Goal: Task Accomplishment & Management: Manage account settings

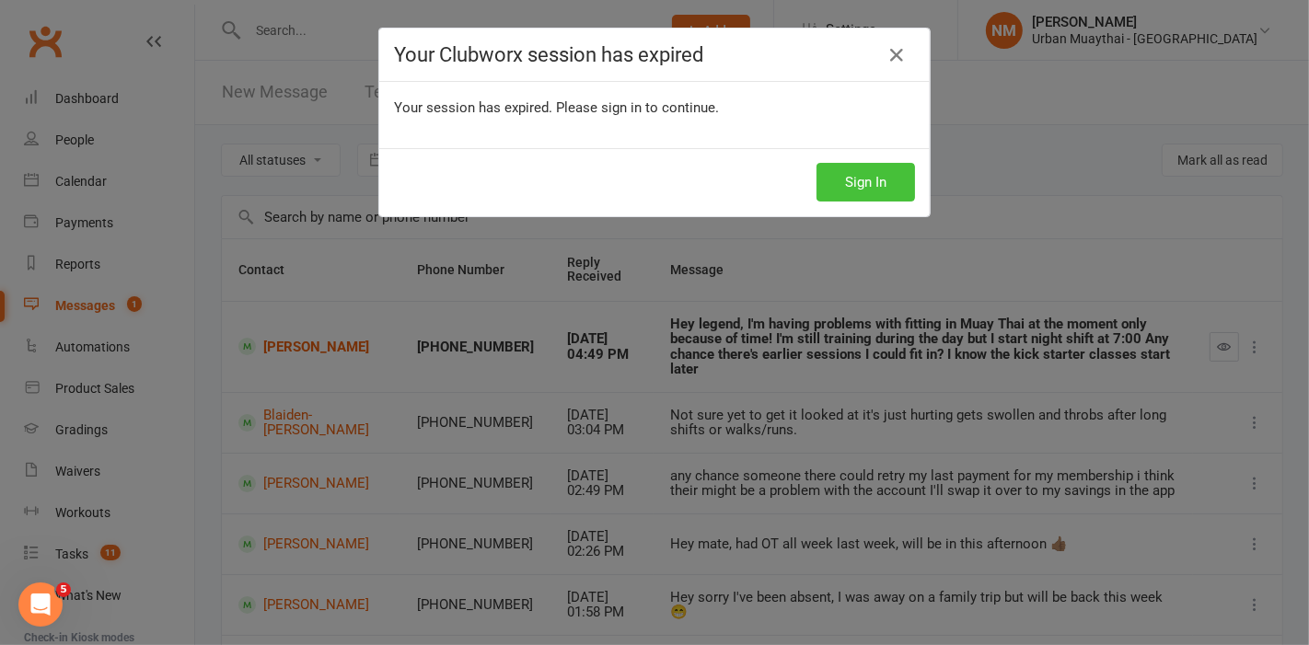
click at [863, 187] on button "Sign In" at bounding box center [865, 182] width 98 height 39
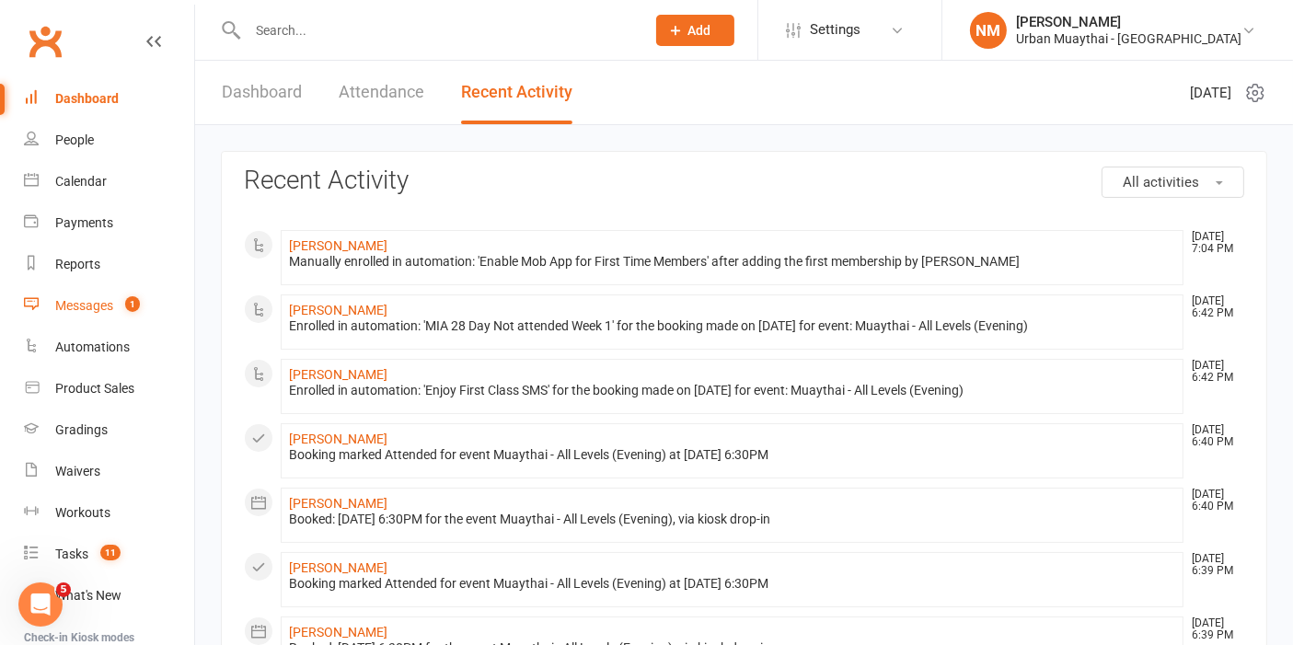
click at [115, 289] on link "Messages 1" at bounding box center [109, 305] width 170 height 41
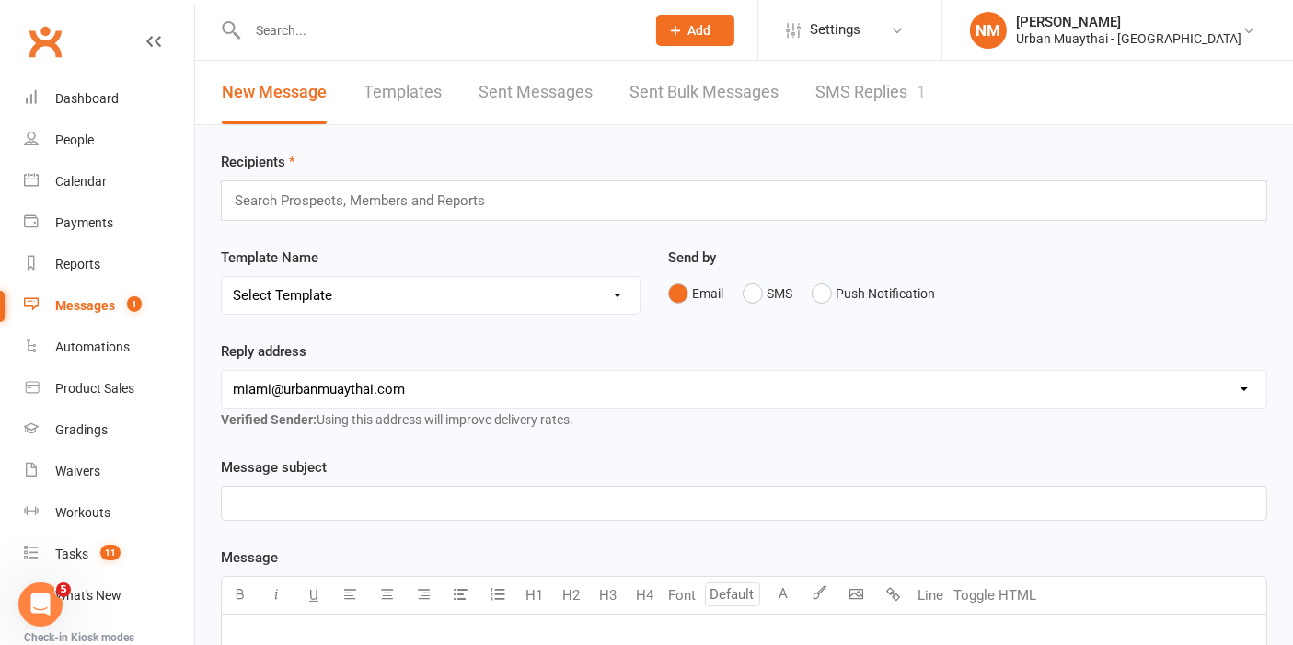
click at [884, 87] on link "SMS Replies 1" at bounding box center [870, 93] width 110 height 64
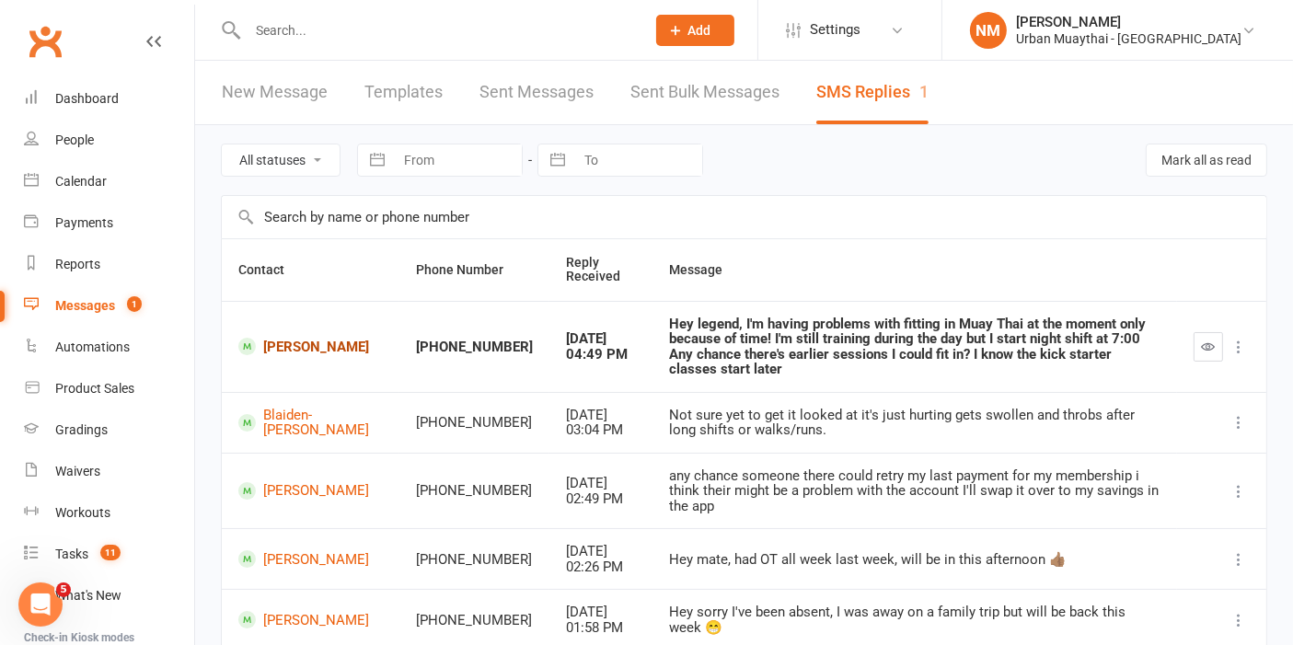
click at [295, 338] on link "Brendon Reardon" at bounding box center [310, 346] width 145 height 17
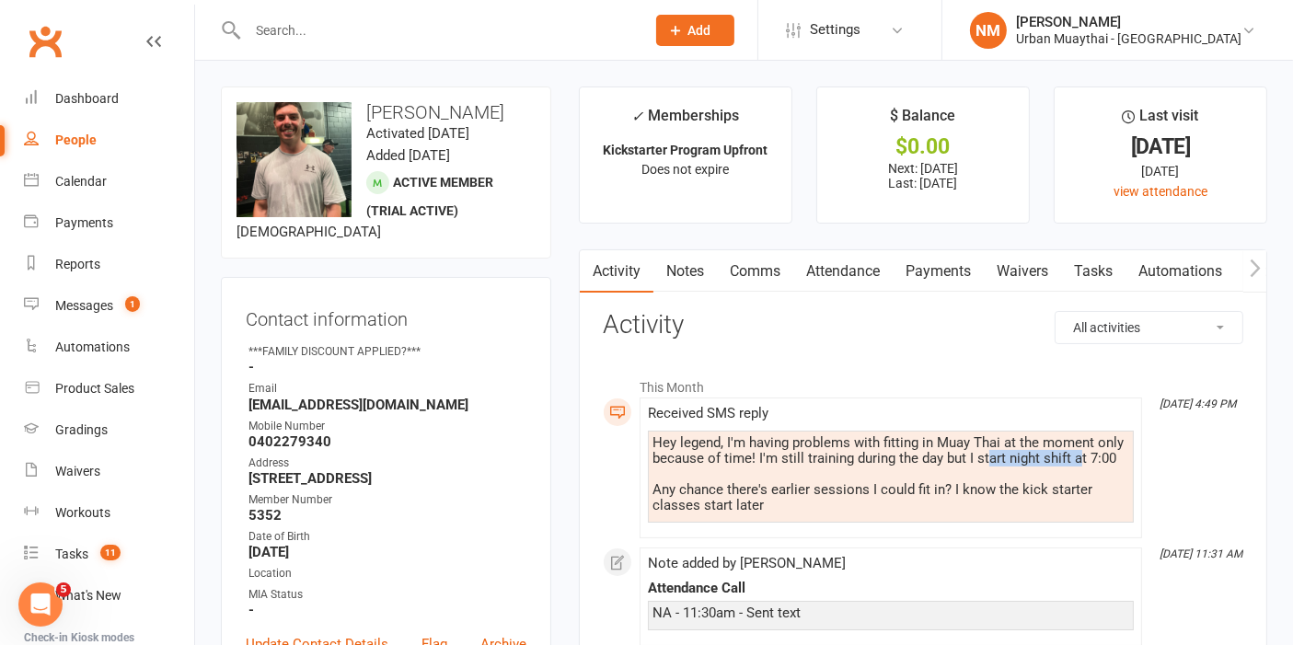
drag, startPoint x: 989, startPoint y: 453, endPoint x: 1085, endPoint y: 458, distance: 96.8
click at [1077, 462] on div "Hey legend, I'm having problems with fitting in Muay Thai at the moment only be…" at bounding box center [891, 474] width 477 height 78
click at [1085, 458] on div "Hey legend, I'm having problems with fitting in Muay Thai at the moment only be…" at bounding box center [891, 474] width 477 height 78
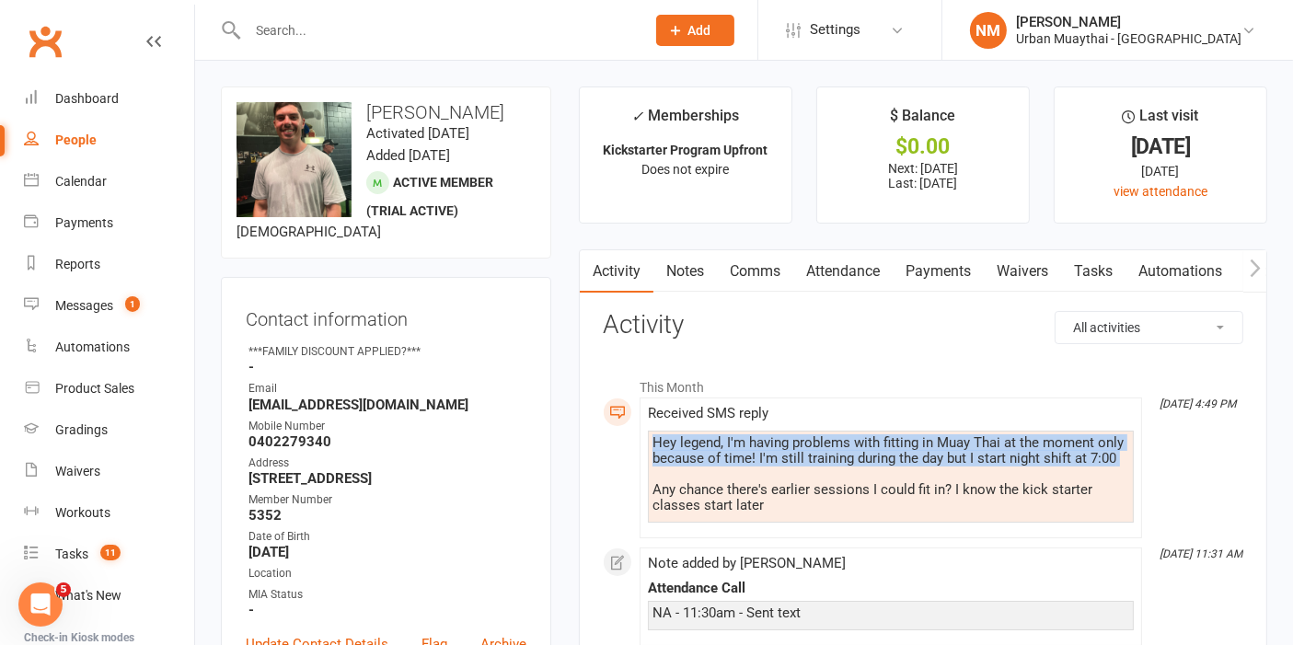
drag, startPoint x: 1113, startPoint y: 458, endPoint x: 1089, endPoint y: 468, distance: 26.0
click at [1089, 468] on div "Hey legend, I'm having problems with fitting in Muay Thai at the moment only be…" at bounding box center [891, 474] width 477 height 78
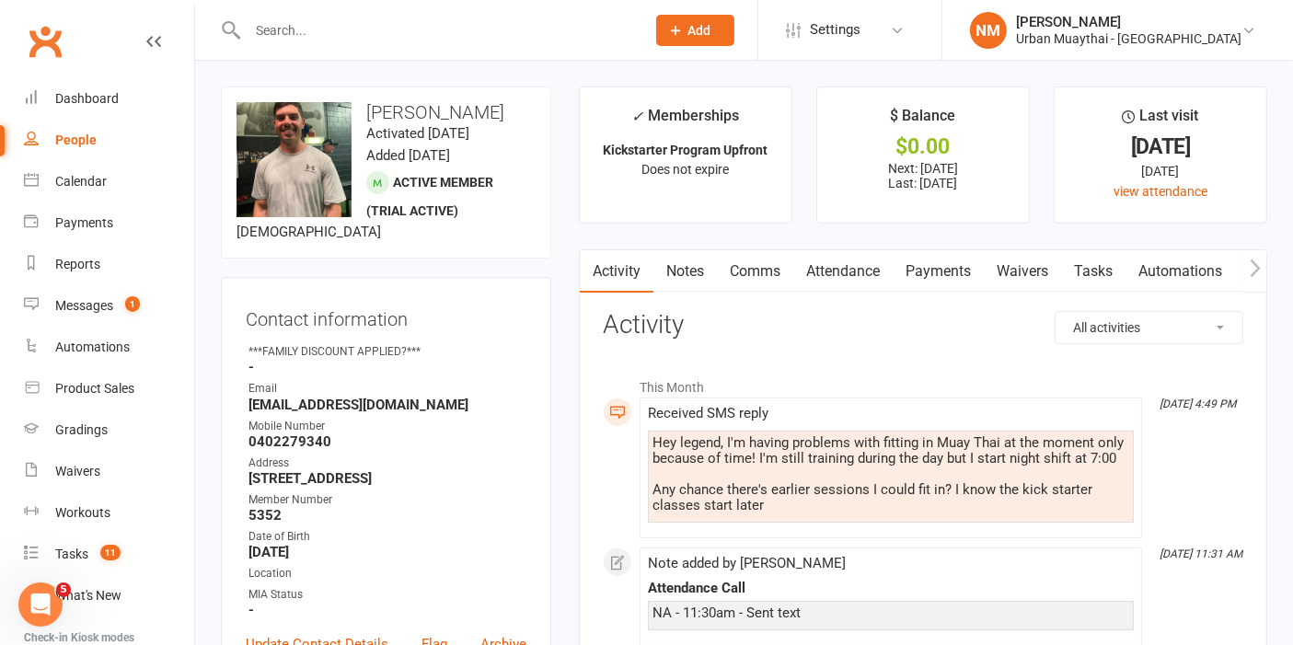
click at [1083, 458] on div "Hey legend, I'm having problems with fitting in Muay Thai at the moment only be…" at bounding box center [891, 474] width 477 height 78
drag, startPoint x: 1083, startPoint y: 457, endPoint x: 1120, endPoint y: 451, distance: 37.4
click at [1118, 451] on div "Hey legend, I'm having problems with fitting in Muay Thai at the moment only be…" at bounding box center [891, 474] width 477 height 78
click at [1120, 451] on div "Hey legend, I'm having problems with fitting in Muay Thai at the moment only be…" at bounding box center [891, 474] width 477 height 78
drag, startPoint x: 1112, startPoint y: 451, endPoint x: 1083, endPoint y: 464, distance: 31.3
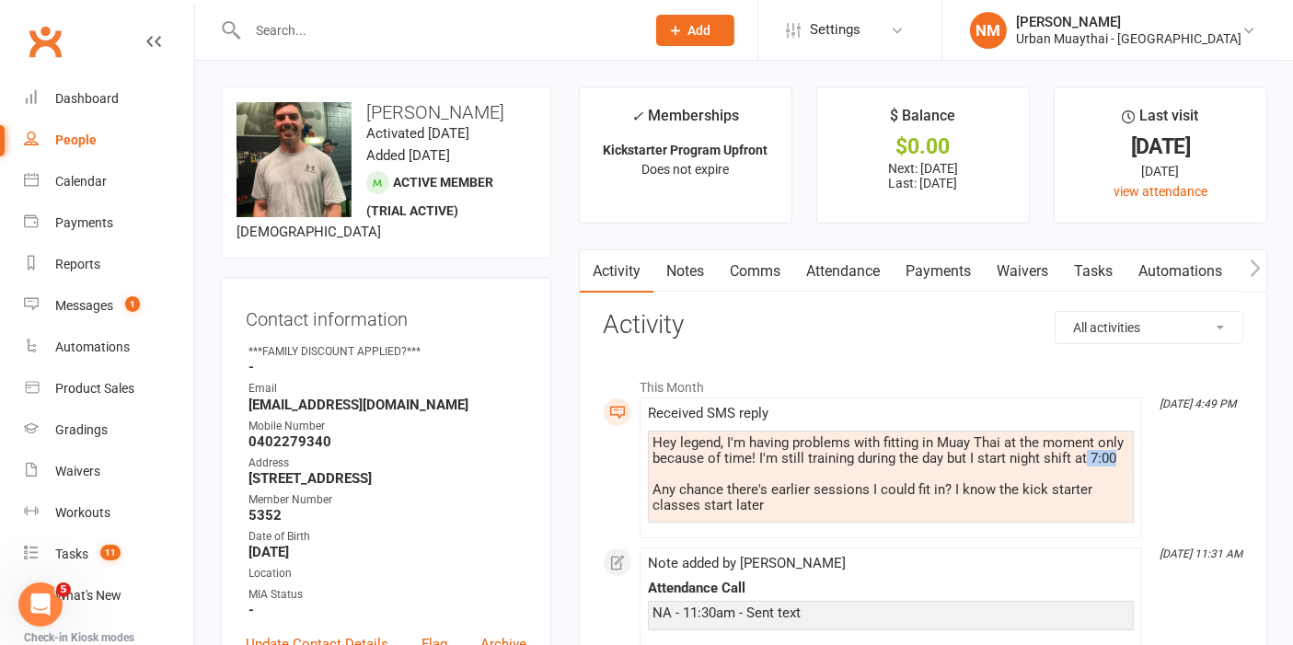
click at [1083, 464] on div "Hey legend, I'm having problems with fitting in Muay Thai at the moment only be…" at bounding box center [891, 474] width 477 height 78
click at [1065, 463] on div "Hey legend, I'm having problems with fitting in Muay Thai at the moment only be…" at bounding box center [891, 474] width 477 height 78
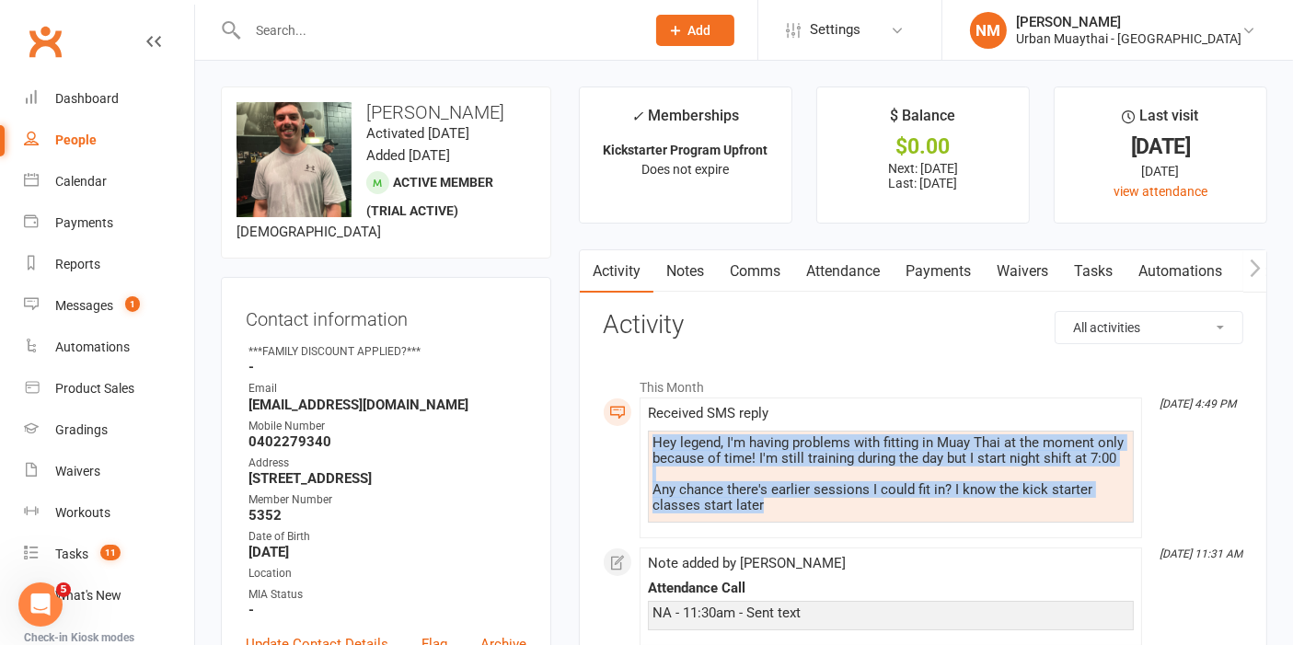
drag, startPoint x: 649, startPoint y: 440, endPoint x: 768, endPoint y: 503, distance: 134.7
click at [769, 503] on div "Hey legend, I'm having problems with fitting in Muay Thai at the moment only be…" at bounding box center [891, 477] width 486 height 92
click at [768, 503] on div "Hey legend, I'm having problems with fitting in Muay Thai at the moment only be…" at bounding box center [891, 474] width 477 height 78
drag, startPoint x: 762, startPoint y: 504, endPoint x: 656, endPoint y: 438, distance: 124.9
click at [656, 438] on div "Hey legend, I'm having problems with fitting in Muay Thai at the moment only be…" at bounding box center [891, 474] width 477 height 78
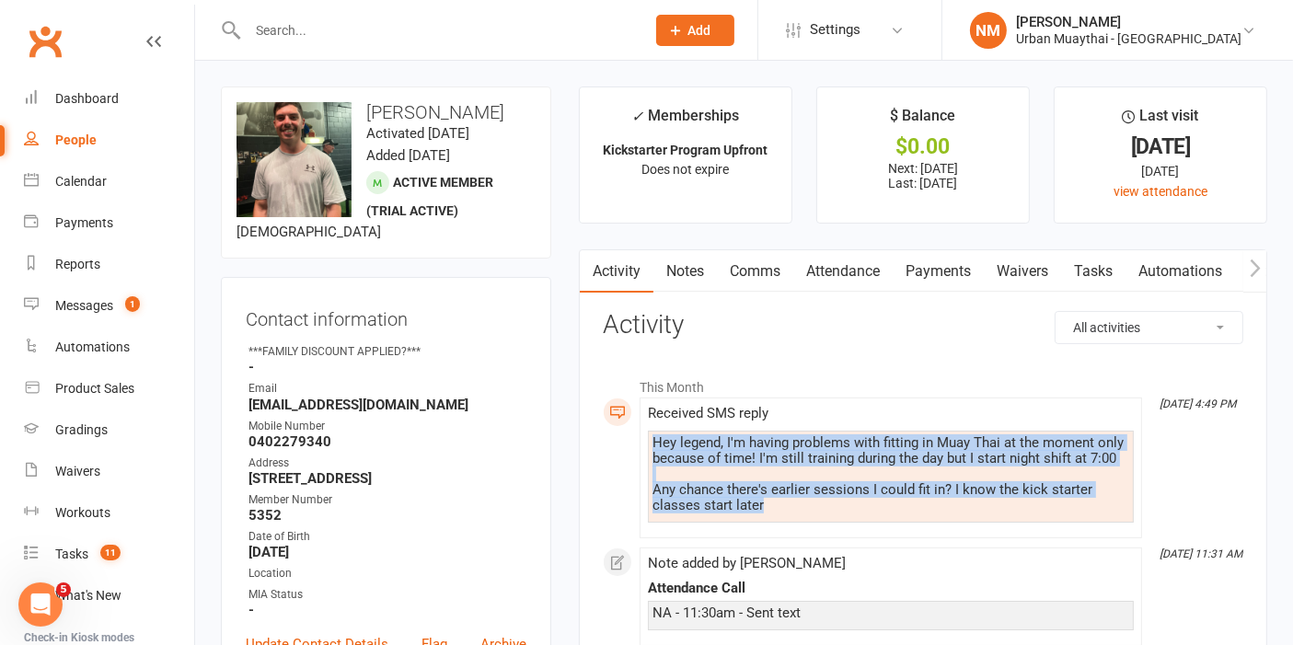
click at [656, 438] on div "Hey legend, I'm having problems with fitting in Muay Thai at the moment only be…" at bounding box center [891, 474] width 477 height 78
drag, startPoint x: 656, startPoint y: 438, endPoint x: 770, endPoint y: 515, distance: 137.3
click at [770, 515] on div "Hey legend, I'm having problems with fitting in Muay Thai at the moment only be…" at bounding box center [891, 477] width 486 height 92
click at [770, 495] on div "Hey legend, I'm having problems with fitting in Muay Thai at the moment only be…" at bounding box center [891, 474] width 477 height 78
drag, startPoint x: 773, startPoint y: 503, endPoint x: 658, endPoint y: 437, distance: 132.3
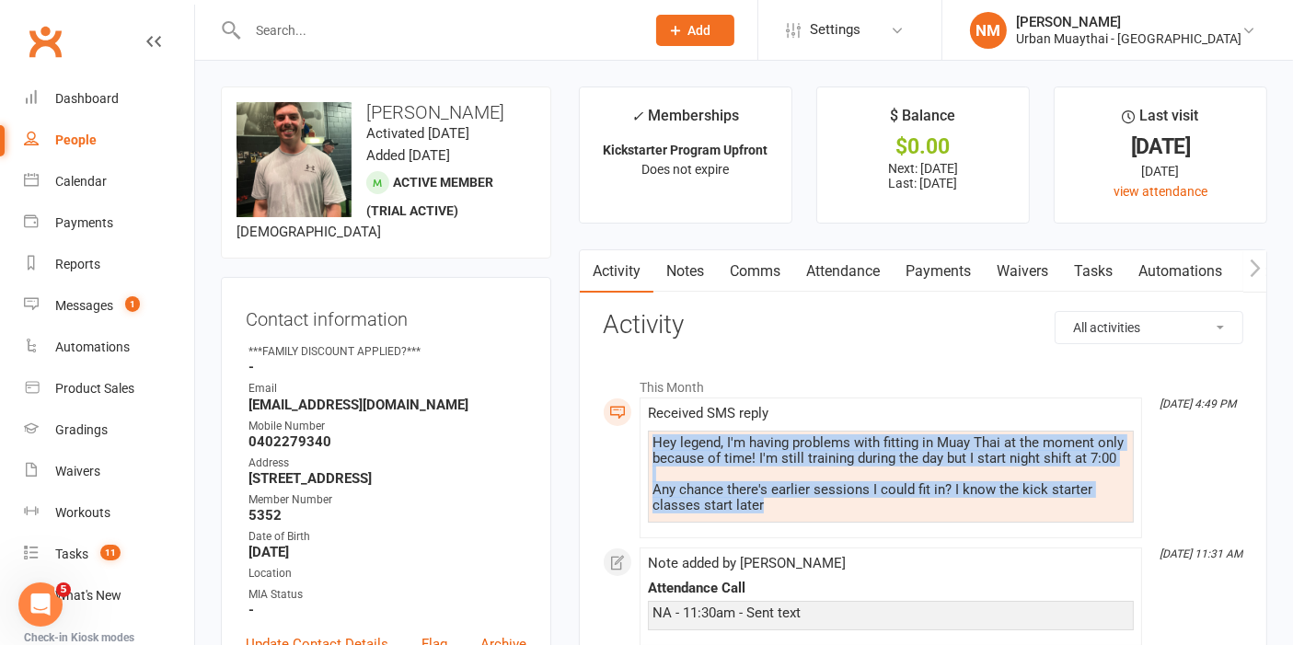
click at [655, 438] on div "Hey legend, I'm having problems with fitting in Muay Thai at the moment only be…" at bounding box center [891, 474] width 477 height 78
click at [658, 437] on div "Hey legend, I'm having problems with fitting in Muay Thai at the moment only be…" at bounding box center [891, 474] width 477 height 78
drag, startPoint x: 654, startPoint y: 437, endPoint x: 775, endPoint y: 511, distance: 142.1
click at [775, 511] on div "Hey legend, I'm having problems with fitting in Muay Thai at the moment only be…" at bounding box center [891, 474] width 477 height 78
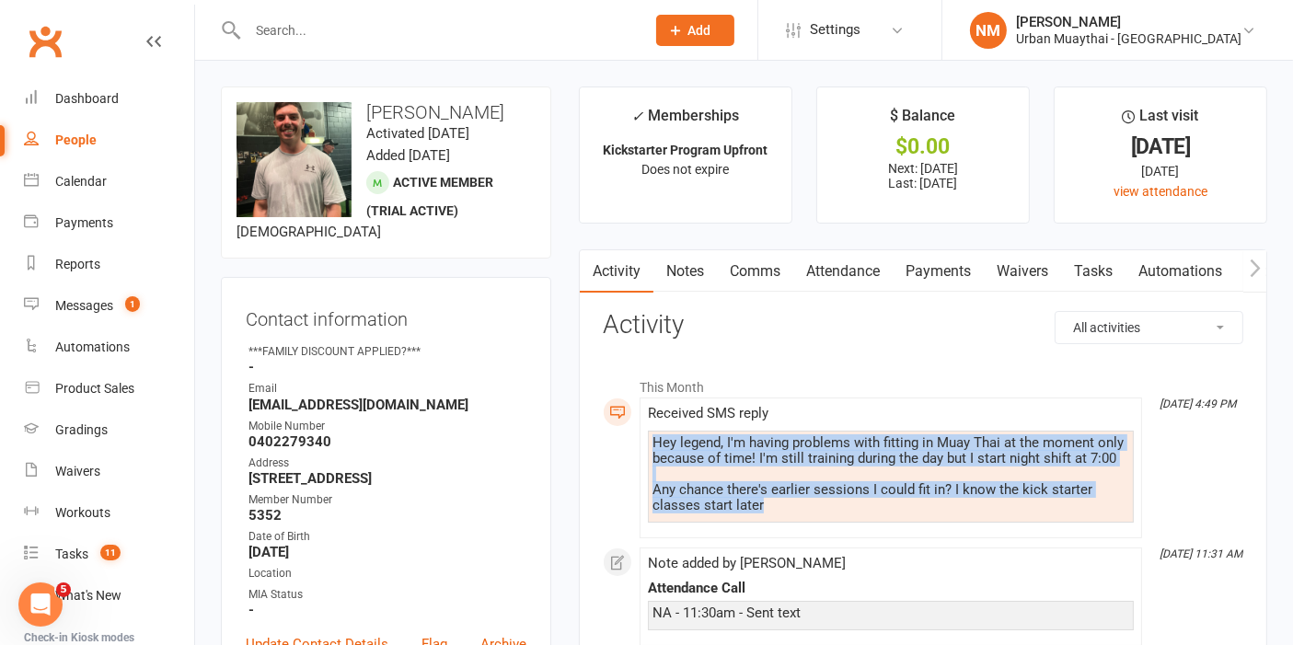
drag, startPoint x: 764, startPoint y: 504, endPoint x: 654, endPoint y: 440, distance: 127.1
click at [654, 440] on div "Hey legend, I'm having problems with fitting in Muay Thai at the moment only be…" at bounding box center [891, 474] width 477 height 78
drag, startPoint x: 654, startPoint y: 440, endPoint x: 774, endPoint y: 503, distance: 135.5
click at [774, 503] on div "Hey legend, I'm having problems with fitting in Muay Thai at the moment only be…" at bounding box center [891, 474] width 477 height 78
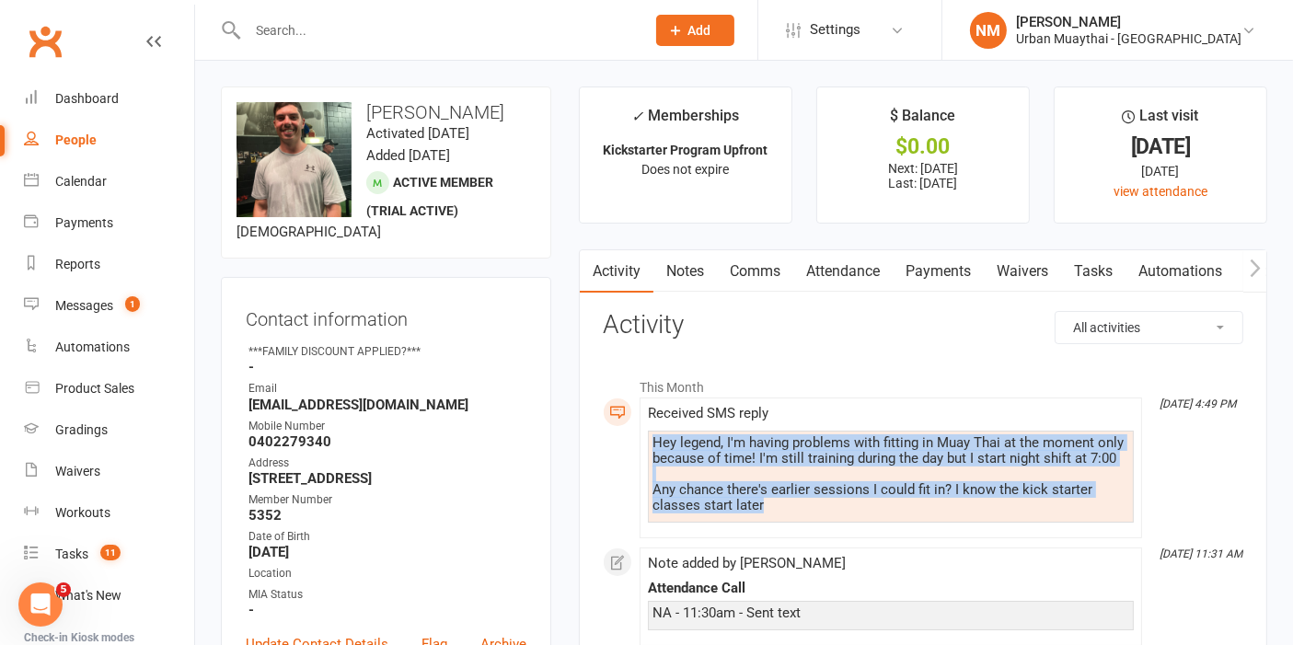
click at [774, 503] on div "Hey legend, I'm having problems with fitting in Muay Thai at the moment only be…" at bounding box center [891, 474] width 477 height 78
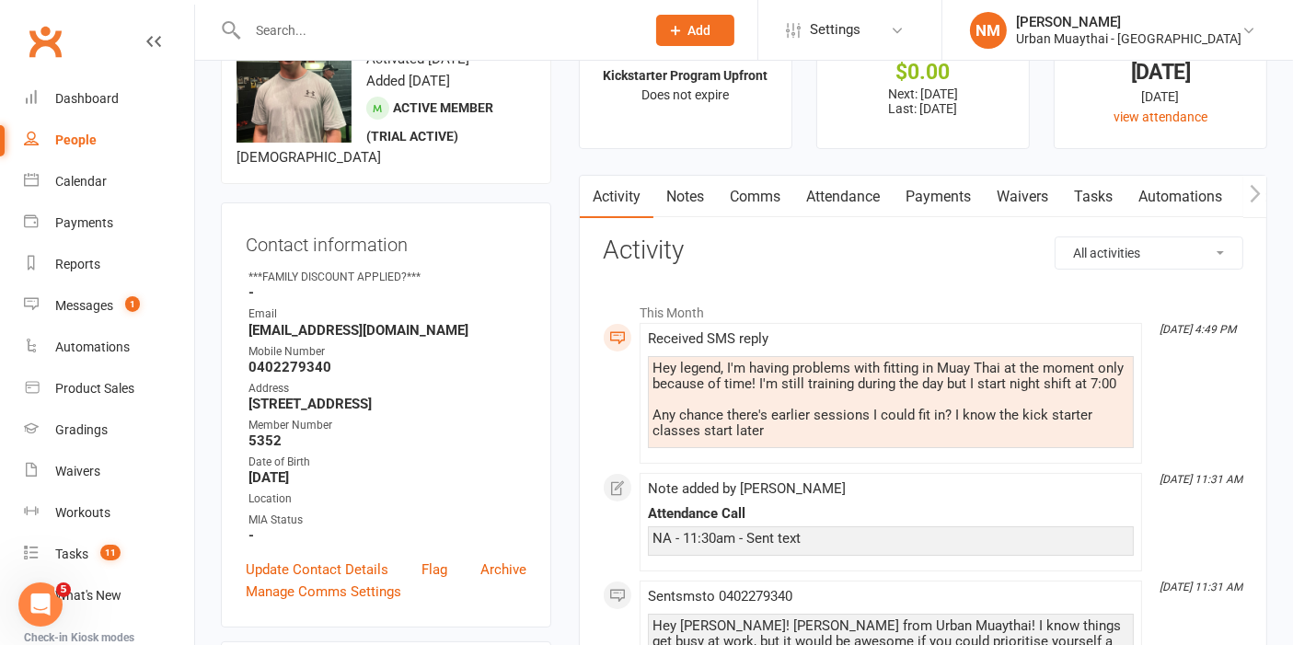
scroll to position [102, 0]
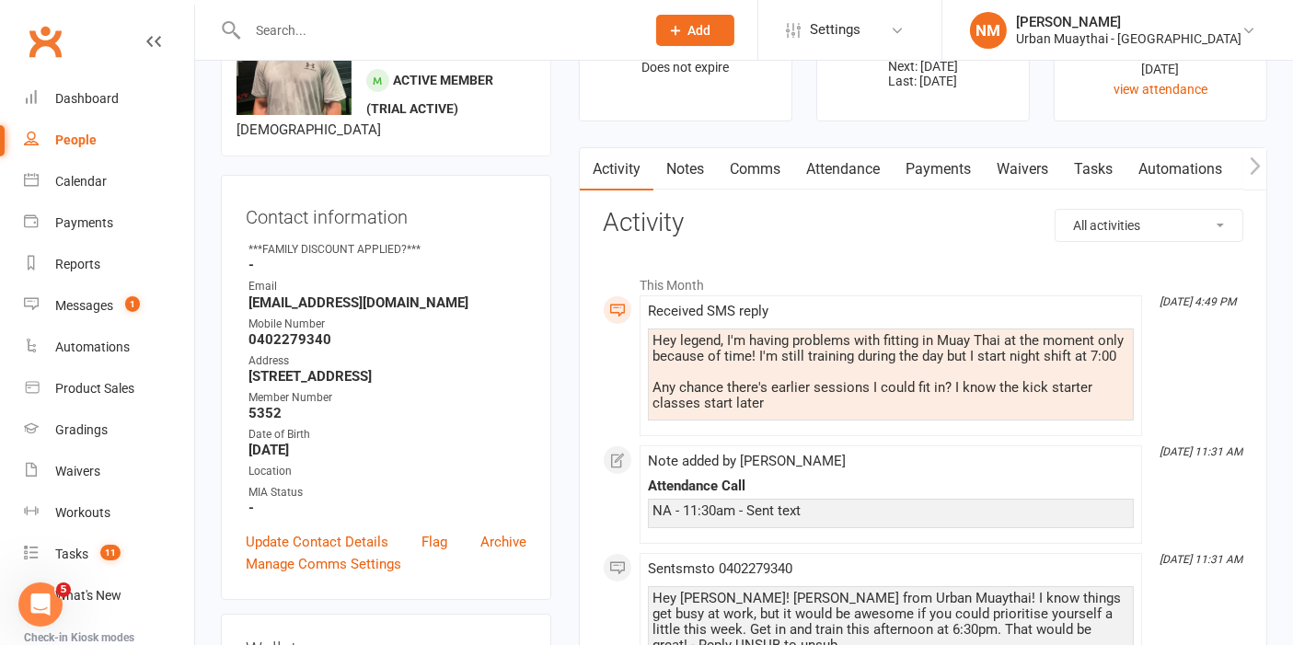
click at [768, 406] on div "Hey legend, I'm having problems with fitting in Muay Thai at the moment only be…" at bounding box center [891, 372] width 477 height 78
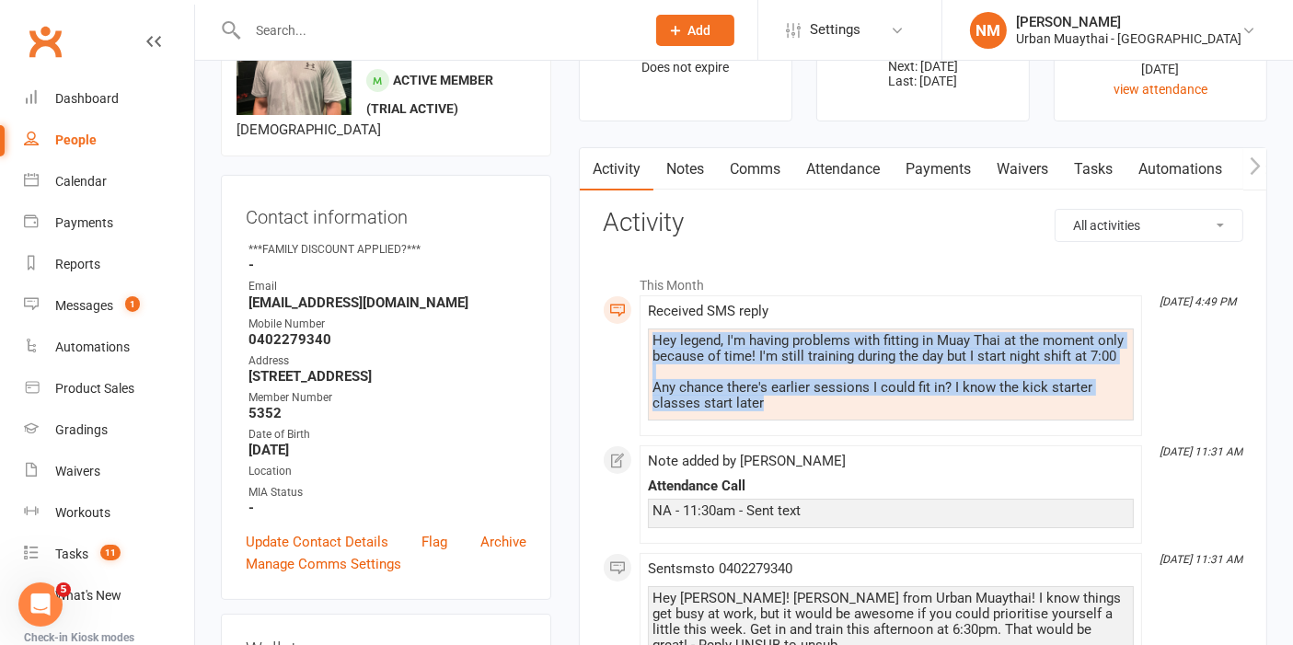
drag, startPoint x: 774, startPoint y: 404, endPoint x: 642, endPoint y: 338, distance: 148.2
click at [642, 338] on li "Sep 15, 4:49 PM Received SMS reply Hey legend, I'm having problems with fitting…" at bounding box center [891, 365] width 503 height 141
click at [659, 344] on div "Hey legend, I'm having problems with fitting in Muay Thai at the moment only be…" at bounding box center [891, 372] width 477 height 78
drag, startPoint x: 653, startPoint y: 344, endPoint x: 769, endPoint y: 408, distance: 133.0
click at [769, 408] on div "Hey legend, I'm having problems with fitting in Muay Thai at the moment only be…" at bounding box center [891, 372] width 477 height 78
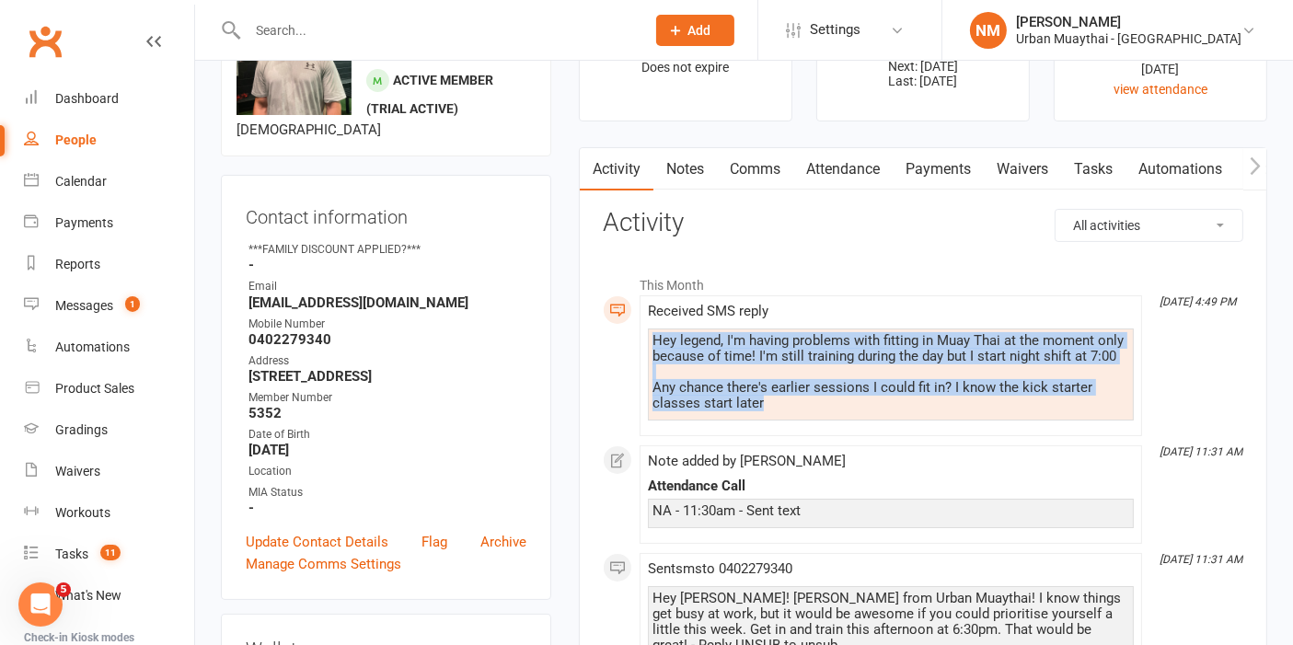
click at [769, 407] on div "Hey legend, I'm having problems with fitting in Muay Thai at the moment only be…" at bounding box center [891, 372] width 477 height 78
drag, startPoint x: 769, startPoint y: 407, endPoint x: 660, endPoint y: 328, distance: 134.4
click at [660, 329] on div "Hey legend, I'm having problems with fitting in Muay Thai at the moment only be…" at bounding box center [891, 375] width 486 height 92
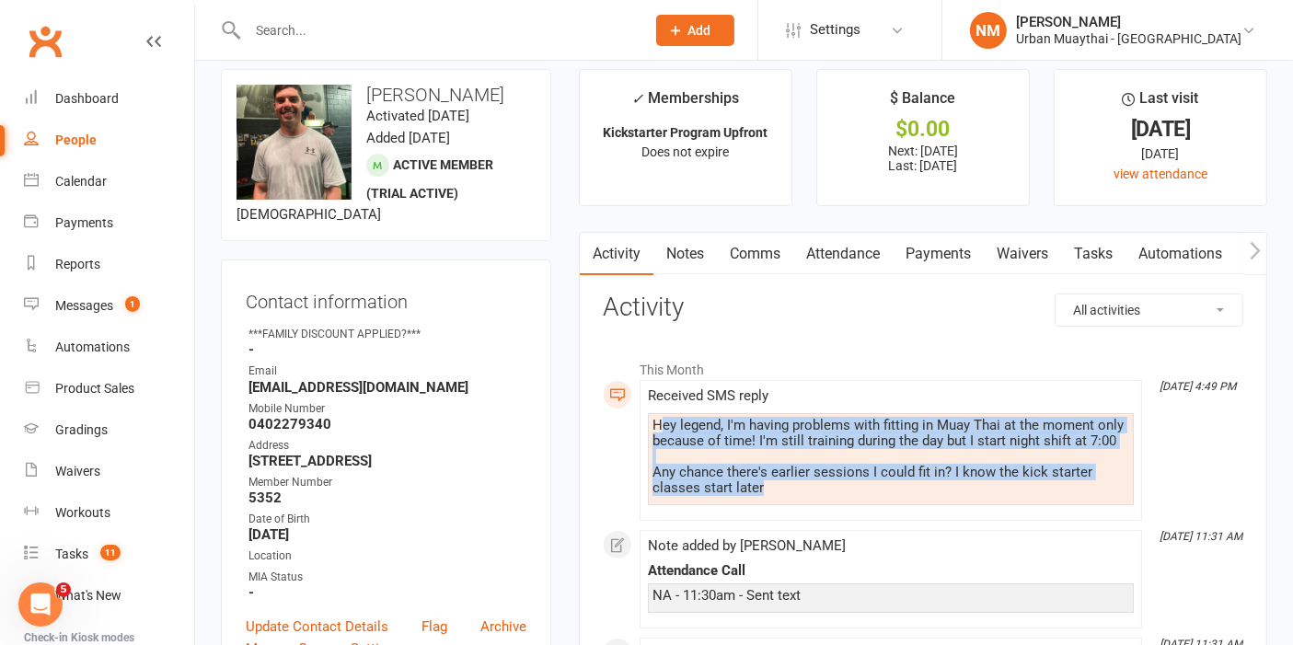
scroll to position [0, 0]
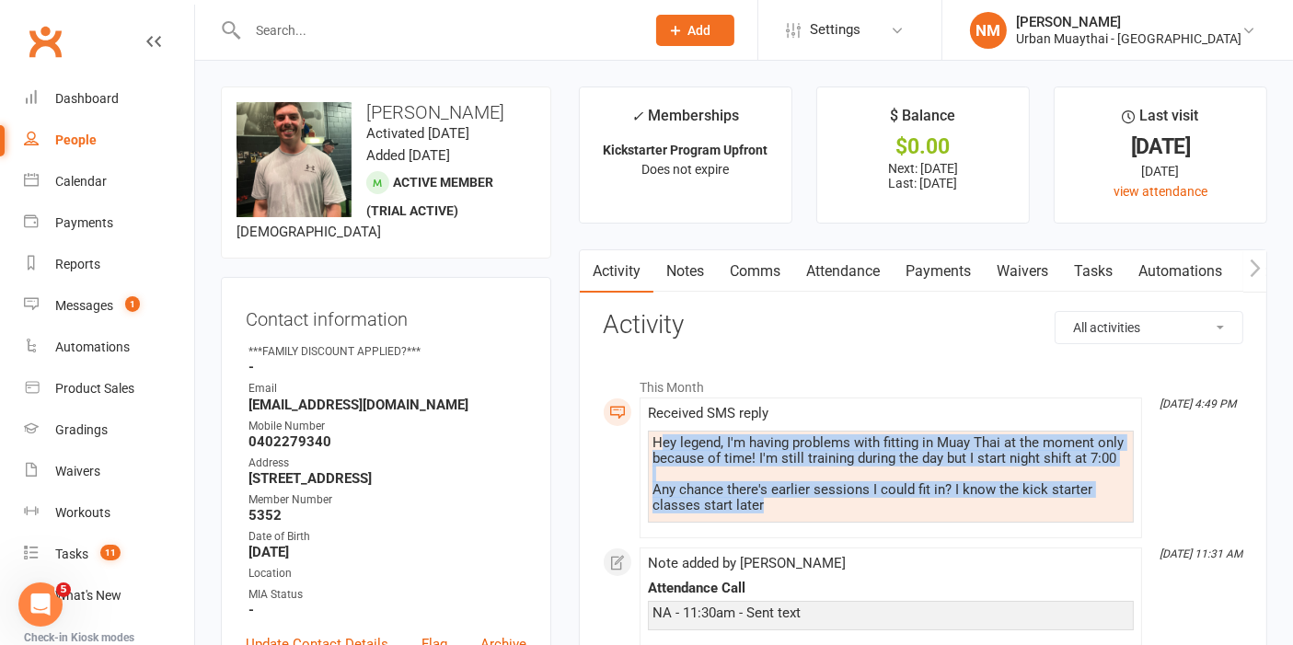
click at [769, 495] on div "Hey legend, I'm having problems with fitting in Muay Thai at the moment only be…" at bounding box center [891, 474] width 477 height 78
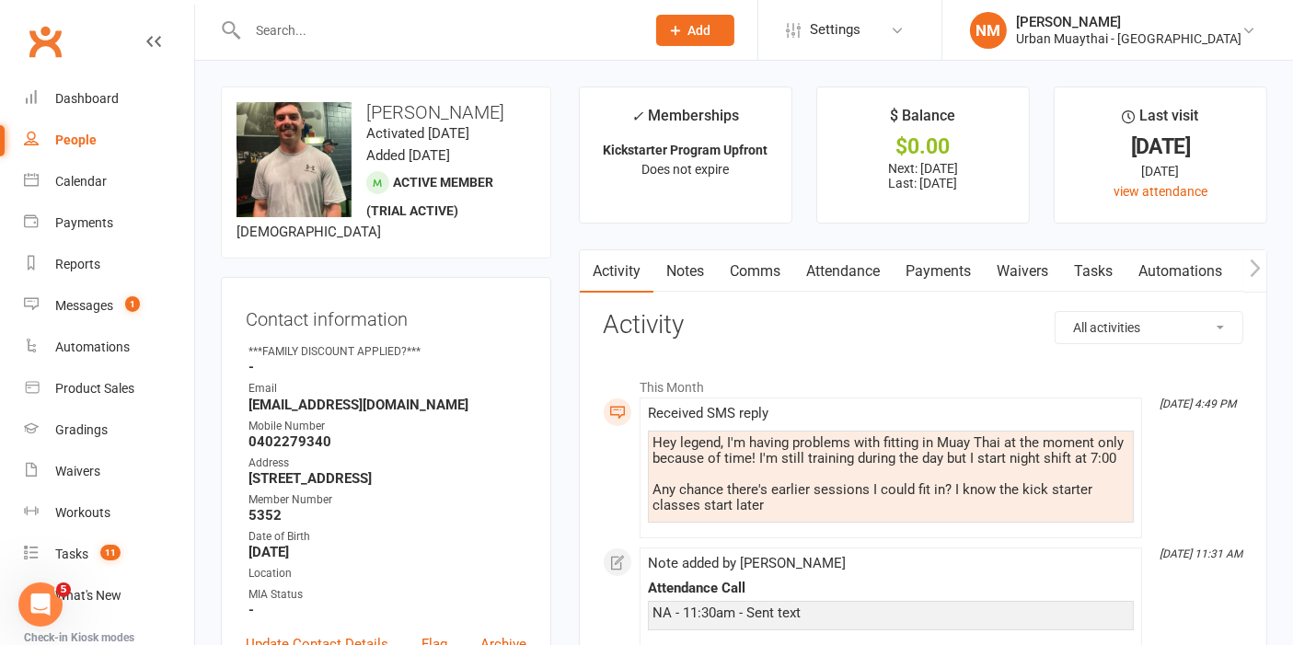
click at [765, 503] on div "Hey legend, I'm having problems with fitting in Muay Thai at the moment only be…" at bounding box center [891, 474] width 477 height 78
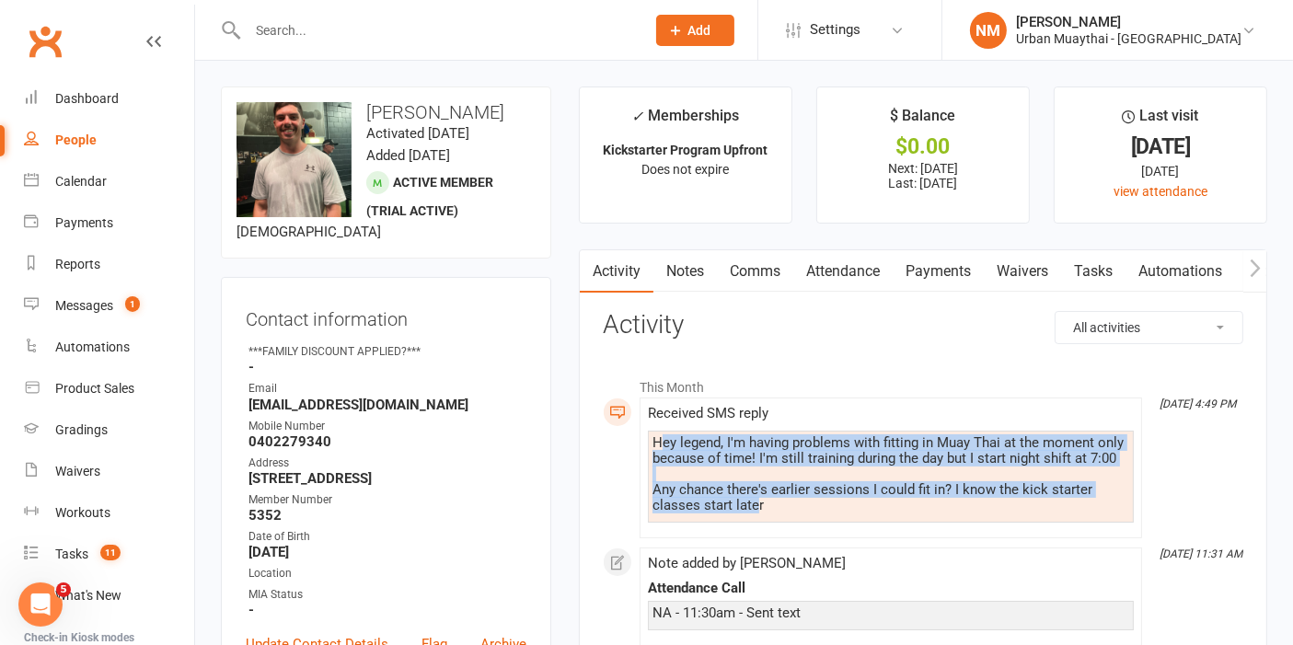
drag, startPoint x: 757, startPoint y: 504, endPoint x: 657, endPoint y: 440, distance: 118.5
click at [657, 440] on div "Hey legend, I'm having problems with fitting in Muay Thai at the moment only be…" at bounding box center [891, 474] width 477 height 78
click at [661, 447] on div "Hey legend, I'm having problems with fitting in Muay Thai at the moment only be…" at bounding box center [891, 474] width 477 height 78
drag, startPoint x: 652, startPoint y: 442, endPoint x: 791, endPoint y: 511, distance: 155.2
click at [825, 532] on li "Sep 15, 4:49 PM Received SMS reply Hey legend, I'm having problems with fitting…" at bounding box center [891, 468] width 503 height 141
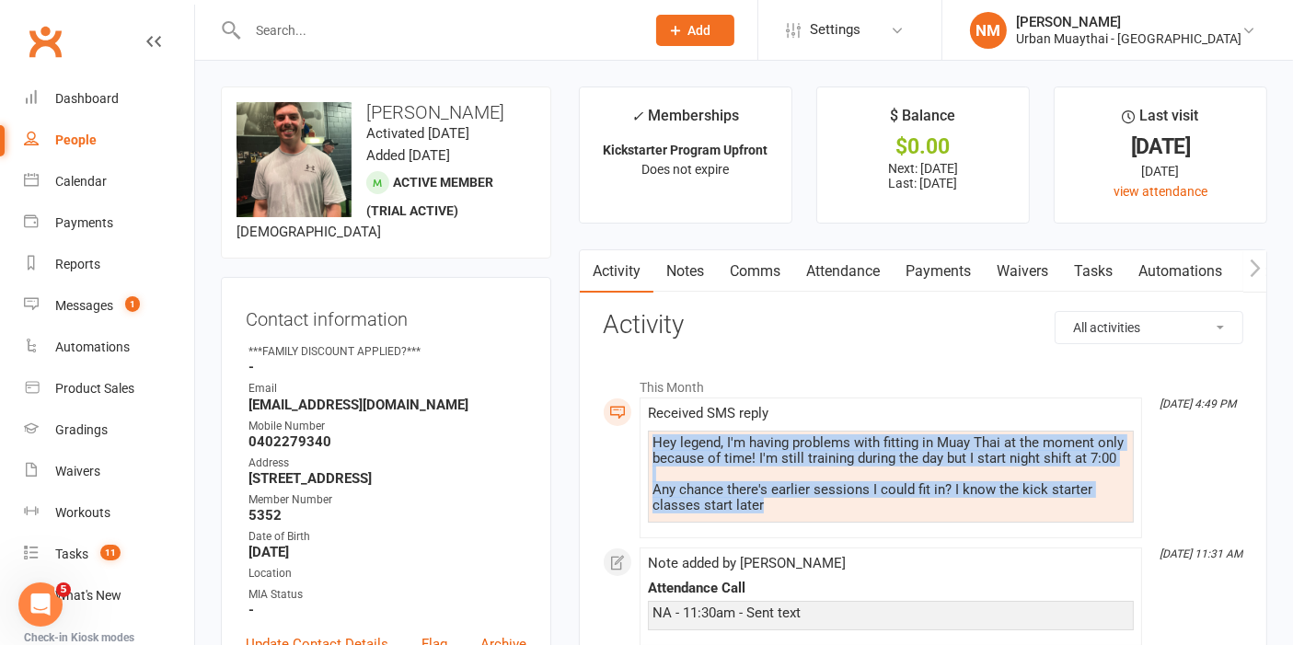
click at [790, 511] on div "Hey legend, I'm having problems with fitting in Muay Thai at the moment only be…" at bounding box center [891, 474] width 477 height 78
drag, startPoint x: 768, startPoint y: 508, endPoint x: 663, endPoint y: 440, distance: 125.1
click at [663, 440] on div "Hey legend, I'm having problems with fitting in Muay Thai at the moment only be…" at bounding box center [891, 474] width 477 height 78
drag, startPoint x: 657, startPoint y: 438, endPoint x: 799, endPoint y: 502, distance: 155.3
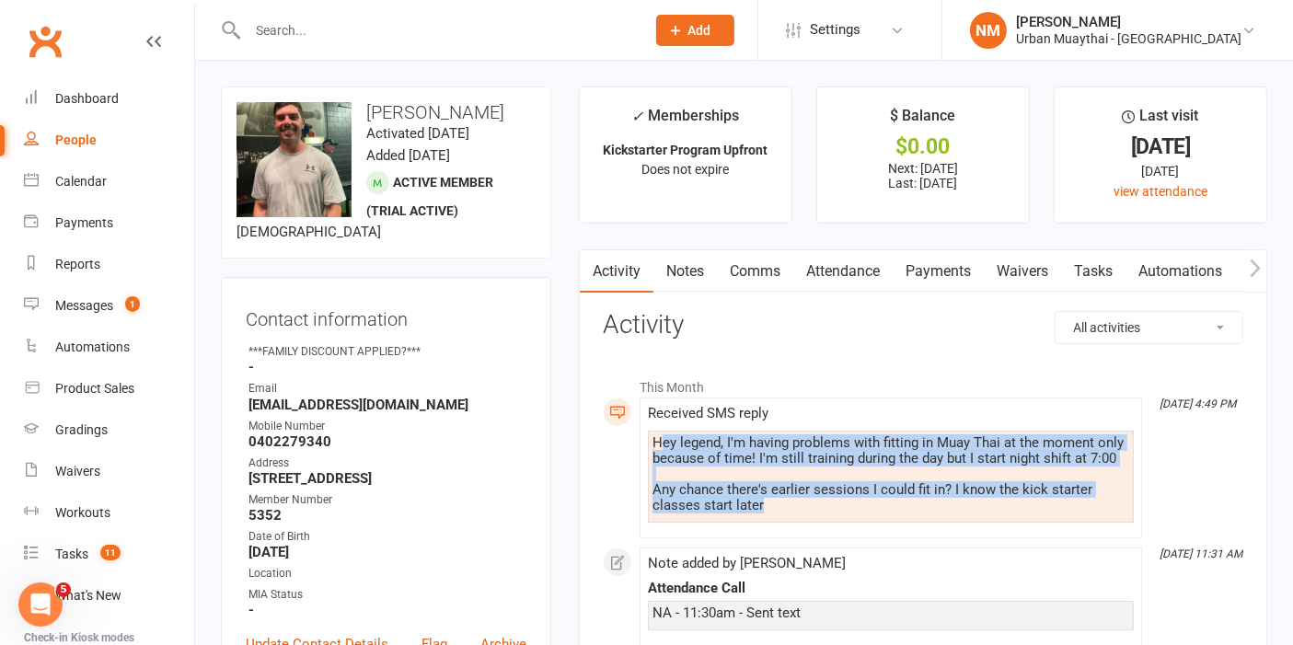
click at [799, 502] on div "Hey legend, I'm having problems with fitting in Muay Thai at the moment only be…" at bounding box center [891, 474] width 477 height 78
click at [798, 504] on div "Hey legend, I'm having problems with fitting in Muay Thai at the moment only be…" at bounding box center [891, 474] width 477 height 78
drag, startPoint x: 785, startPoint y: 503, endPoint x: 648, endPoint y: 437, distance: 152.3
click at [648, 437] on div "Hey legend, I'm having problems with fitting in Muay Thai at the moment only be…" at bounding box center [891, 477] width 486 height 92
click at [650, 438] on div "Hey legend, I'm having problems with fitting in Muay Thai at the moment only be…" at bounding box center [891, 477] width 486 height 92
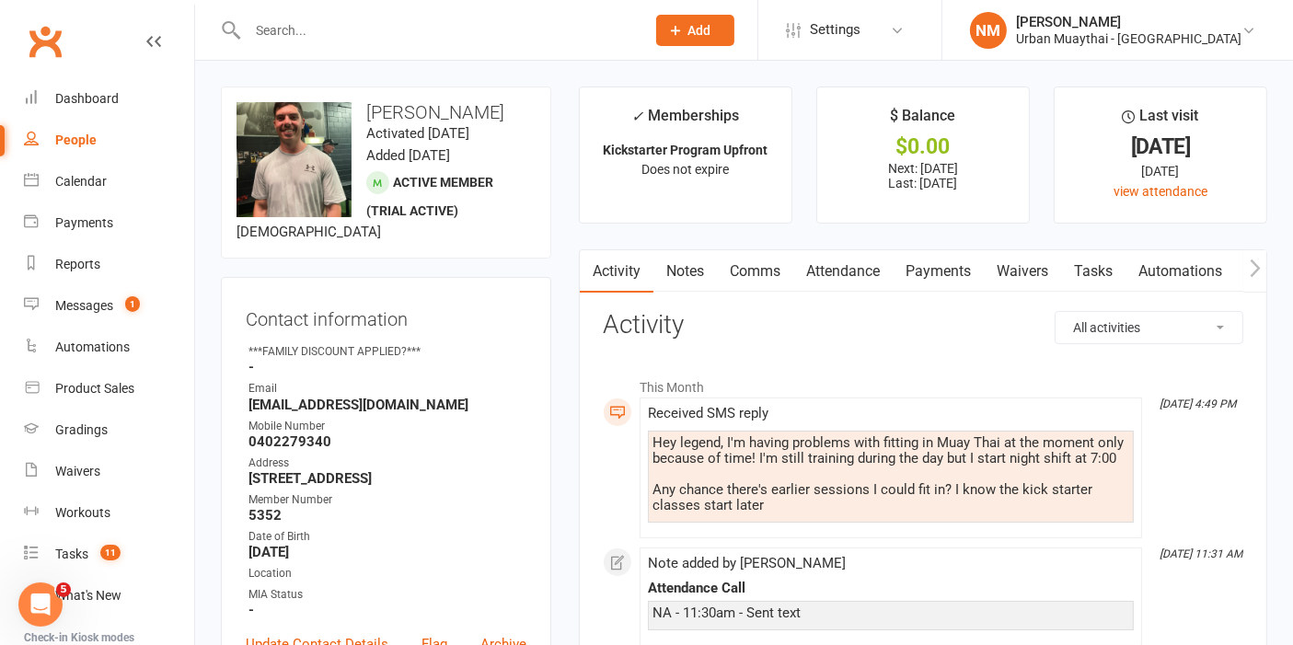
click at [660, 444] on div "Hey legend, I'm having problems with fitting in Muay Thai at the moment only be…" at bounding box center [891, 474] width 477 height 78
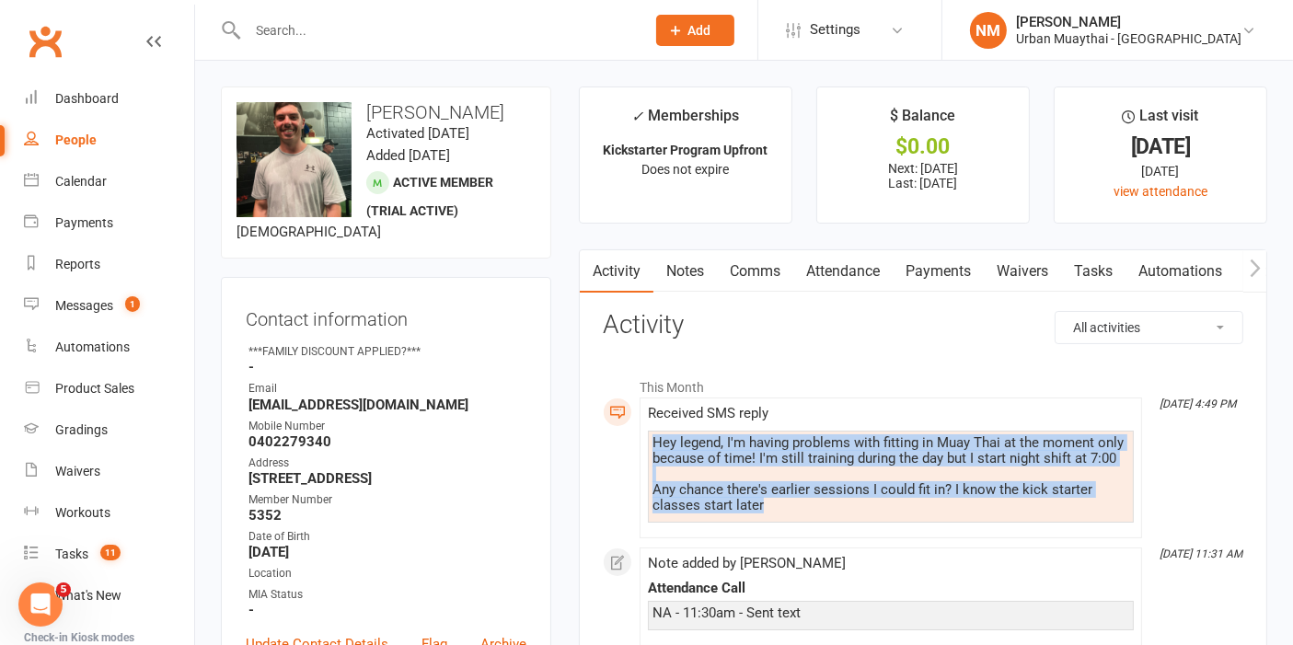
drag, startPoint x: 653, startPoint y: 441, endPoint x: 771, endPoint y: 503, distance: 133.8
click at [771, 503] on div "Hey legend, I'm having problems with fitting in Muay Thai at the moment only be…" at bounding box center [891, 474] width 477 height 78
drag, startPoint x: 771, startPoint y: 503, endPoint x: 658, endPoint y: 436, distance: 131.2
click at [658, 436] on div "Hey legend, I'm having problems with fitting in Muay Thai at the moment only be…" at bounding box center [891, 474] width 477 height 78
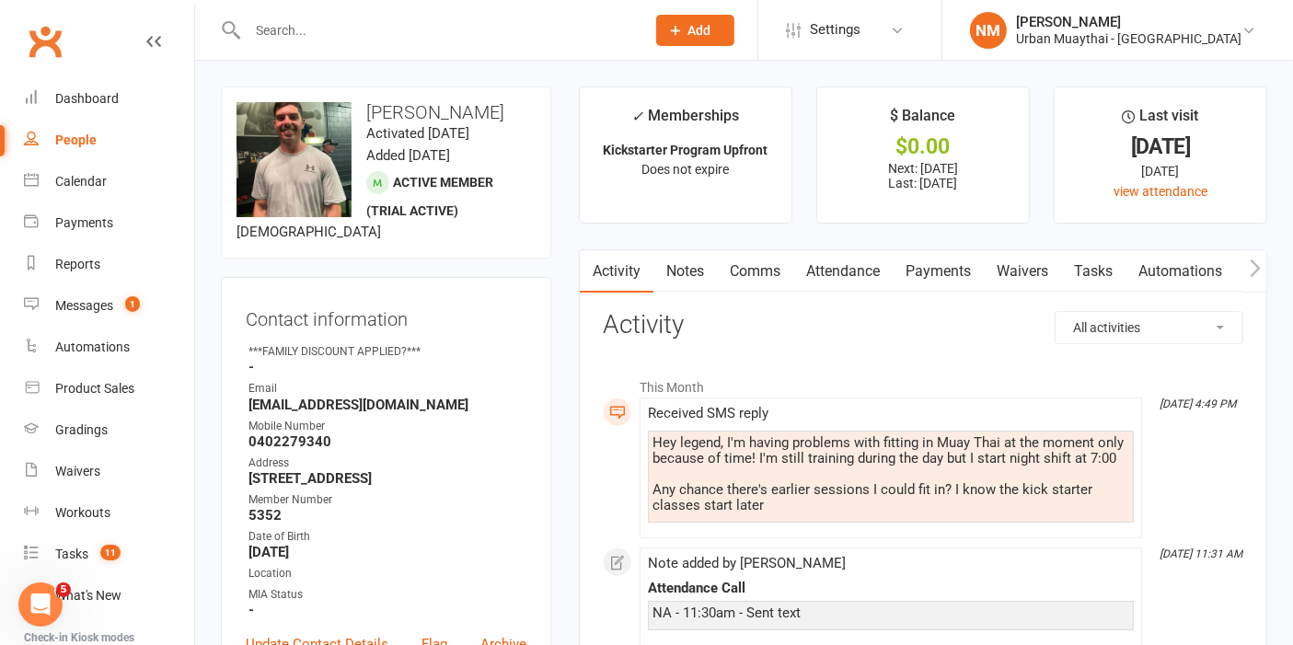
click at [654, 436] on div "Hey legend, I'm having problems with fitting in Muay Thai at the moment only be…" at bounding box center [891, 474] width 477 height 78
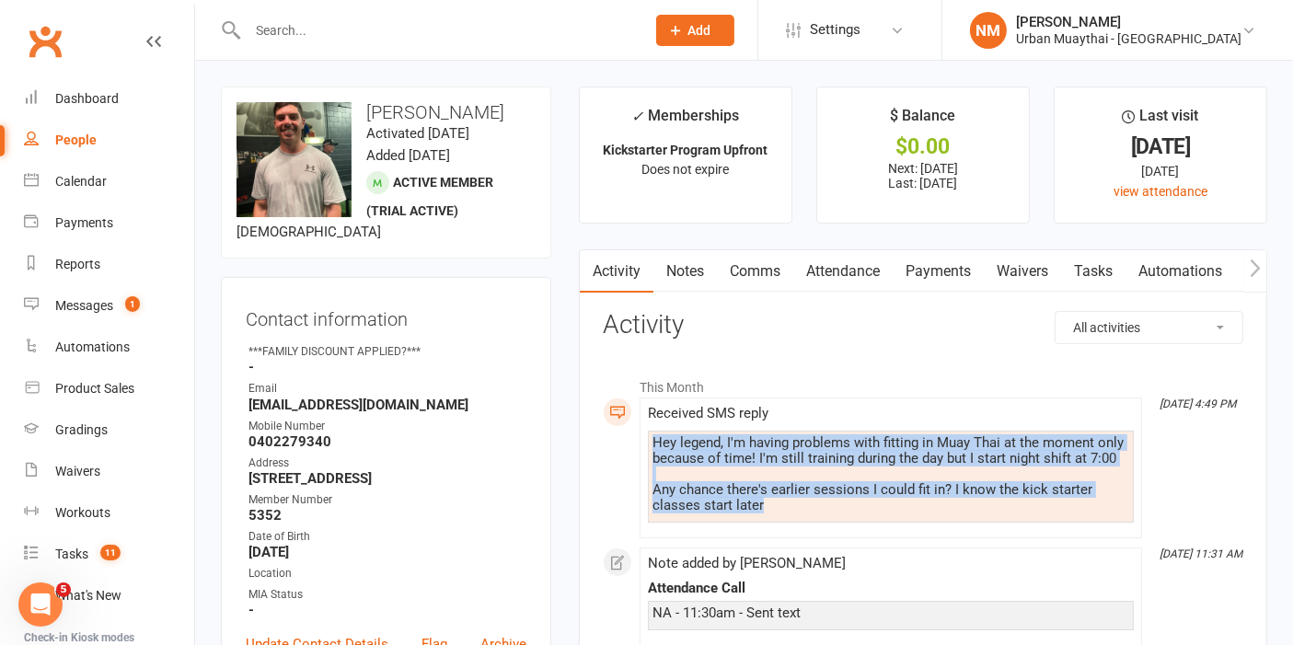
drag, startPoint x: 654, startPoint y: 436, endPoint x: 758, endPoint y: 503, distance: 123.3
click at [758, 503] on div "Hey legend, I'm having problems with fitting in Muay Thai at the moment only be…" at bounding box center [891, 474] width 477 height 78
drag, startPoint x: 768, startPoint y: 511, endPoint x: 651, endPoint y: 426, distance: 144.3
click at [651, 426] on div "Received SMS reply Hey legend, I'm having problems with fitting in Muay Thai at…" at bounding box center [891, 468] width 486 height 124
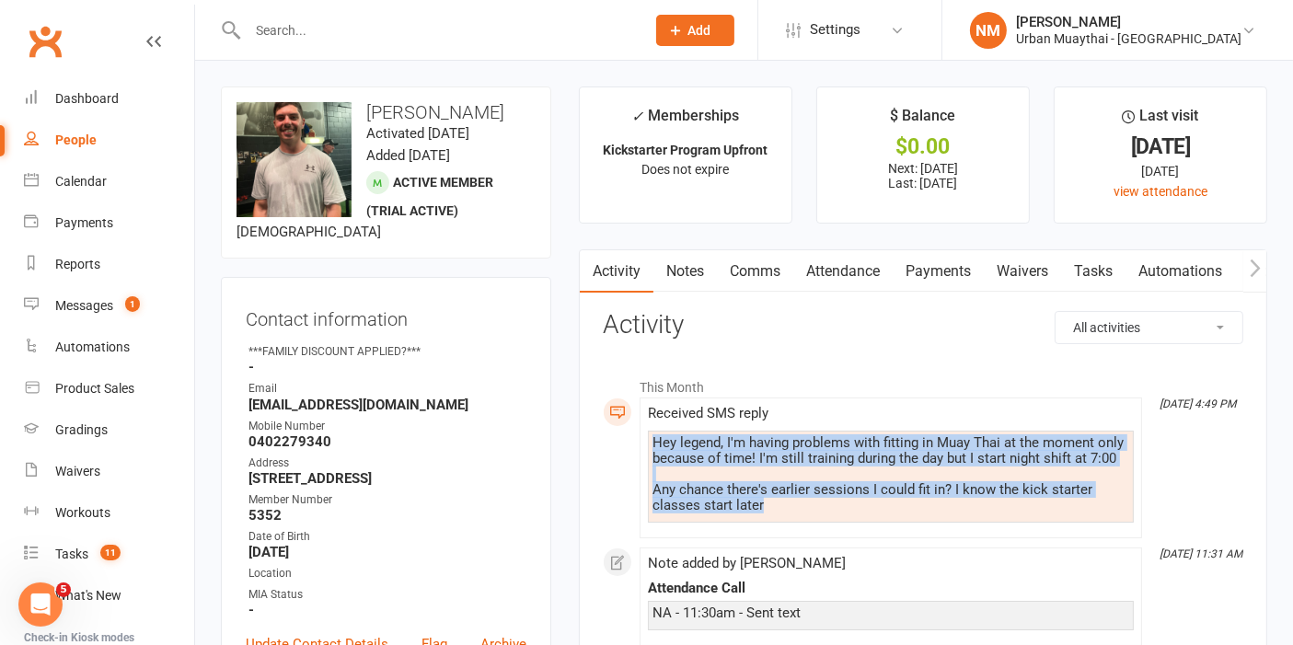
click at [657, 427] on div "Received SMS reply Hey legend, I'm having problems with fitting in Muay Thai at…" at bounding box center [891, 468] width 486 height 124
drag, startPoint x: 654, startPoint y: 444, endPoint x: 769, endPoint y: 519, distance: 136.8
click at [769, 519] on div "Hey legend, I'm having problems with fitting in Muay Thai at the moment only be…" at bounding box center [891, 477] width 486 height 92
click at [757, 489] on div "Hey legend, I'm having problems with fitting in Muay Thai at the moment only be…" at bounding box center [891, 474] width 477 height 78
drag, startPoint x: 767, startPoint y: 507, endPoint x: 644, endPoint y: 435, distance: 141.9
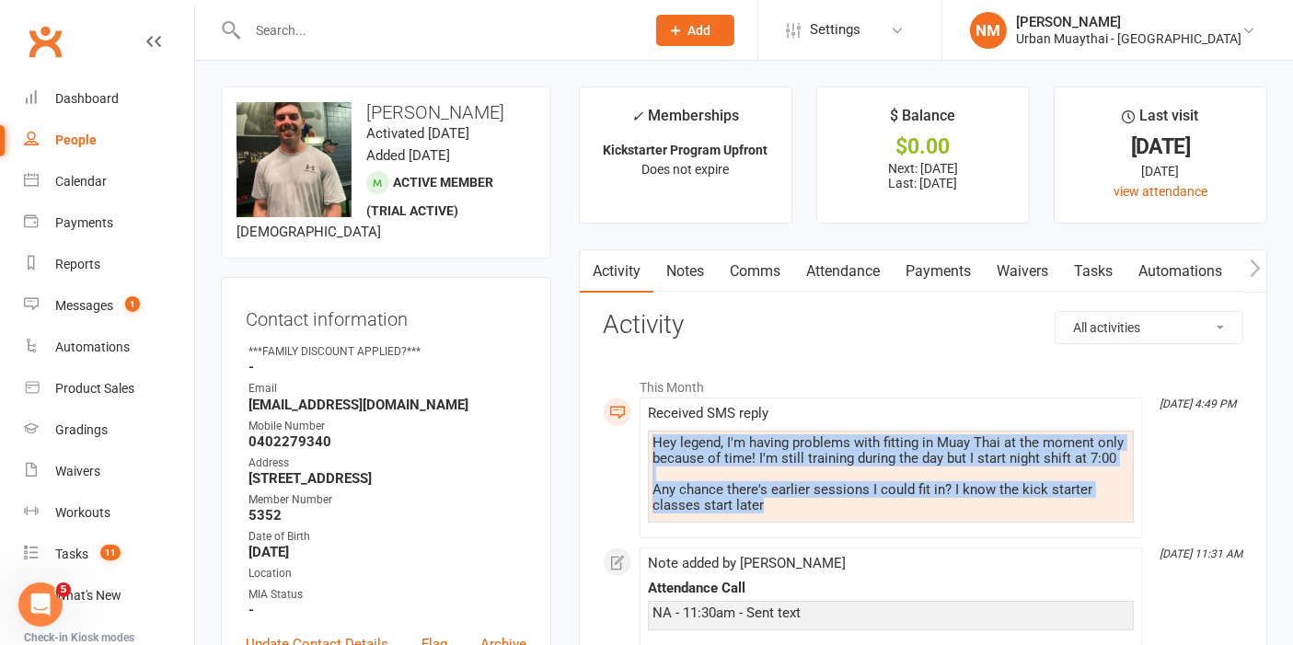
click at [644, 435] on li "Sep 15, 4:49 PM Received SMS reply Hey legend, I'm having problems with fitting…" at bounding box center [891, 468] width 503 height 141
click at [650, 439] on div "Hey legend, I'm having problems with fitting in Muay Thai at the moment only be…" at bounding box center [891, 477] width 486 height 92
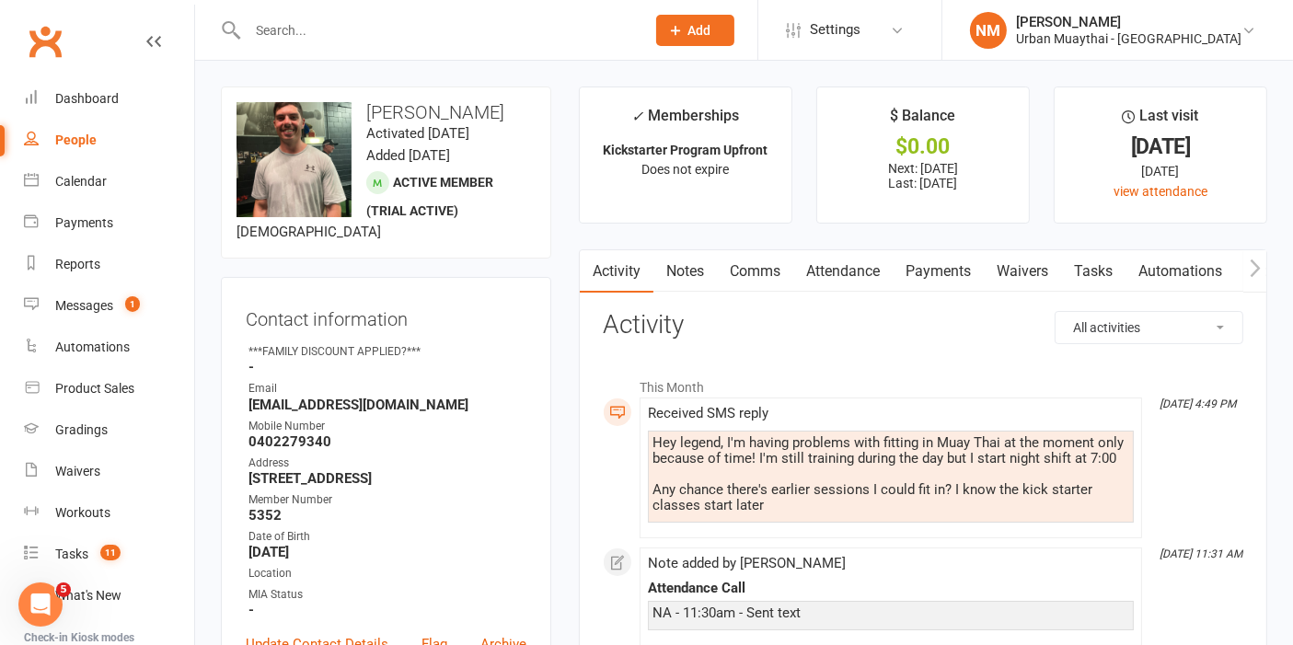
click at [657, 443] on div "Hey legend, I'm having problems with fitting in Muay Thai at the moment only be…" at bounding box center [891, 474] width 477 height 78
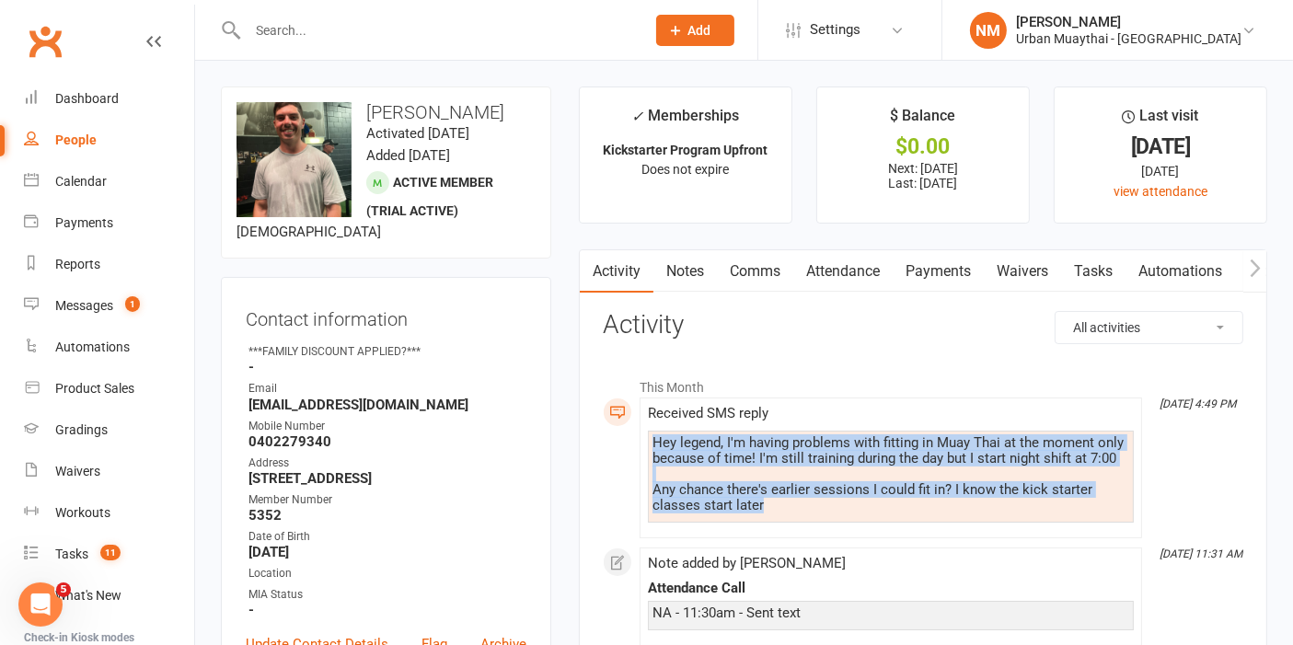
drag, startPoint x: 652, startPoint y: 443, endPoint x: 771, endPoint y: 506, distance: 135.5
click at [771, 506] on div "Hey legend, I'm having problems with fitting in Muay Thai at the moment only be…" at bounding box center [891, 474] width 477 height 78
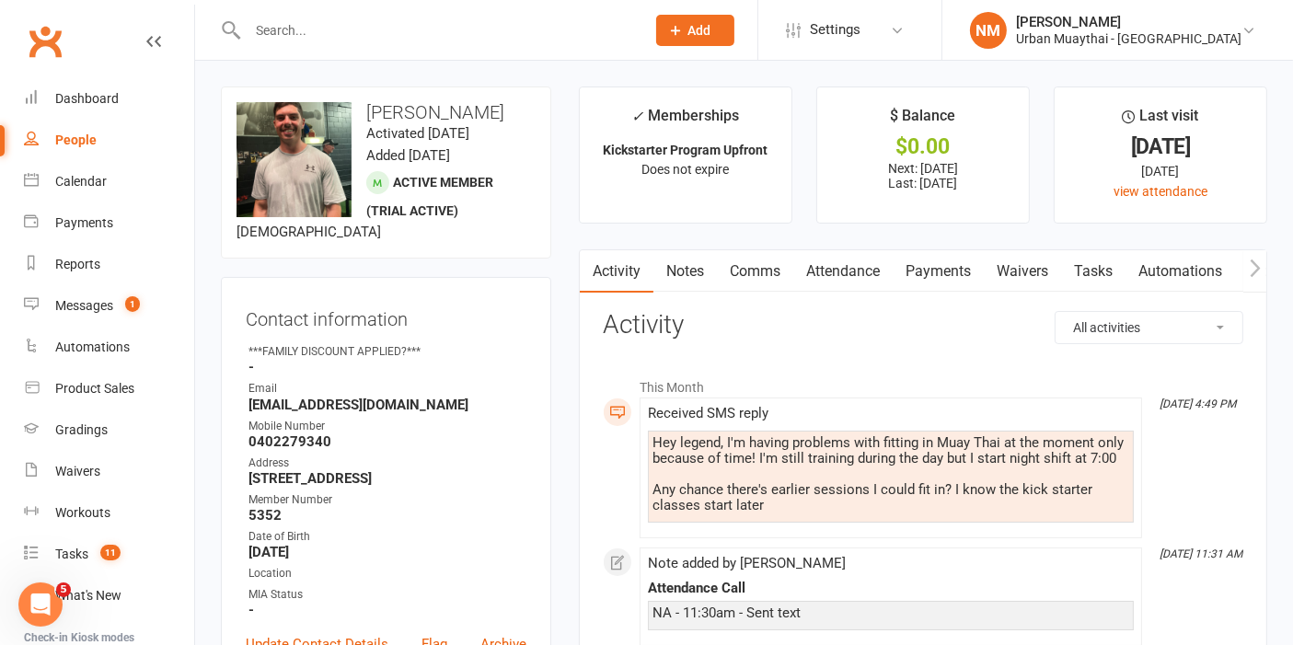
click at [852, 272] on link "Attendance" at bounding box center [842, 271] width 99 height 42
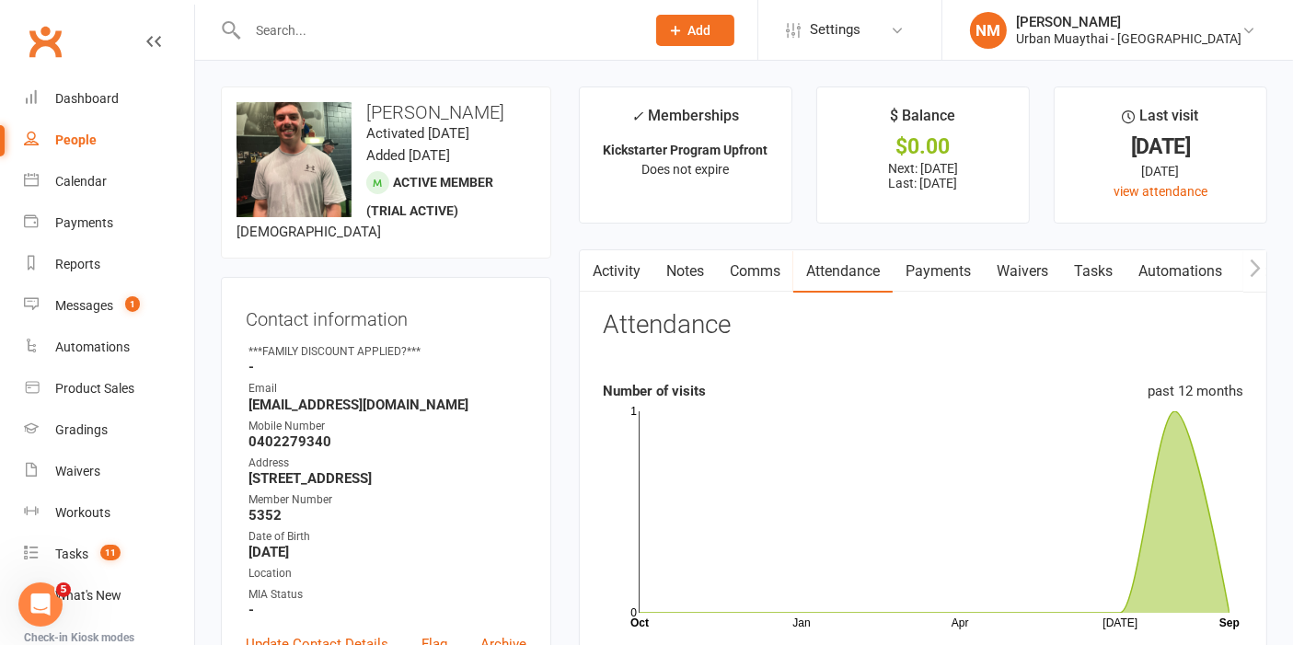
click at [642, 390] on strong "Number of visits" at bounding box center [654, 391] width 103 height 17
click at [675, 390] on strong "Number of visits" at bounding box center [654, 391] width 103 height 17
drag, startPoint x: 694, startPoint y: 398, endPoint x: 599, endPoint y: 393, distance: 94.9
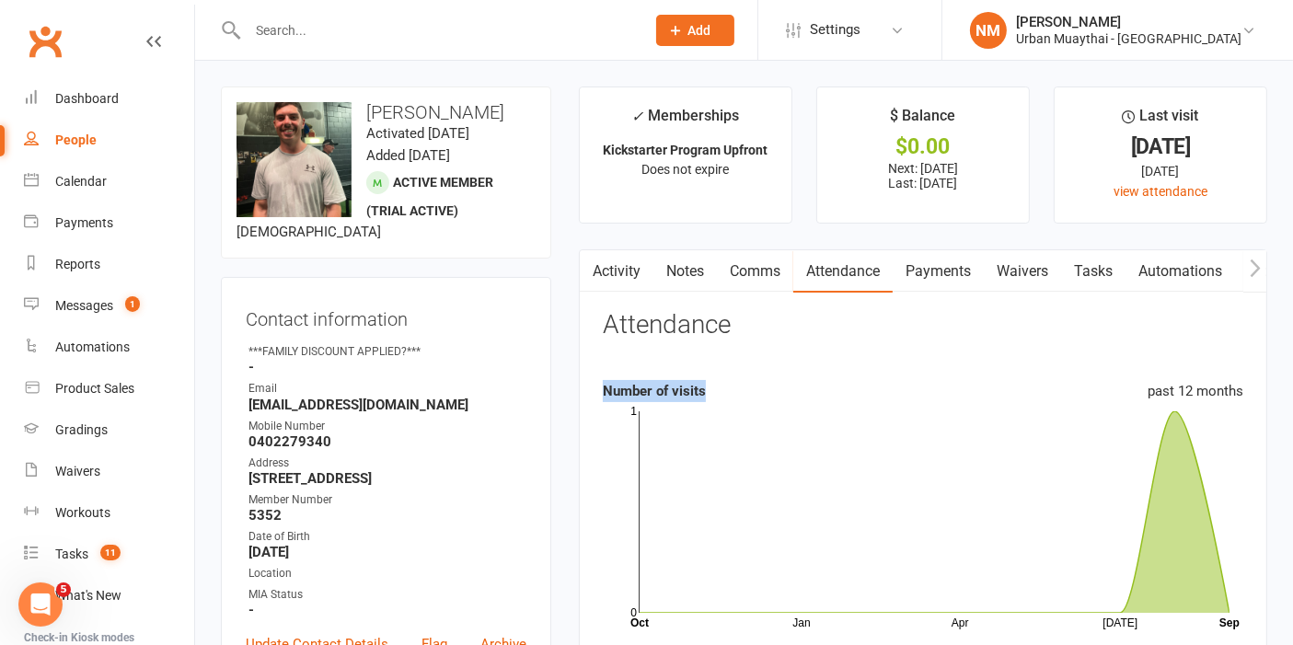
drag, startPoint x: 609, startPoint y: 393, endPoint x: 725, endPoint y: 403, distance: 116.4
click at [725, 403] on section "Attendance Number of visits past 12 months Jan Apr Jul Month Oct Sep 0 1 Export…" at bounding box center [923, 523] width 641 height 424
click at [722, 396] on div "Number of visits past 12 months" at bounding box center [923, 391] width 641 height 22
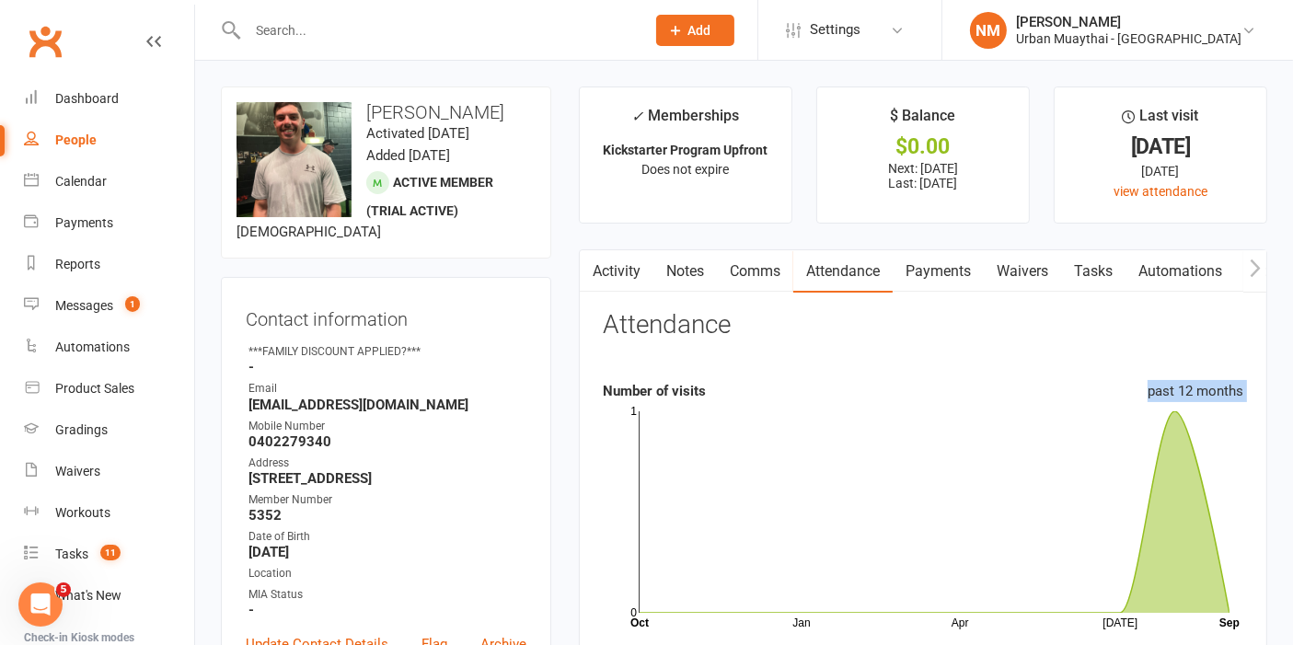
drag, startPoint x: 704, startPoint y: 391, endPoint x: 632, endPoint y: 399, distance: 72.3
click at [642, 405] on section "Attendance Number of visits past 12 months Jan Apr Jul Month Oct Sep 0 1 Export…" at bounding box center [923, 523] width 641 height 424
click at [630, 398] on div "Number of visits past 12 months" at bounding box center [923, 391] width 641 height 22
drag, startPoint x: 599, startPoint y: 390, endPoint x: 630, endPoint y: 412, distance: 38.3
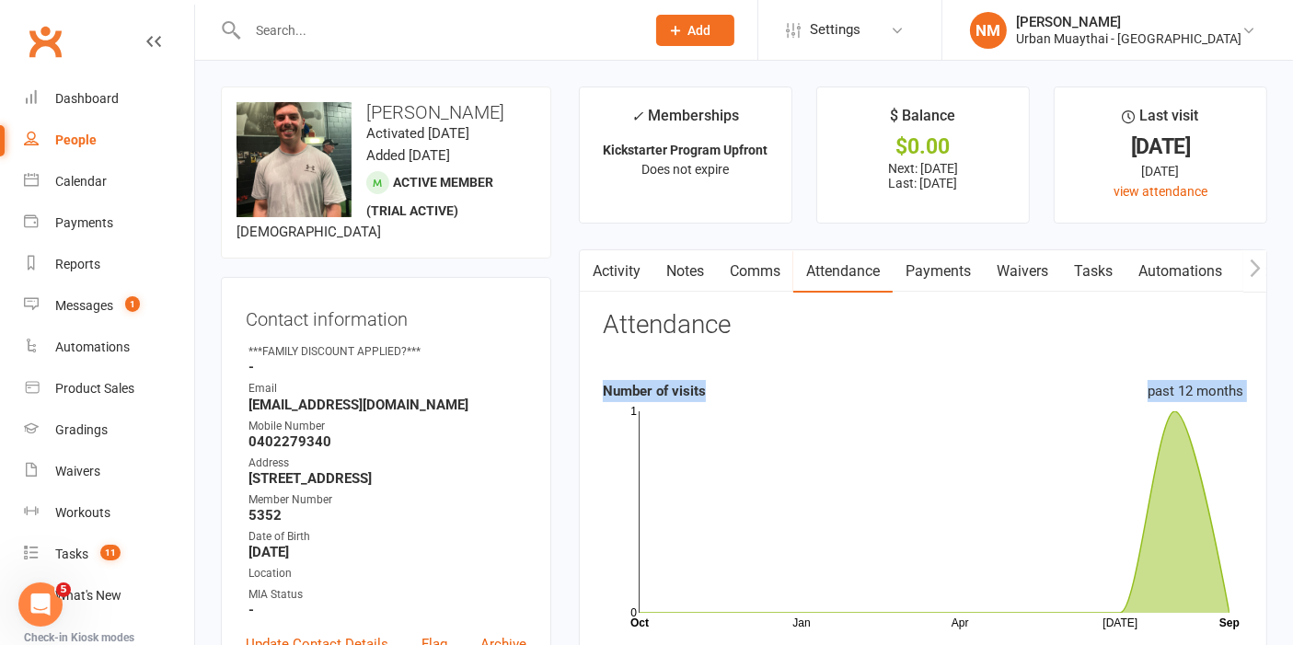
click at [695, 396] on strong "Number of visits" at bounding box center [654, 391] width 103 height 17
drag, startPoint x: 702, startPoint y: 392, endPoint x: 601, endPoint y: 397, distance: 101.4
drag, startPoint x: 601, startPoint y: 388, endPoint x: 723, endPoint y: 403, distance: 122.5
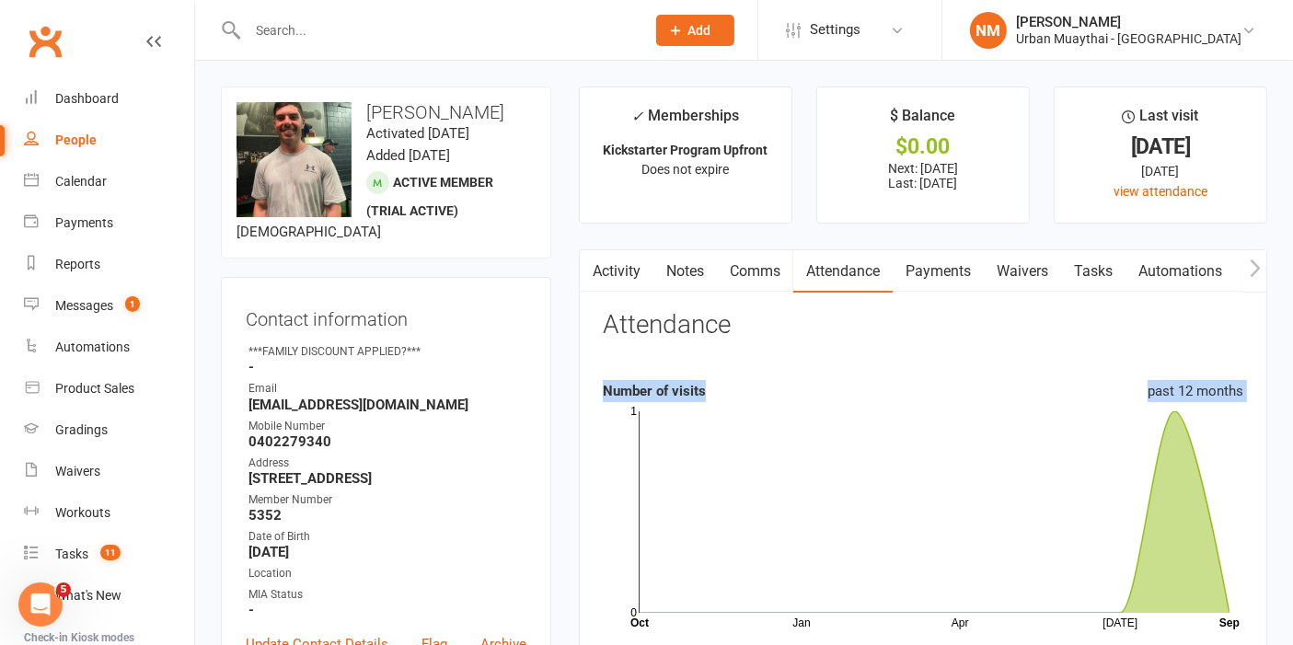
click at [731, 374] on section "Attendance Number of visits past 12 months Jan Apr Jul Month Oct Sep 0 1 Export…" at bounding box center [923, 523] width 641 height 424
drag, startPoint x: 700, startPoint y: 398, endPoint x: 592, endPoint y: 385, distance: 109.4
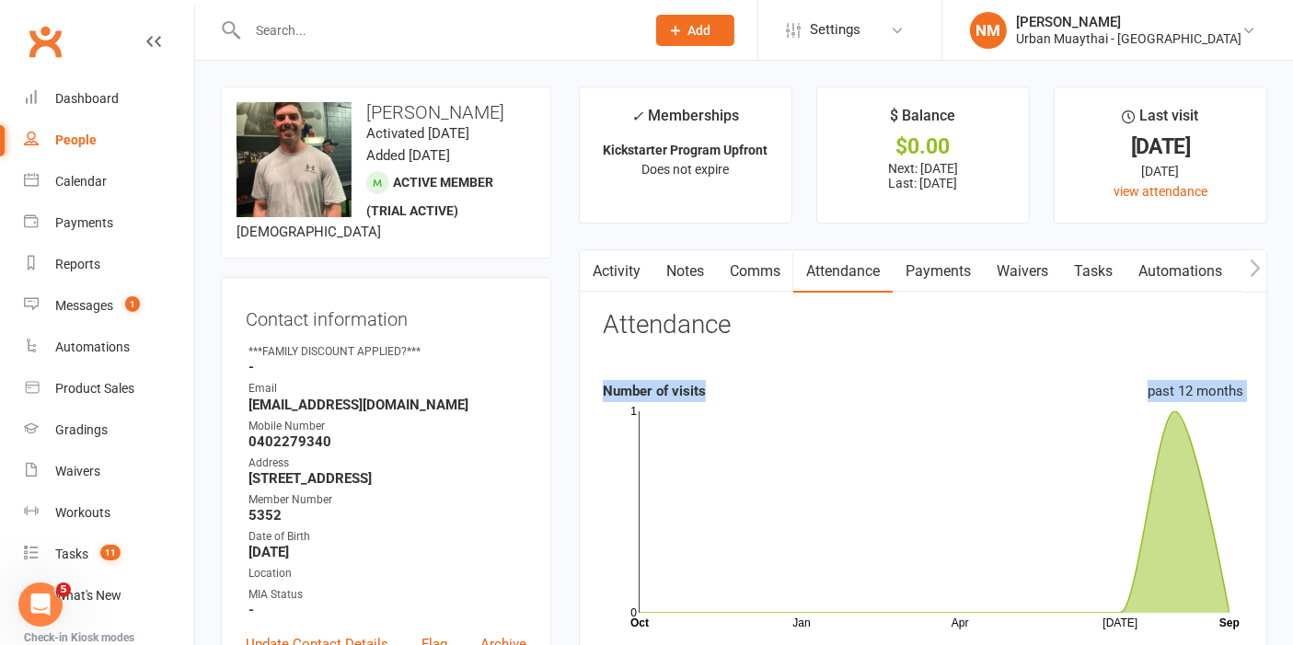
drag, startPoint x: 605, startPoint y: 391, endPoint x: 707, endPoint y: 409, distance: 103.7
click at [707, 409] on section "Attendance Number of visits past 12 months Jan Apr Jul Month Oct Sep 0 1 Export…" at bounding box center [923, 523] width 641 height 424
click at [1228, 391] on div "past 12 months" at bounding box center [1196, 391] width 96 height 22
drag, startPoint x: 1249, startPoint y: 393, endPoint x: 584, endPoint y: 388, distance: 665.5
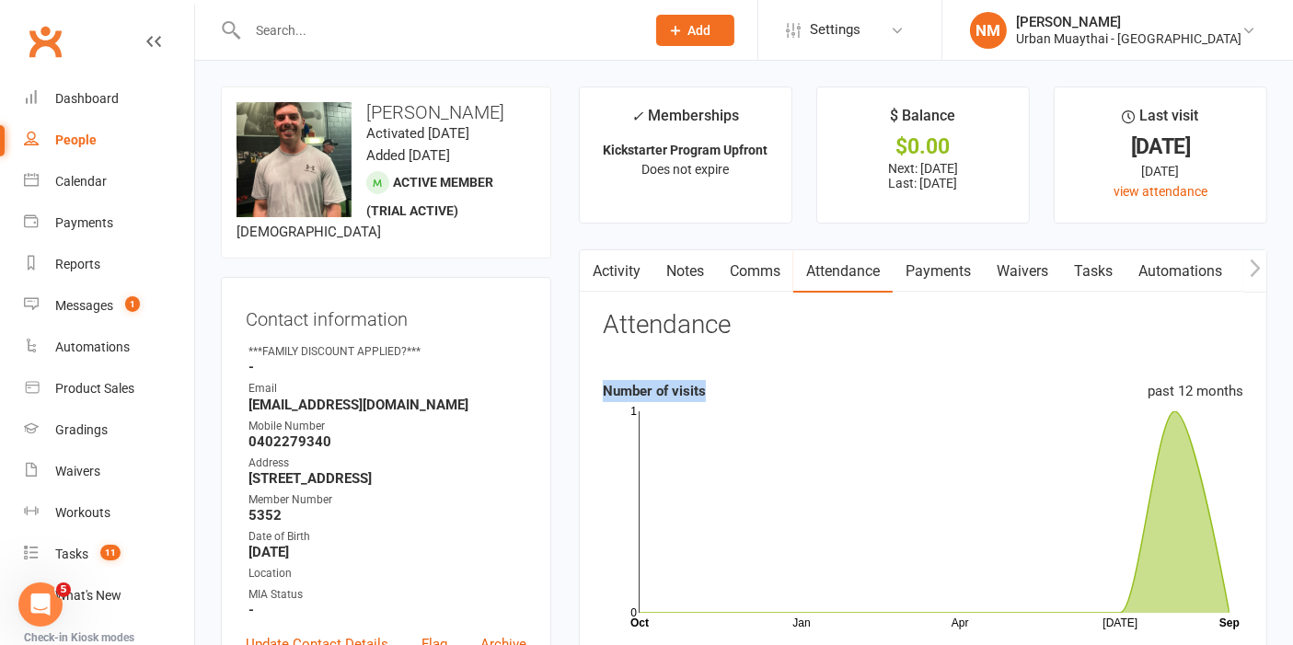
click at [616, 394] on strong "Number of visits" at bounding box center [654, 391] width 103 height 17
click at [85, 308] on div "Messages" at bounding box center [84, 305] width 58 height 15
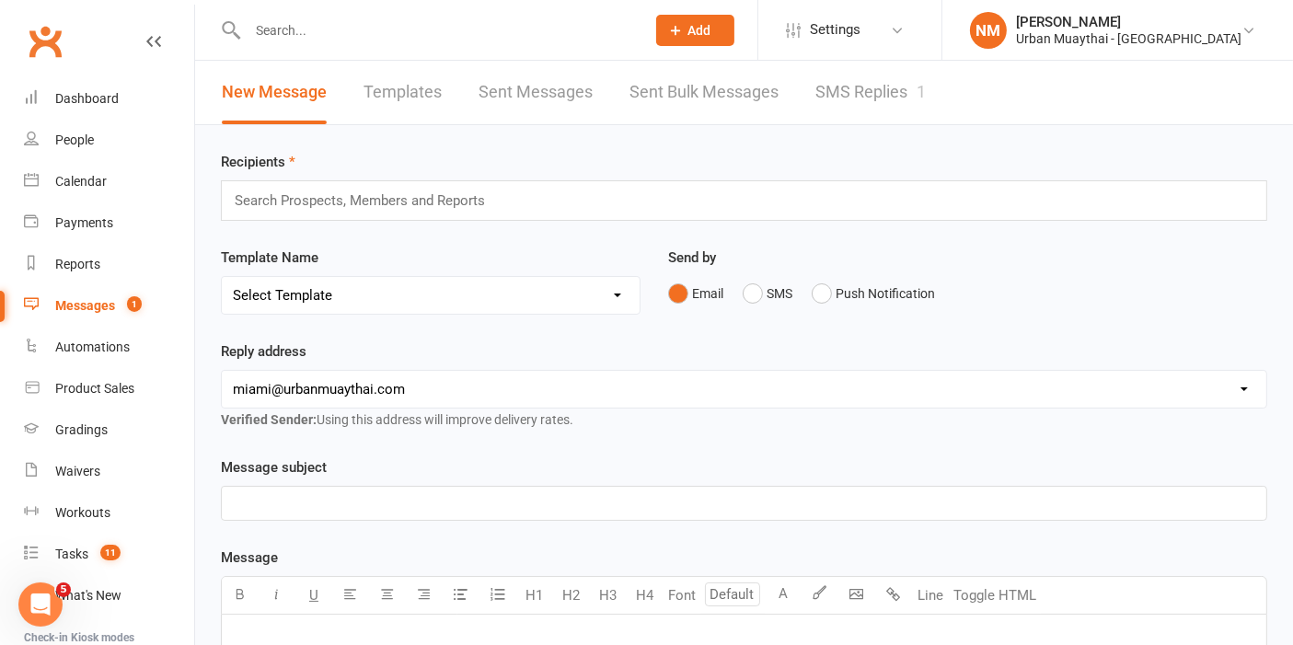
click at [822, 75] on link "SMS Replies 1" at bounding box center [870, 93] width 110 height 64
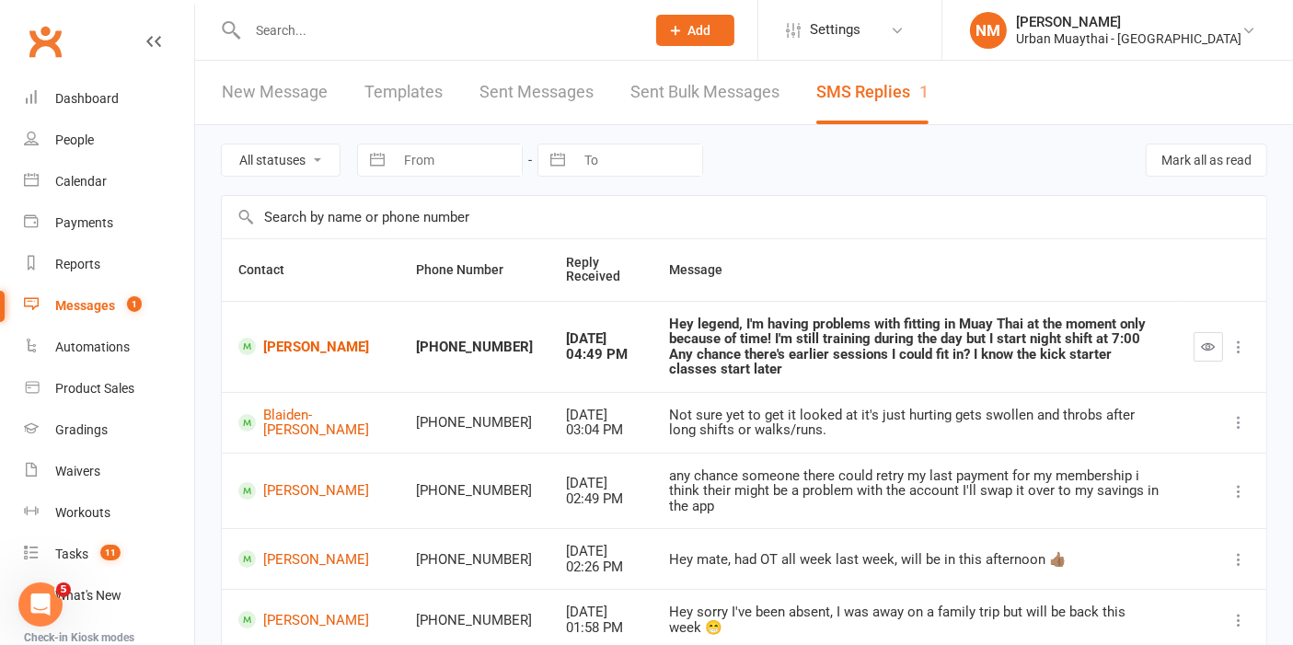
click at [1211, 340] on icon "button" at bounding box center [1209, 347] width 14 height 14
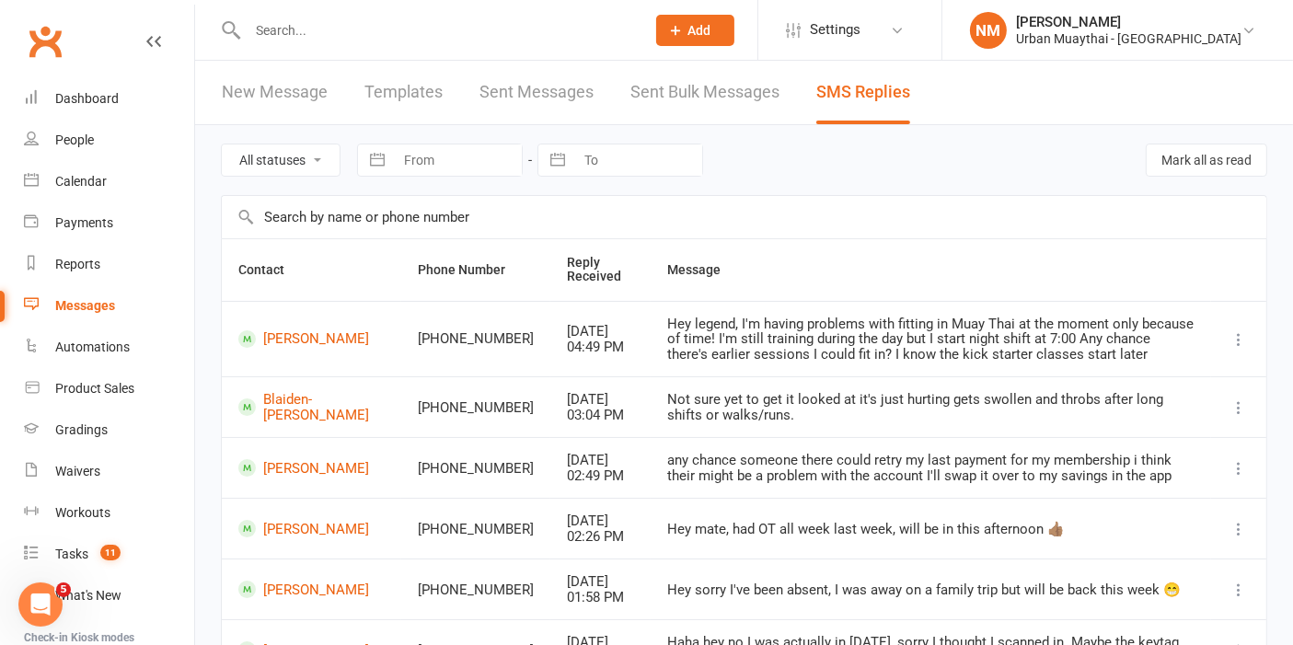
click at [68, 314] on link "Messages" at bounding box center [109, 305] width 170 height 41
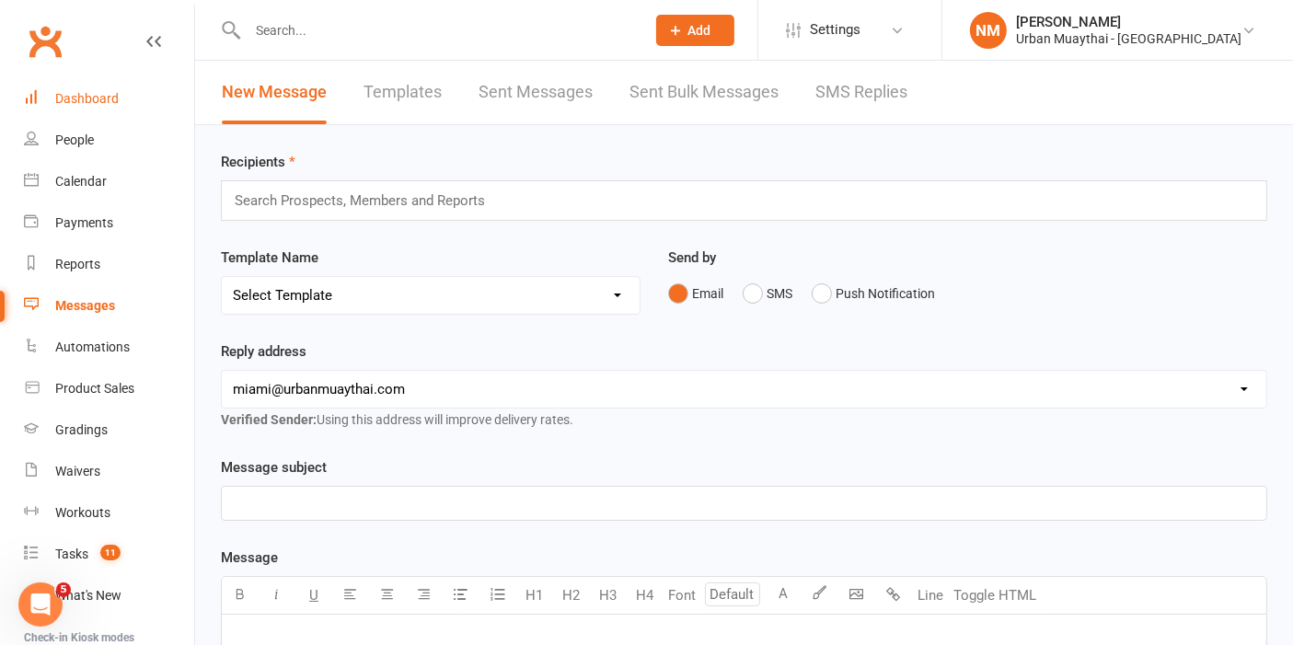
click at [100, 98] on div "Dashboard" at bounding box center [87, 98] width 64 height 15
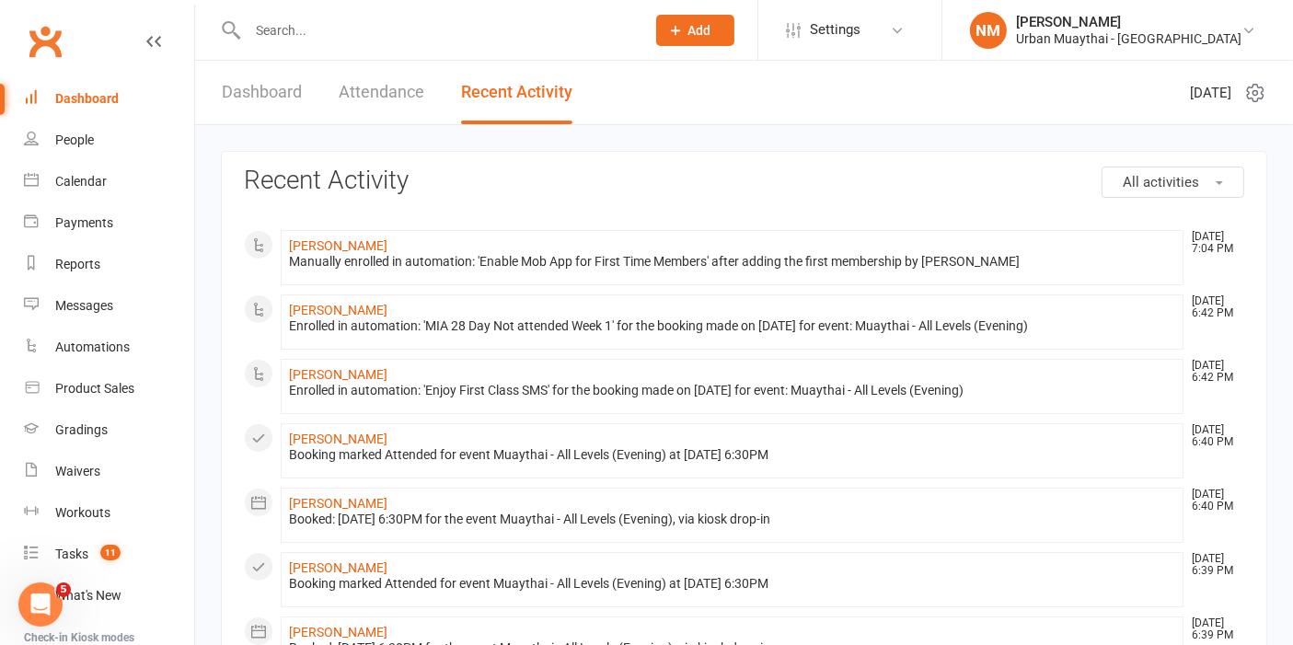
click at [338, 10] on div at bounding box center [426, 30] width 411 height 60
click at [328, 38] on input "text" at bounding box center [437, 30] width 390 height 26
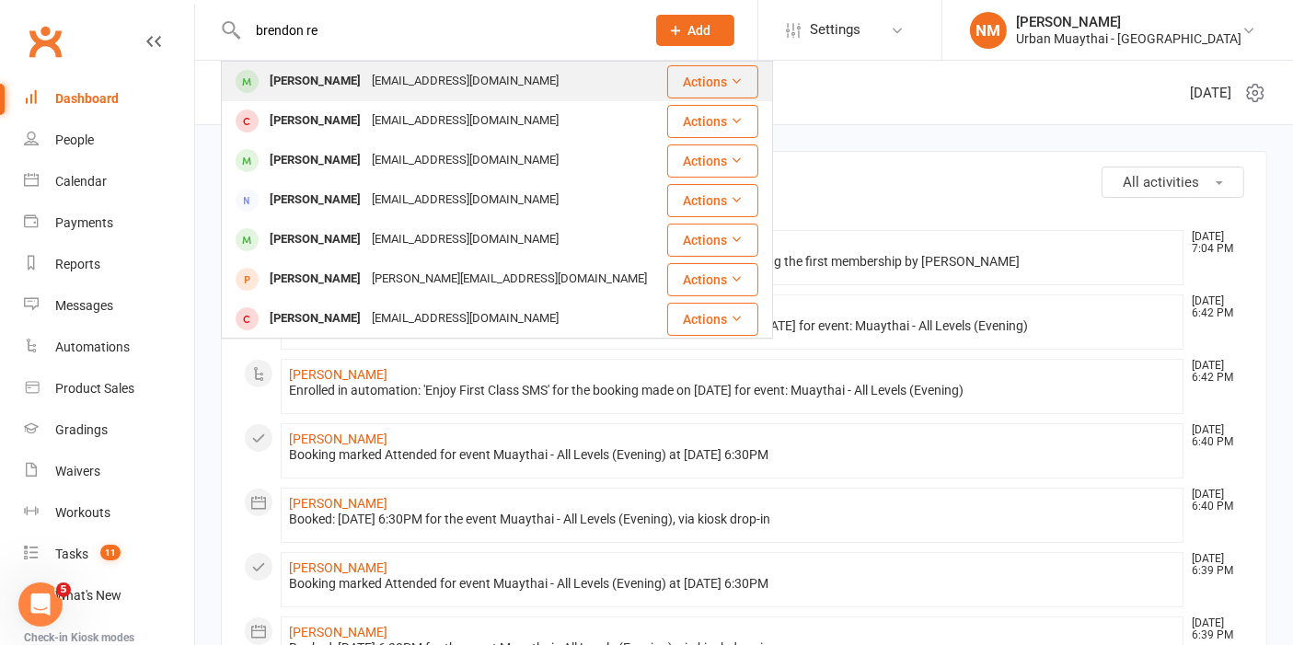
type input "brendon re"
click at [350, 86] on div "Brendon Reardon" at bounding box center [315, 81] width 102 height 27
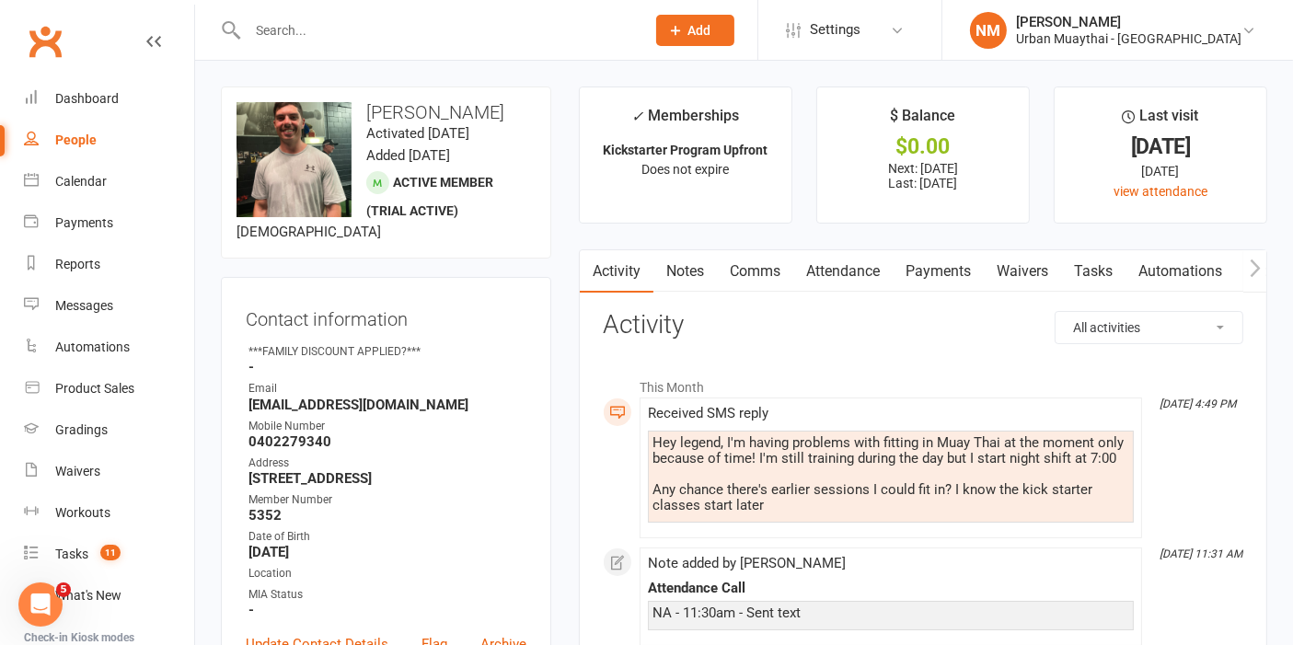
click at [741, 264] on link "Comms" at bounding box center [755, 271] width 76 height 42
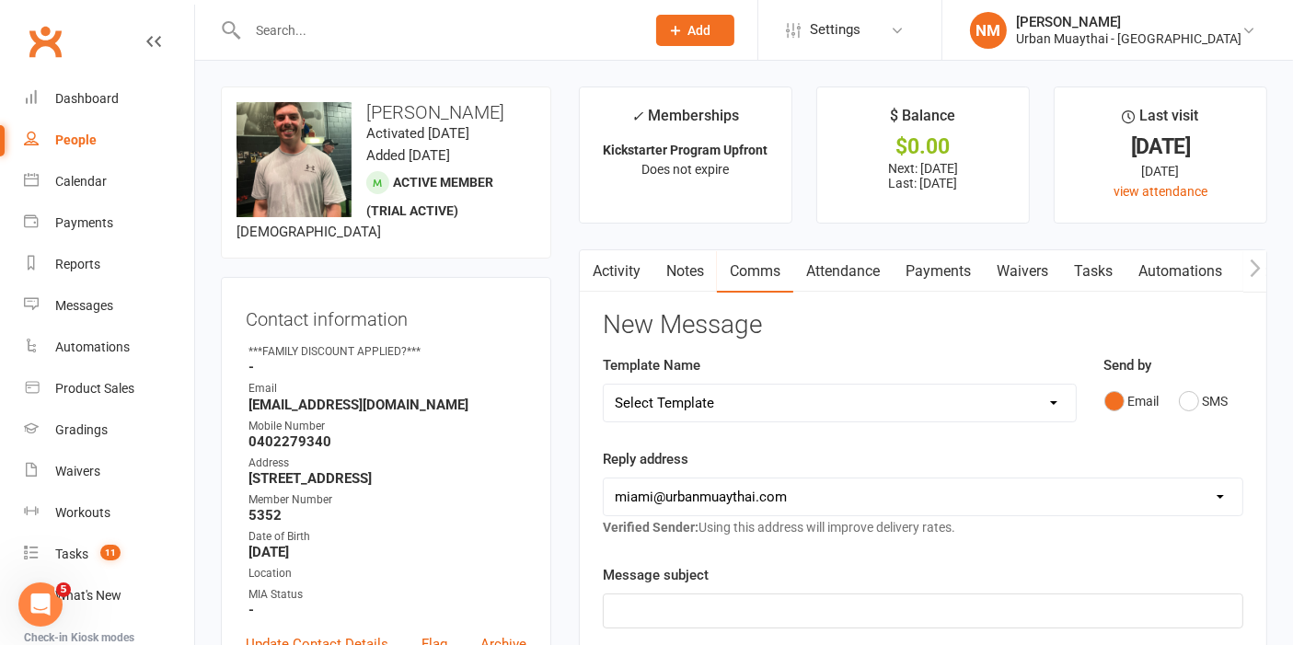
click at [664, 269] on link "Notes" at bounding box center [686, 271] width 64 height 42
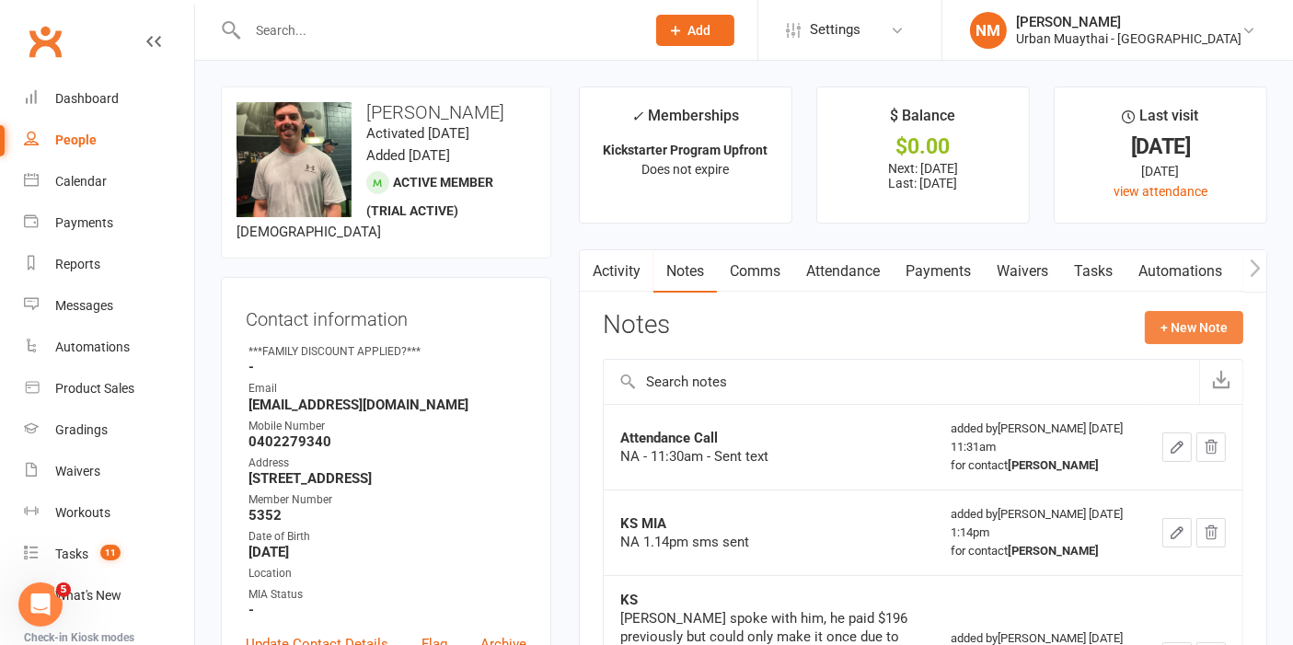
click at [1164, 332] on button "+ New Note" at bounding box center [1194, 327] width 98 height 33
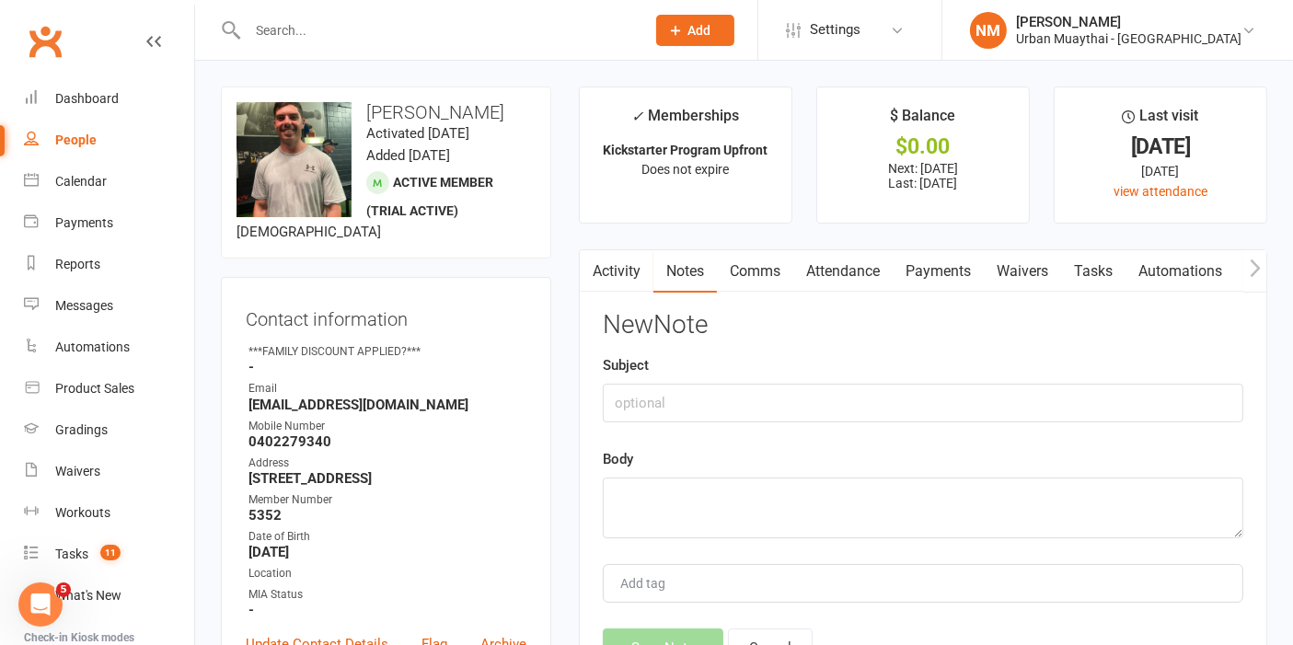
click at [793, 379] on div "Subject" at bounding box center [923, 388] width 641 height 68
click at [789, 406] on input "text" at bounding box center [923, 403] width 641 height 39
type input "Called"
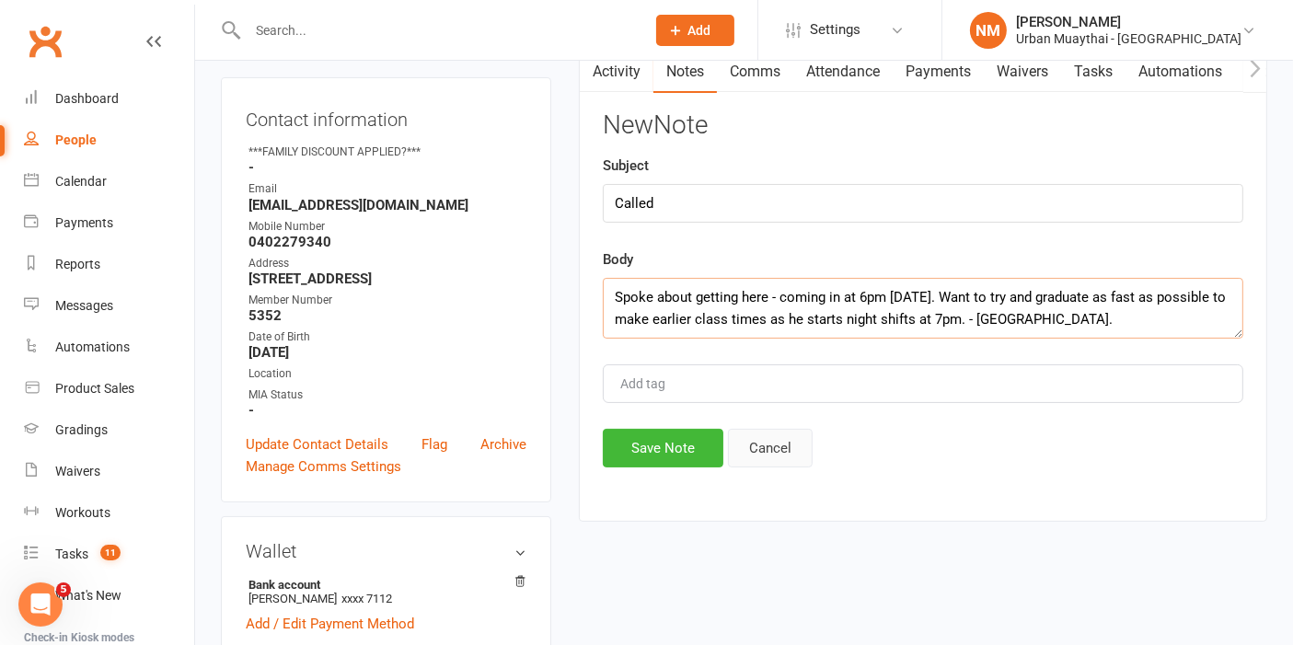
scroll to position [204, 0]
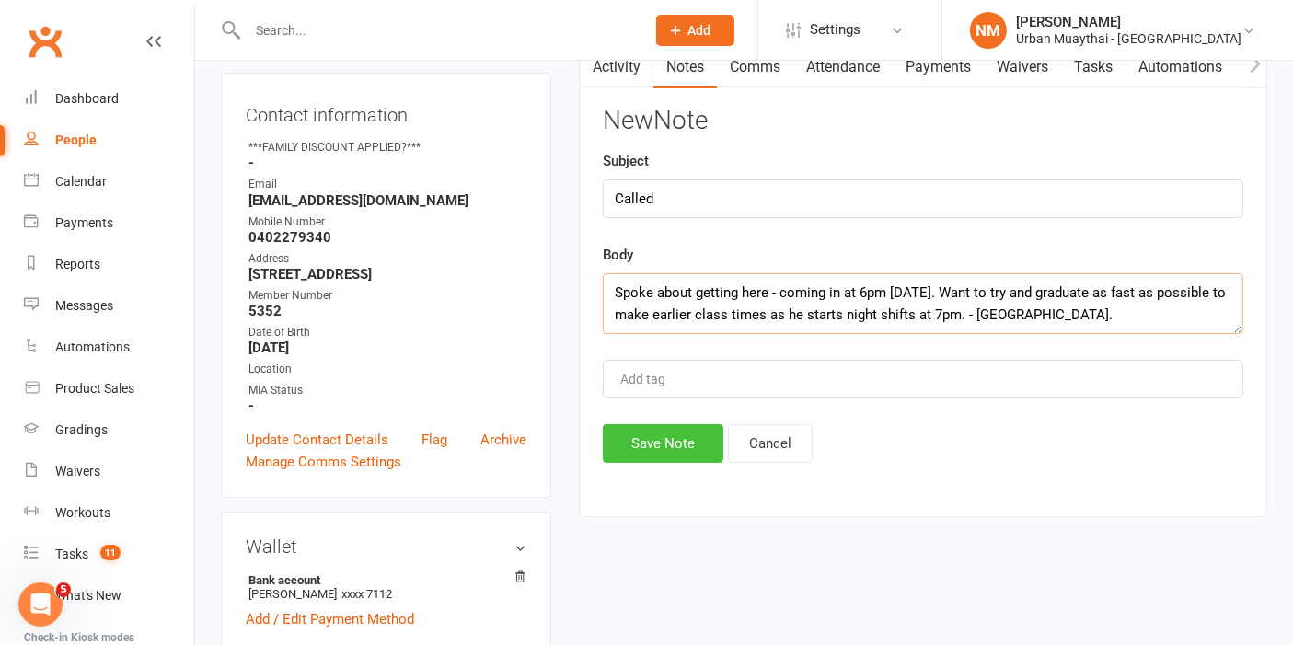
type textarea "Spoke about getting here - coming in at 6pm on Wednesday. Want to try and gradu…"
click at [665, 447] on button "Save Note" at bounding box center [663, 443] width 121 height 39
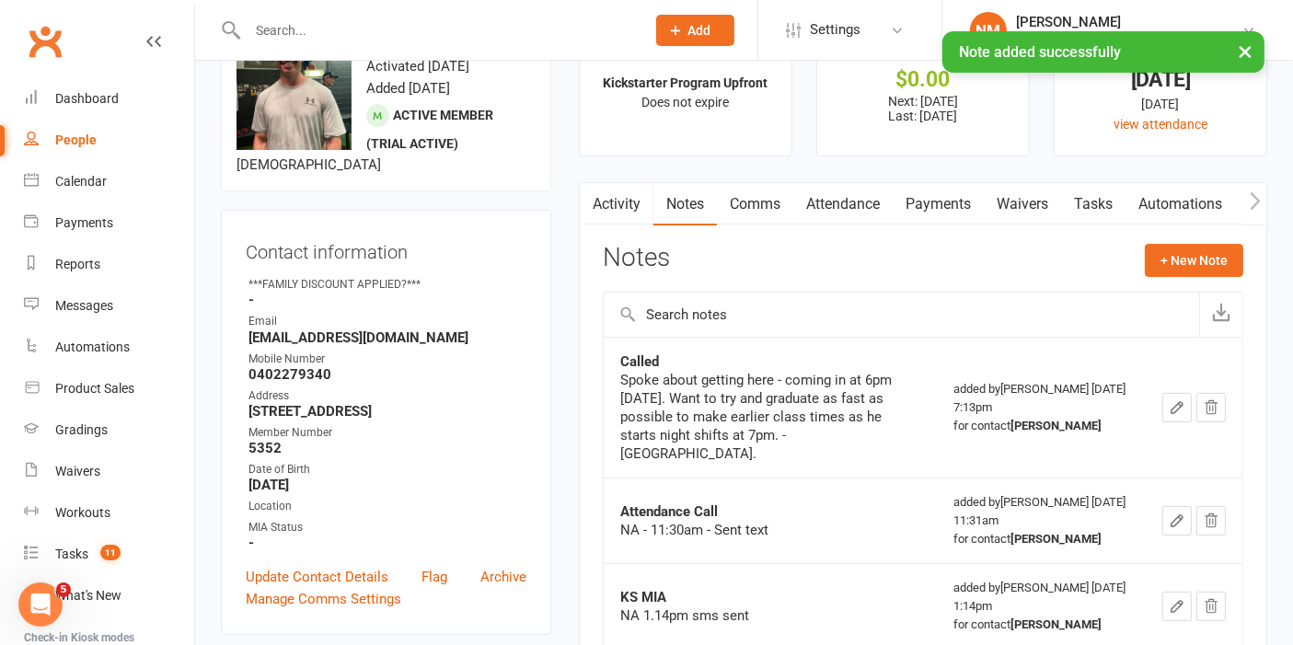
scroll to position [0, 0]
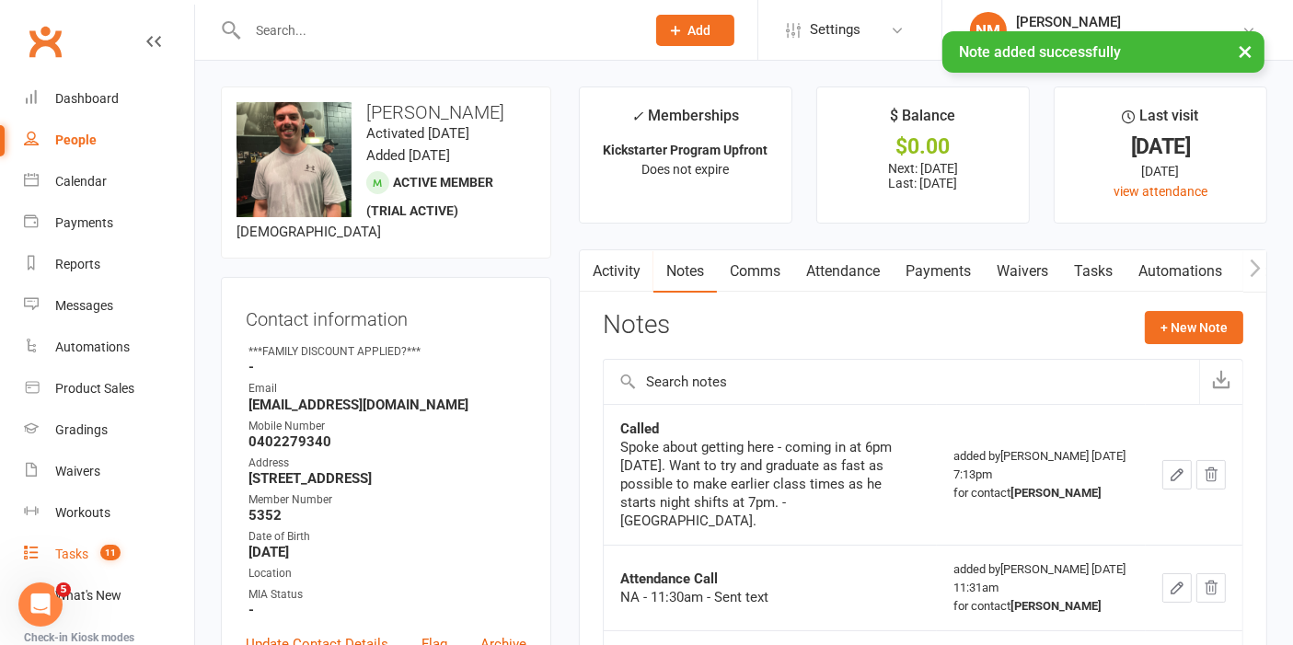
click at [77, 559] on div "Tasks" at bounding box center [71, 554] width 33 height 15
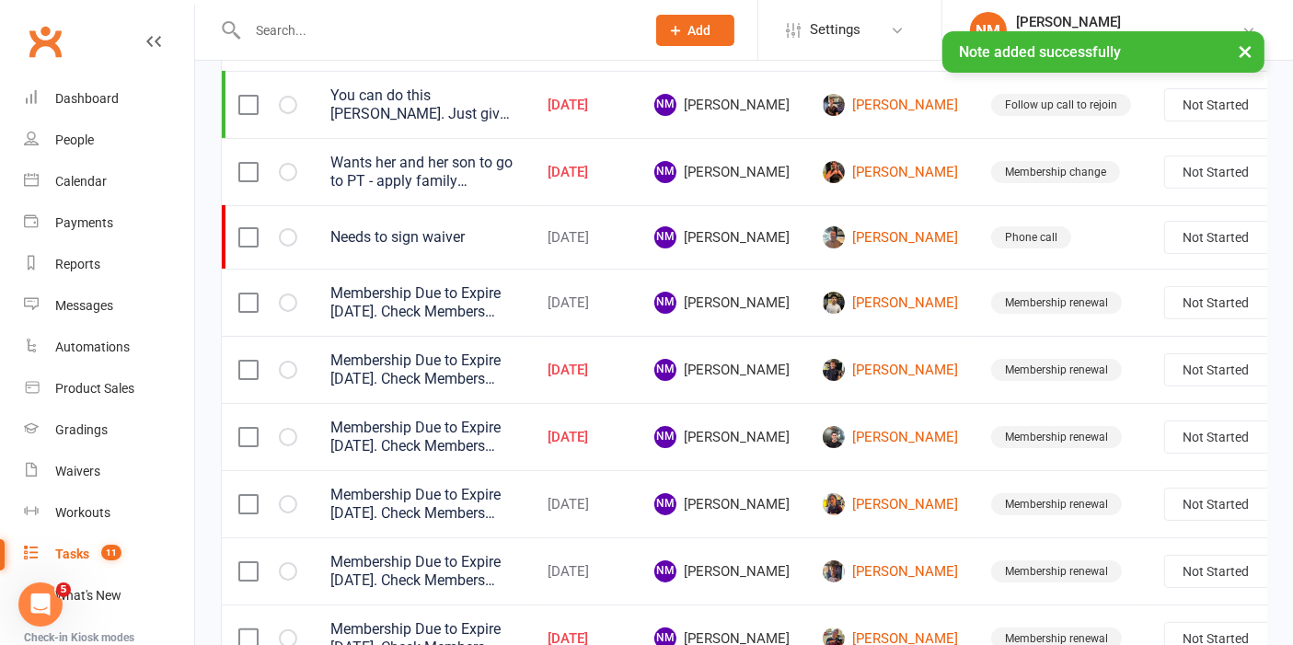
scroll to position [307, 0]
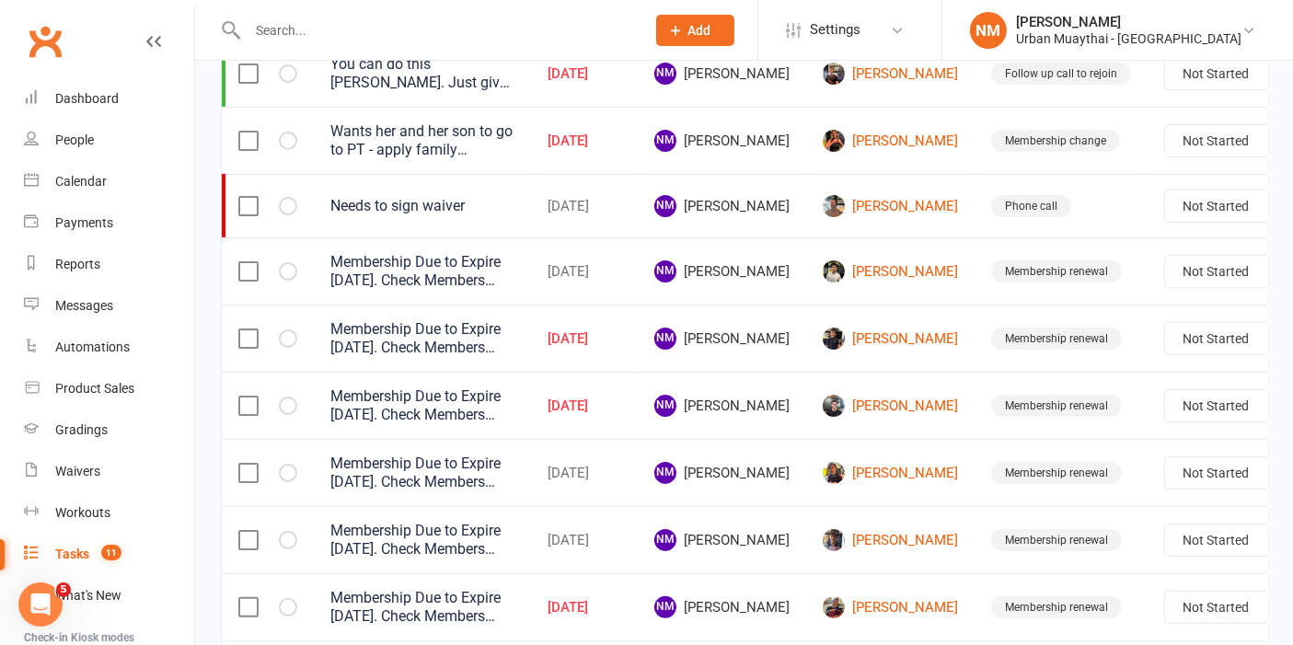
click at [1165, 208] on select "Not Started In Progress Waiting Complete" at bounding box center [1233, 206] width 136 height 31
click at [1165, 191] on select "Not Started In Progress Waiting Complete" at bounding box center [1233, 206] width 136 height 31
select select "unstarted"
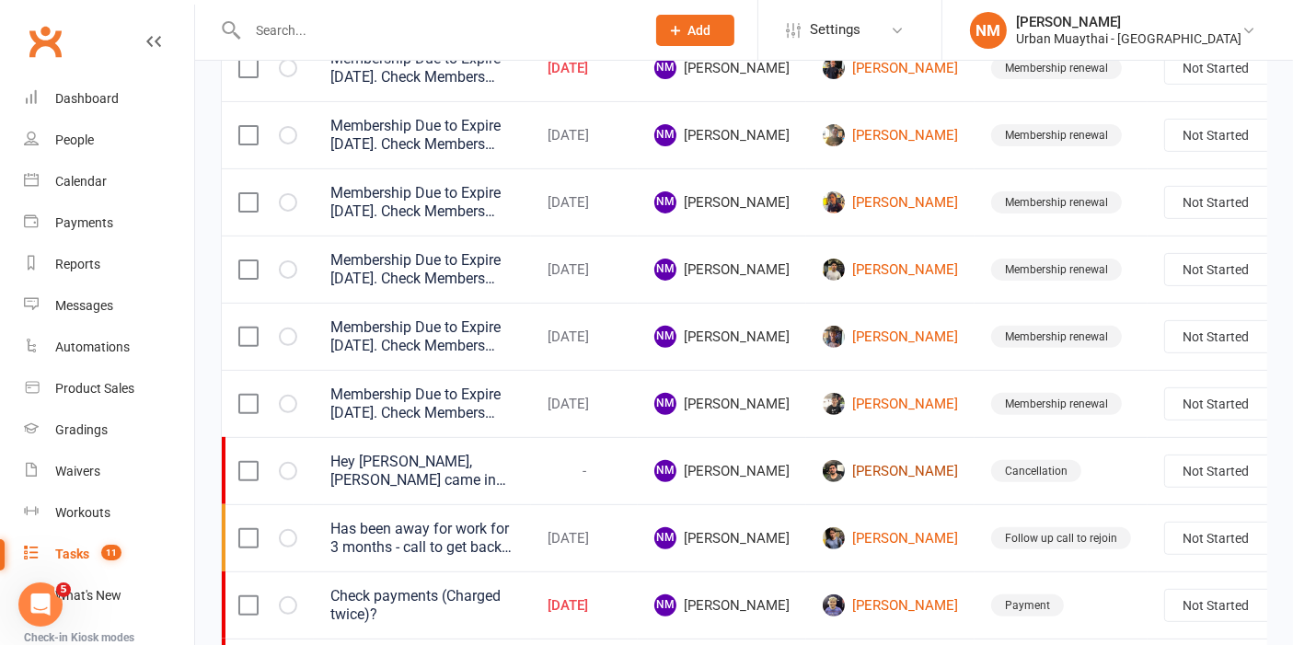
scroll to position [613, 0]
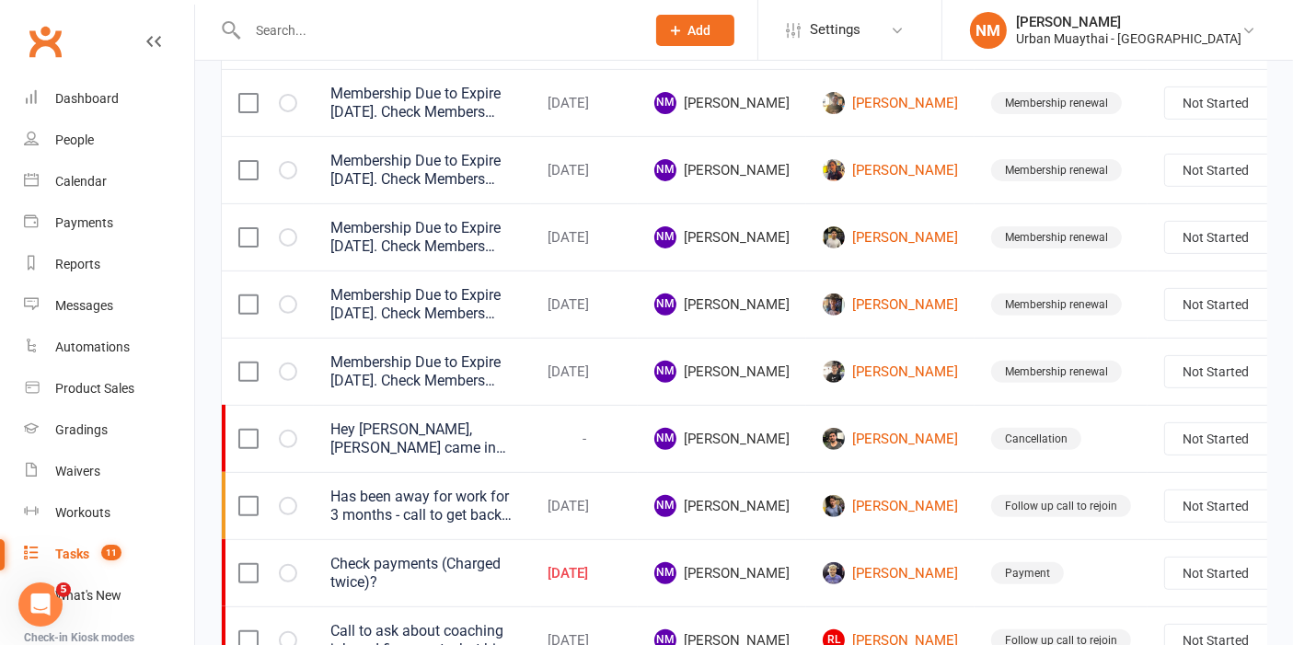
click at [1170, 440] on select "Not Started In Progress Waiting Complete" at bounding box center [1233, 438] width 136 height 31
click at [1165, 423] on select "Not Started In Progress Waiting Complete" at bounding box center [1233, 438] width 136 height 31
select select "unstarted"
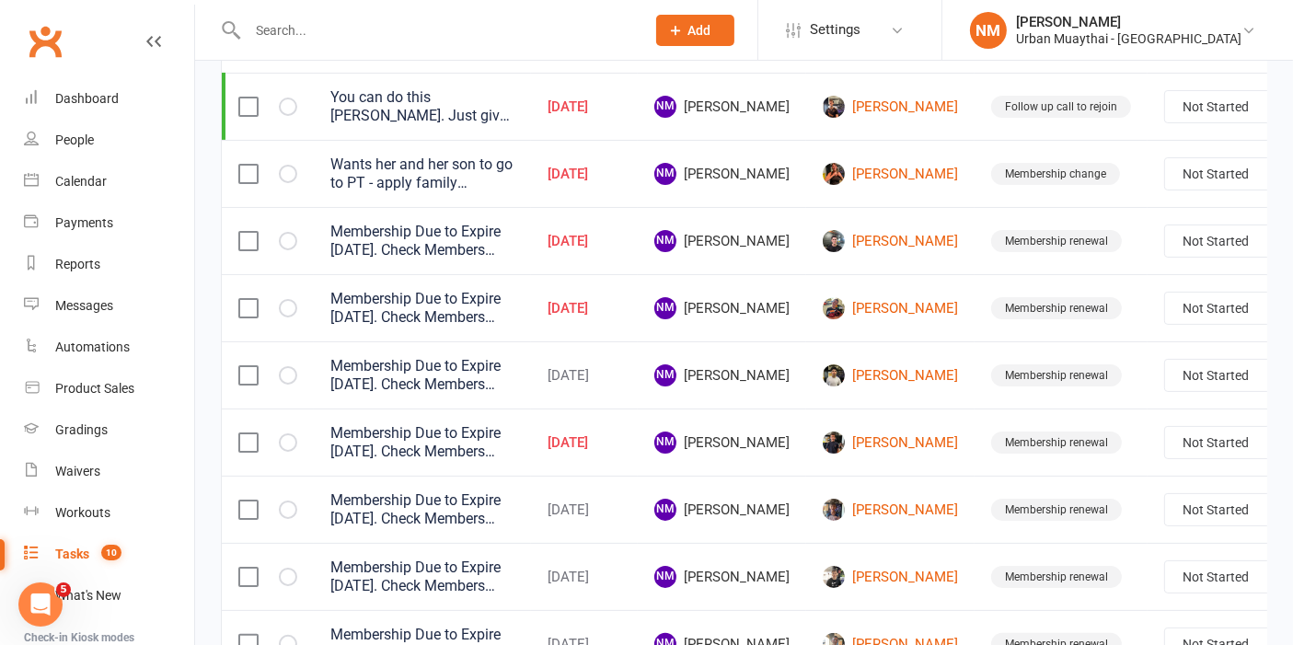
scroll to position [0, 0]
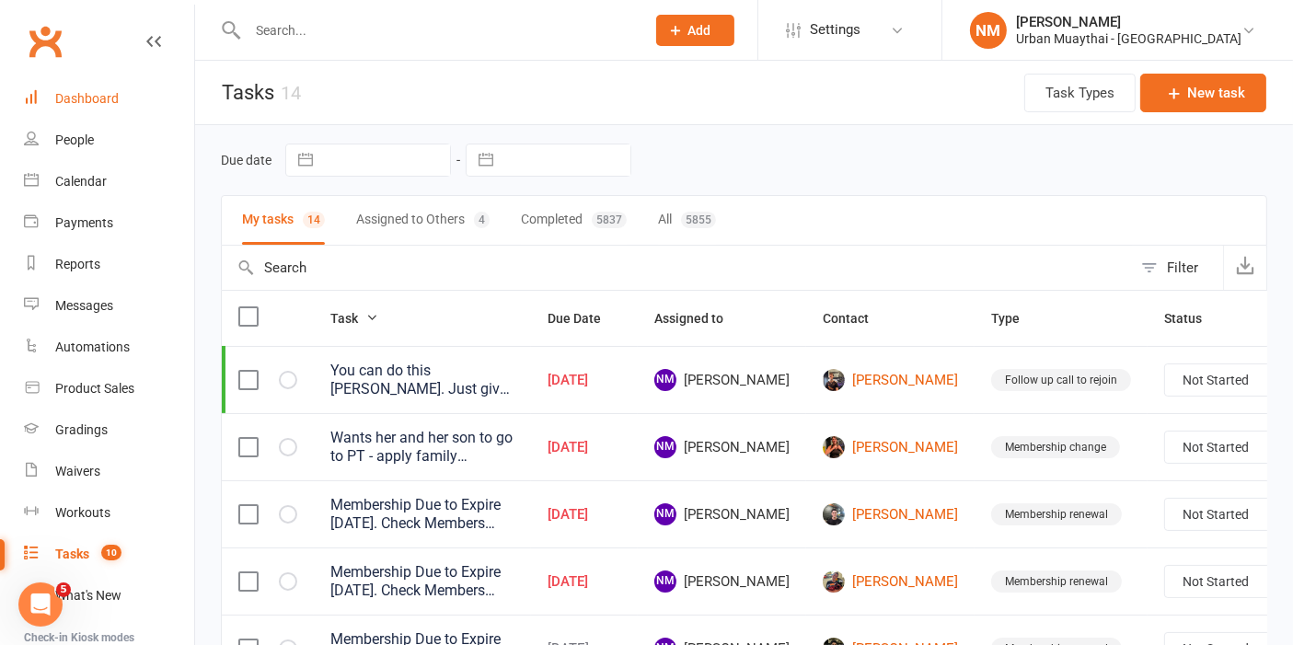
click at [67, 86] on link "Dashboard" at bounding box center [109, 98] width 170 height 41
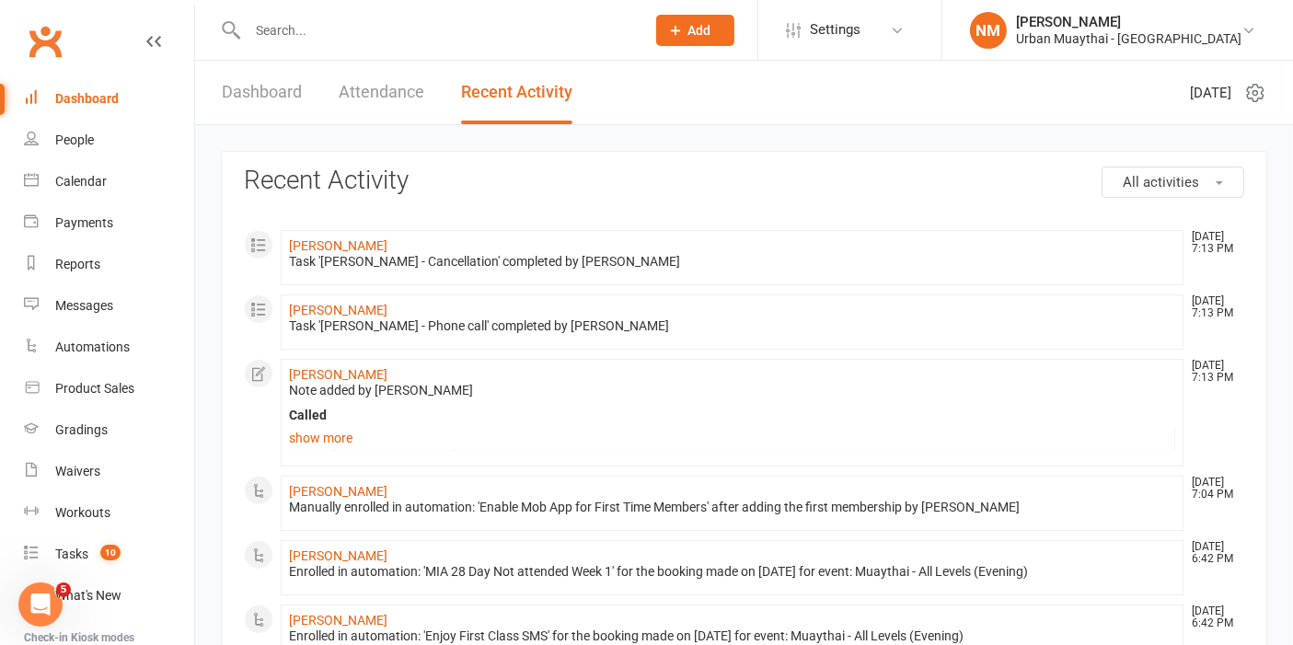
click at [337, 29] on input "text" at bounding box center [437, 30] width 390 height 26
type input "daniel de"
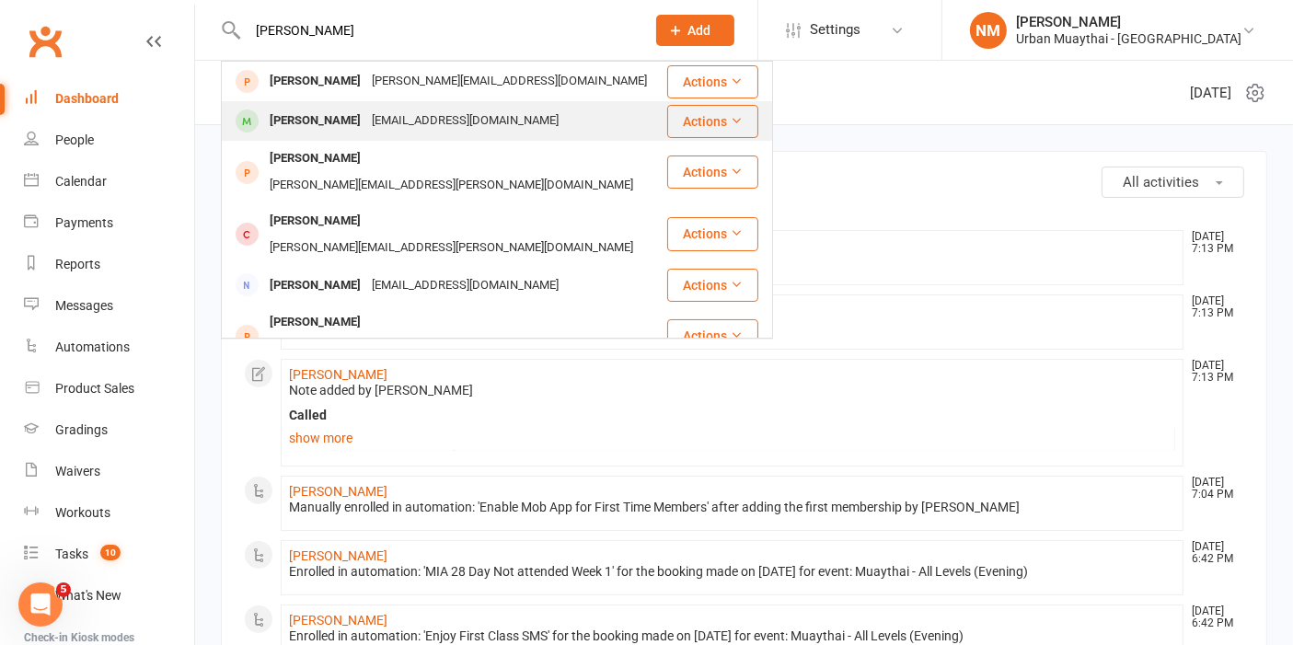
click at [386, 120] on div "danielde1994@gmail.com" at bounding box center [465, 121] width 198 height 27
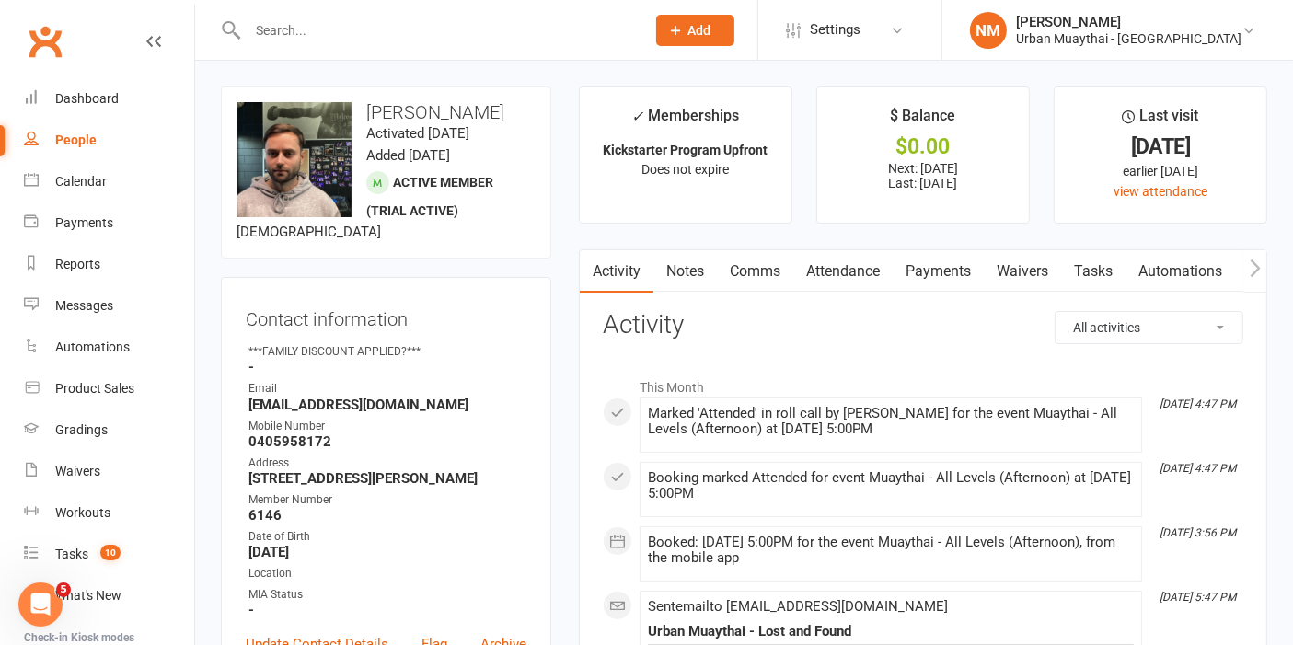
click at [755, 272] on link "Comms" at bounding box center [755, 271] width 76 height 42
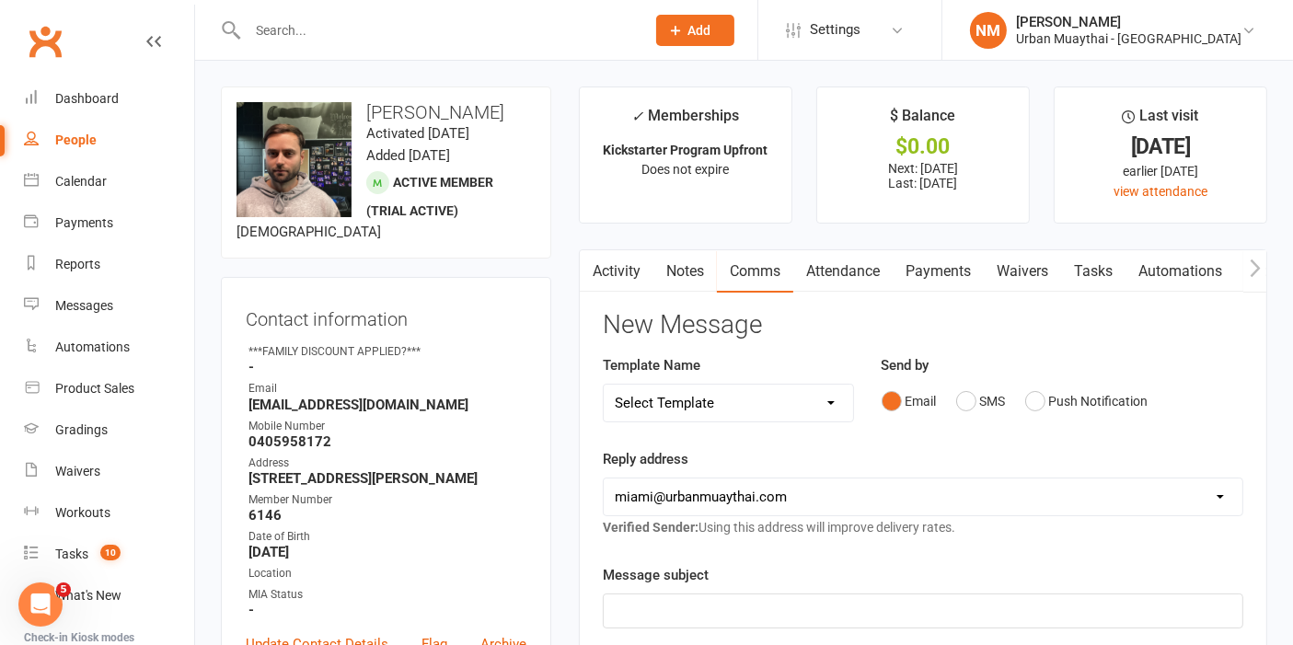
click at [767, 206] on li "✓ Memberships Kickstarter Program Upfront Does not expire" at bounding box center [686, 155] width 214 height 137
click at [802, 193] on ul "✓ Memberships Kickstarter Program Upfront Does not expire $ Balance $0.00 Next:…" at bounding box center [923, 155] width 688 height 137
drag, startPoint x: 771, startPoint y: 181, endPoint x: 626, endPoint y: 86, distance: 174.1
click at [626, 87] on li "✓ Memberships Kickstarter Program Upfront Does not expire" at bounding box center [686, 155] width 214 height 137
click at [636, 109] on icon "✓" at bounding box center [637, 116] width 12 height 17
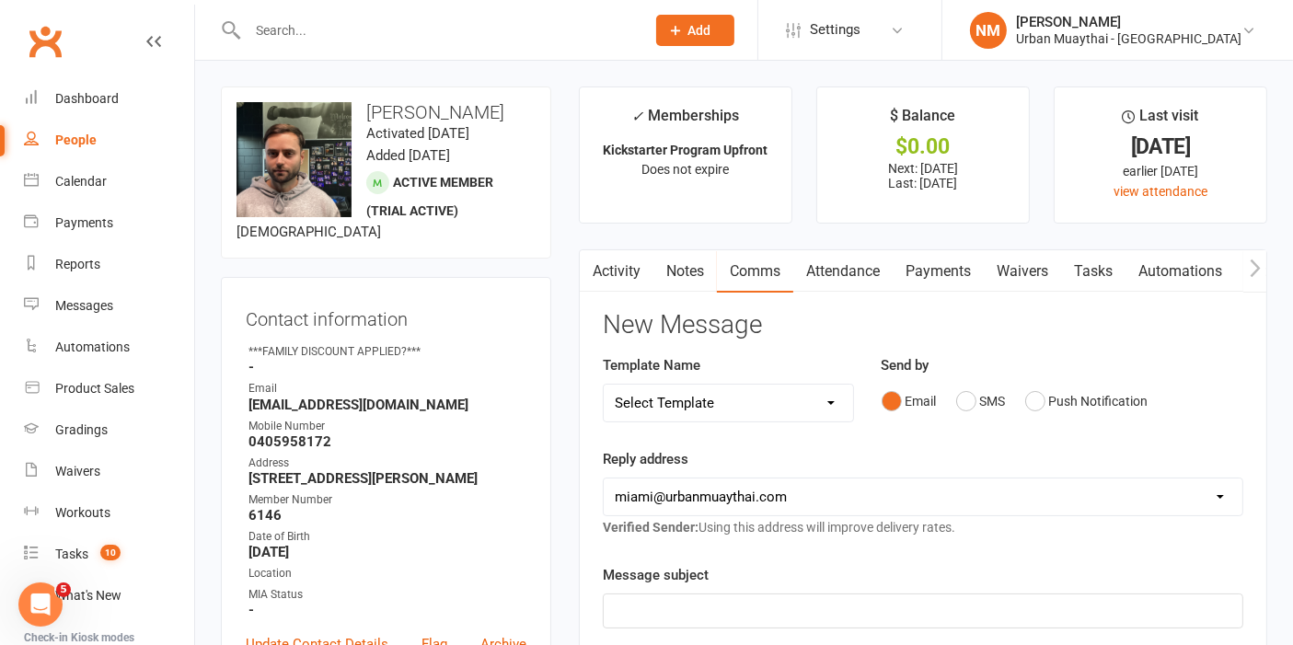
click at [617, 117] on li "✓ Memberships Kickstarter Program Upfront Does not expire" at bounding box center [686, 155] width 214 height 137
drag, startPoint x: 634, startPoint y: 120, endPoint x: 736, endPoint y: 193, distance: 125.9
click at [736, 193] on li "✓ Memberships Kickstarter Program Upfront Does not expire" at bounding box center [686, 155] width 214 height 137
click at [760, 175] on p "Does not expire" at bounding box center [685, 169] width 179 height 15
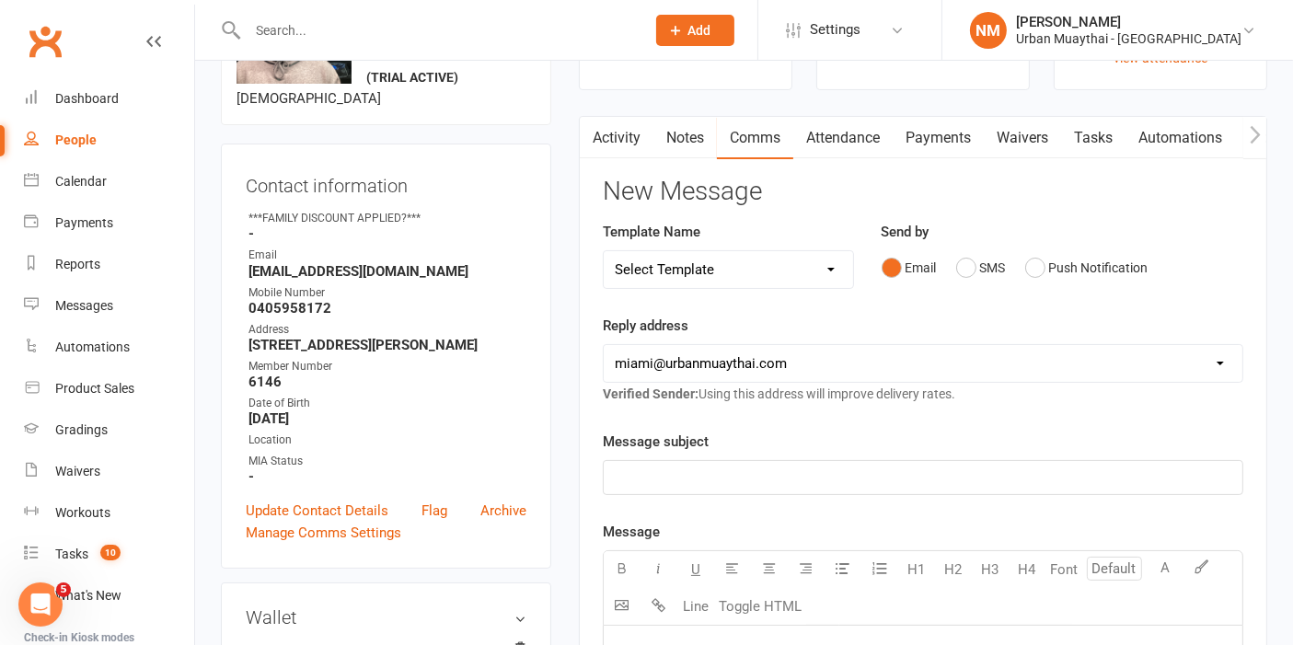
scroll to position [102, 0]
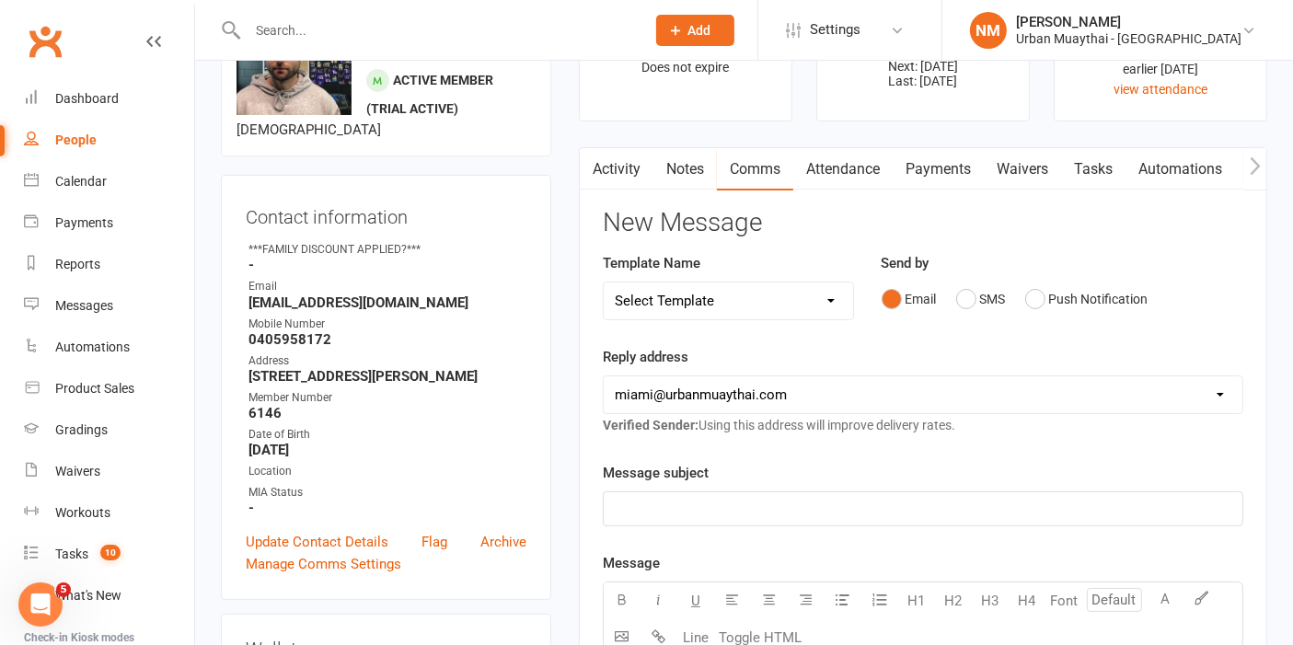
click at [849, 158] on link "Attendance" at bounding box center [842, 169] width 99 height 42
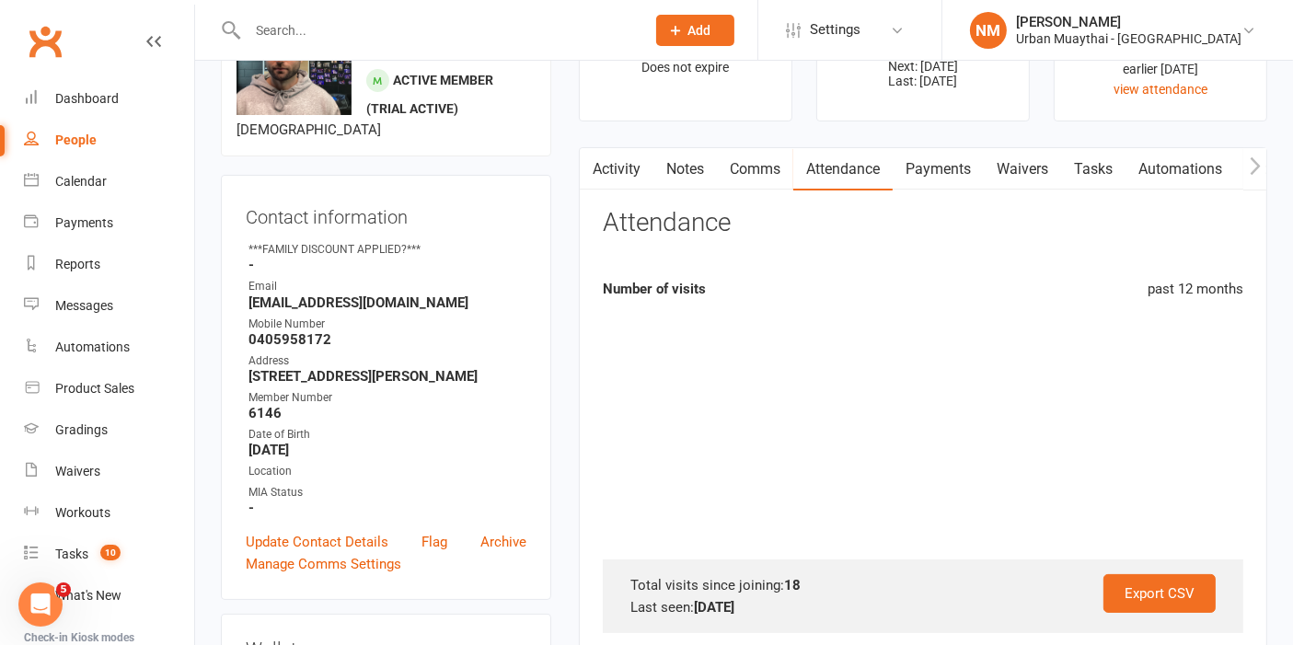
click at [762, 175] on link "Comms" at bounding box center [755, 169] width 76 height 42
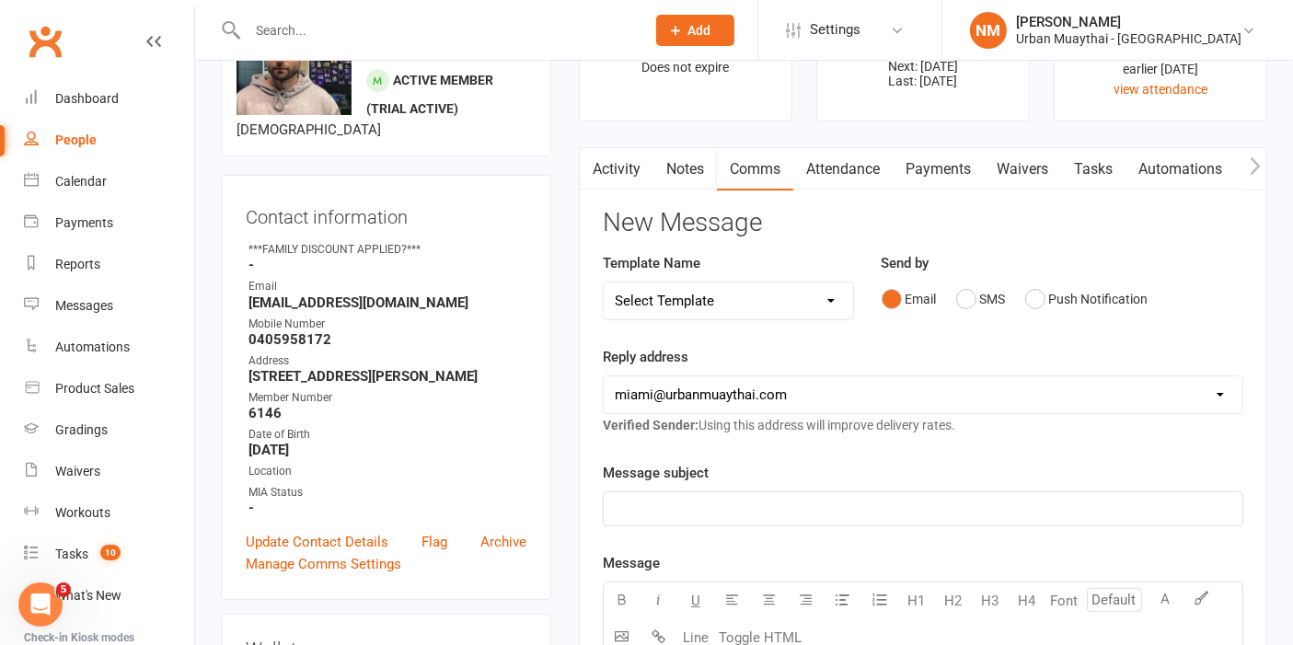
click at [699, 164] on link "Notes" at bounding box center [686, 169] width 64 height 42
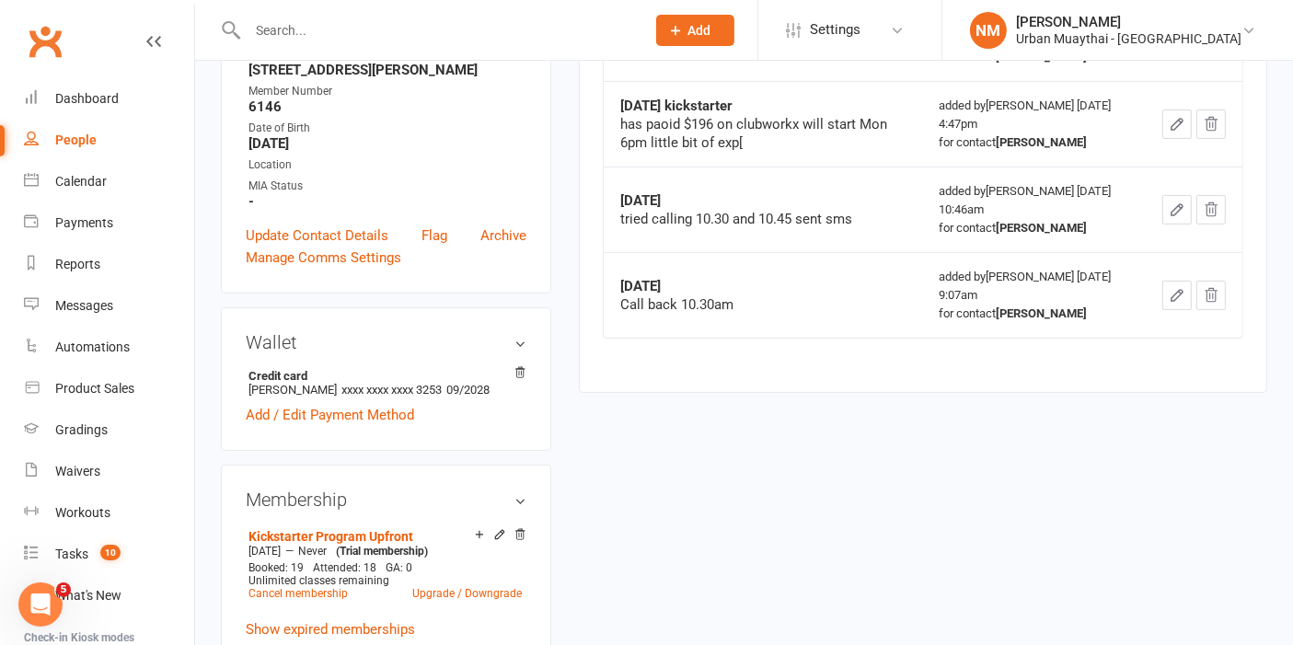
scroll to position [102, 0]
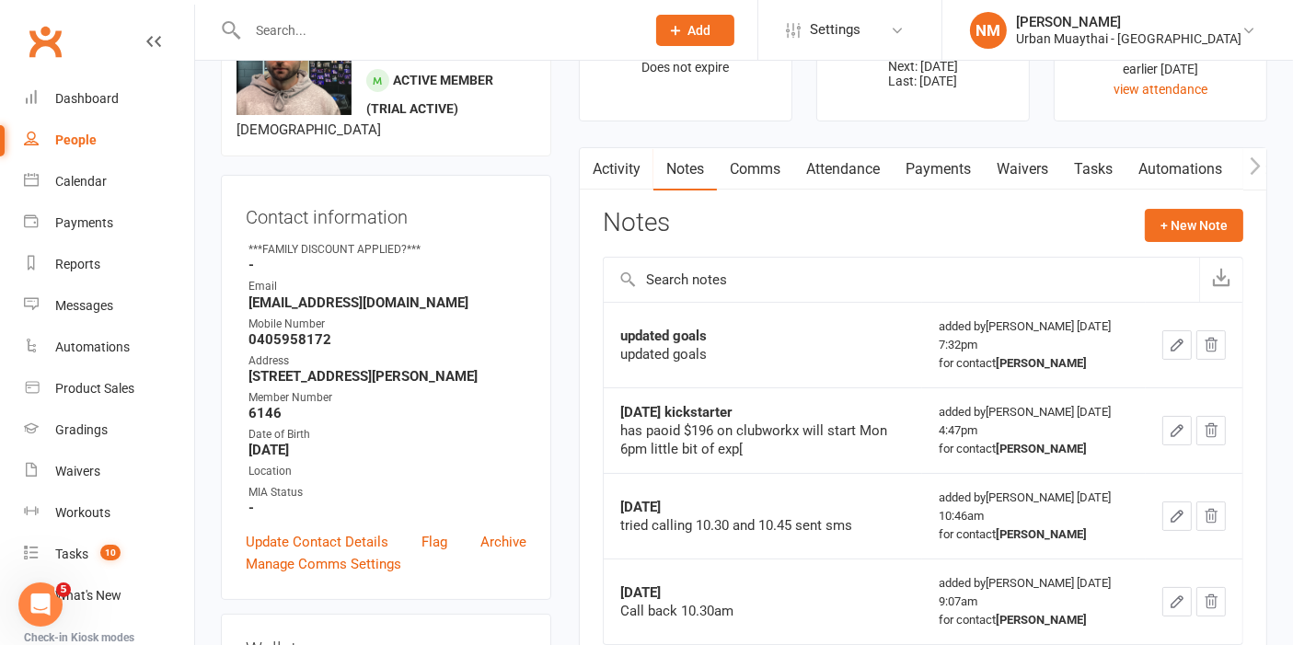
click at [936, 166] on link "Payments" at bounding box center [938, 169] width 91 height 42
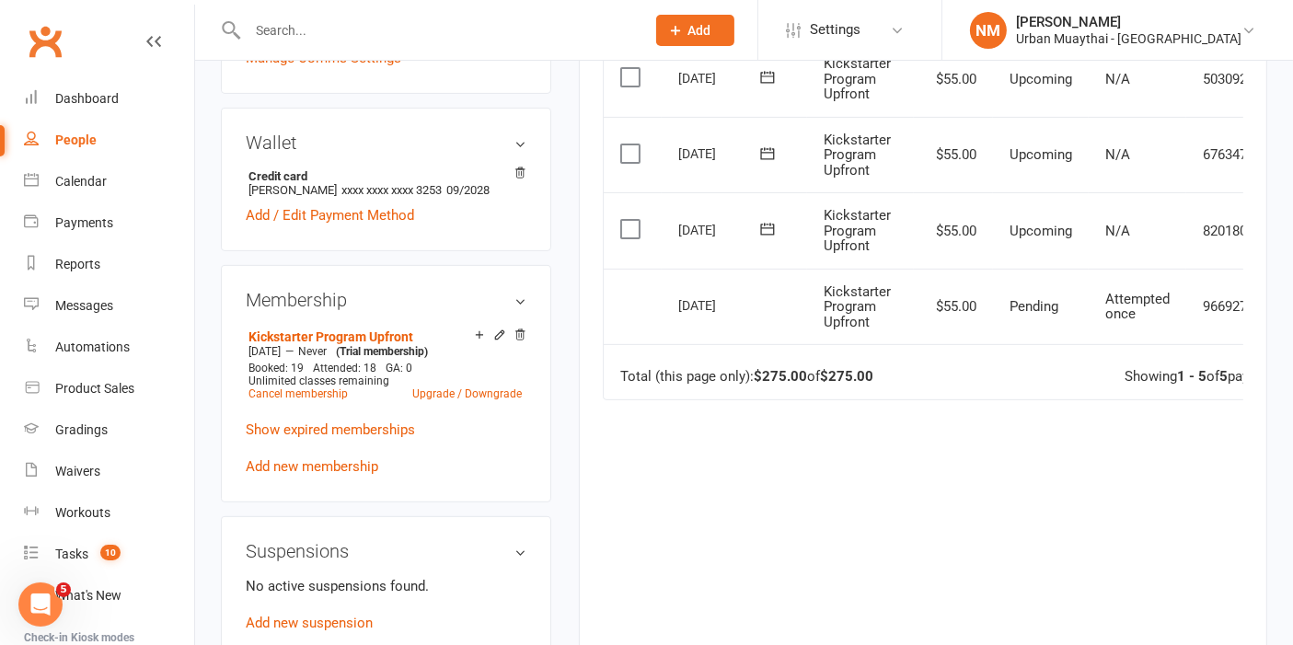
scroll to position [613, 0]
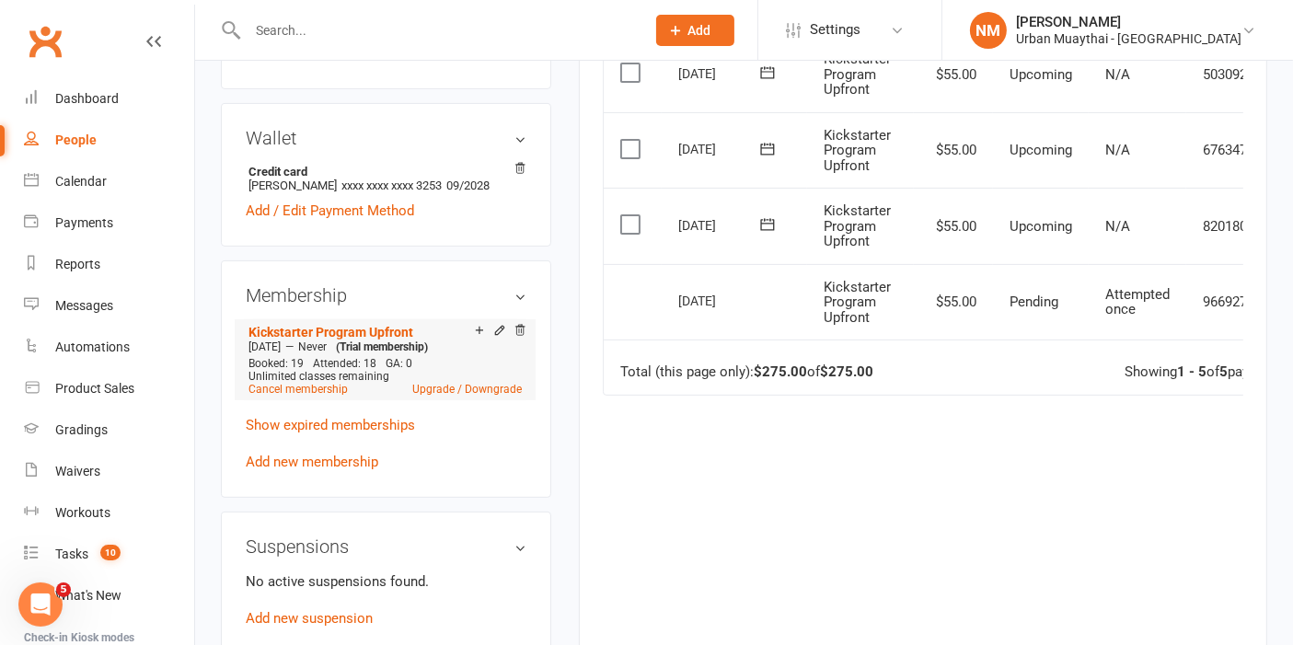
click at [476, 383] on div "Unlimited classes remaining" at bounding box center [385, 376] width 273 height 13
click at [468, 396] on link "Upgrade / Downgrade" at bounding box center [467, 389] width 110 height 13
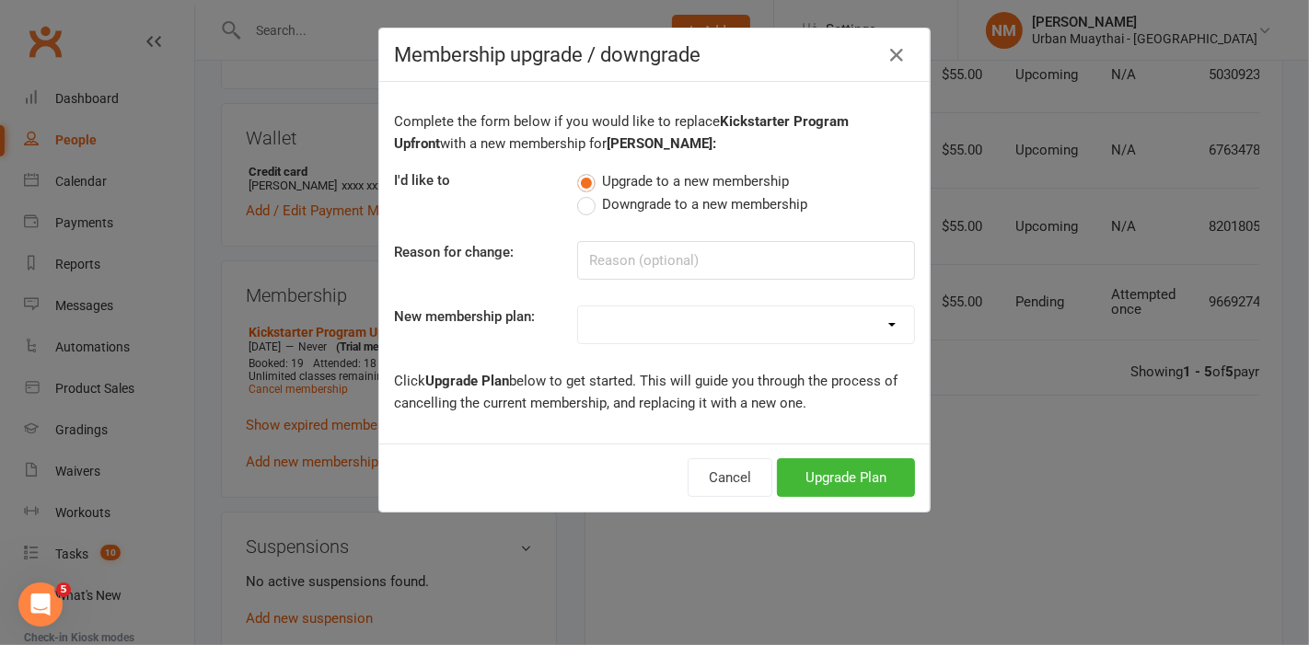
click at [1285, 488] on div "Membership upgrade / downgrade Complete the form below if you would like to rep…" at bounding box center [654, 322] width 1309 height 645
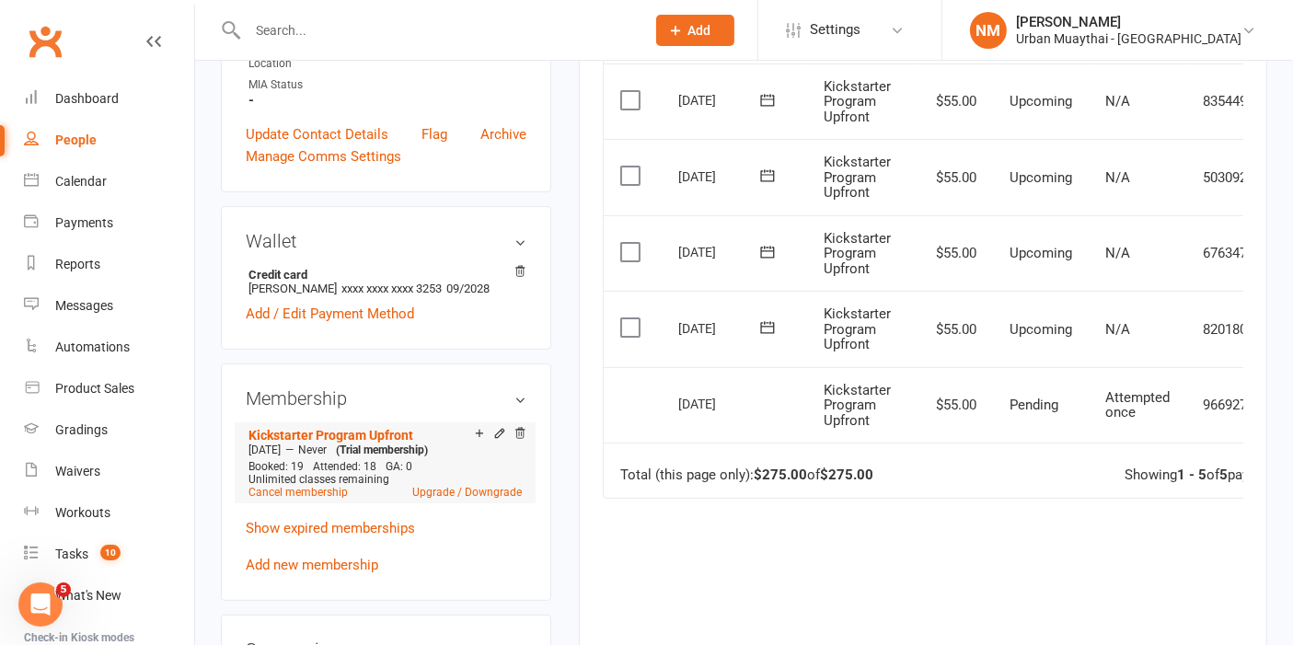
scroll to position [511, 0]
click at [468, 498] on link "Upgrade / Downgrade" at bounding box center [467, 491] width 110 height 13
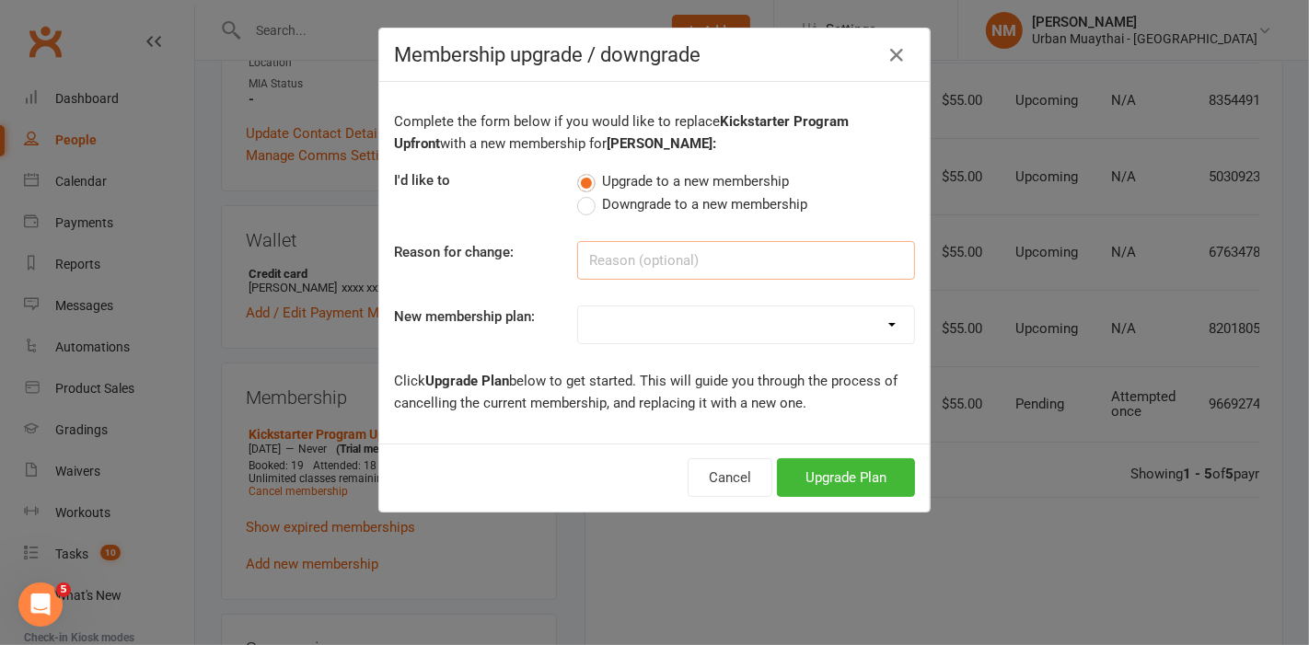
click at [733, 269] on input at bounding box center [746, 260] width 338 height 39
type input "Roll over"
click at [706, 324] on select "Kickstarter Deposit Accelerate (Unlimited Classes & weights area use) 12 month …" at bounding box center [746, 325] width 336 height 37
select select "2"
click at [578, 307] on select "Kickstarter Deposit Accelerate (Unlimited Classes & weights area use) 12 month …" at bounding box center [746, 325] width 336 height 37
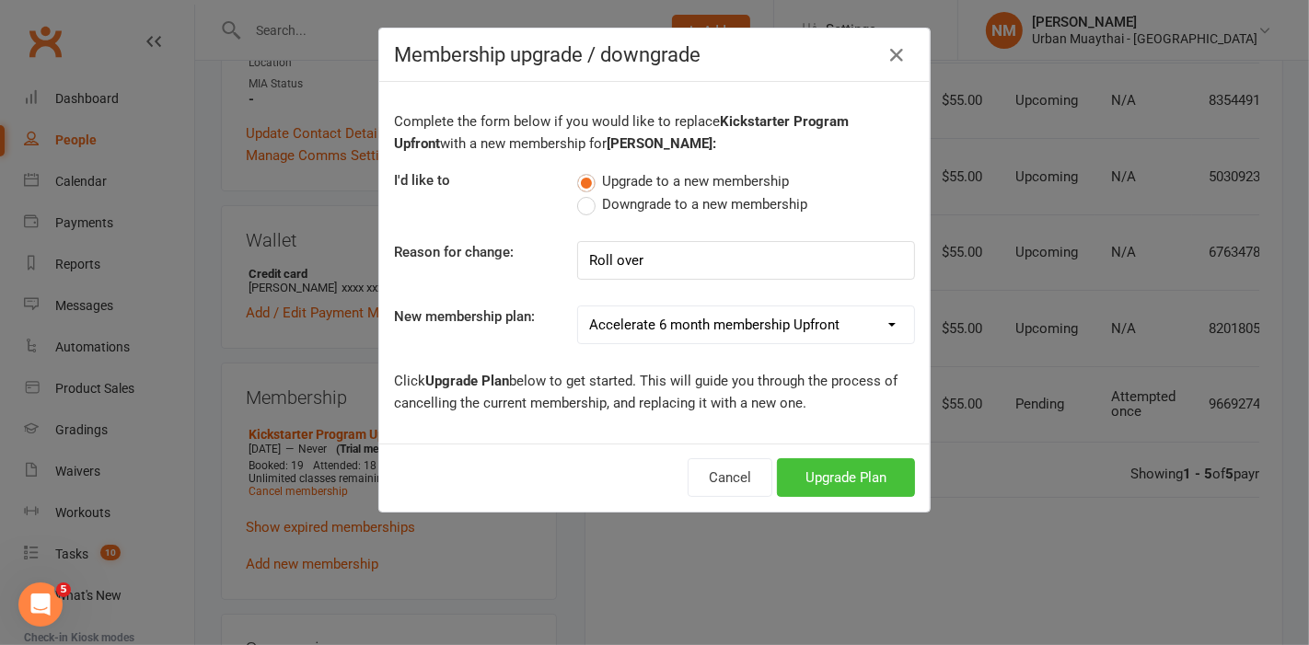
click at [801, 474] on button "Upgrade Plan" at bounding box center [846, 477] width 138 height 39
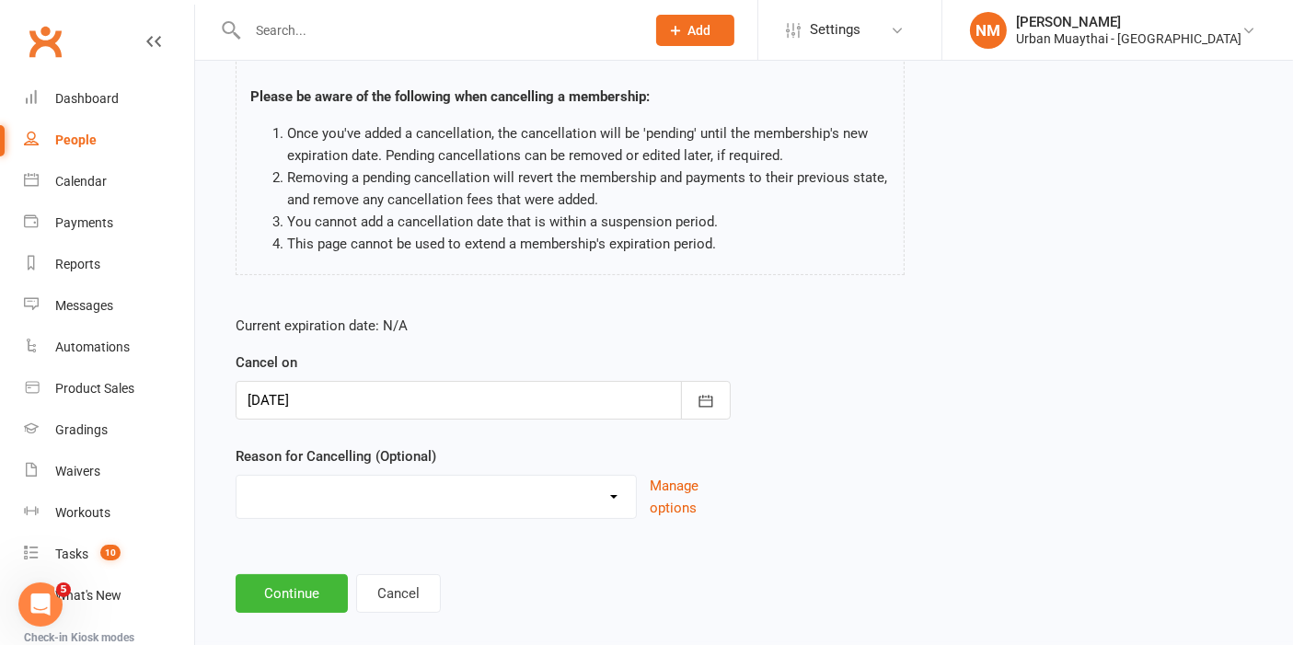
scroll to position [147, 0]
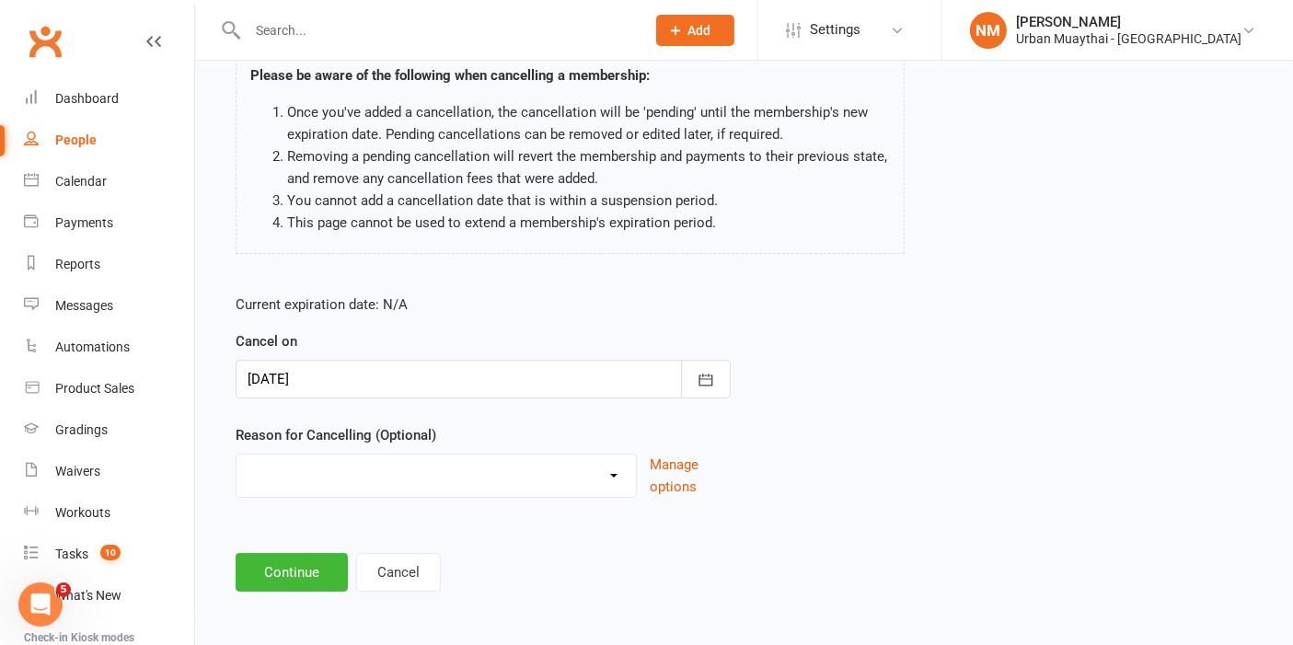
click at [465, 474] on select "10 pack unused for over 6 months End of membership term Fixing Start Date Holid…" at bounding box center [436, 473] width 399 height 37
select select "5"
click at [237, 455] on select "10 pack unused for over 6 months End of membership term Fixing Start Date Holid…" at bounding box center [436, 473] width 399 height 37
click at [273, 561] on button "Continue" at bounding box center [292, 572] width 112 height 39
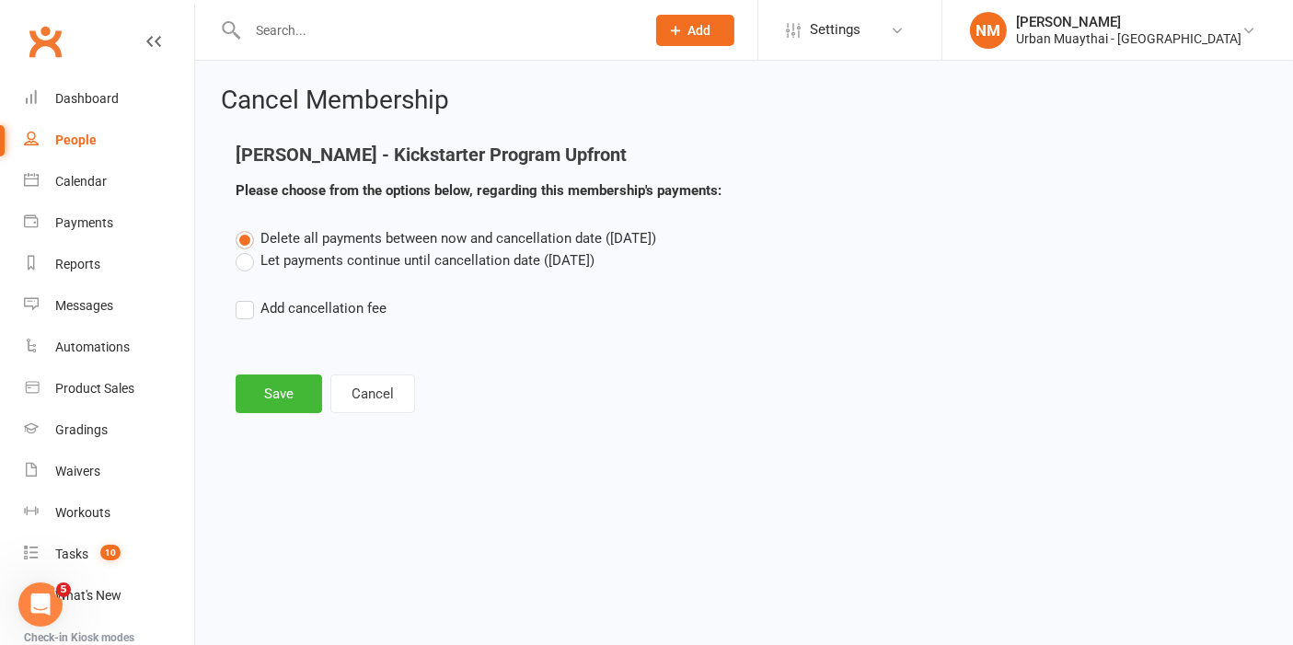
scroll to position [0, 0]
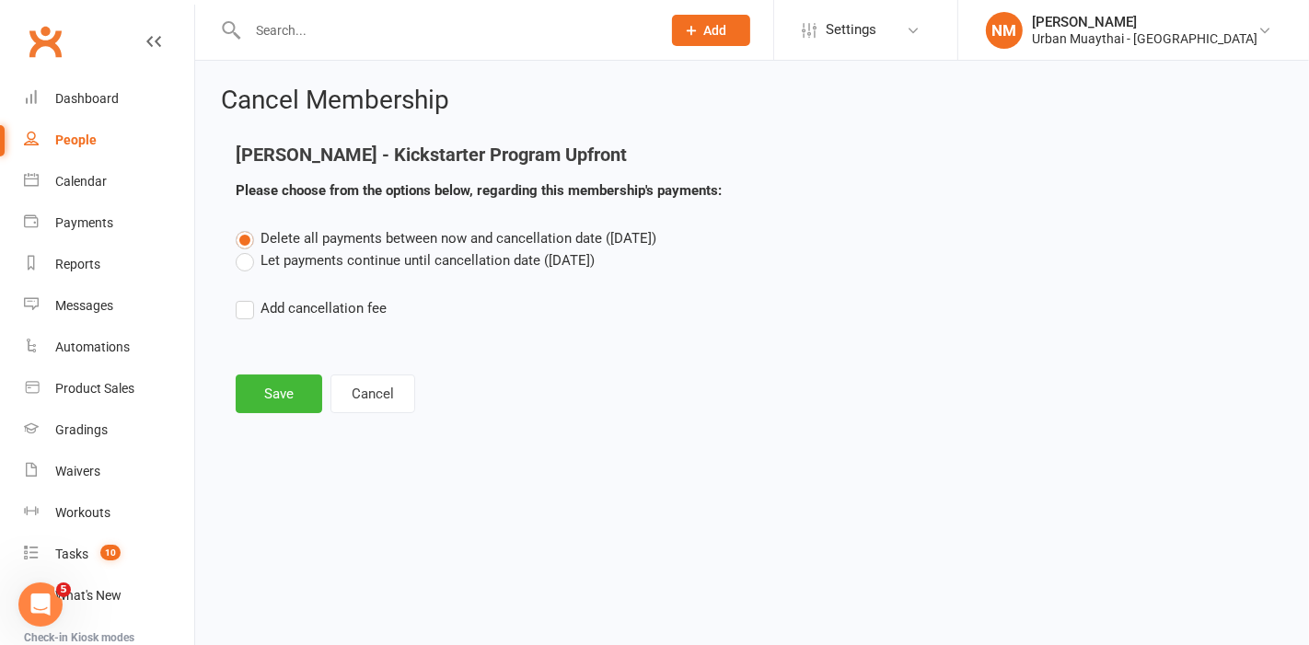
click at [399, 268] on label "Let payments continue until cancellation date (Sep 15, 2025)" at bounding box center [415, 260] width 359 height 22
click at [248, 249] on input "Let payments continue until cancellation date (Sep 15, 2025)" at bounding box center [242, 249] width 12 height 0
click at [307, 385] on button "Save" at bounding box center [279, 394] width 87 height 39
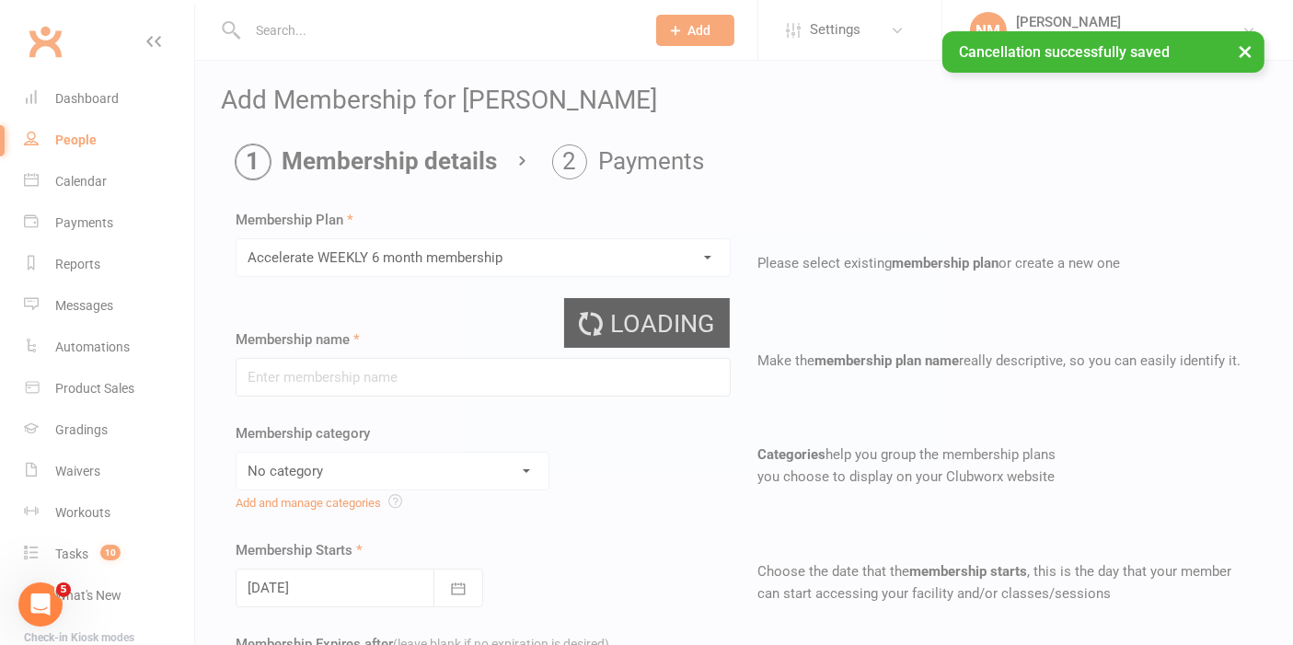
type input "Accelerate WEEKLY 6 month membership"
select select "4"
select select "2"
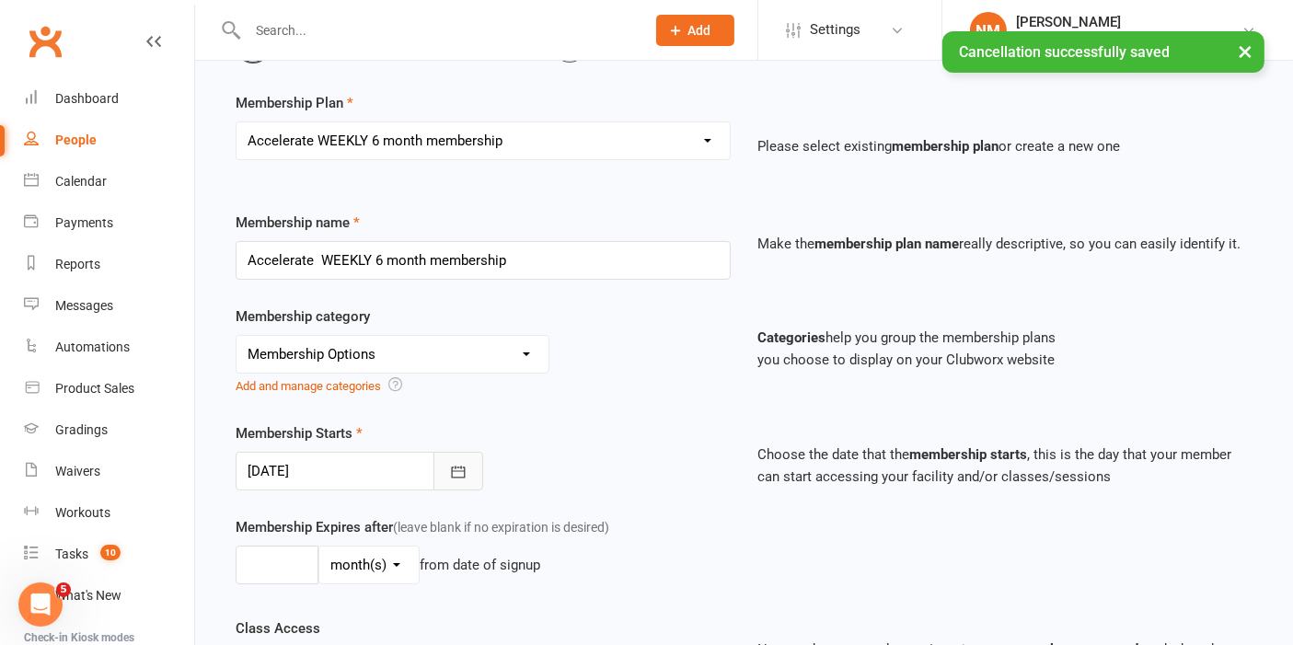
scroll to position [204, 0]
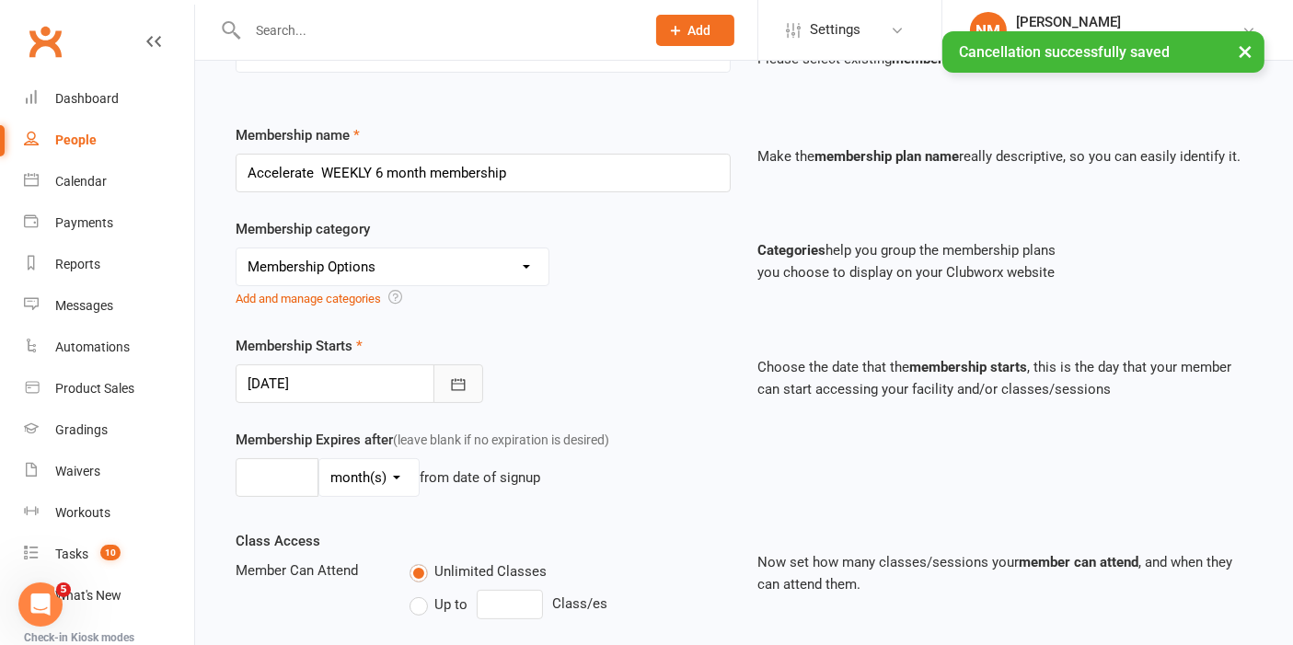
click at [446, 377] on button "button" at bounding box center [459, 383] width 50 height 39
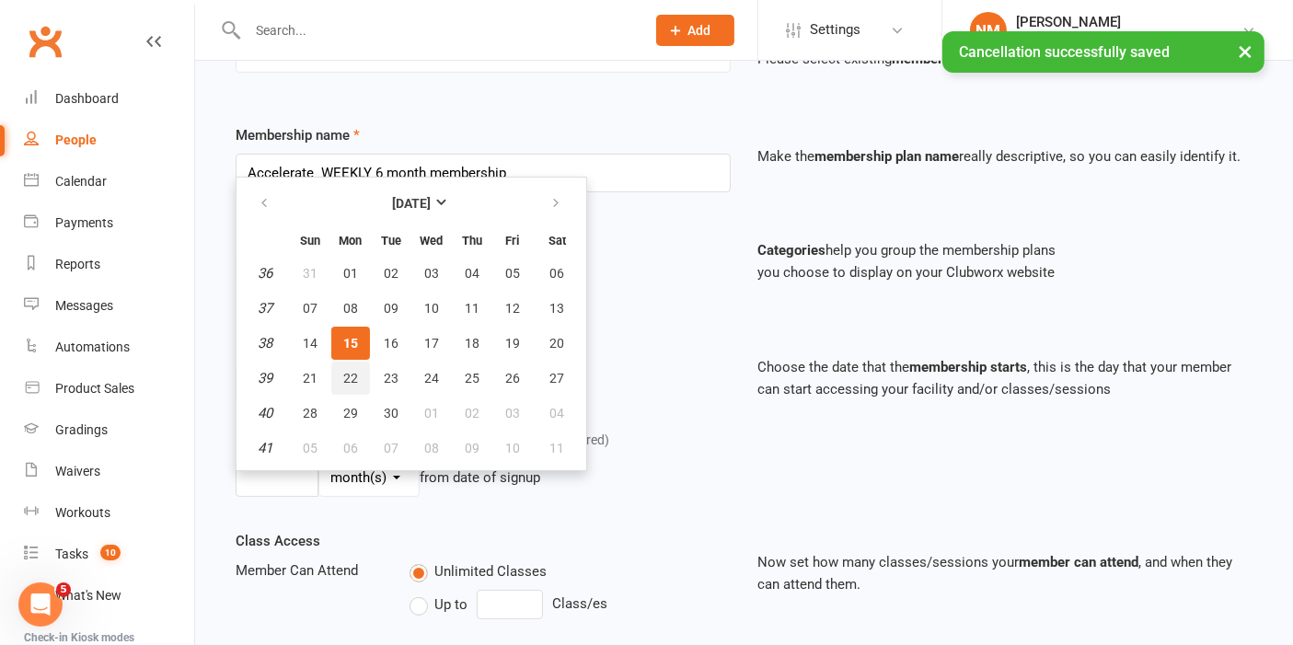
click at [343, 371] on span "22" at bounding box center [350, 378] width 15 height 15
type input "22 Sep 2025"
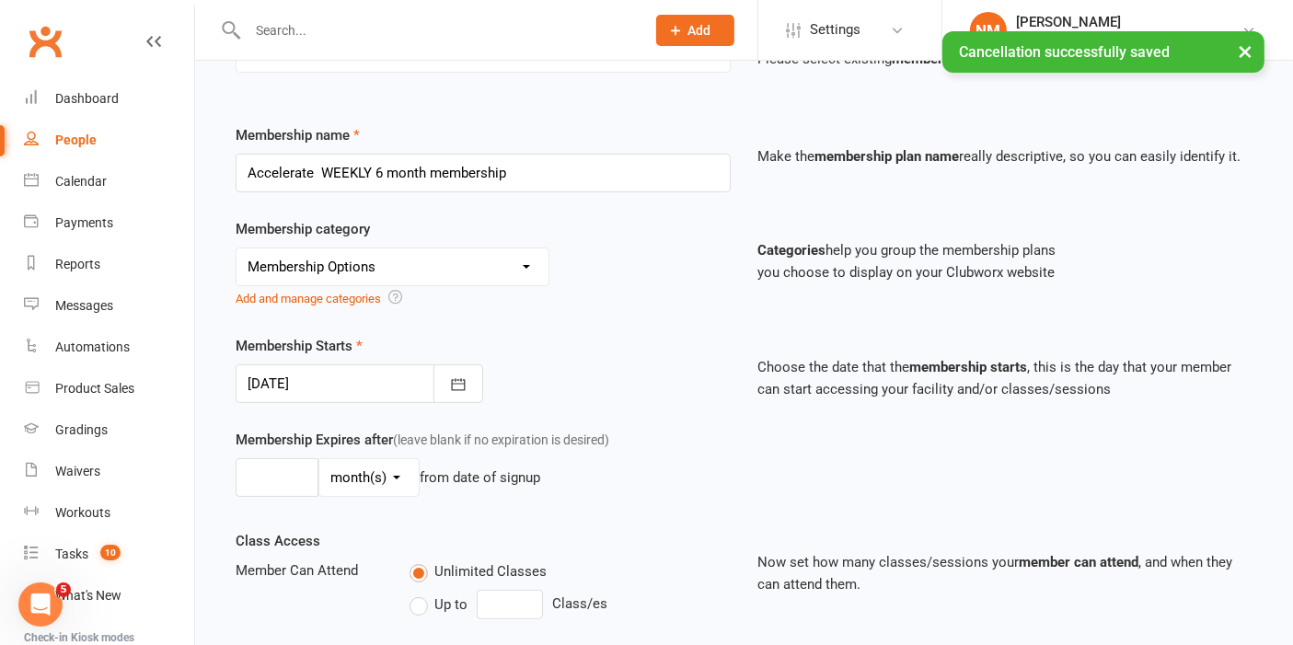
click at [680, 386] on div "Membership Starts 22 Sep 2025 September 2025 Sun Mon Tue Wed Thu Fri Sat 36 31 …" at bounding box center [483, 369] width 523 height 68
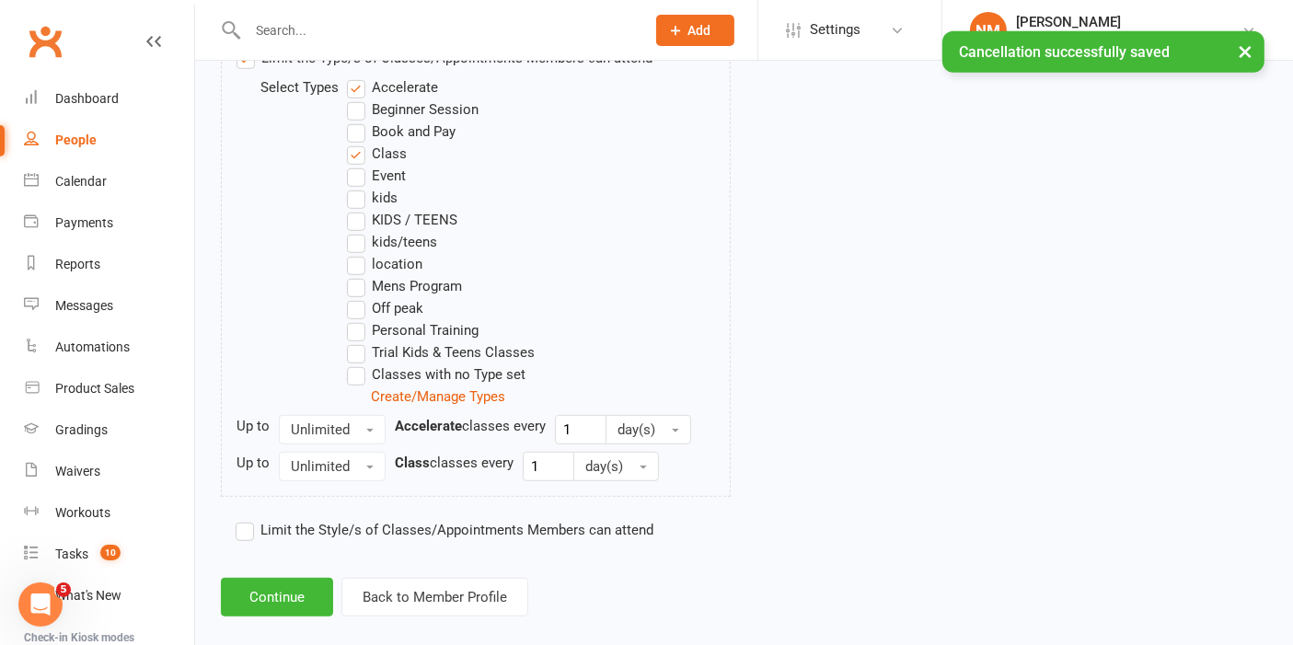
scroll to position [1014, 0]
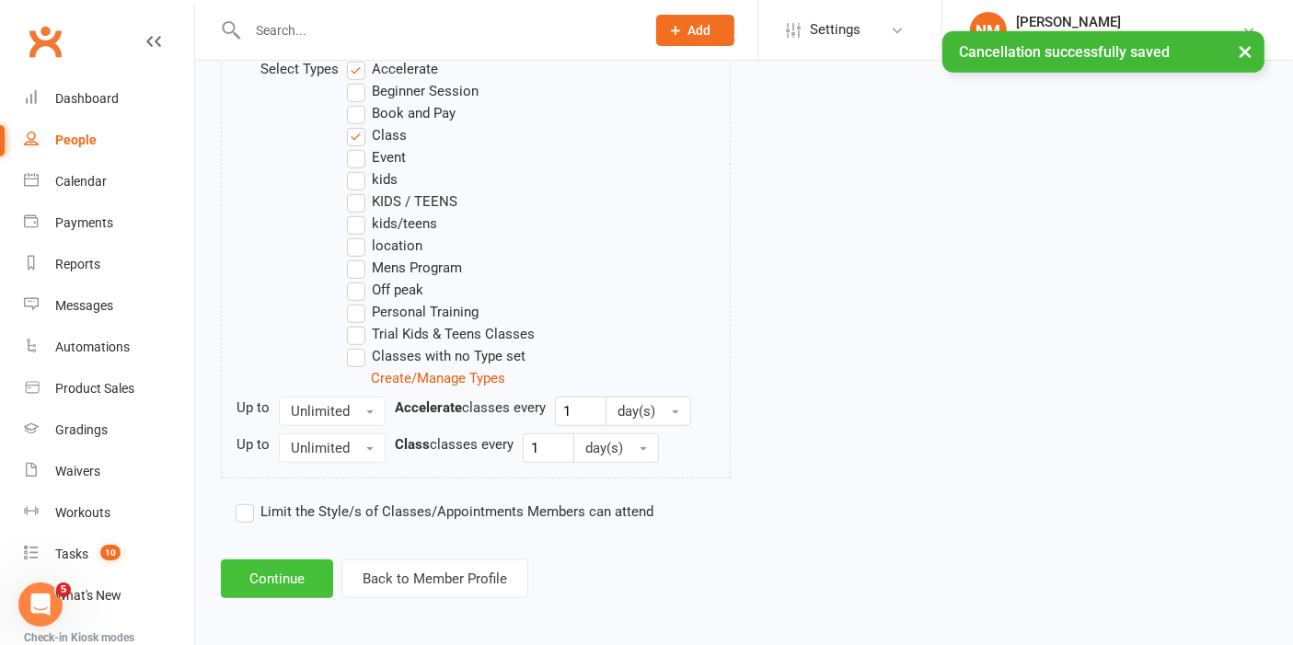
click at [271, 567] on button "Continue" at bounding box center [277, 579] width 112 height 39
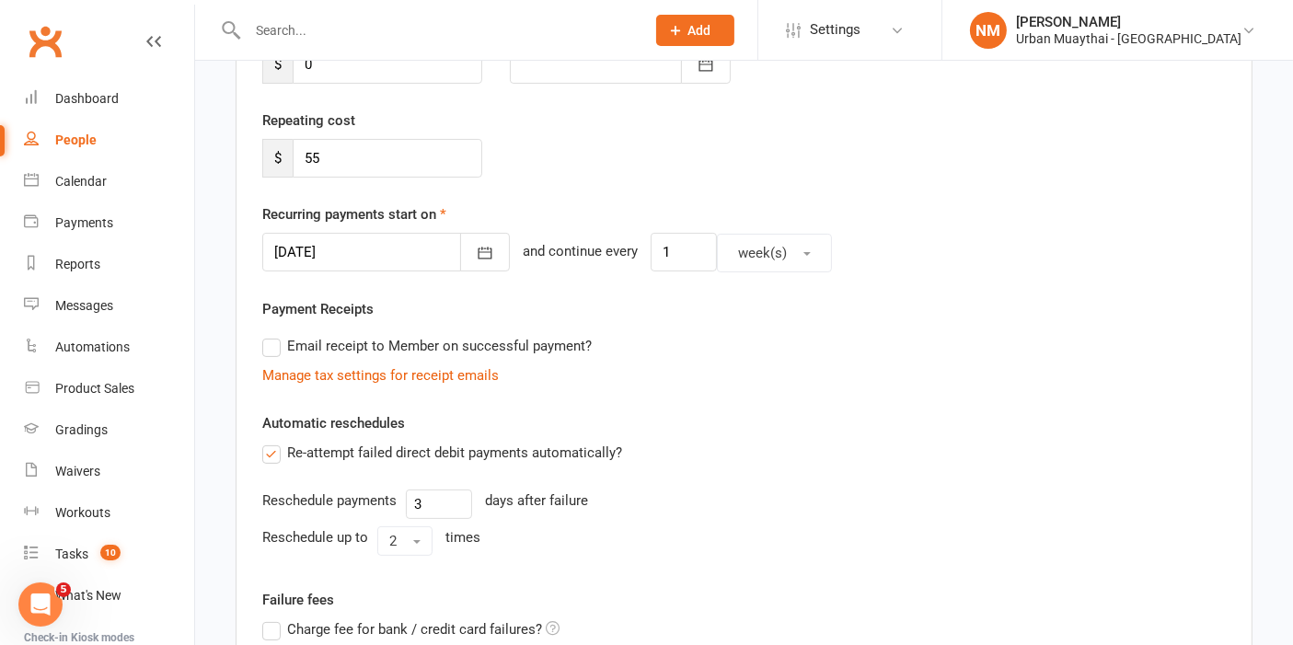
scroll to position [2, 0]
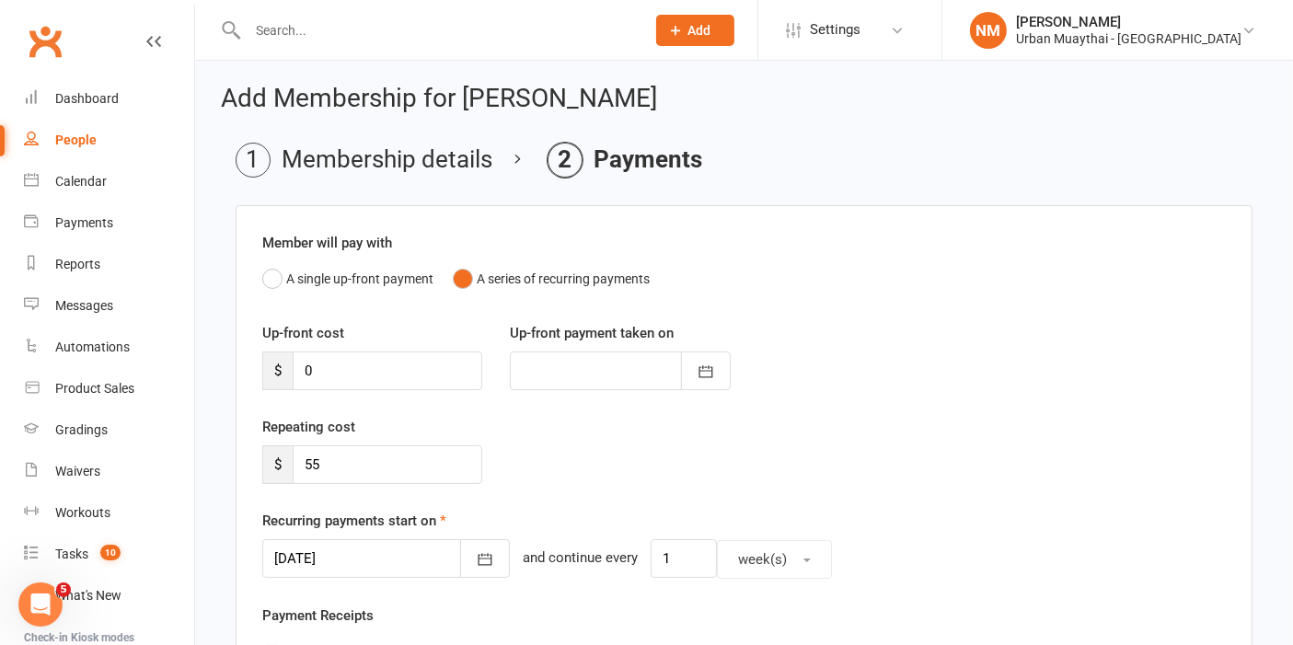
click at [439, 145] on li "Membership details" at bounding box center [364, 160] width 257 height 35
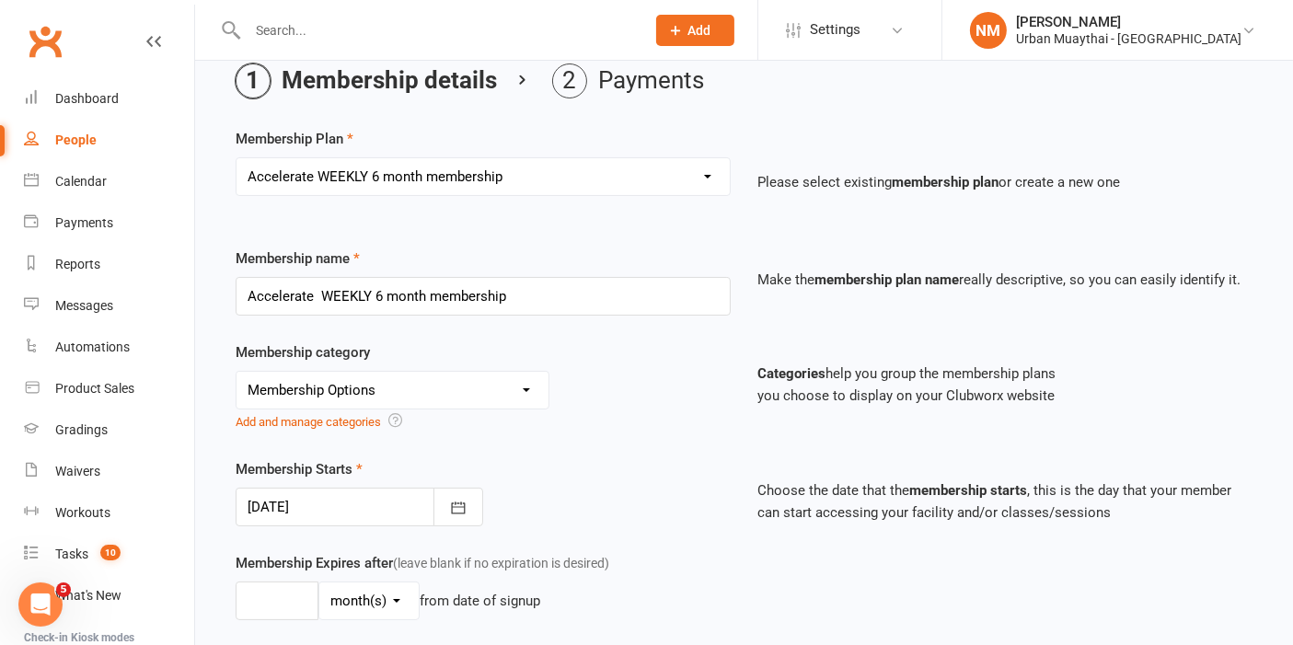
scroll to position [206, 0]
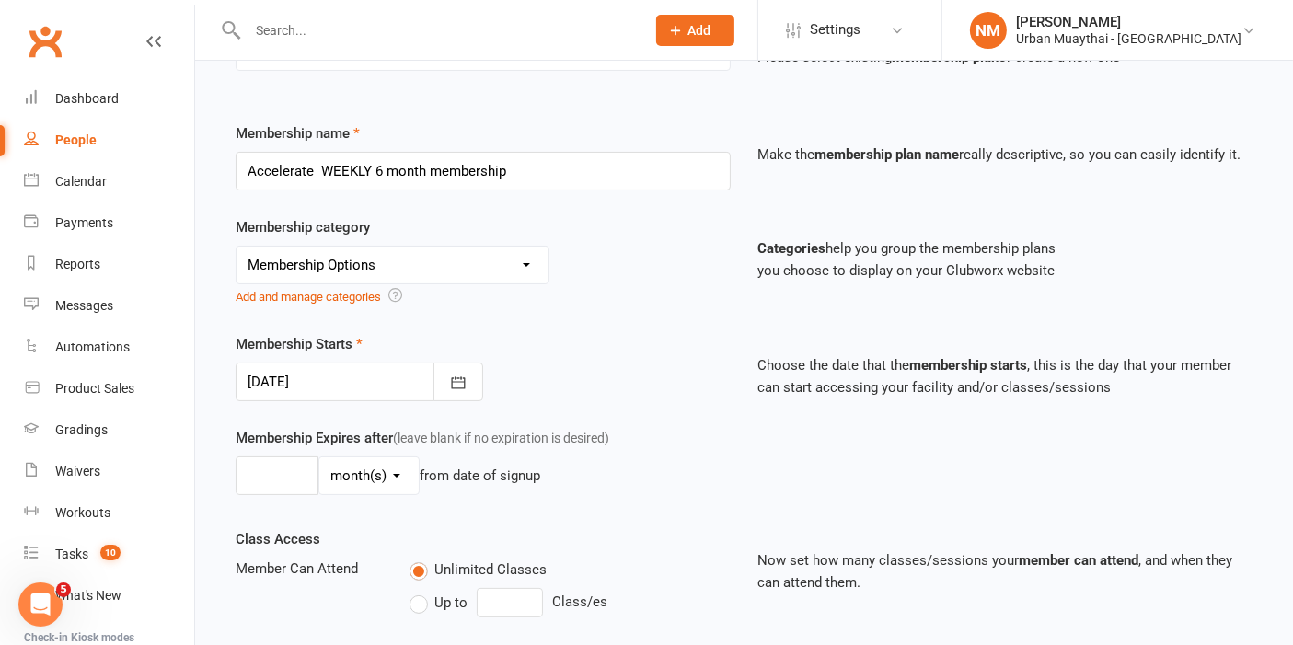
click at [431, 384] on div at bounding box center [360, 382] width 248 height 39
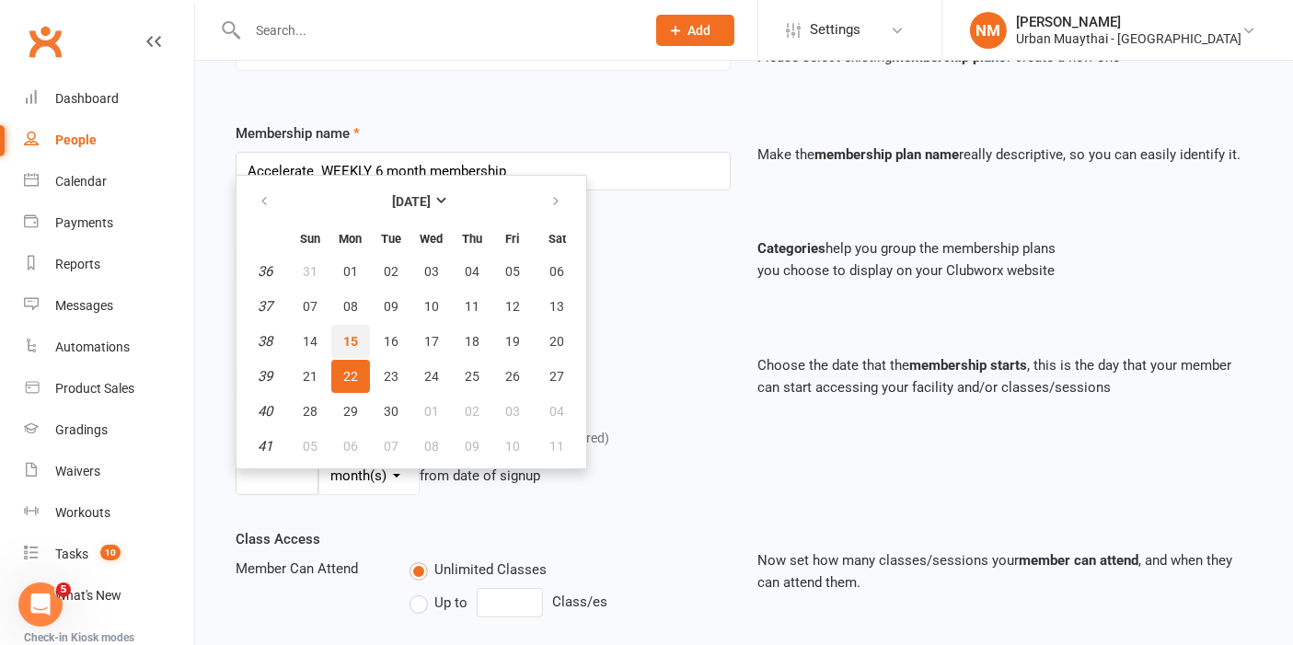
click at [347, 334] on span "15" at bounding box center [350, 341] width 15 height 15
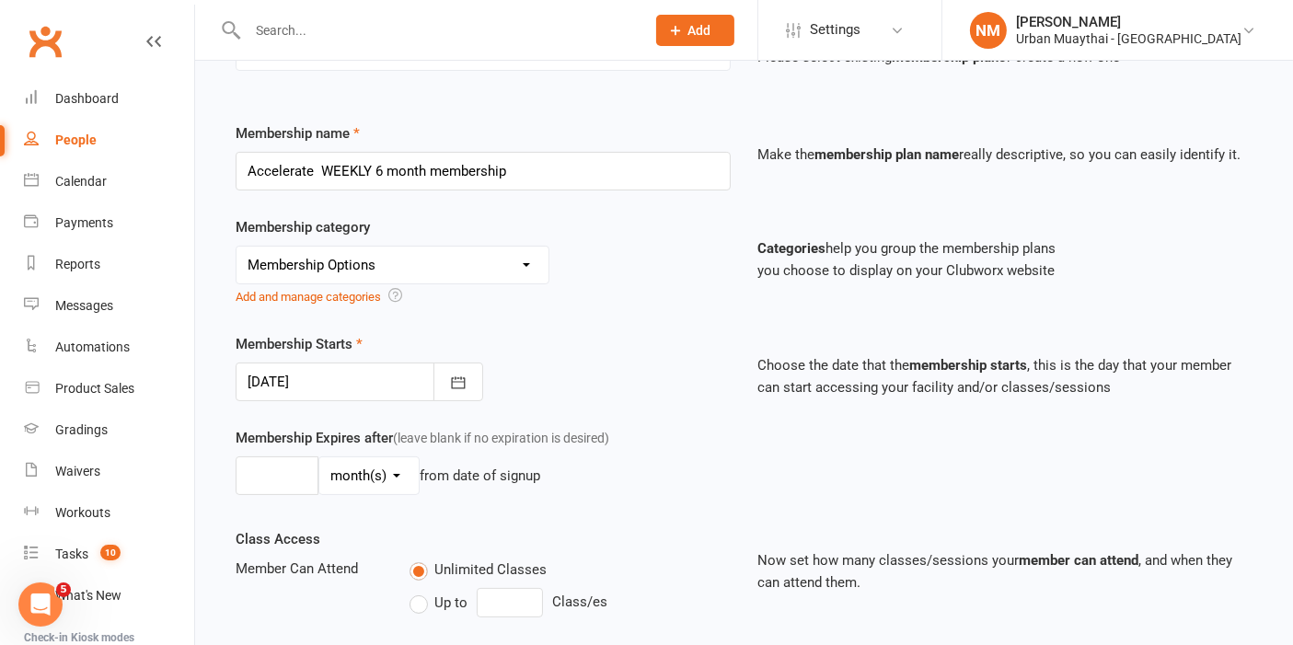
type input "15 Sep 2025"
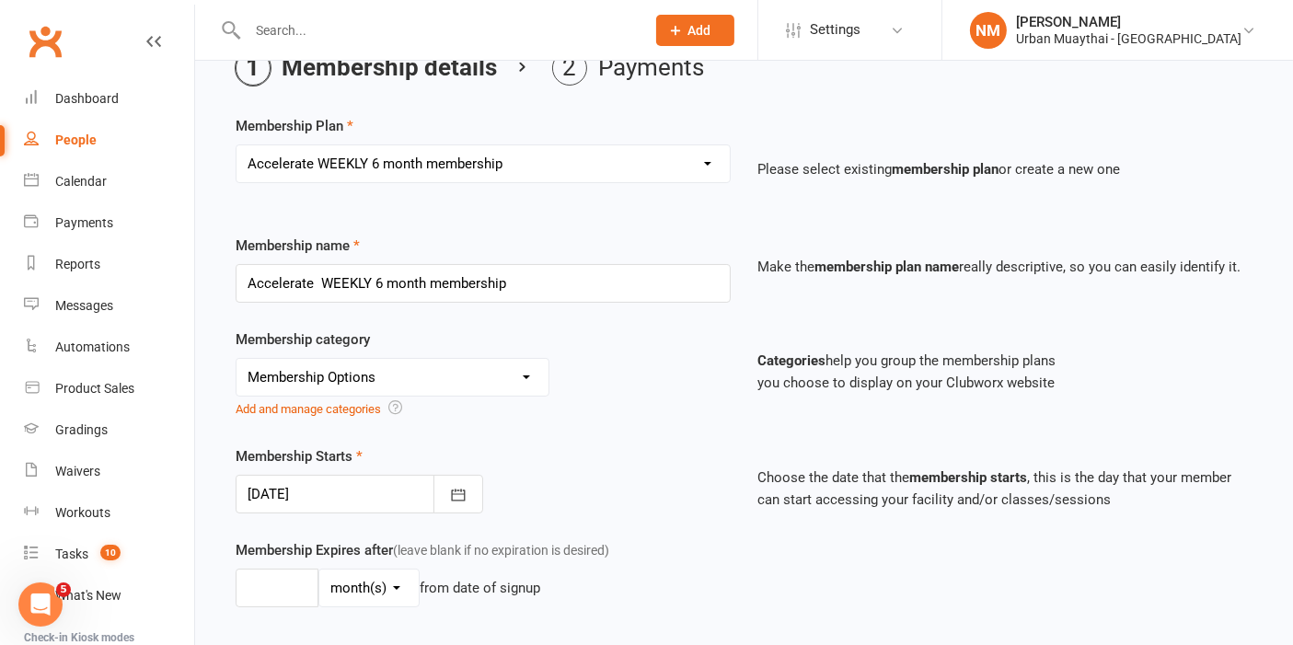
scroll to position [0, 0]
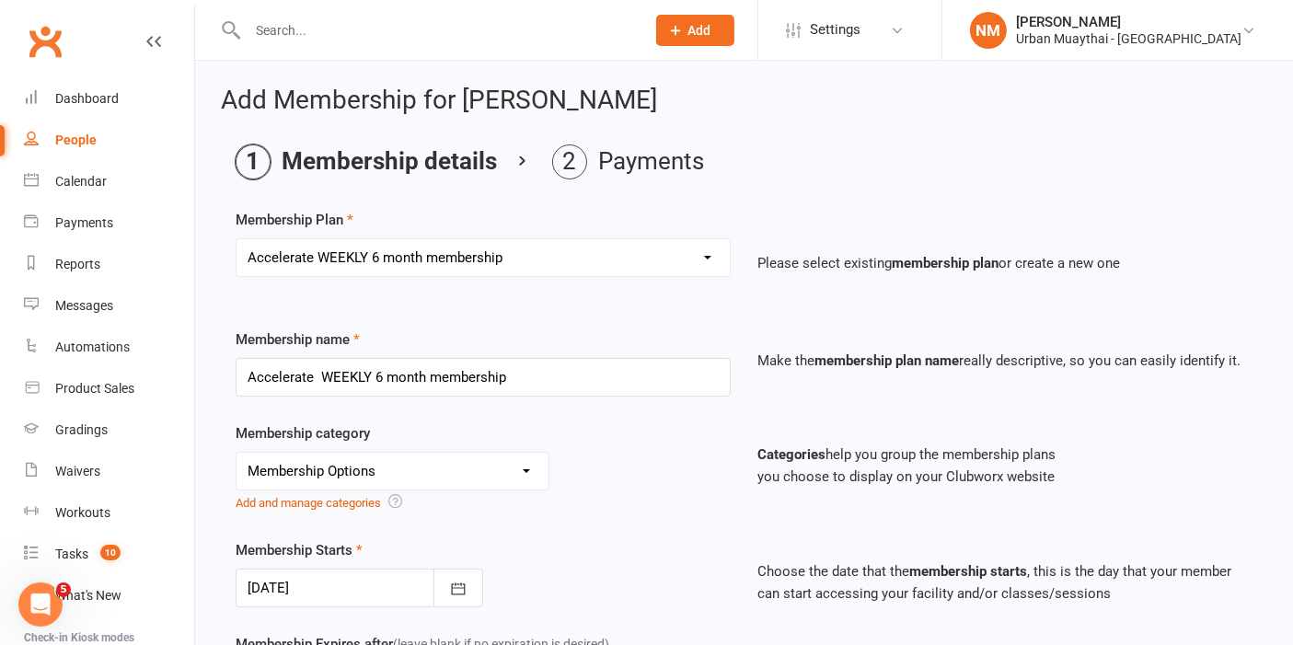
click at [636, 167] on li "Payments" at bounding box center [628, 162] width 152 height 35
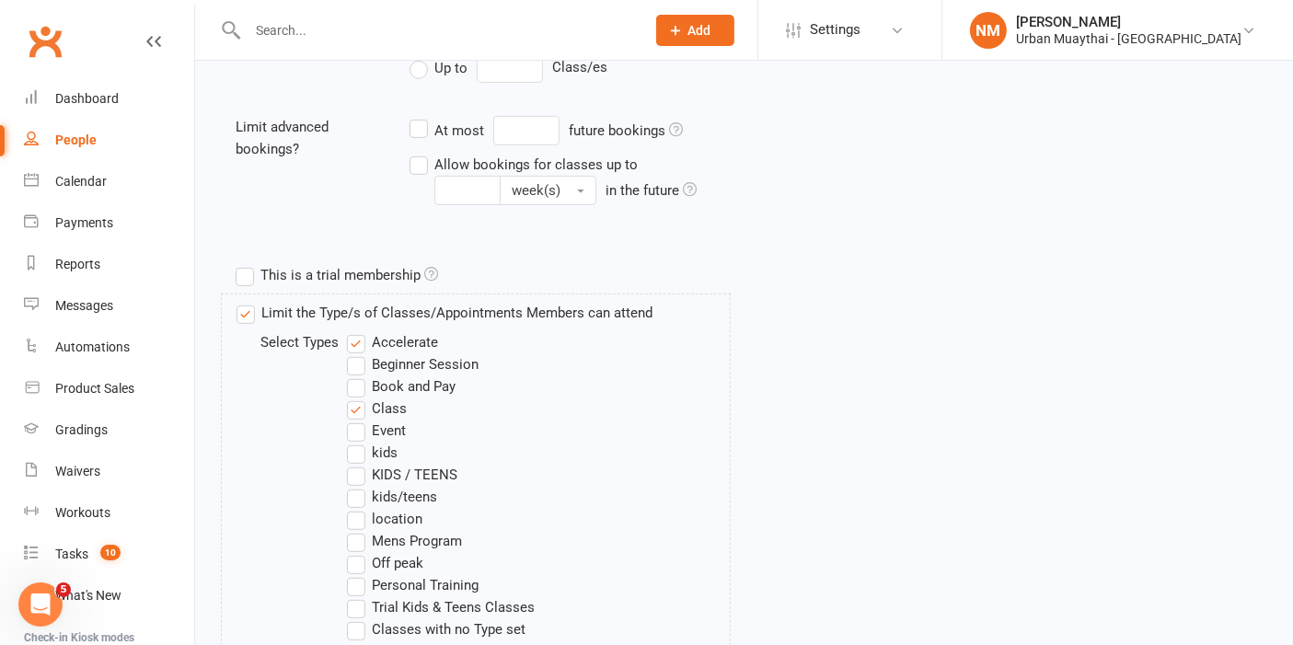
scroll to position [1014, 0]
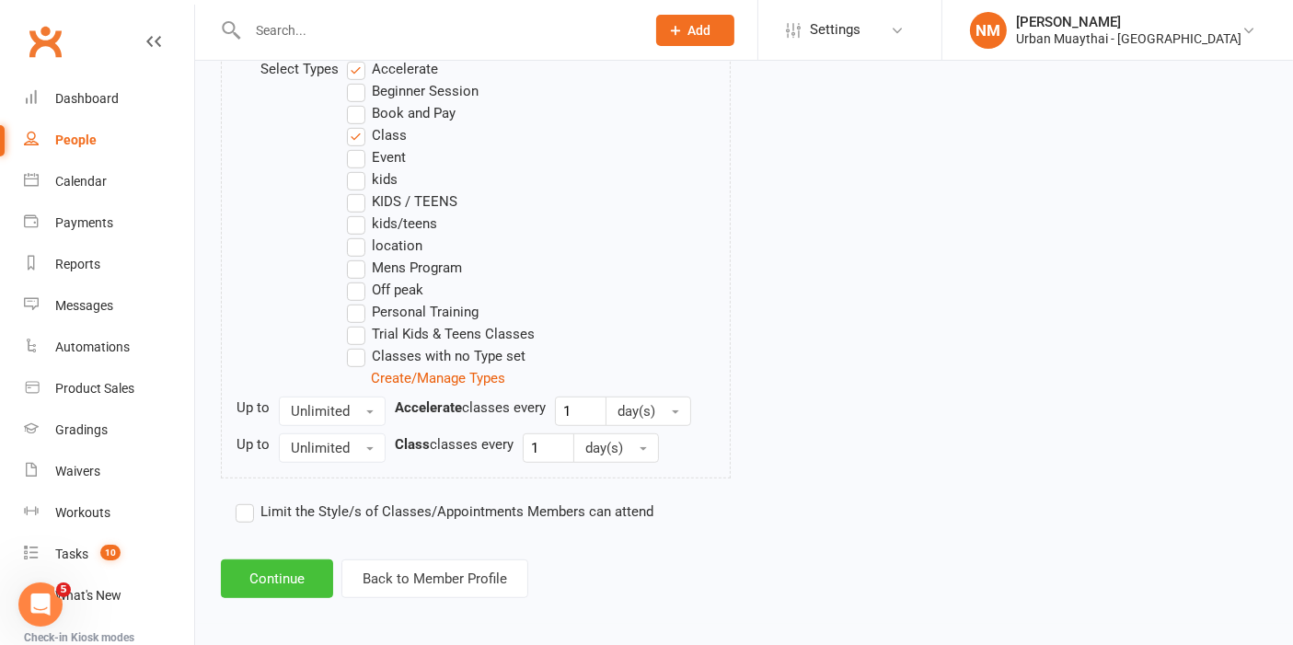
click at [258, 560] on button "Continue" at bounding box center [277, 579] width 112 height 39
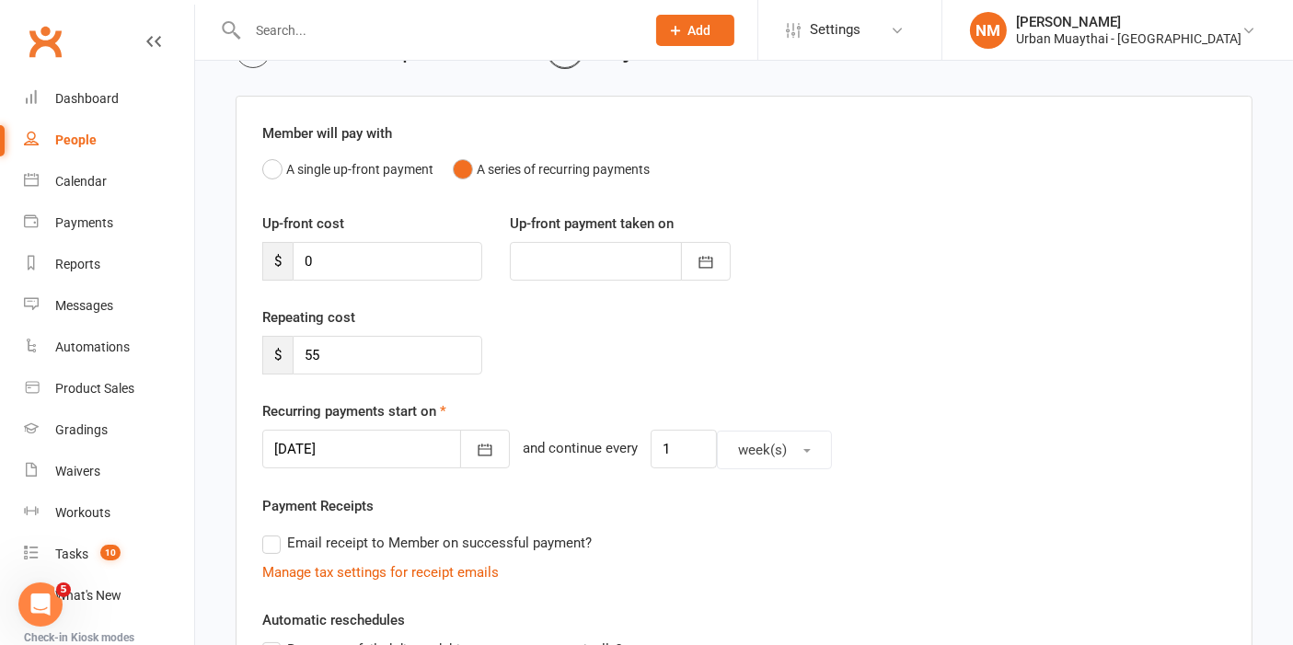
scroll to position [204, 0]
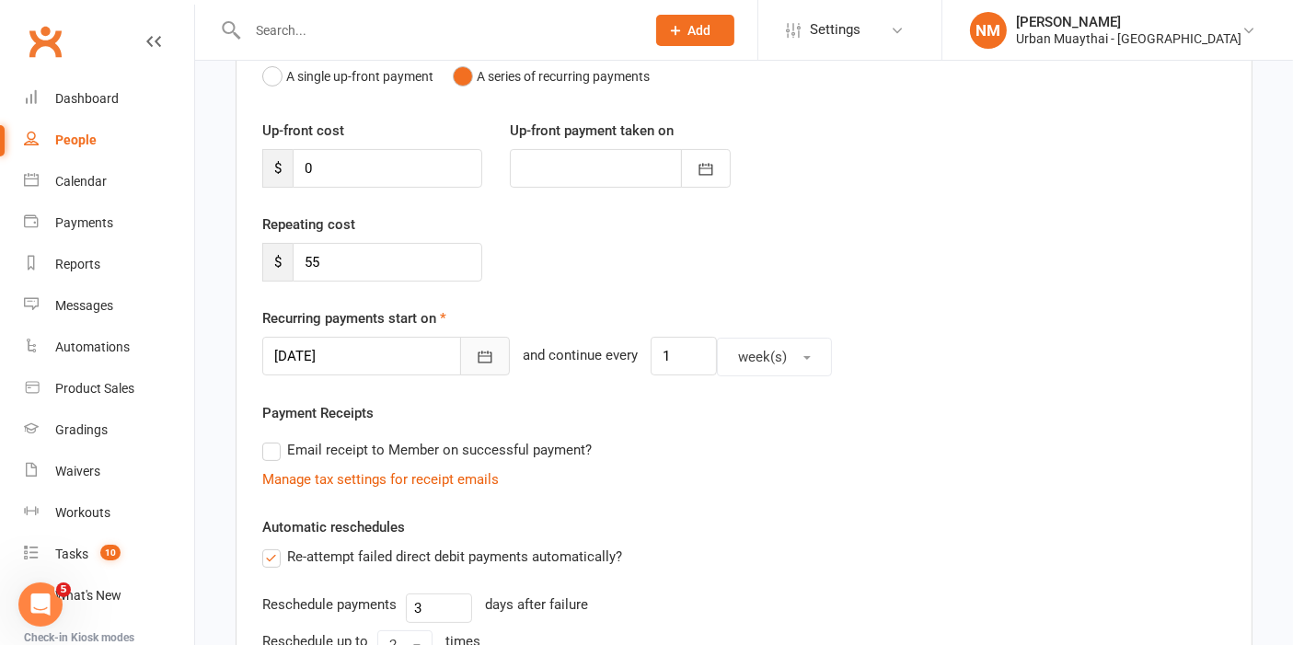
click at [479, 359] on icon "button" at bounding box center [486, 358] width 14 height 12
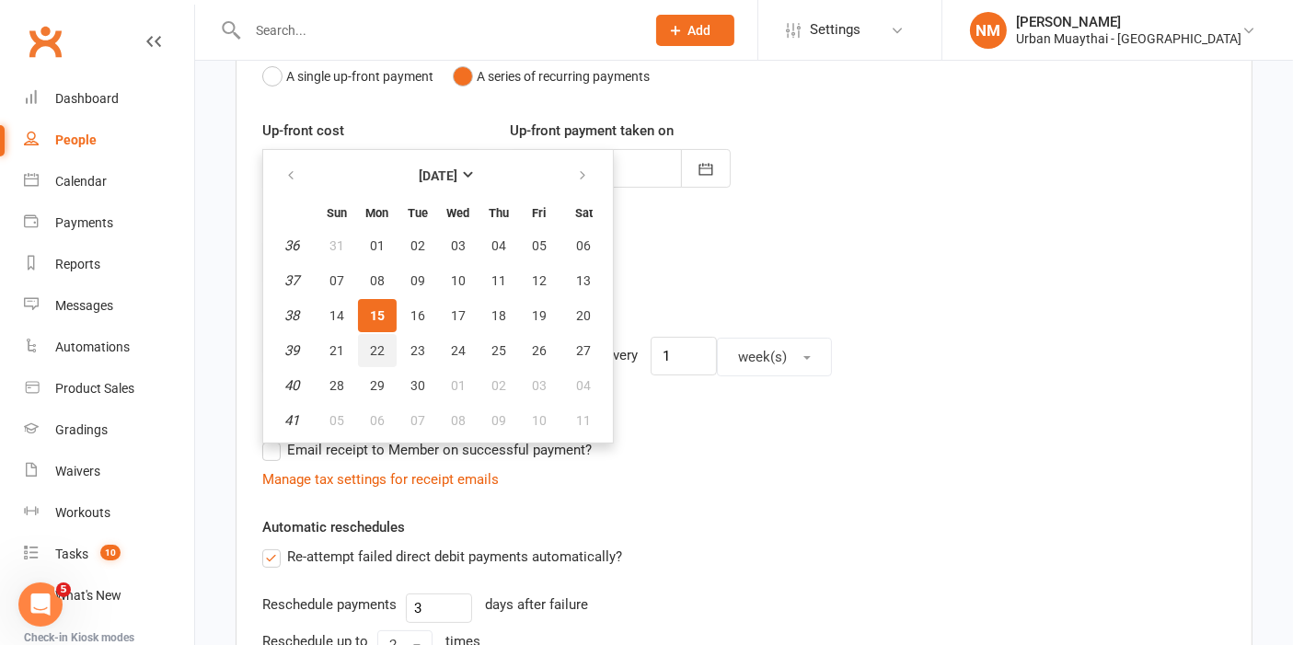
click at [387, 344] on button "22" at bounding box center [377, 350] width 39 height 33
type input "22 Sep 2025"
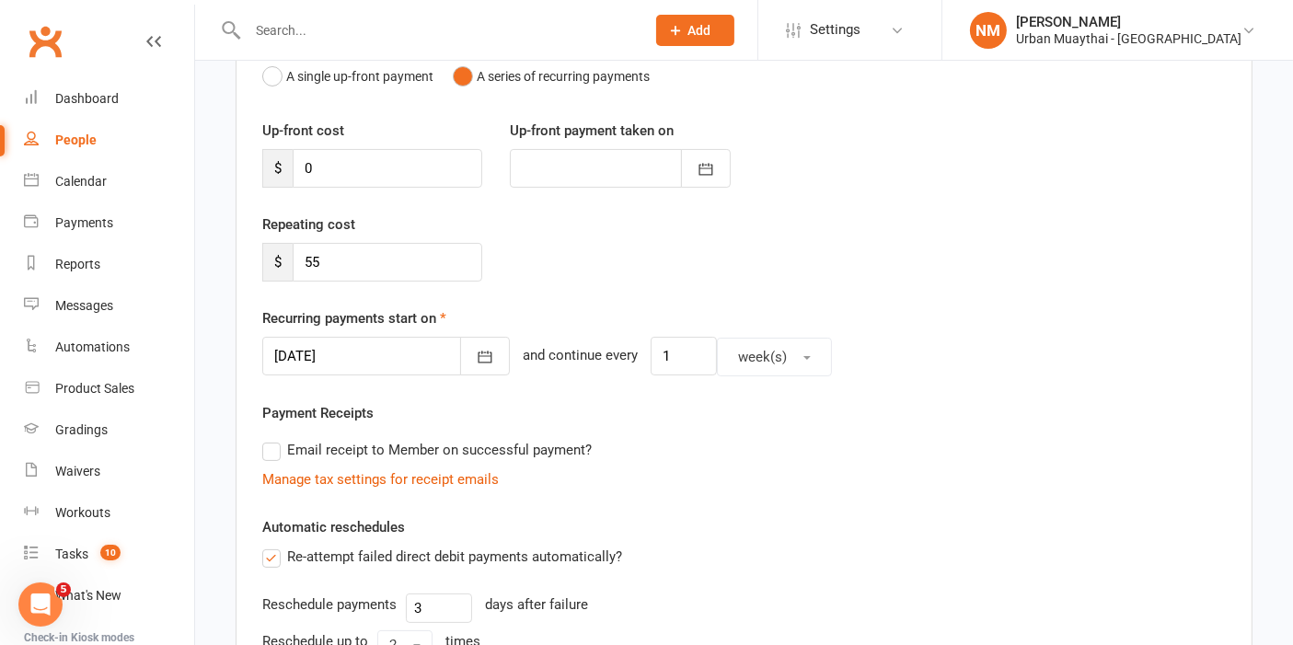
click at [649, 287] on div "Repeating cost $ 55" at bounding box center [744, 261] width 991 height 94
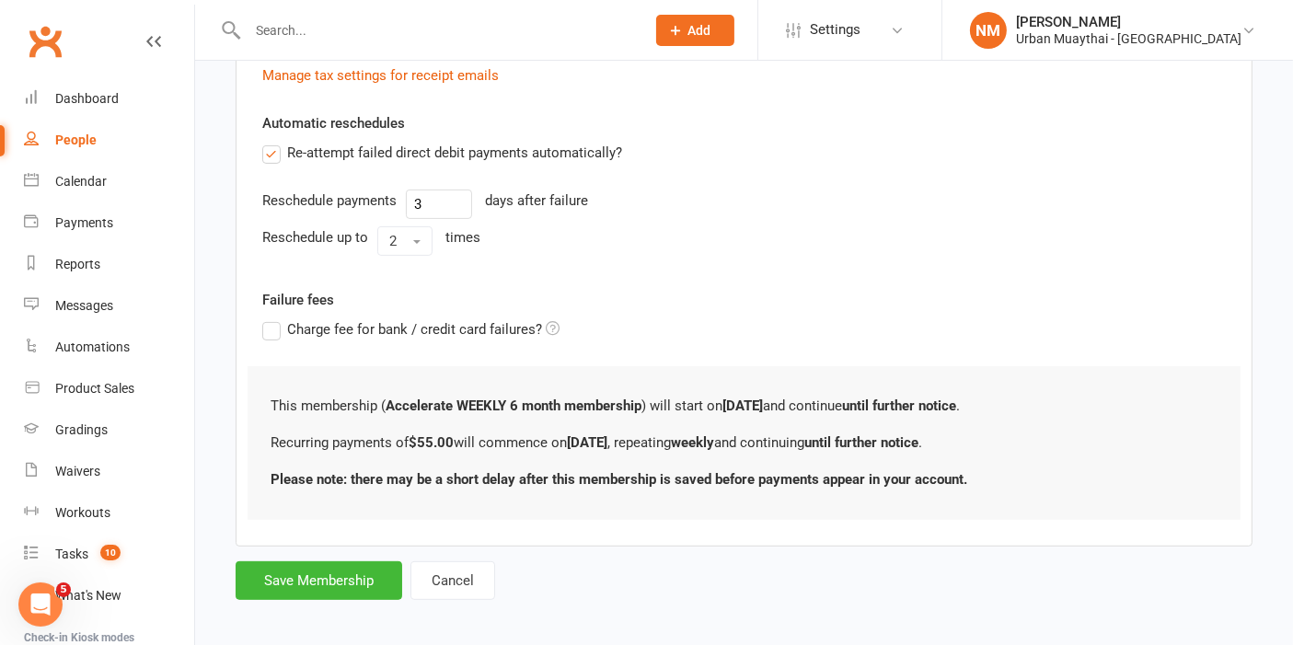
scroll to position [615, 0]
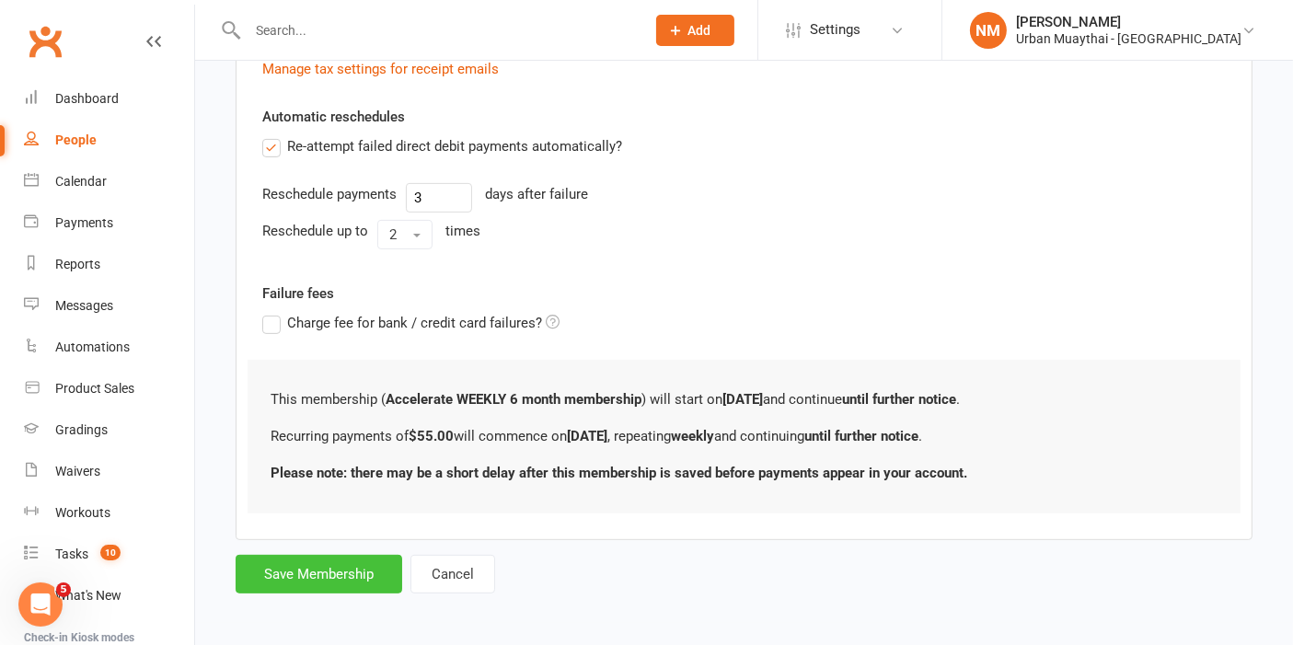
click at [309, 566] on button "Save Membership" at bounding box center [319, 574] width 167 height 39
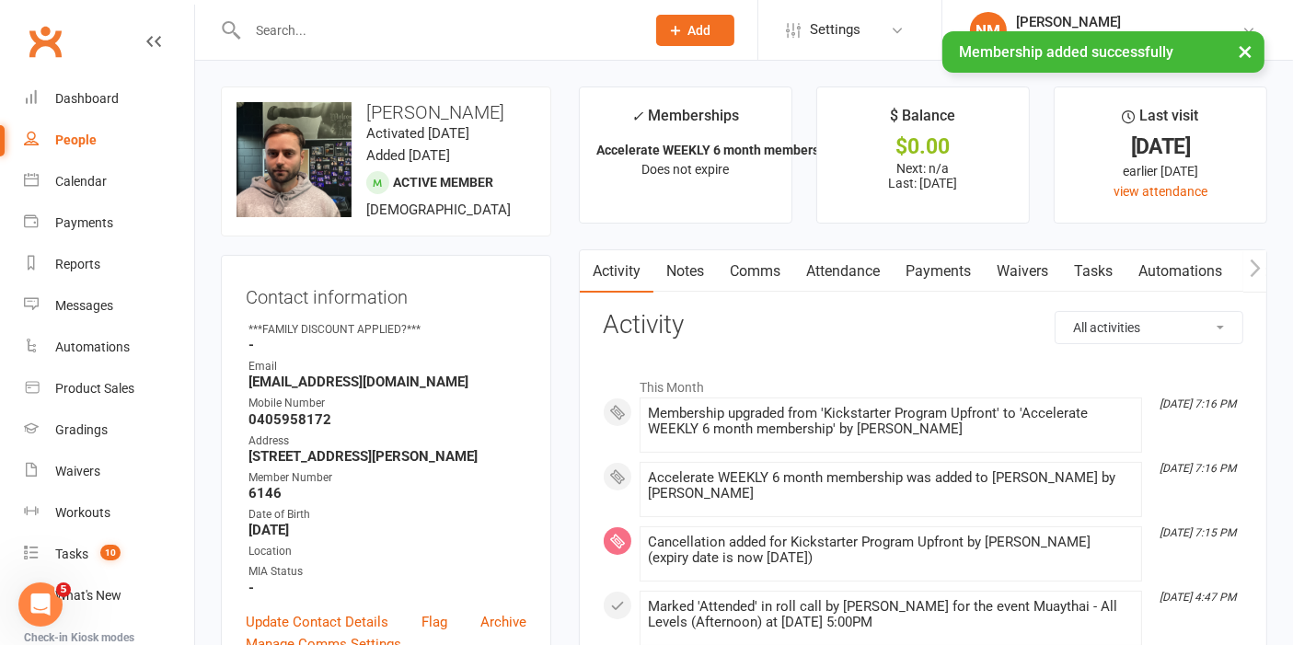
click at [897, 281] on link "Payments" at bounding box center [938, 271] width 91 height 42
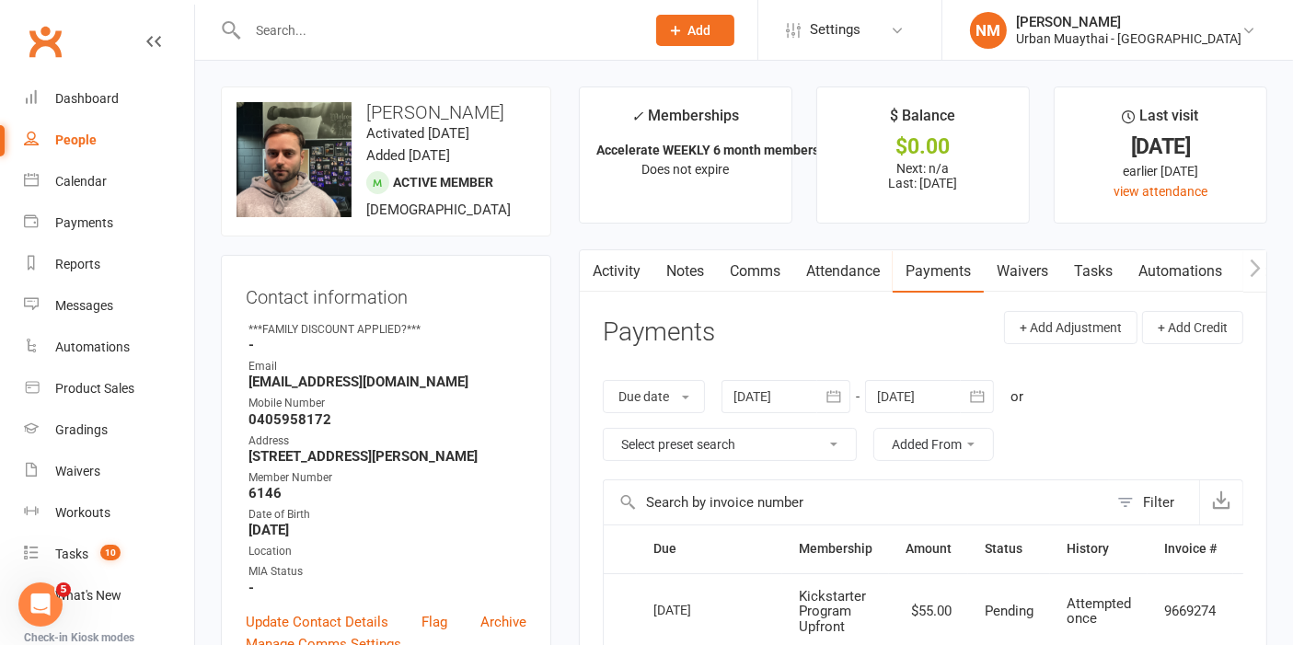
click at [382, 32] on input "text" at bounding box center [437, 30] width 390 height 26
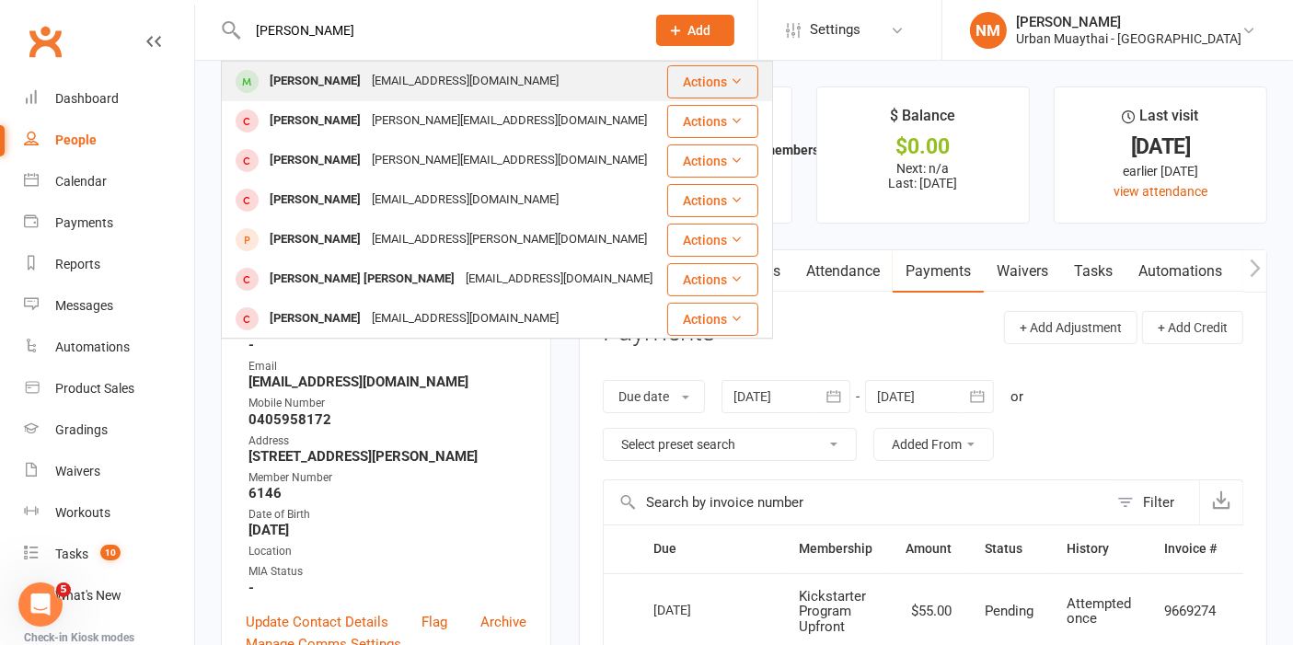
type input "ashley hayes"
click at [387, 75] on div "ashhayes345@gmail.com" at bounding box center [465, 81] width 198 height 27
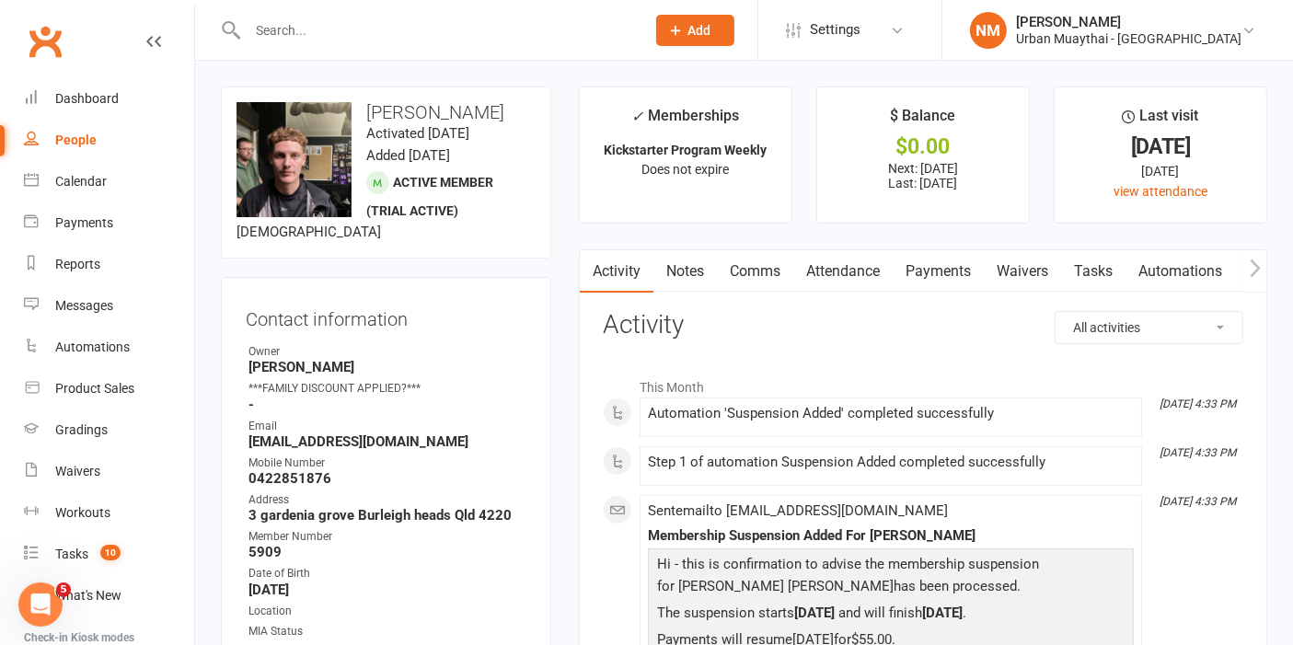
click at [307, 9] on div at bounding box center [426, 30] width 411 height 60
click at [306, 40] on input "text" at bounding box center [437, 30] width 390 height 26
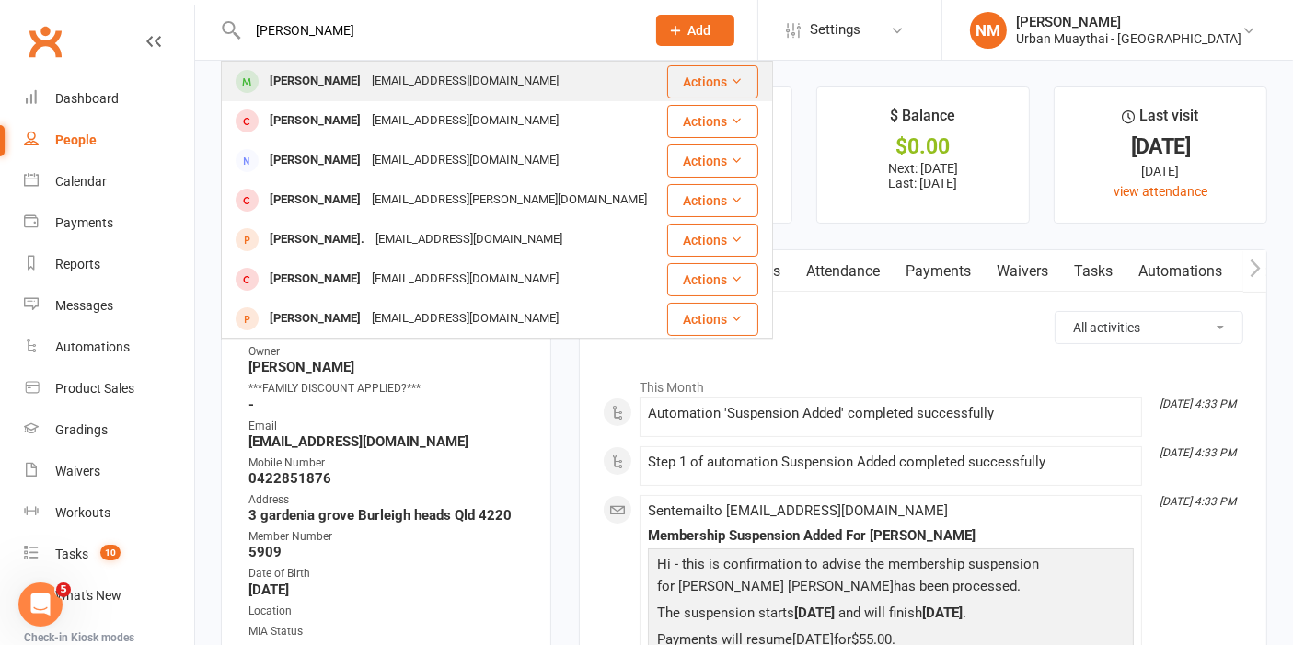
type input "ben err"
click at [285, 80] on div "Ben Eriksson" at bounding box center [315, 81] width 102 height 27
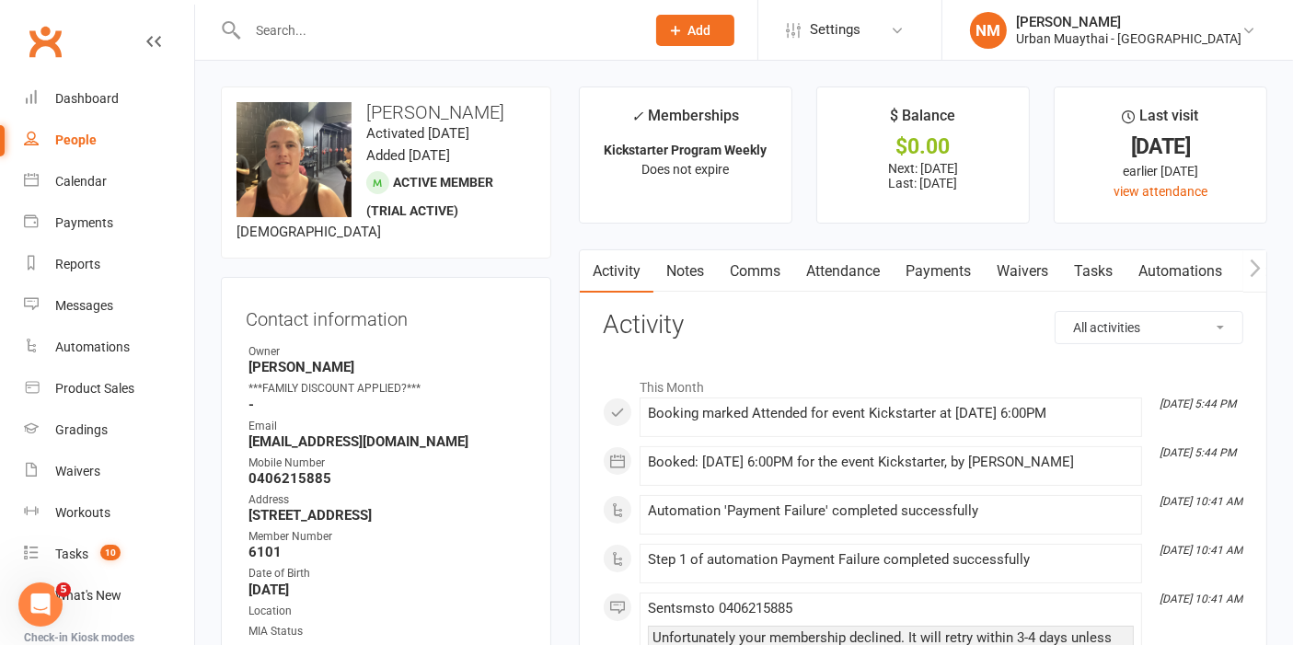
click at [718, 260] on link "Comms" at bounding box center [755, 271] width 76 height 42
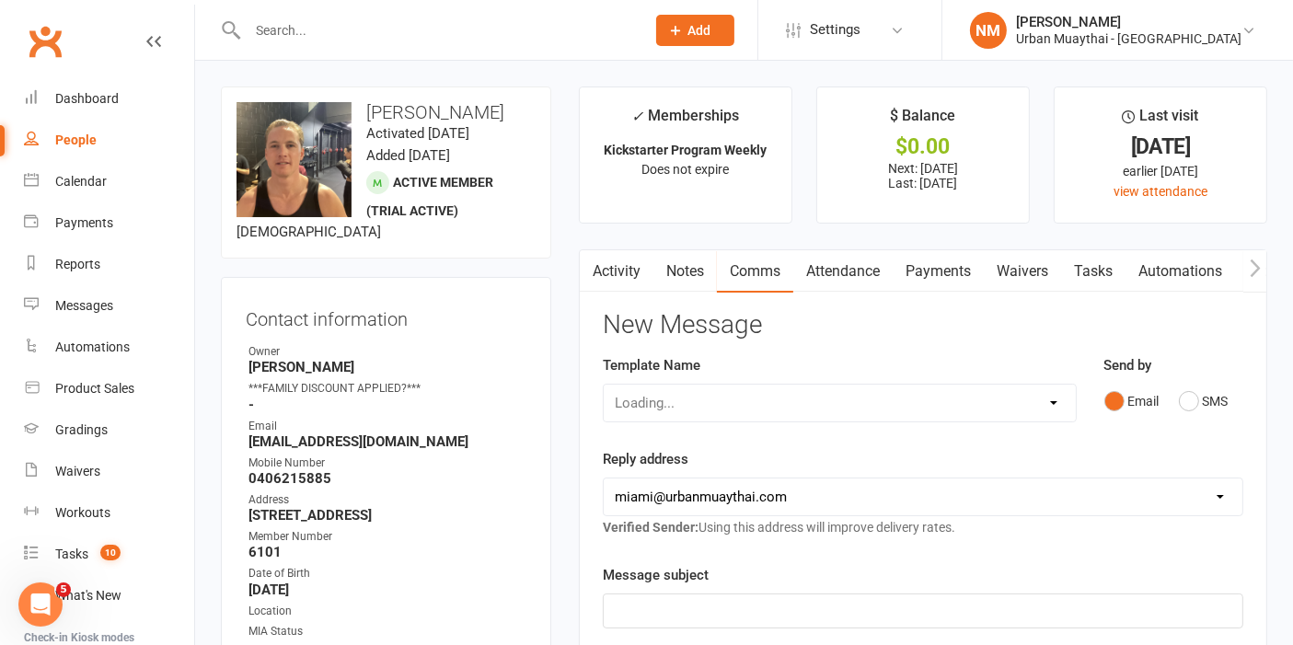
click at [705, 264] on link "Notes" at bounding box center [686, 271] width 64 height 42
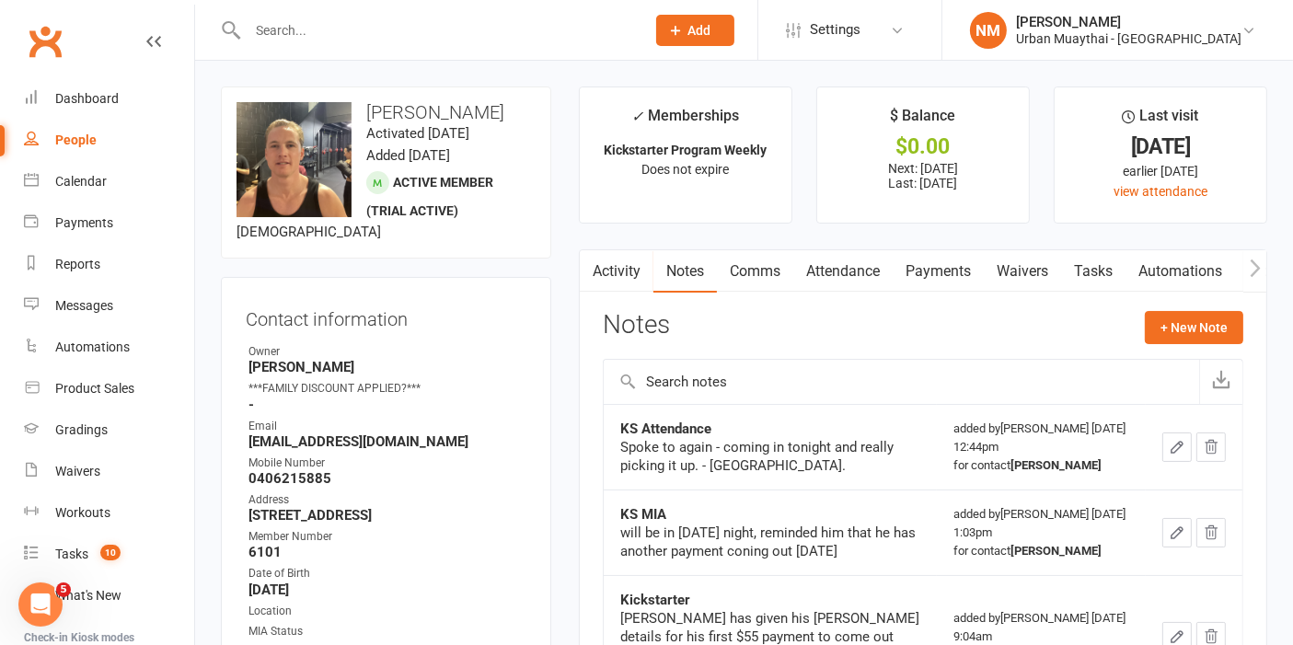
click at [768, 276] on link "Comms" at bounding box center [755, 271] width 76 height 42
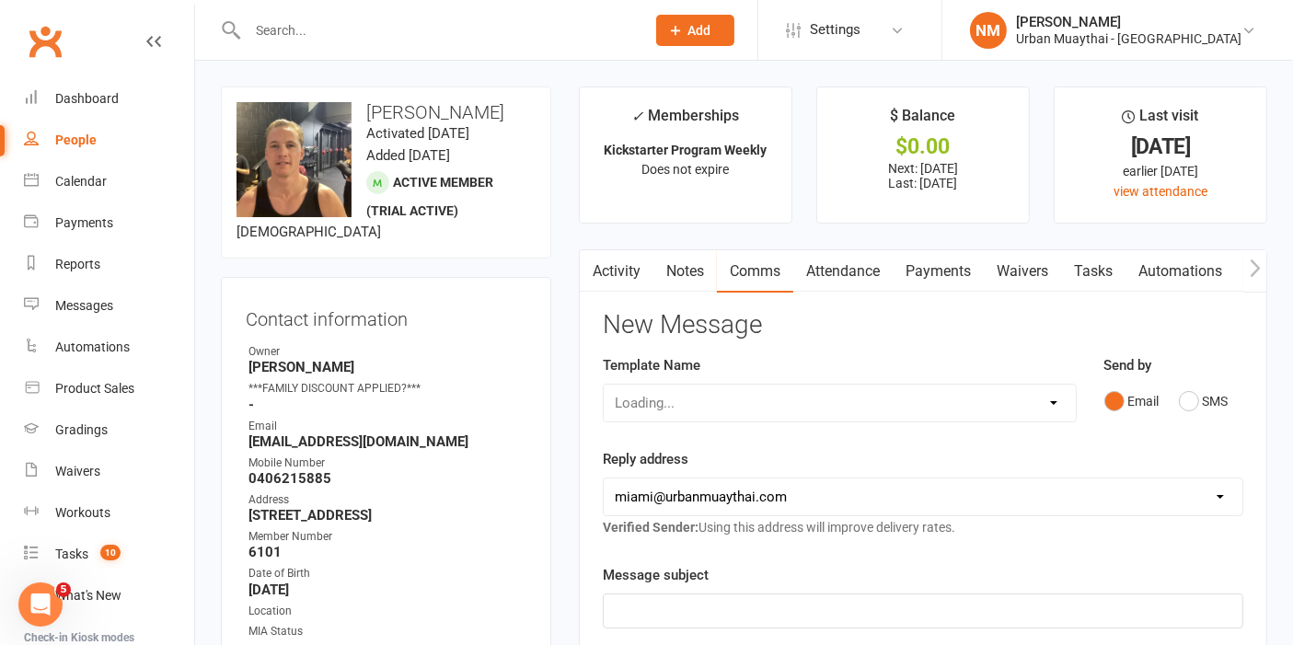
click at [845, 272] on link "Attendance" at bounding box center [842, 271] width 99 height 42
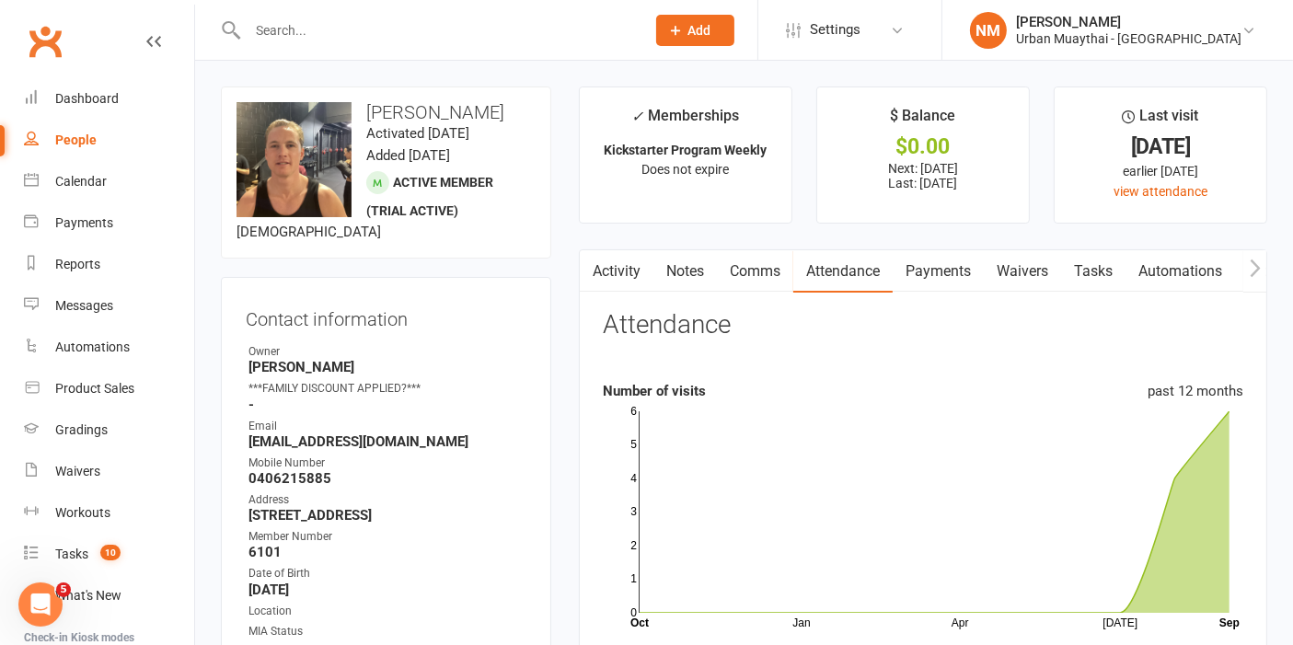
click at [939, 274] on link "Payments" at bounding box center [938, 271] width 91 height 42
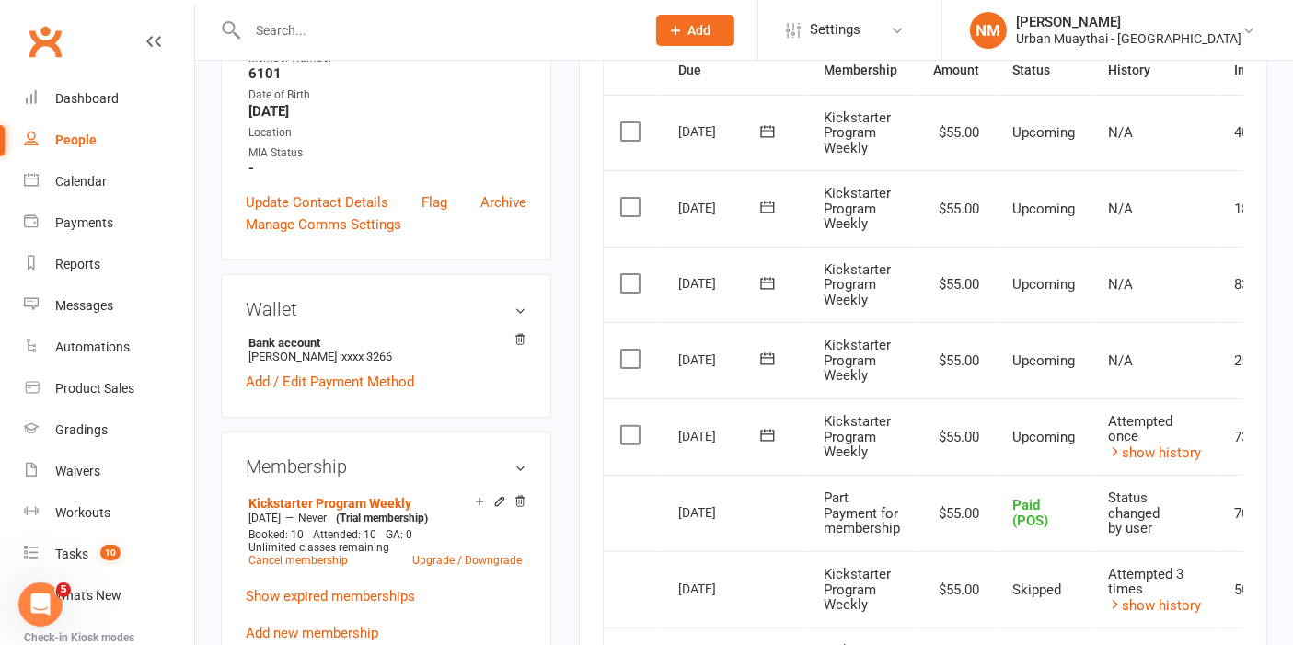
scroll to position [511, 0]
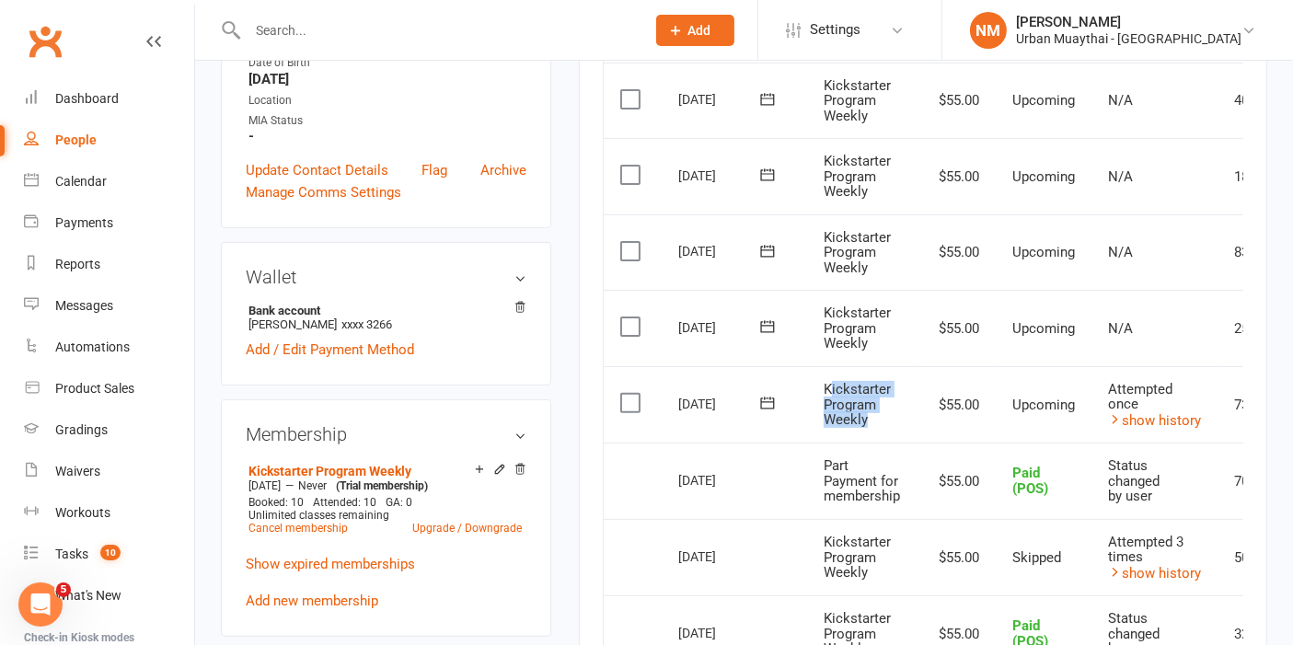
drag, startPoint x: 869, startPoint y: 420, endPoint x: 827, endPoint y: 375, distance: 61.2
click at [829, 375] on td "Kickstarter Program Weekly" at bounding box center [862, 404] width 110 height 77
click at [826, 381] on span "Kickstarter Program Weekly" at bounding box center [857, 404] width 67 height 47
drag, startPoint x: 819, startPoint y: 381, endPoint x: 862, endPoint y: 426, distance: 62.5
click at [862, 426] on td "Kickstarter Program Weekly" at bounding box center [862, 404] width 110 height 77
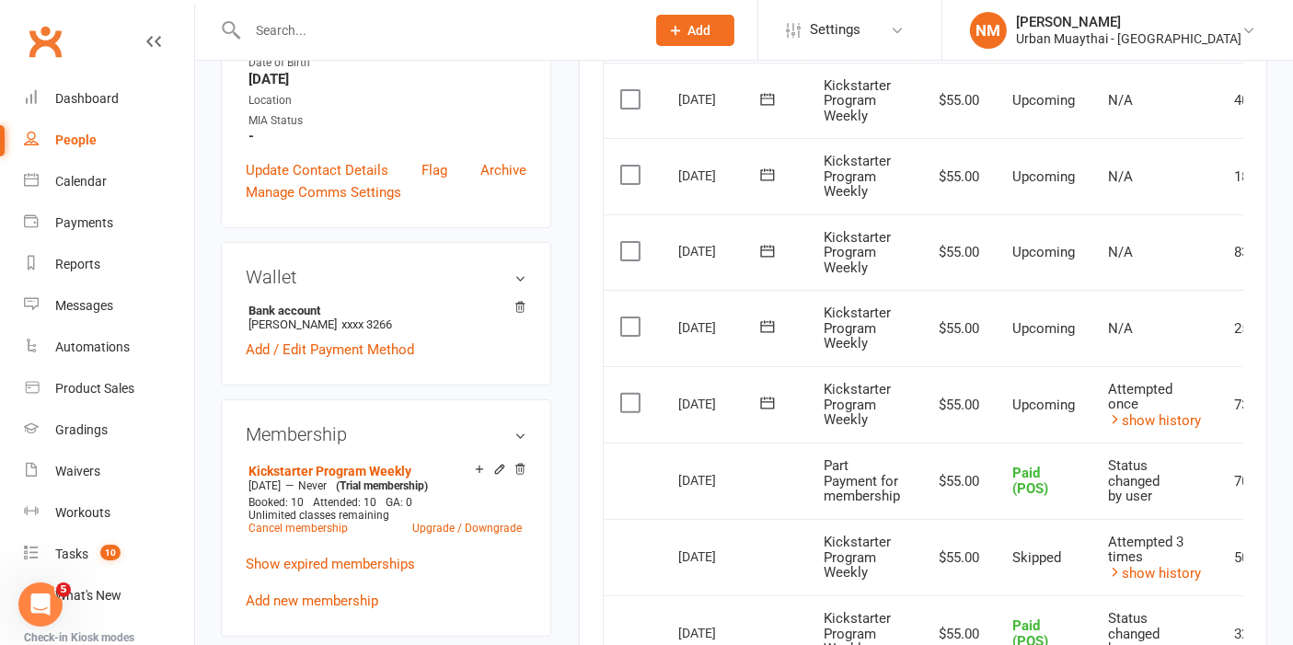
click at [869, 422] on td "Kickstarter Program Weekly" at bounding box center [862, 404] width 110 height 77
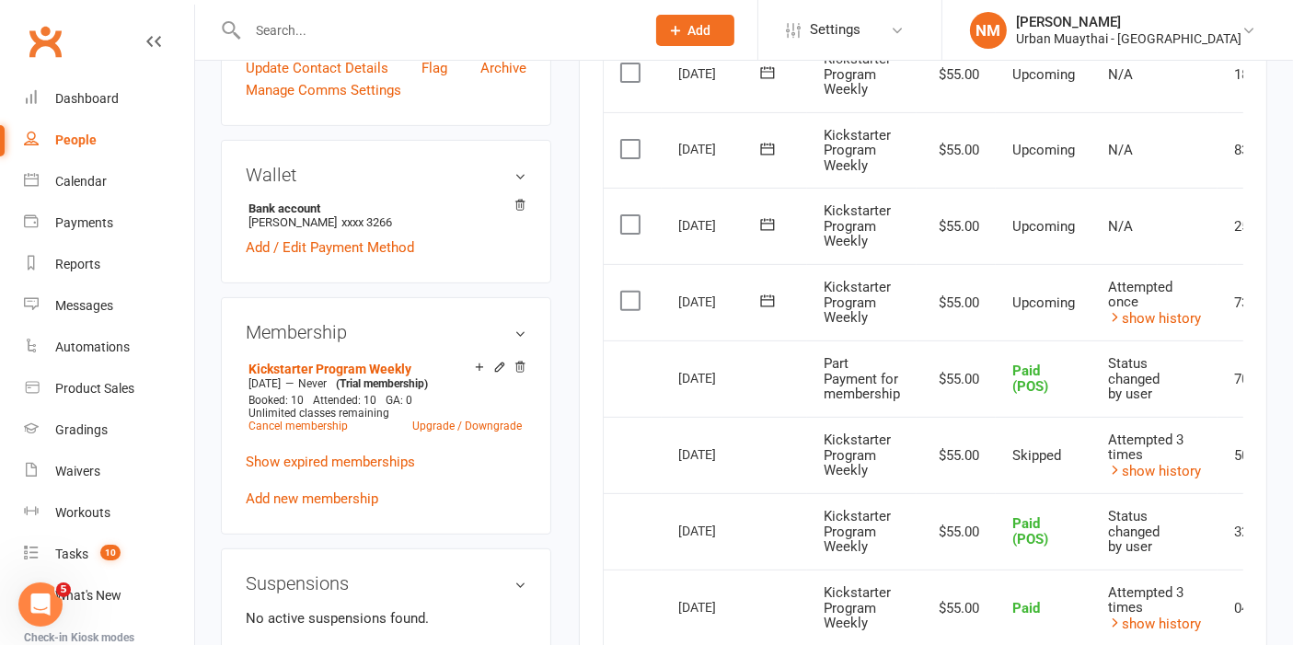
scroll to position [0, 0]
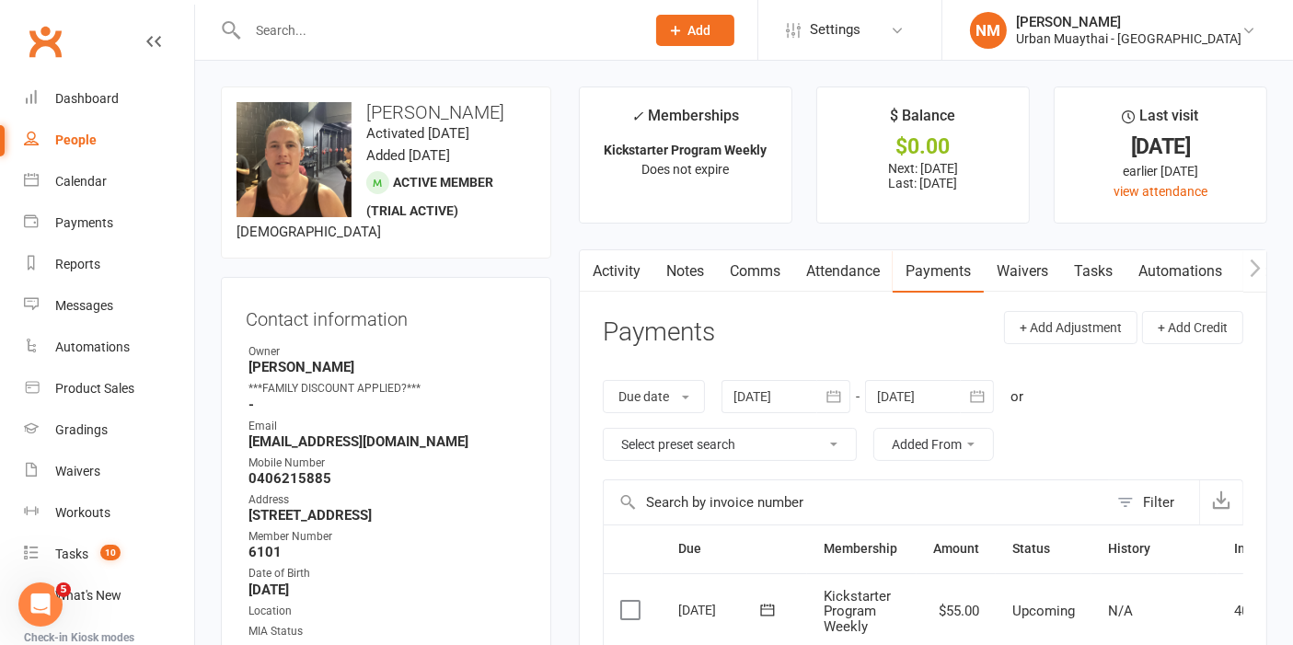
click at [847, 264] on link "Attendance" at bounding box center [842, 271] width 99 height 42
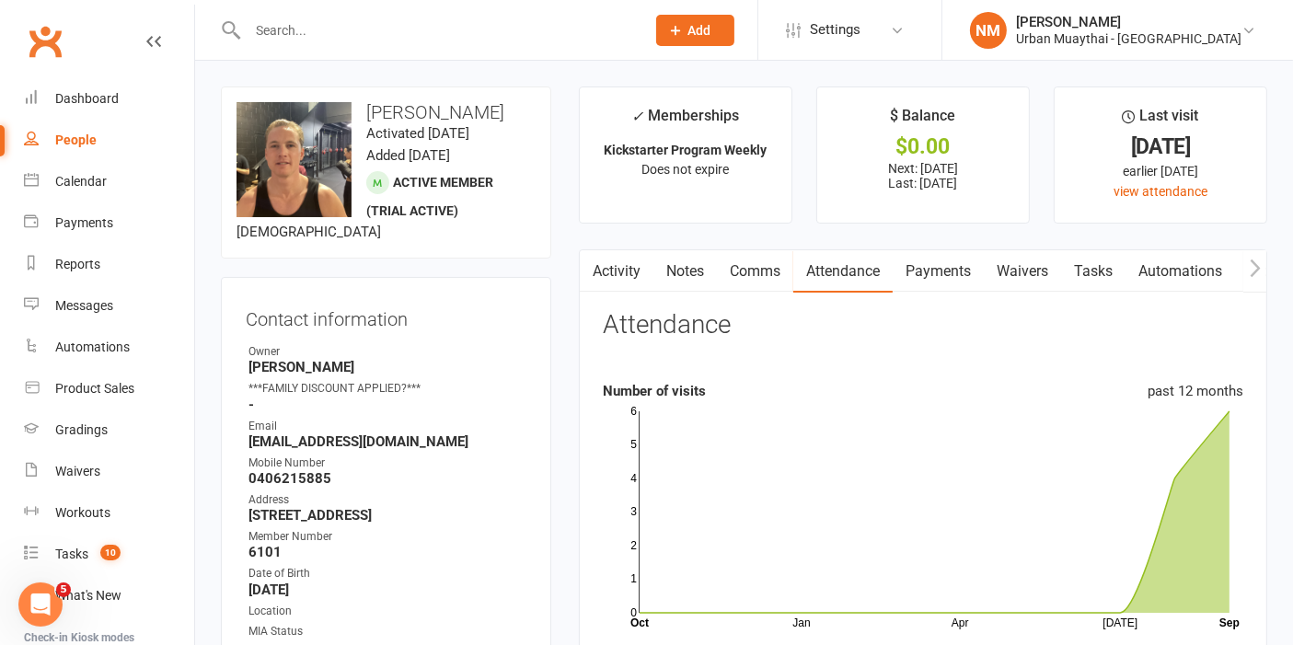
click at [783, 283] on link "Comms" at bounding box center [755, 271] width 76 height 42
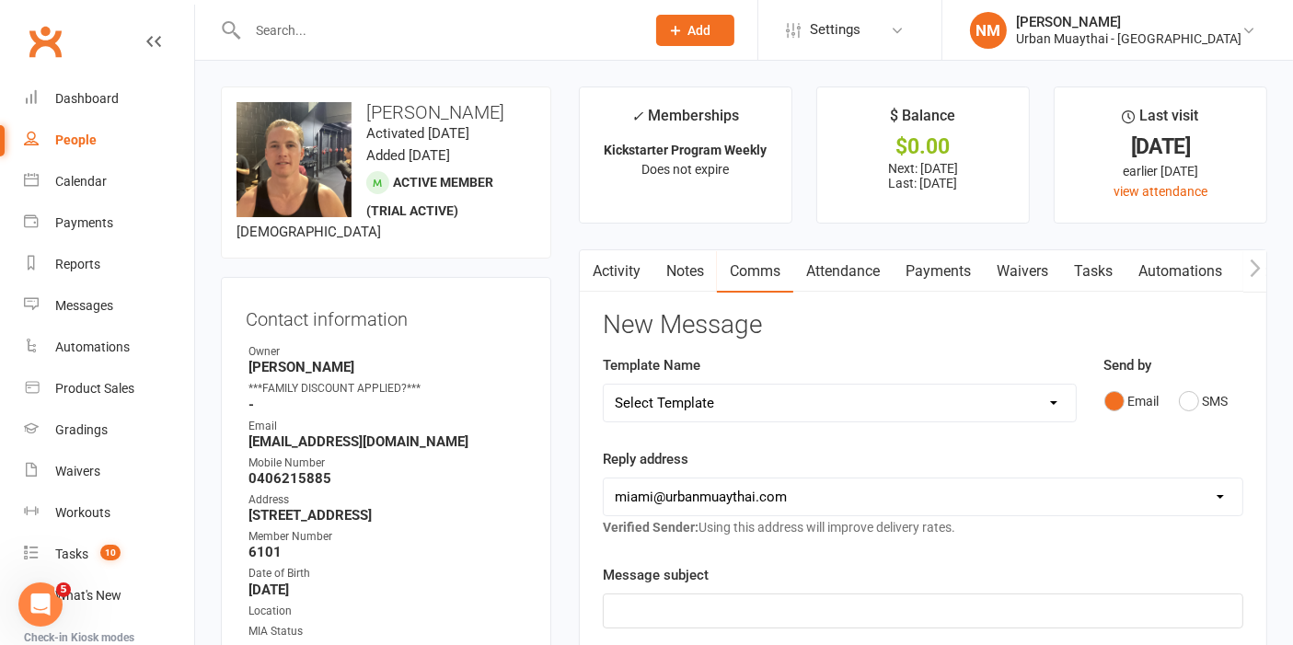
click at [703, 267] on link "Notes" at bounding box center [686, 271] width 64 height 42
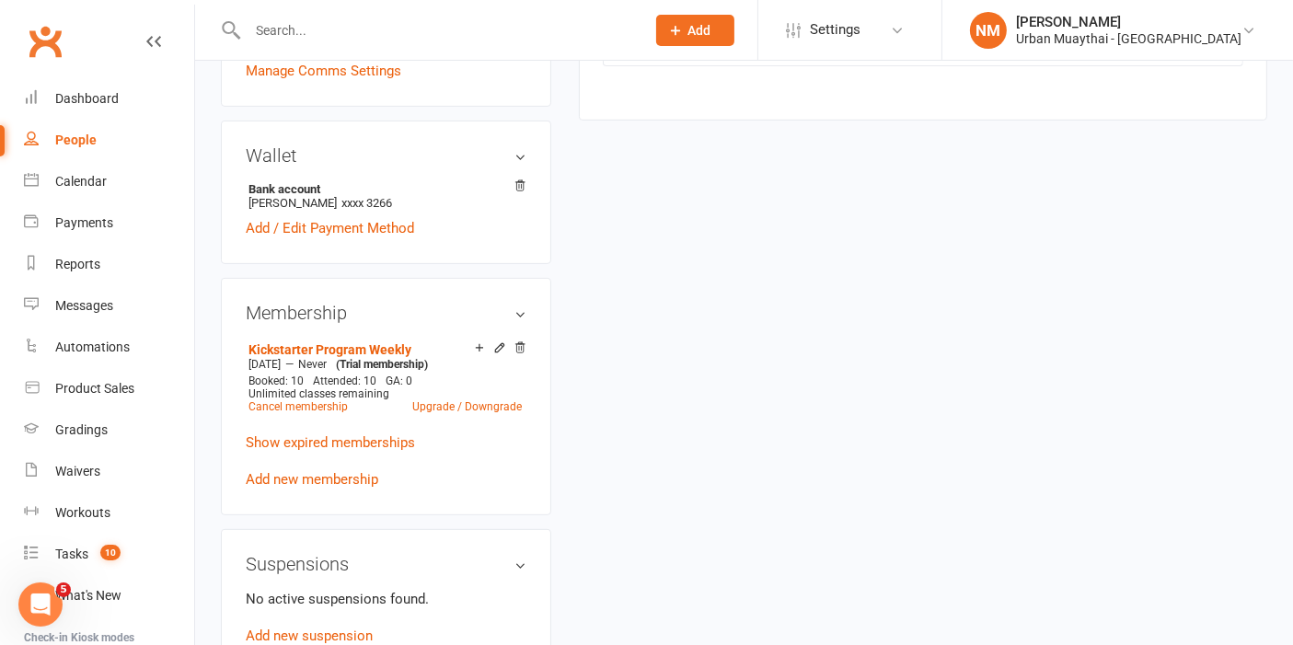
scroll to position [613, 0]
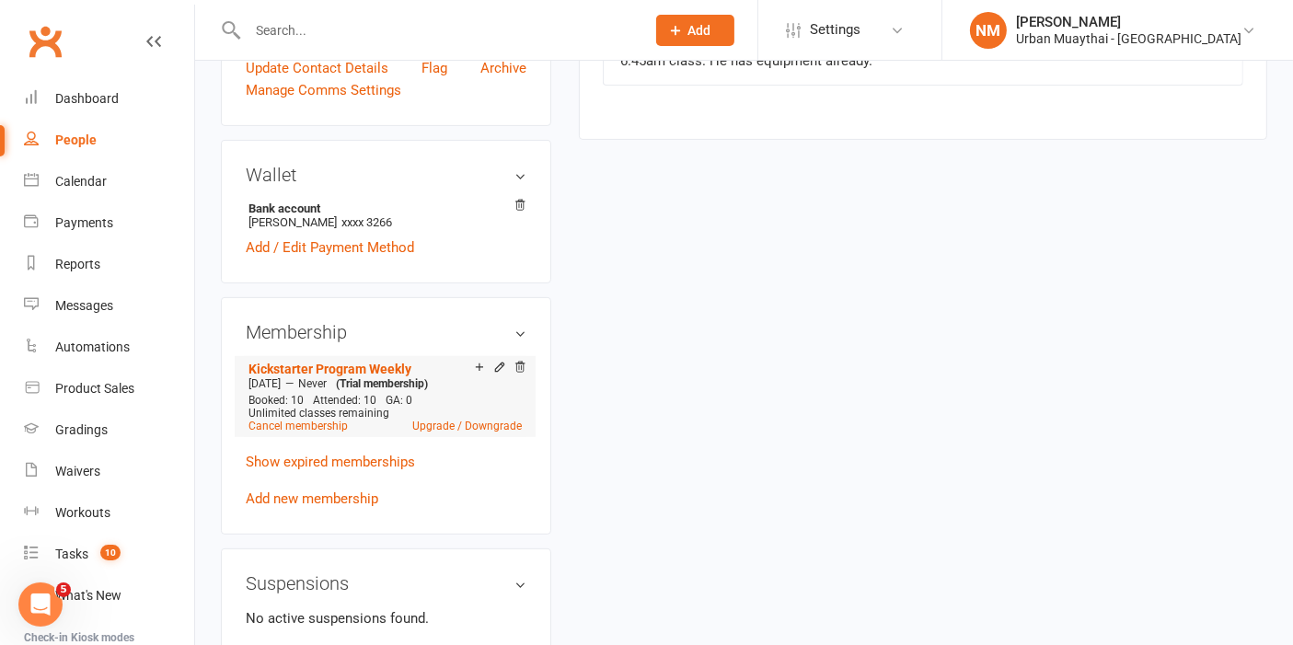
click at [473, 420] on div "Unlimited classes remaining" at bounding box center [385, 413] width 273 height 13
click at [471, 433] on link "Upgrade / Downgrade" at bounding box center [467, 426] width 110 height 13
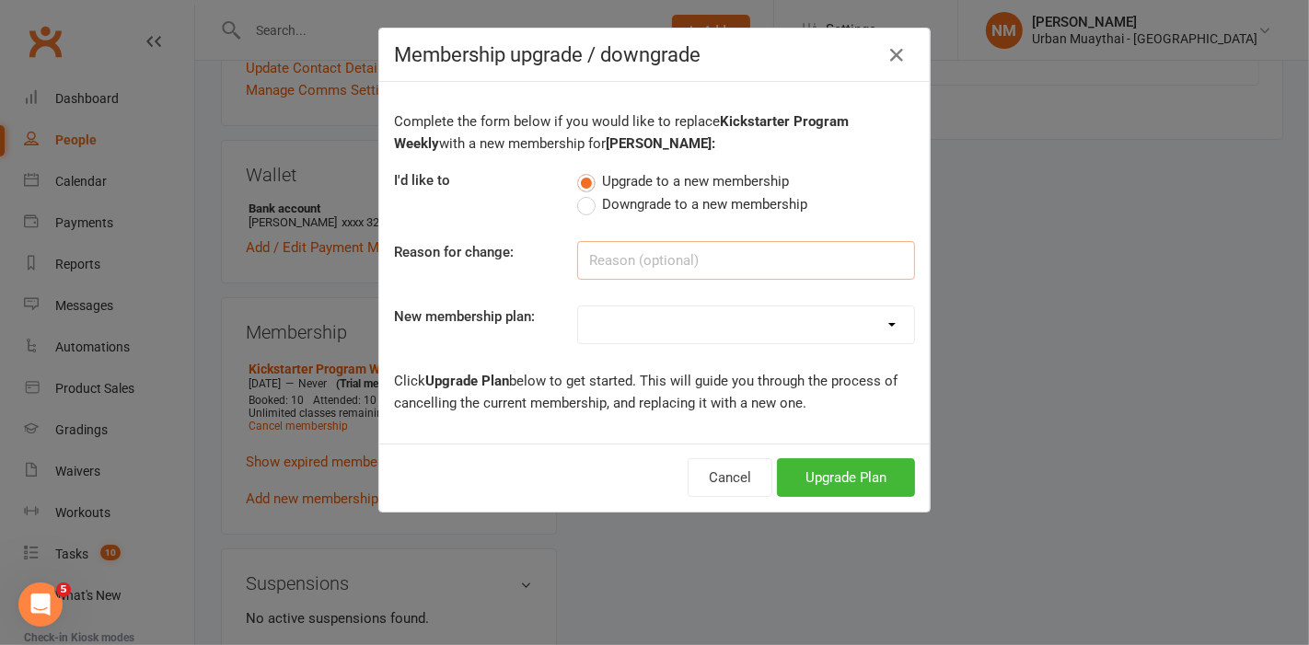
click at [682, 252] on input at bounding box center [746, 260] width 338 height 39
type input "Roll Over"
click at [674, 330] on select "Kickstarter Deposit Accelerate (Unlimited Classes & weights area use) 12 month …" at bounding box center [746, 325] width 336 height 37
select select "2"
click at [578, 307] on select "Kickstarter Deposit Accelerate (Unlimited Classes & weights area use) 12 month …" at bounding box center [746, 325] width 336 height 37
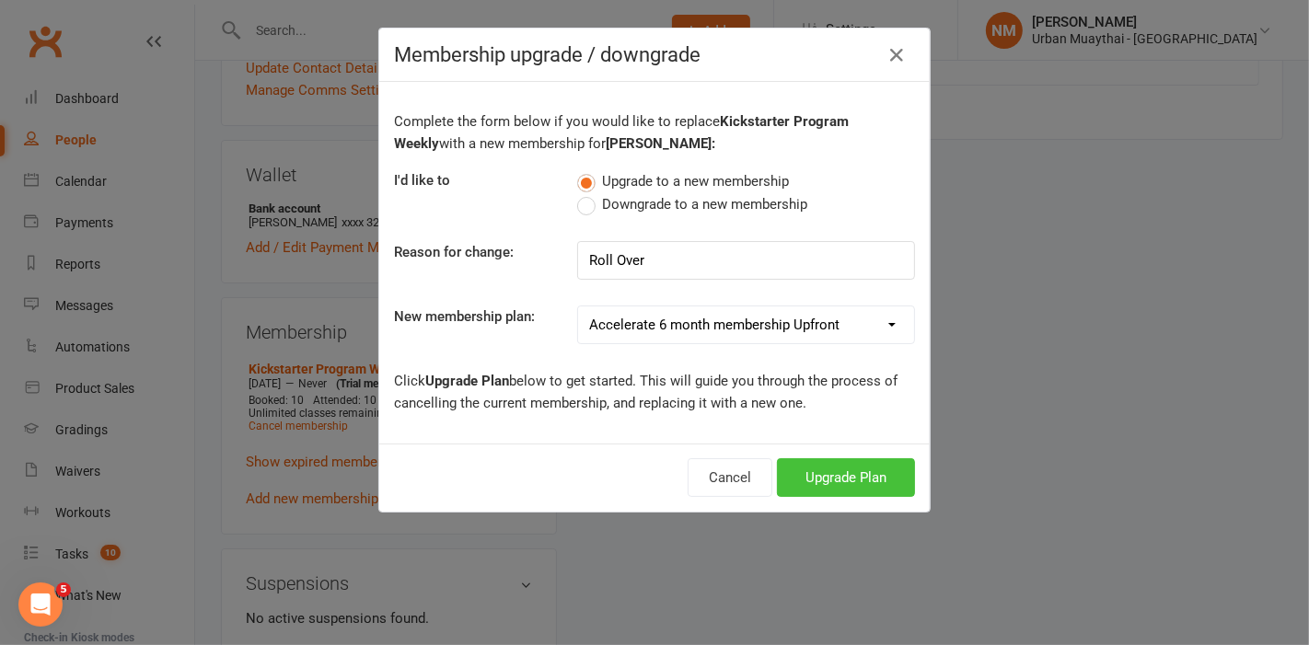
click at [826, 488] on button "Upgrade Plan" at bounding box center [846, 477] width 138 height 39
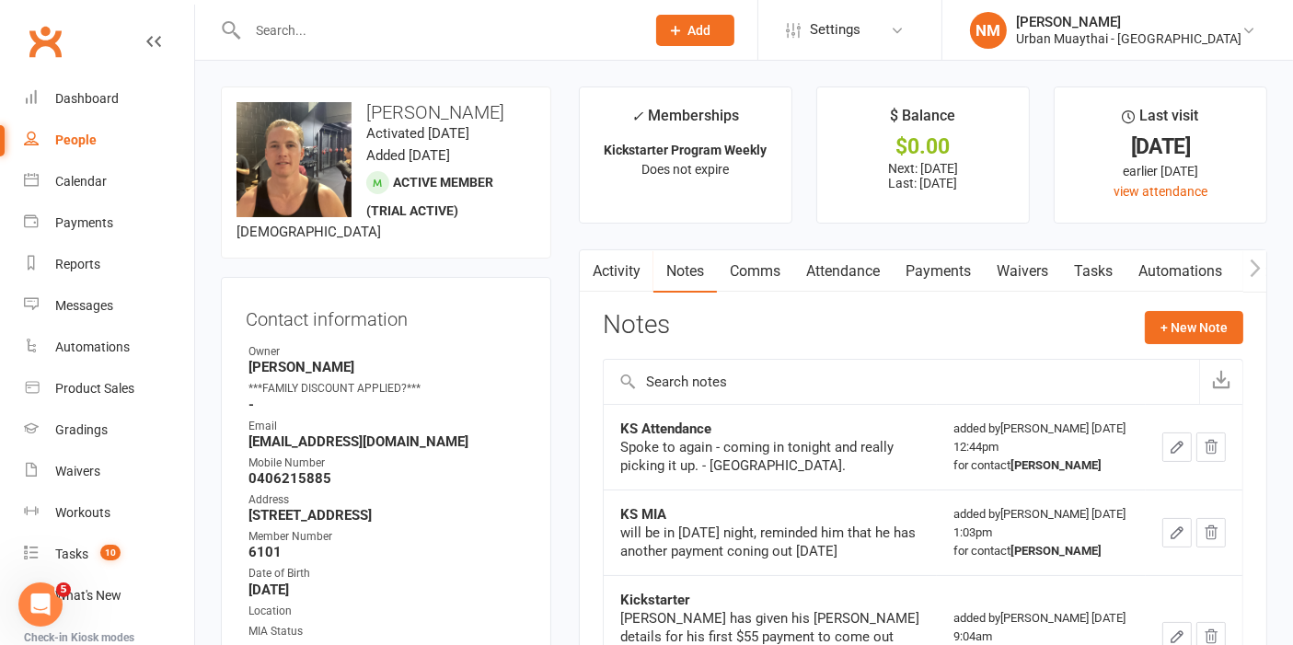
click at [908, 262] on link "Payments" at bounding box center [938, 271] width 91 height 42
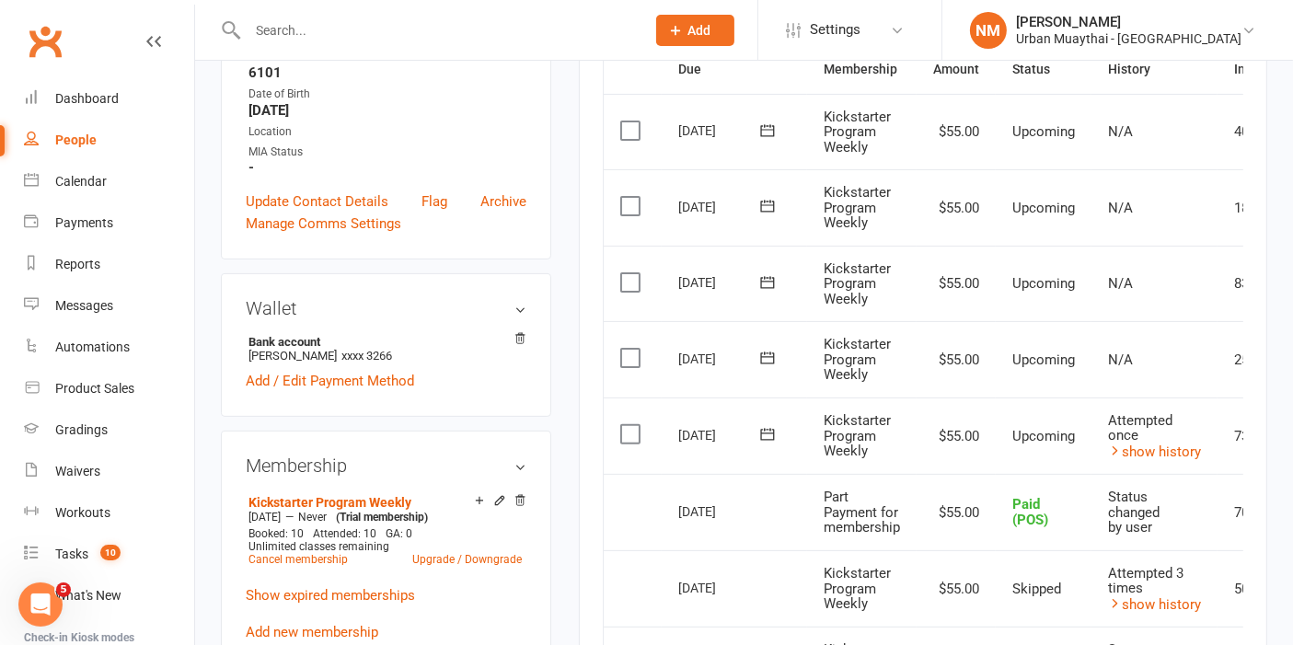
scroll to position [511, 0]
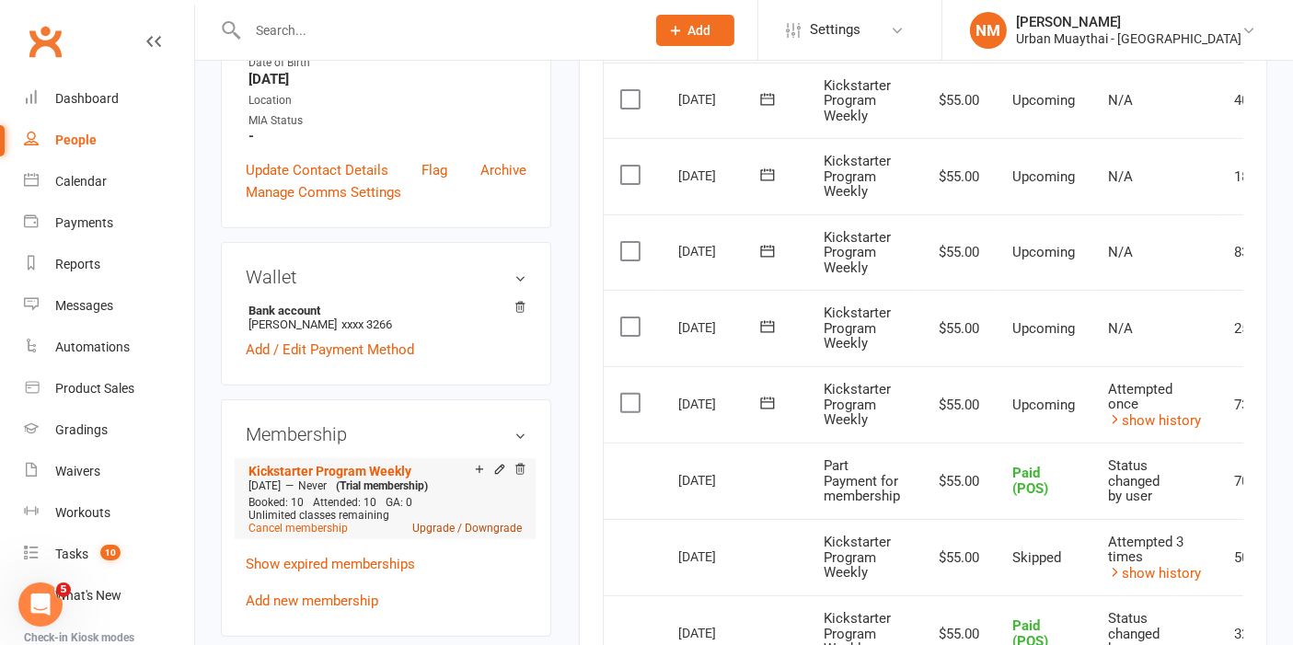
click at [439, 535] on link "Upgrade / Downgrade" at bounding box center [467, 528] width 110 height 13
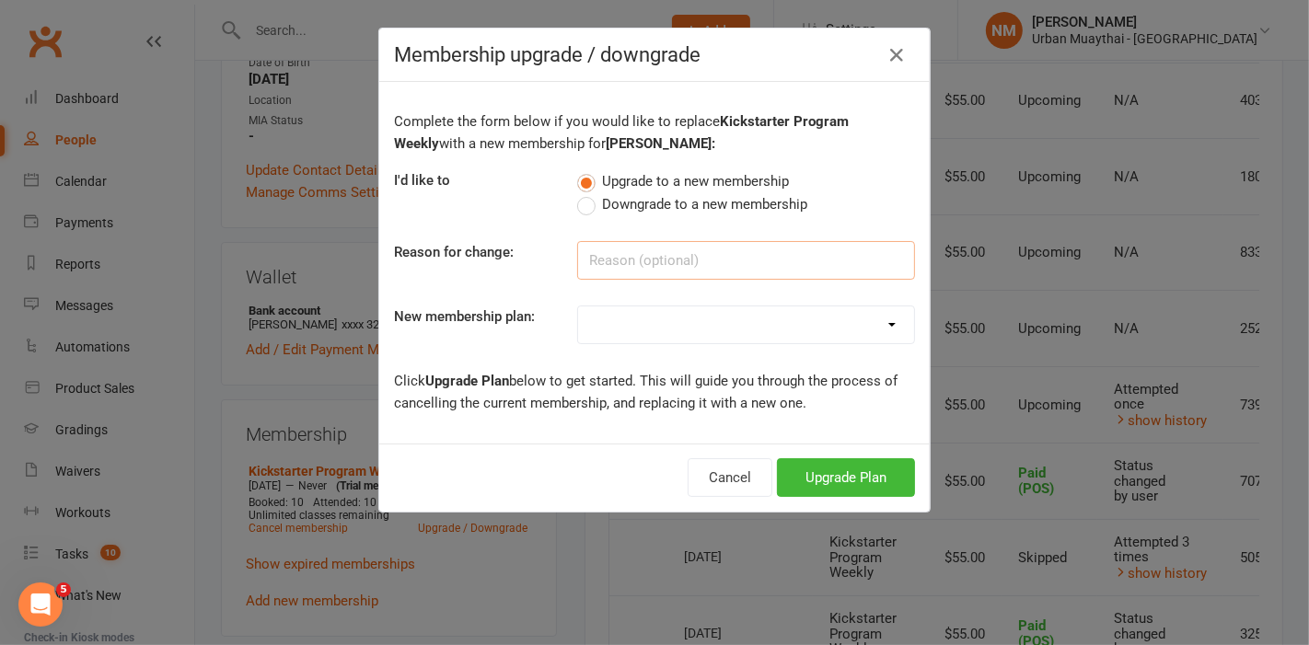
click at [625, 259] on input at bounding box center [746, 260] width 338 height 39
type input "Roll Over"
click at [634, 295] on div "Complete the form below if you would like to replace Kickstarter Program Weekly…" at bounding box center [654, 263] width 550 height 362
click at [632, 338] on select "Kickstarter Deposit Accelerate (Unlimited Classes & weights area use) 12 month …" at bounding box center [746, 325] width 336 height 37
select select "2"
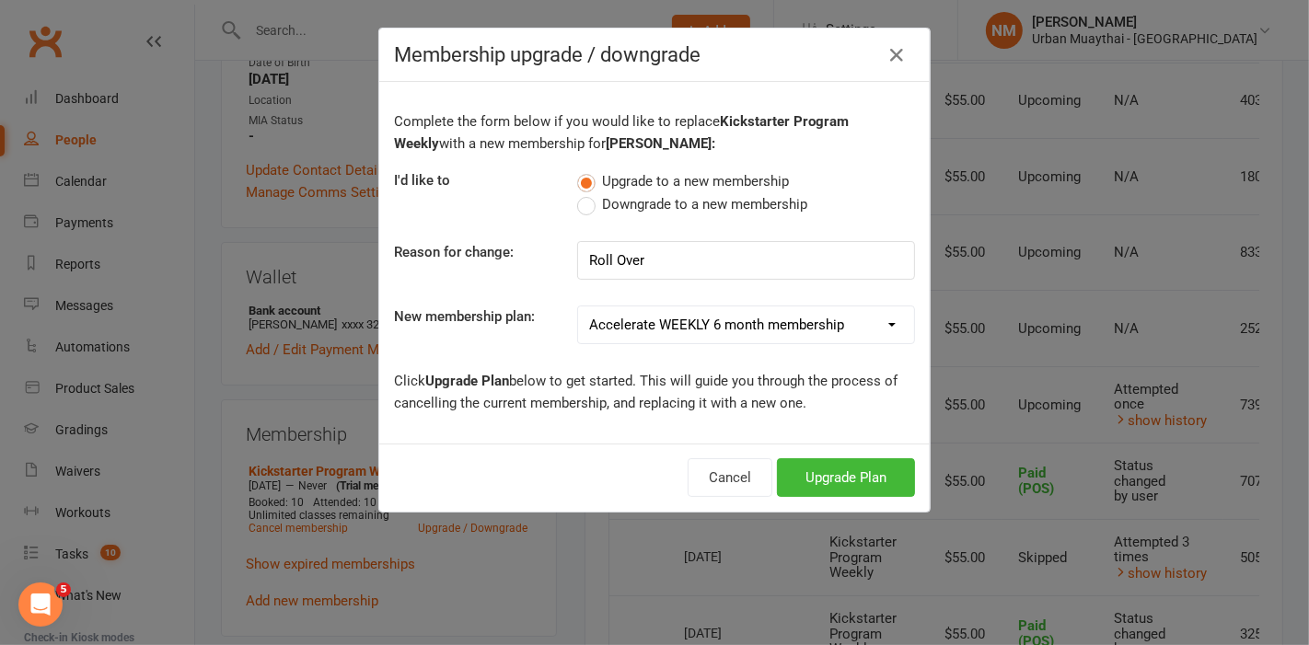
click at [578, 307] on select "Kickstarter Deposit Accelerate (Unlimited Classes & weights area use) 12 month …" at bounding box center [746, 325] width 336 height 37
click at [849, 475] on button "Upgrade Plan" at bounding box center [846, 477] width 138 height 39
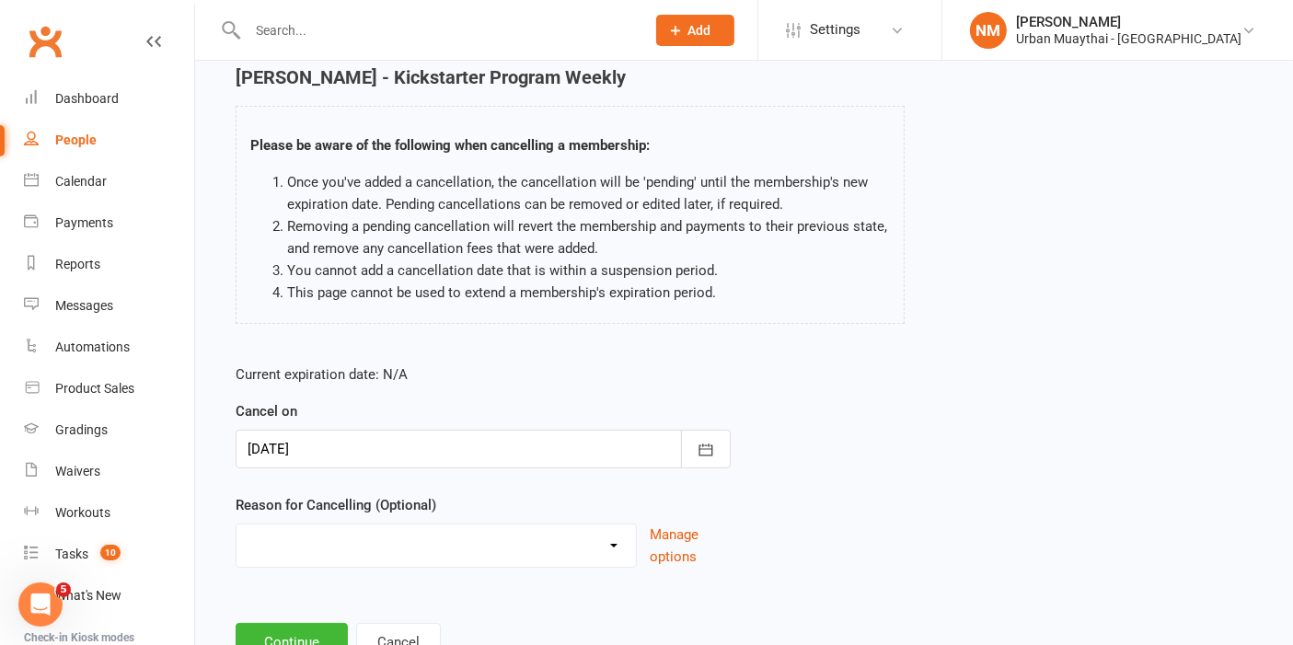
scroll to position [147, 0]
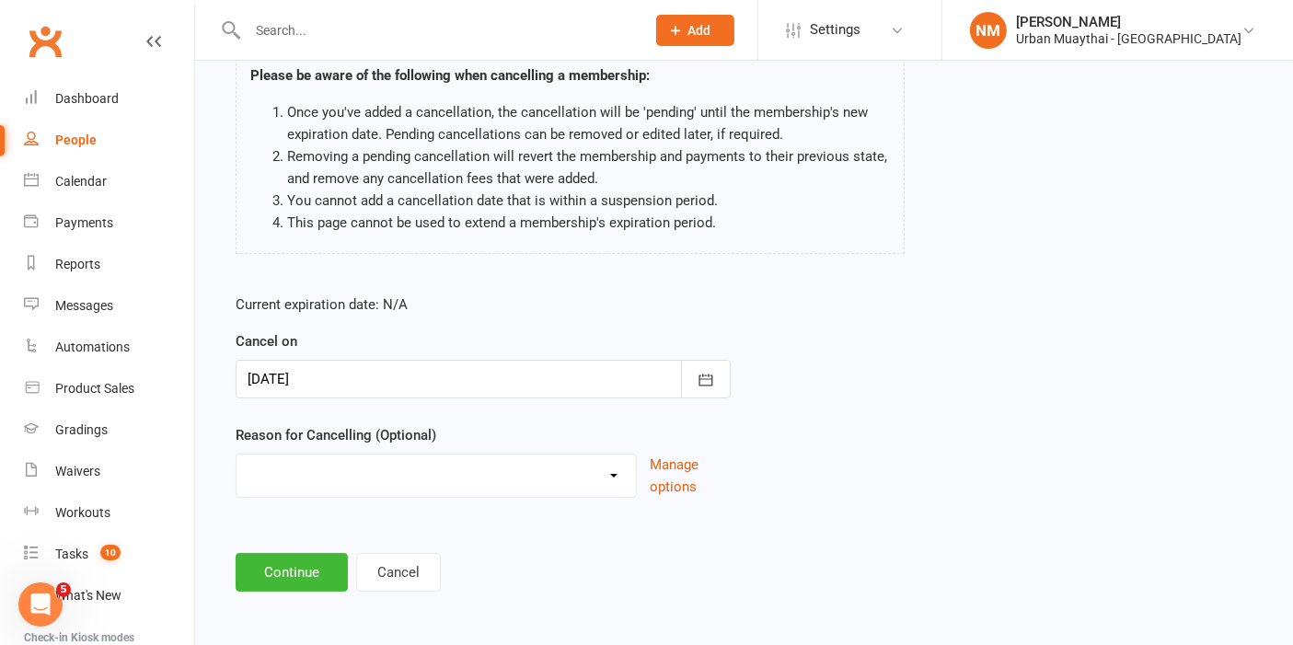
click at [488, 455] on select "10 pack unused for over 6 months End of membership term Fixing Start Date Holid…" at bounding box center [436, 473] width 399 height 37
select select "5"
click at [237, 455] on select "10 pack unused for over 6 months End of membership term Fixing Start Date Holid…" at bounding box center [436, 473] width 399 height 37
click at [296, 563] on button "Continue" at bounding box center [292, 572] width 112 height 39
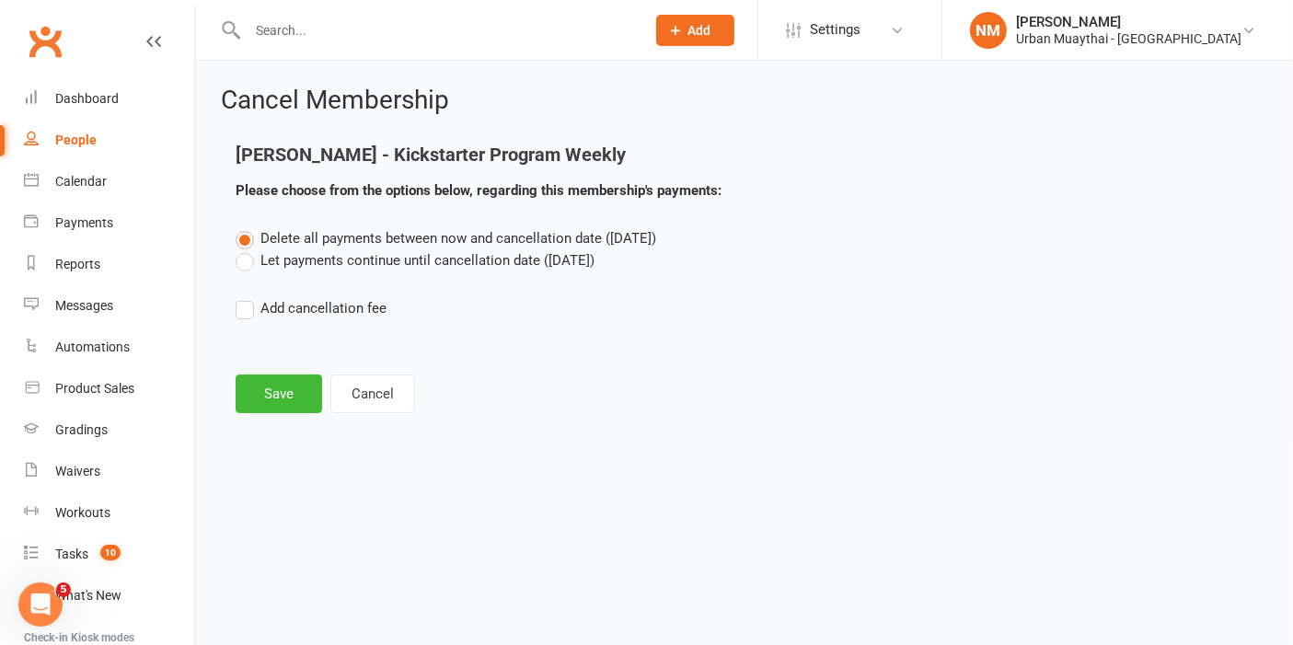
scroll to position [0, 0]
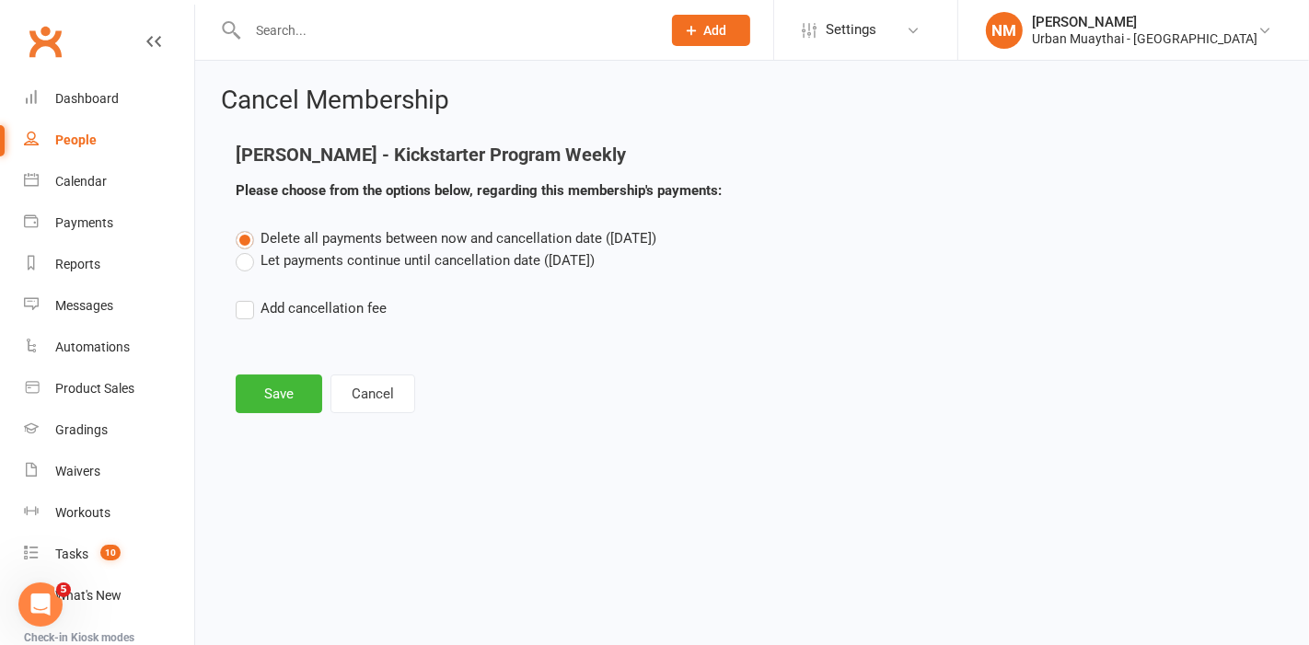
click at [491, 249] on label "Let payments continue until cancellation date (Sep 15, 2025)" at bounding box center [415, 260] width 359 height 22
click at [248, 249] on input "Let payments continue until cancellation date (Sep 15, 2025)" at bounding box center [242, 249] width 12 height 0
click at [290, 399] on button "Save" at bounding box center [279, 394] width 87 height 39
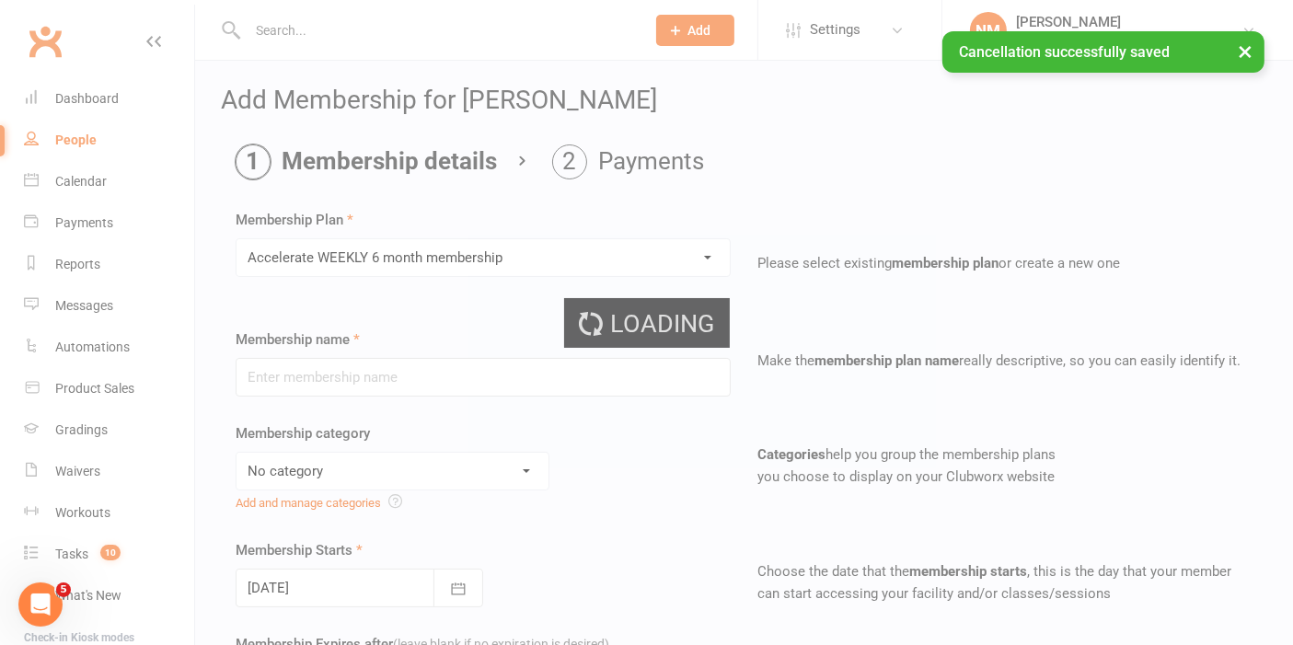
type input "Accelerate WEEKLY 6 month membership"
select select "4"
select select "2"
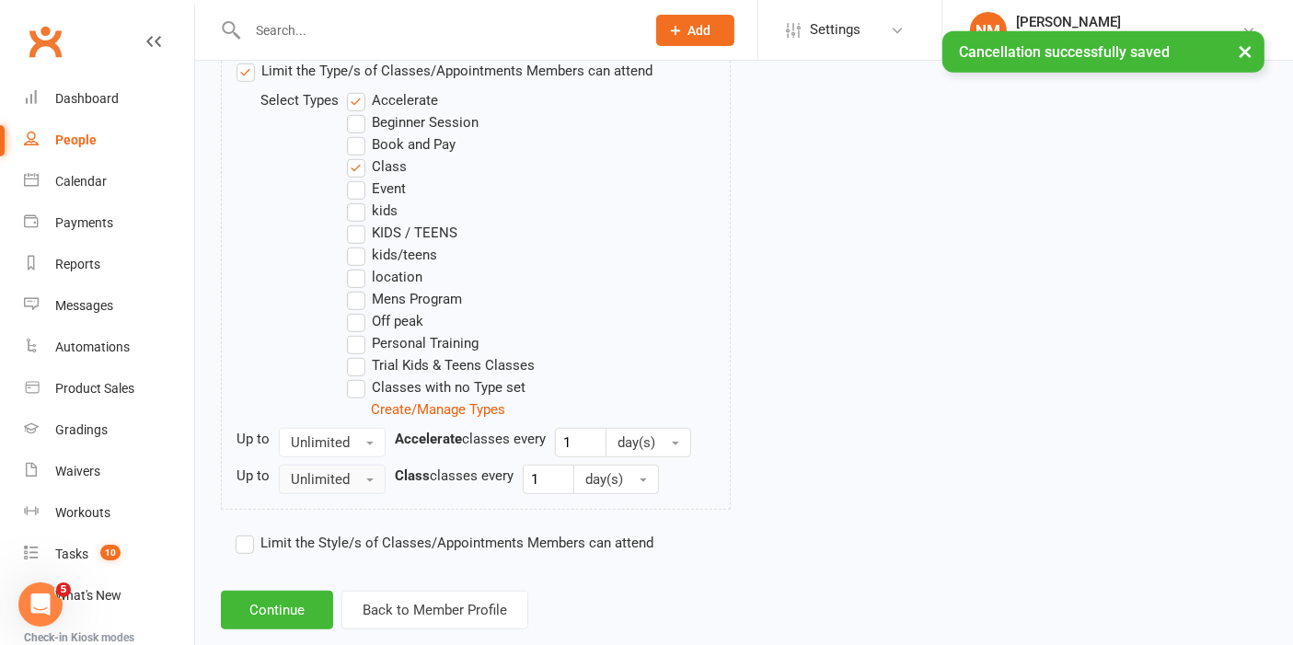
scroll to position [1014, 0]
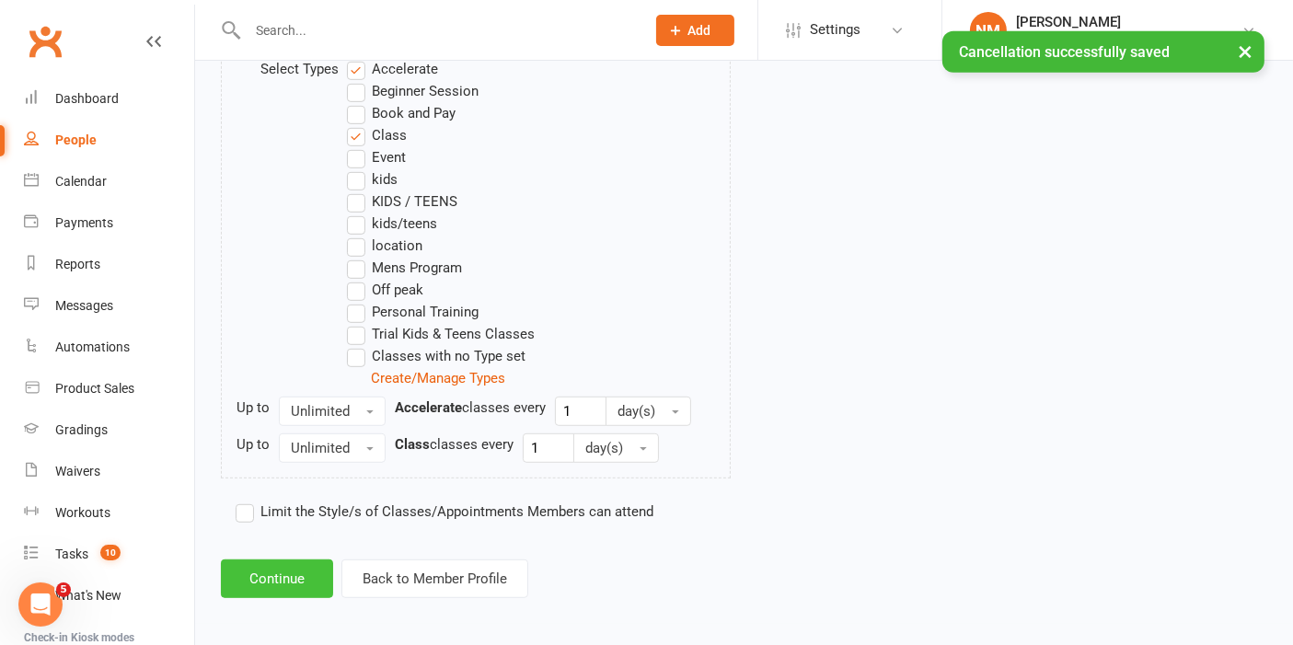
click at [306, 567] on button "Continue" at bounding box center [277, 579] width 112 height 39
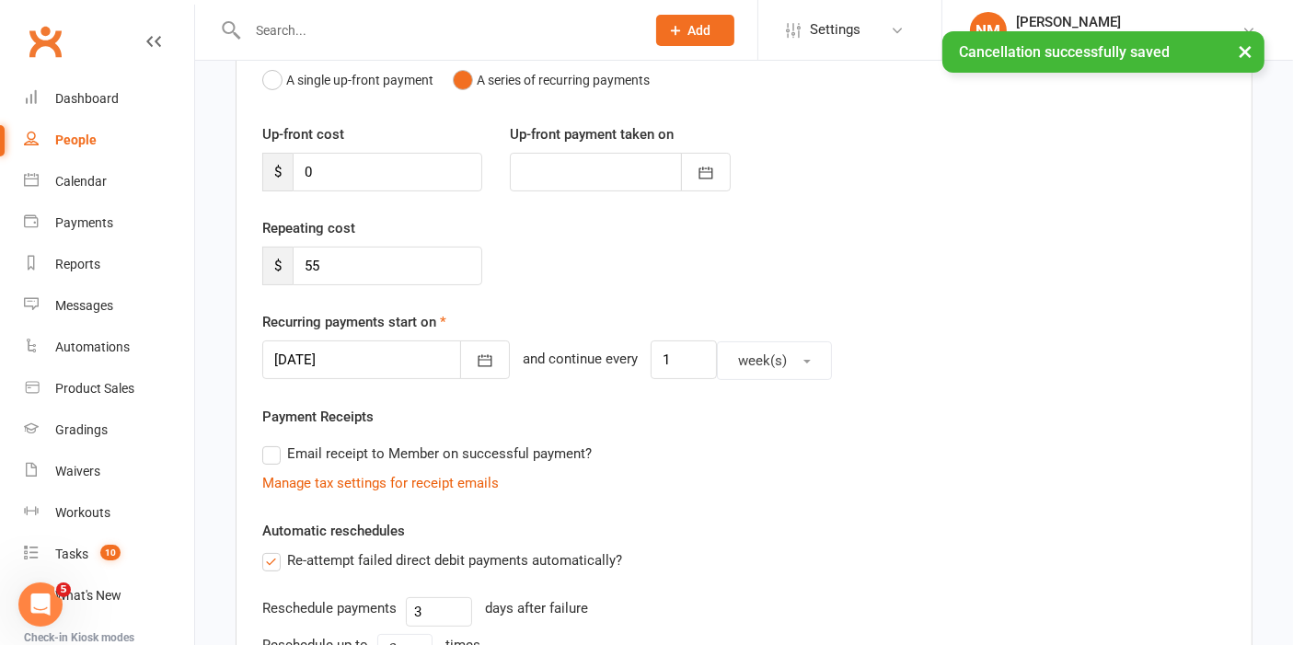
scroll to position [204, 0]
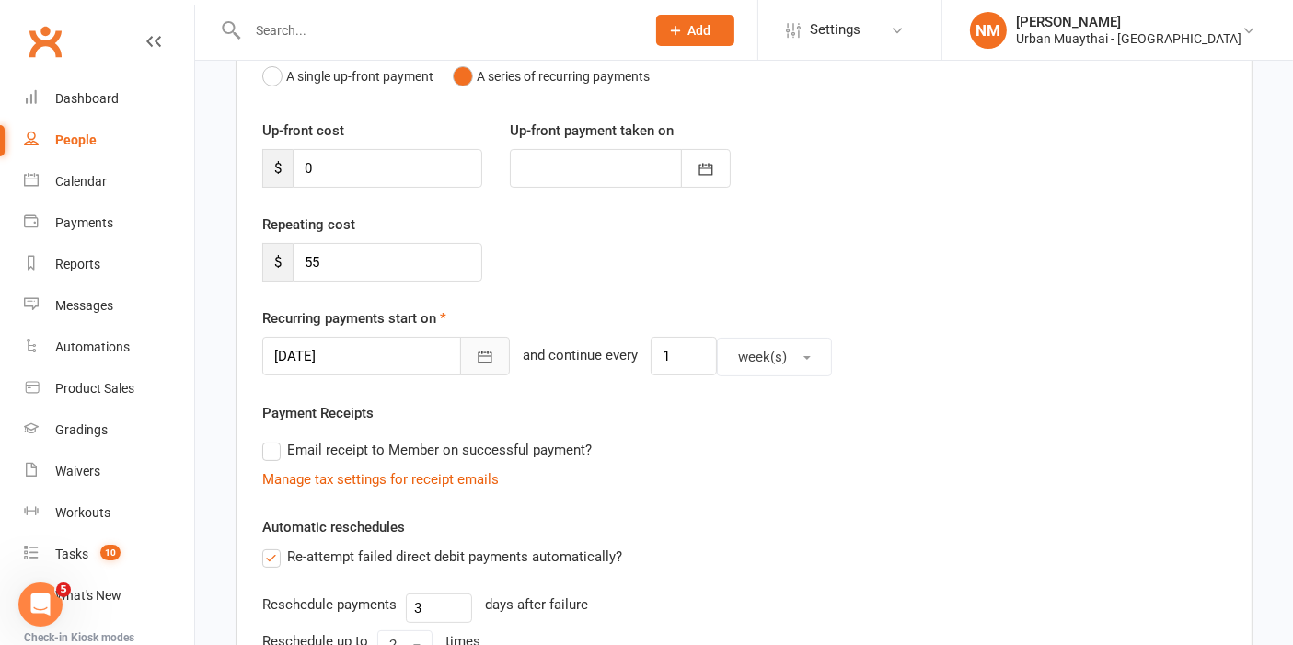
click at [471, 344] on button "button" at bounding box center [485, 356] width 50 height 39
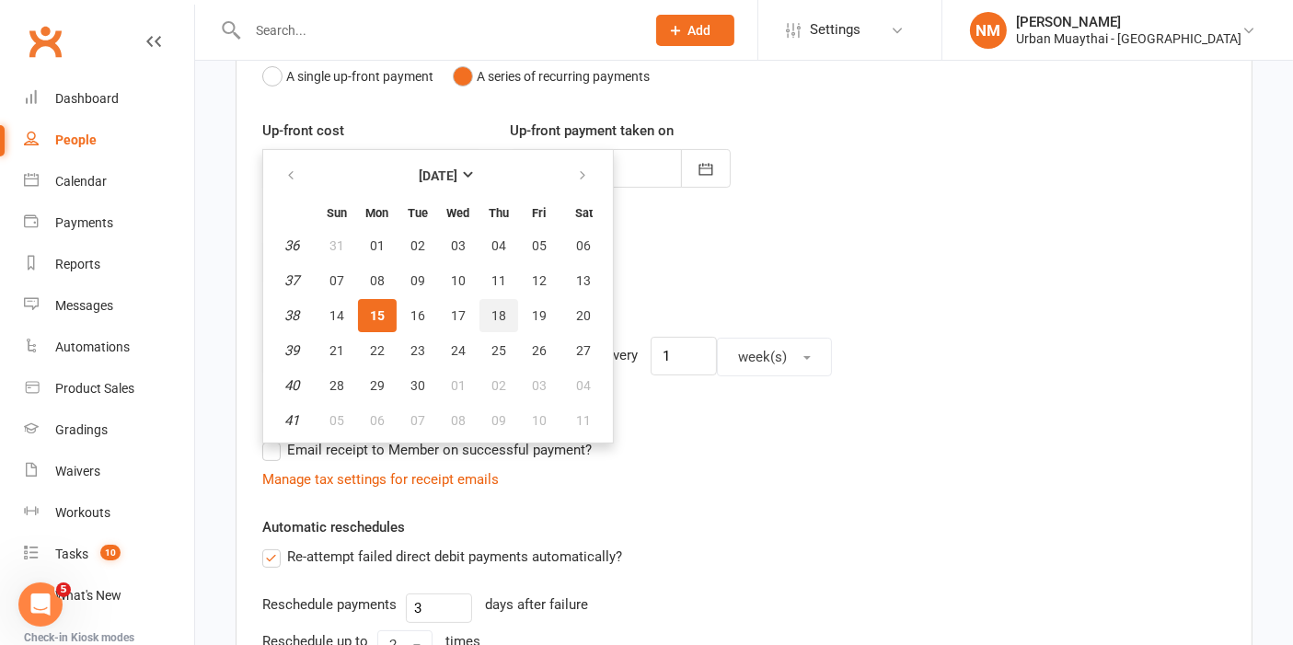
click at [486, 313] on button "18" at bounding box center [499, 315] width 39 height 33
type input "18 Sep 2025"
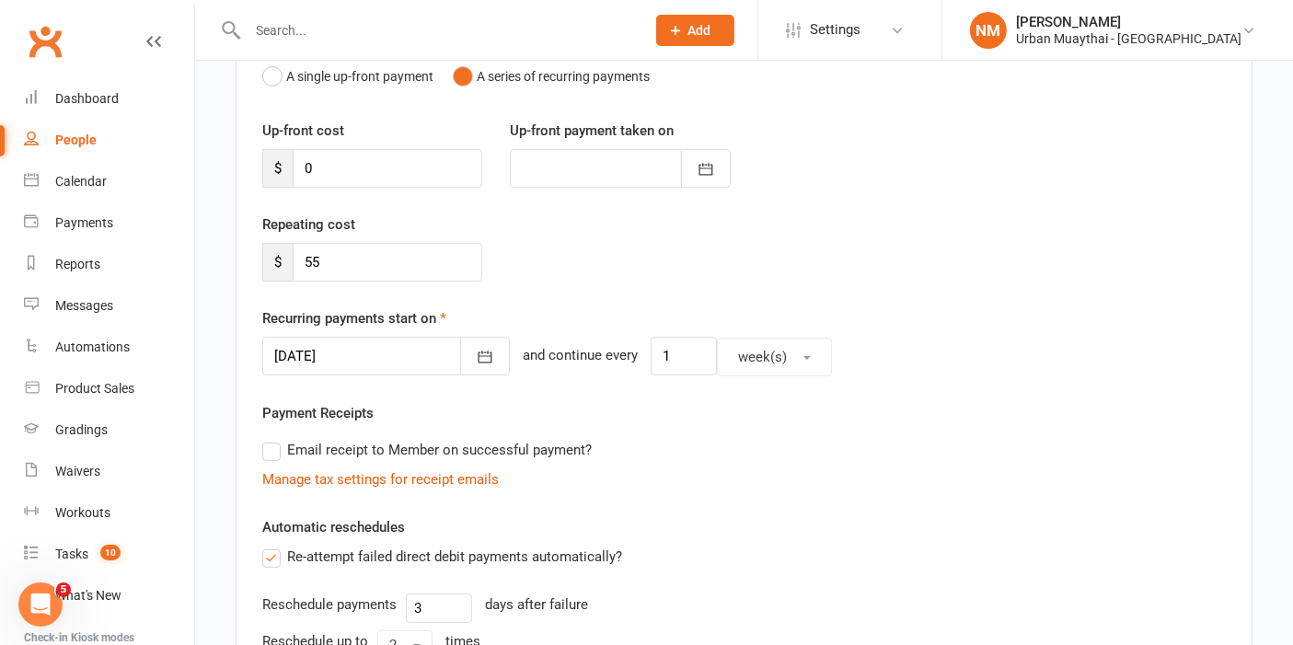
click at [814, 283] on div "Repeating cost $ 55" at bounding box center [744, 261] width 991 height 94
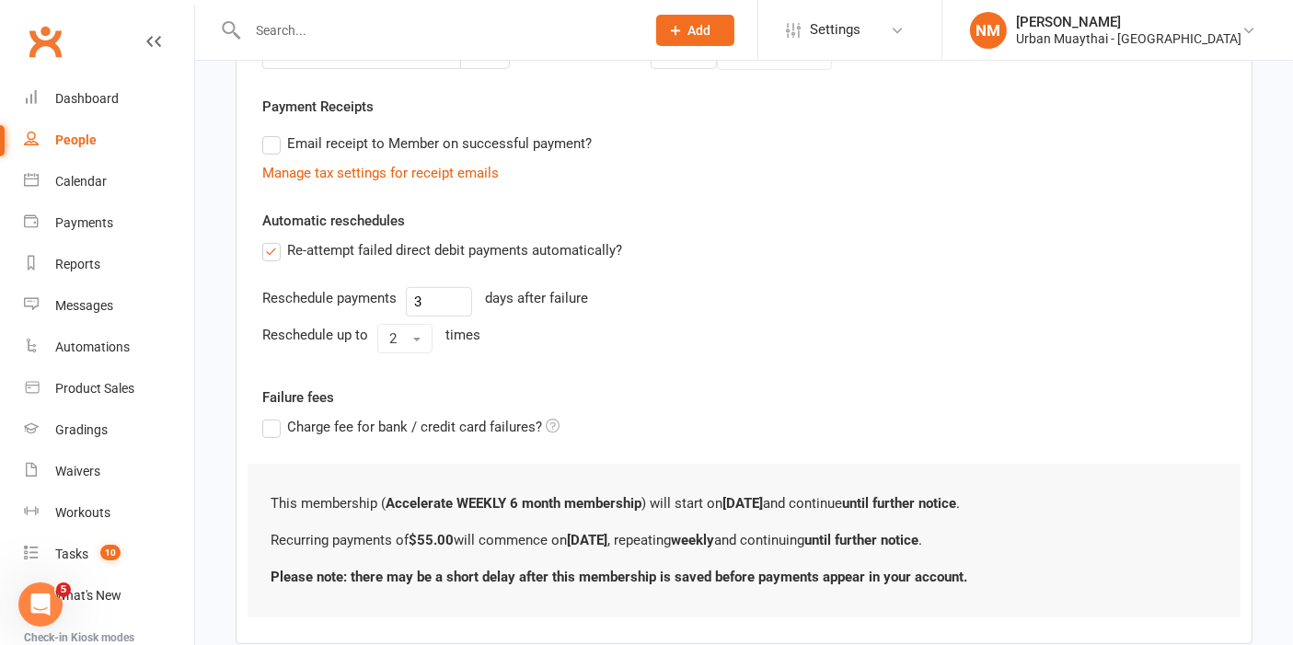
scroll to position [615, 0]
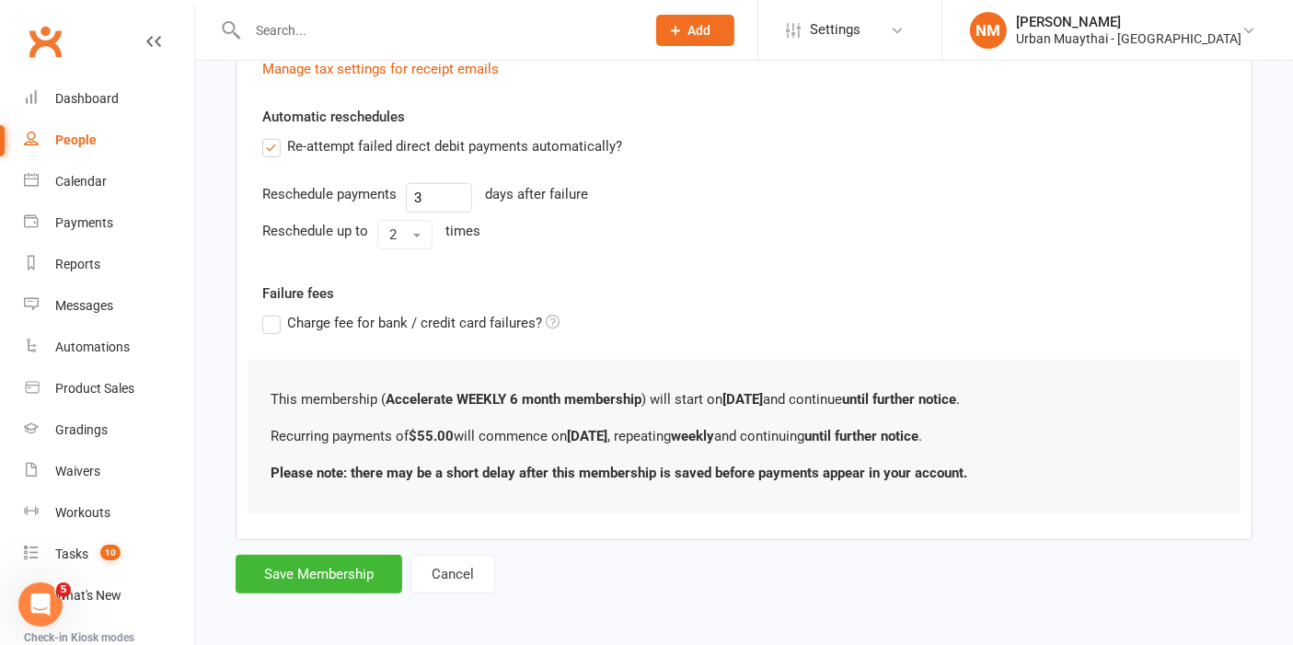
click at [343, 549] on form "Member will pay with A single up-front payment A series of recurring payments U…" at bounding box center [744, 92] width 1017 height 1001
click at [335, 560] on button "Save Membership" at bounding box center [319, 574] width 167 height 39
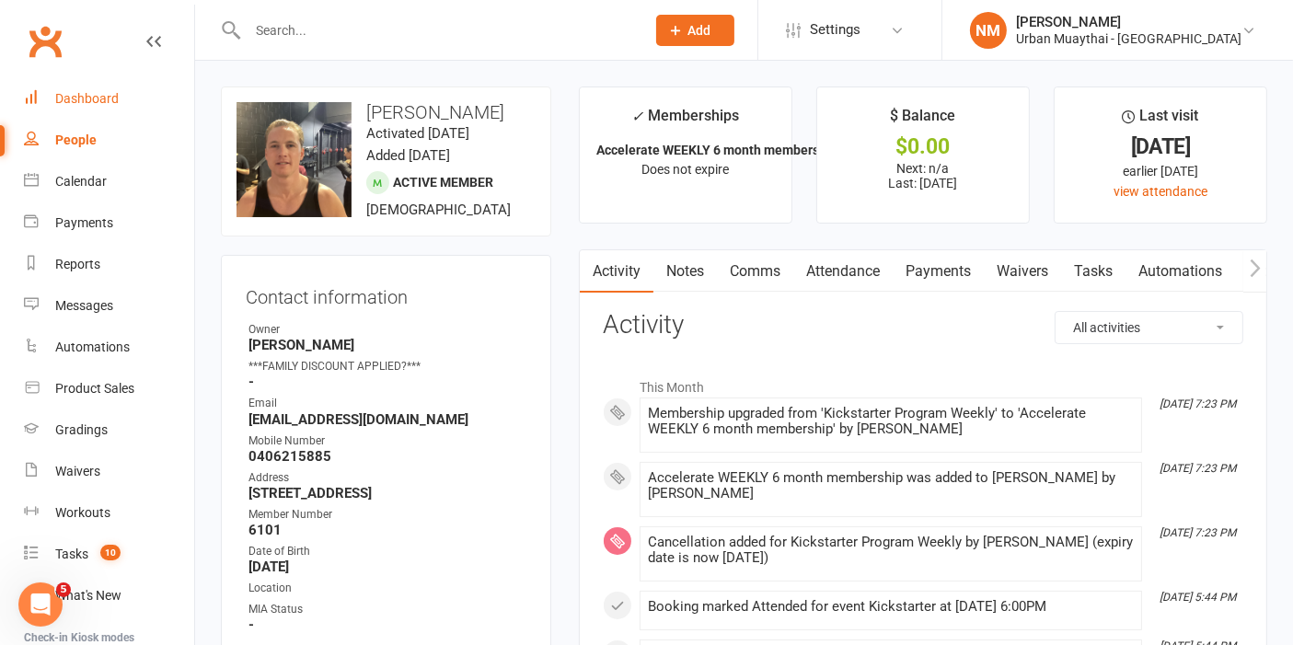
click at [93, 89] on link "Dashboard" at bounding box center [109, 98] width 170 height 41
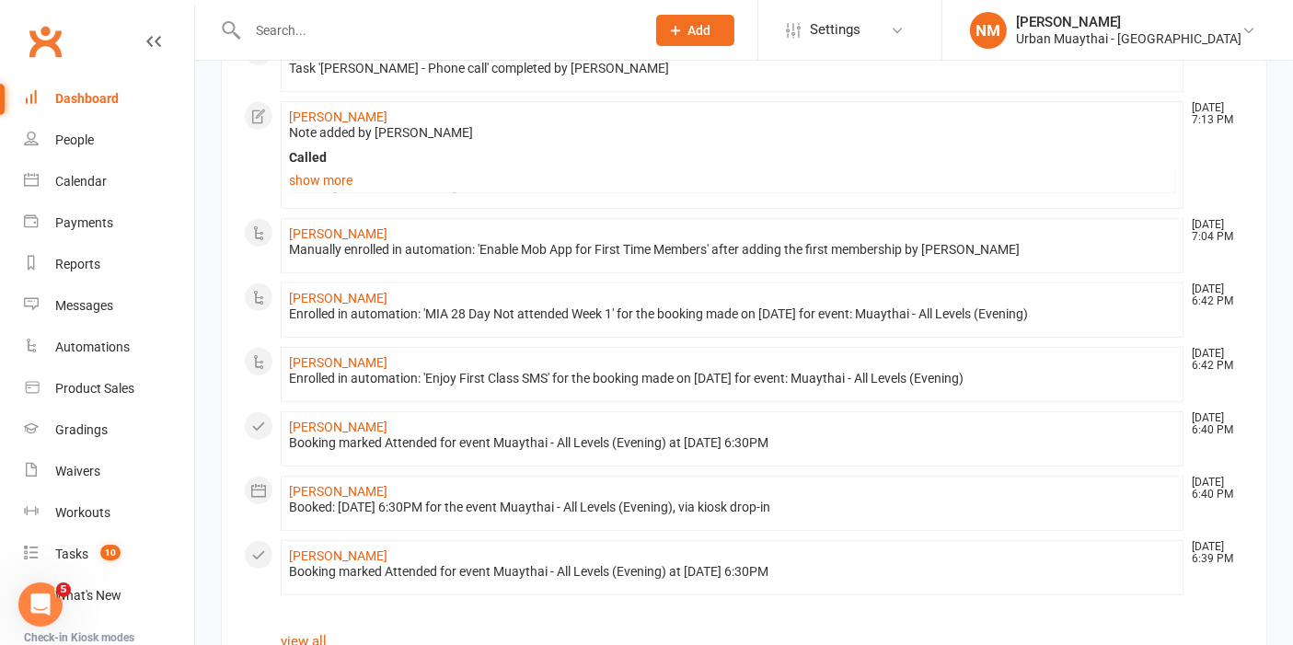
scroll to position [1004, 0]
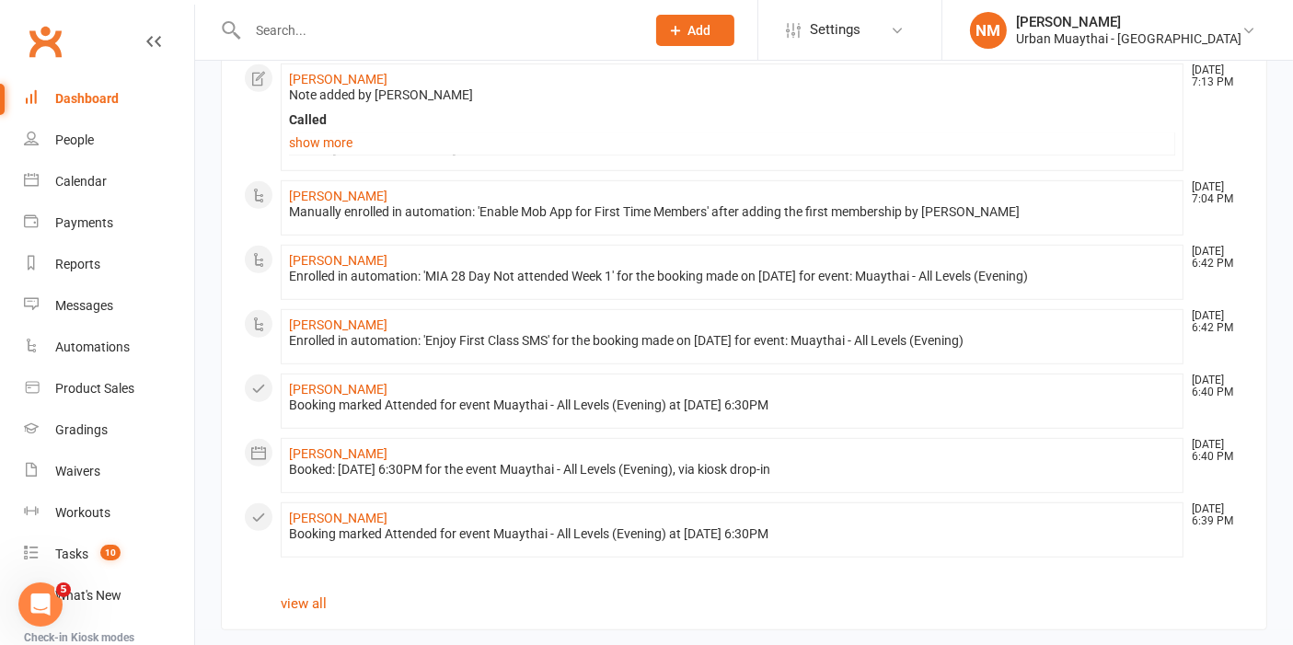
click at [307, 599] on link "view all" at bounding box center [304, 604] width 46 height 17
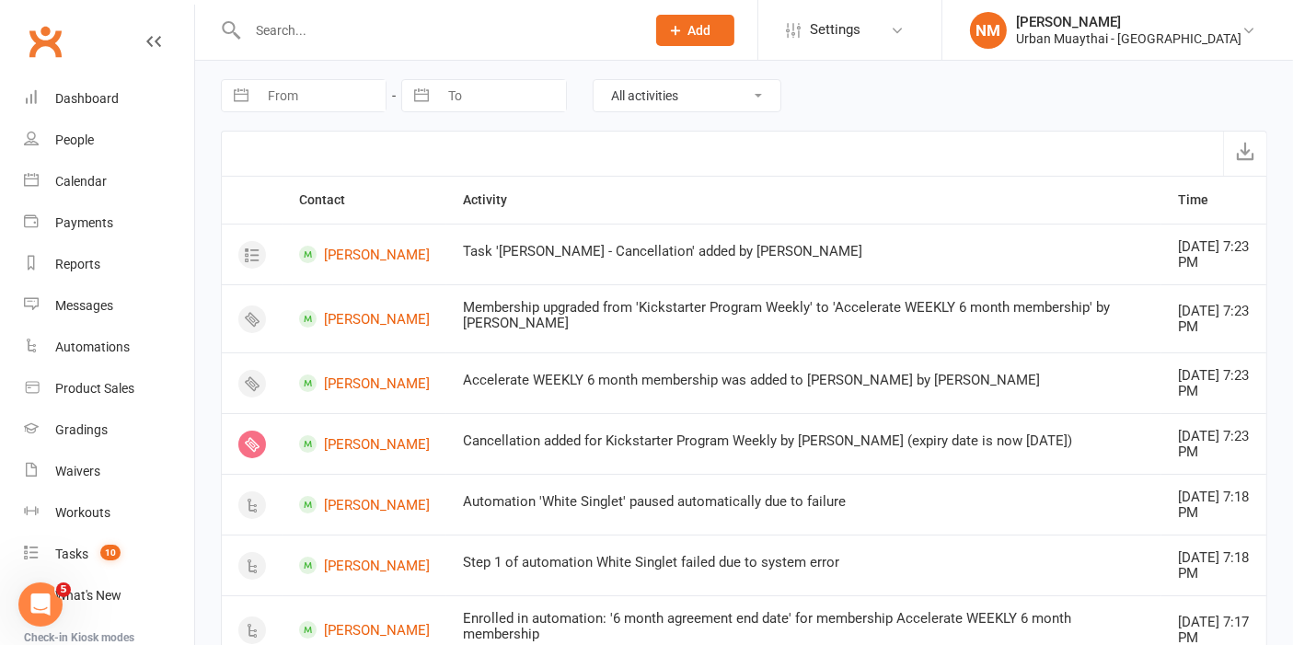
select select "7"
select select "2025"
select select "8"
select select "2025"
select select "9"
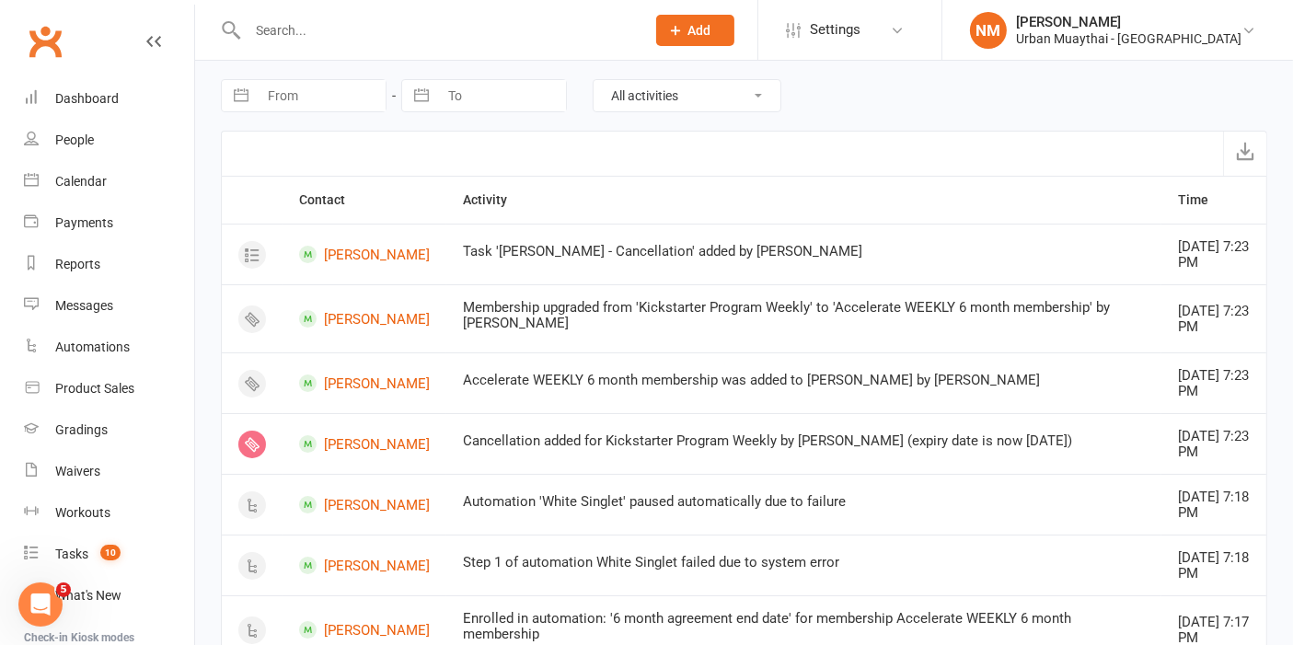
select select "2025"
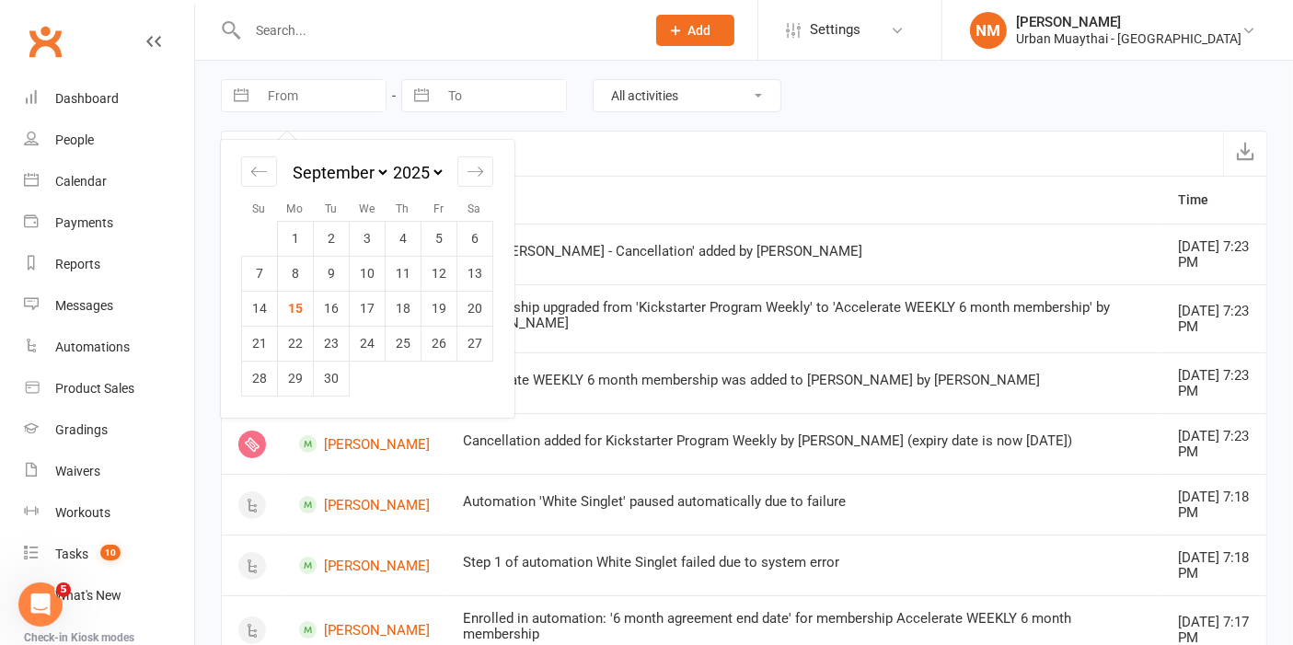
click at [267, 97] on input "From" at bounding box center [322, 95] width 128 height 31
click at [300, 314] on td "15" at bounding box center [296, 308] width 36 height 35
type input "15 Sep 2025"
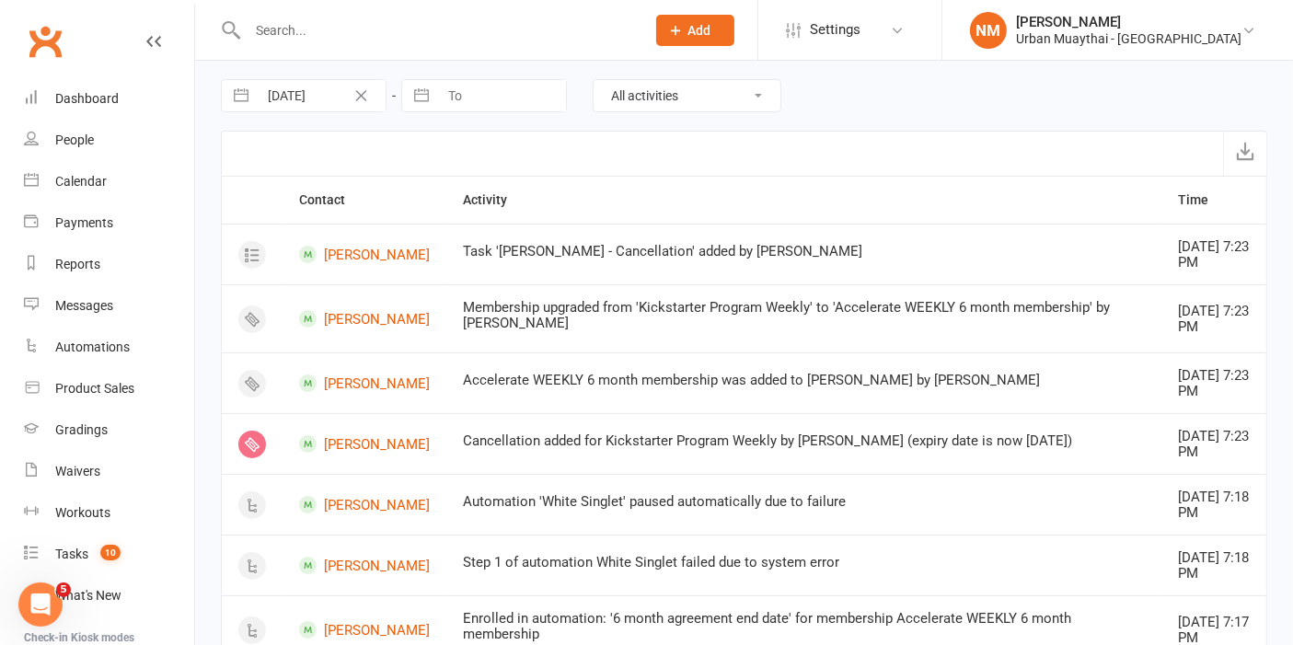
select select "7"
select select "2025"
select select "8"
select select "2025"
select select "9"
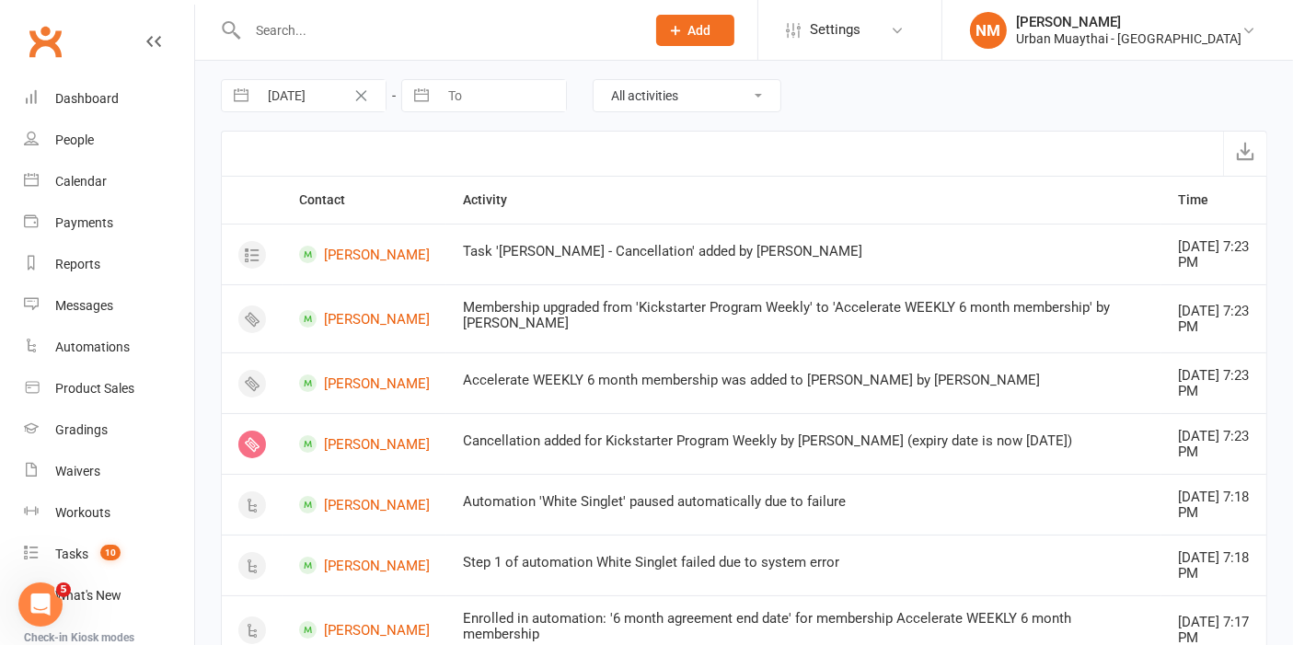
select select "2025"
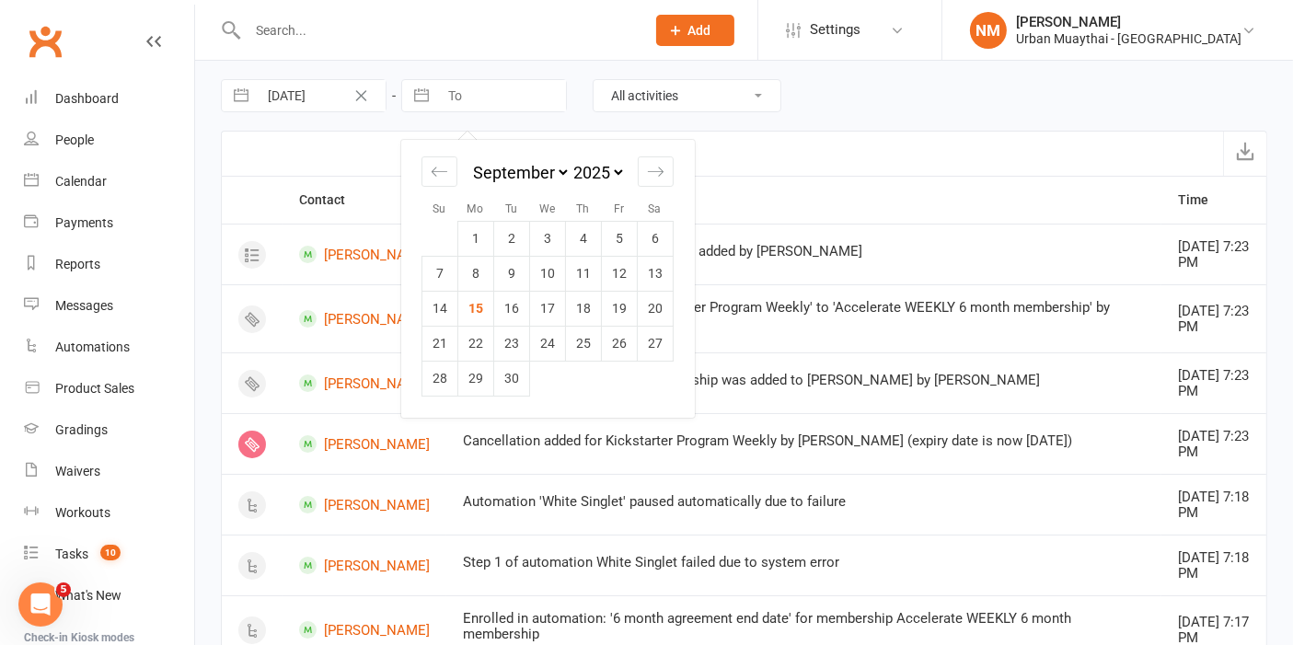
click at [476, 102] on input "To" at bounding box center [502, 95] width 128 height 31
click at [482, 308] on td "15" at bounding box center [476, 308] width 36 height 35
type input "15 Sep 2025"
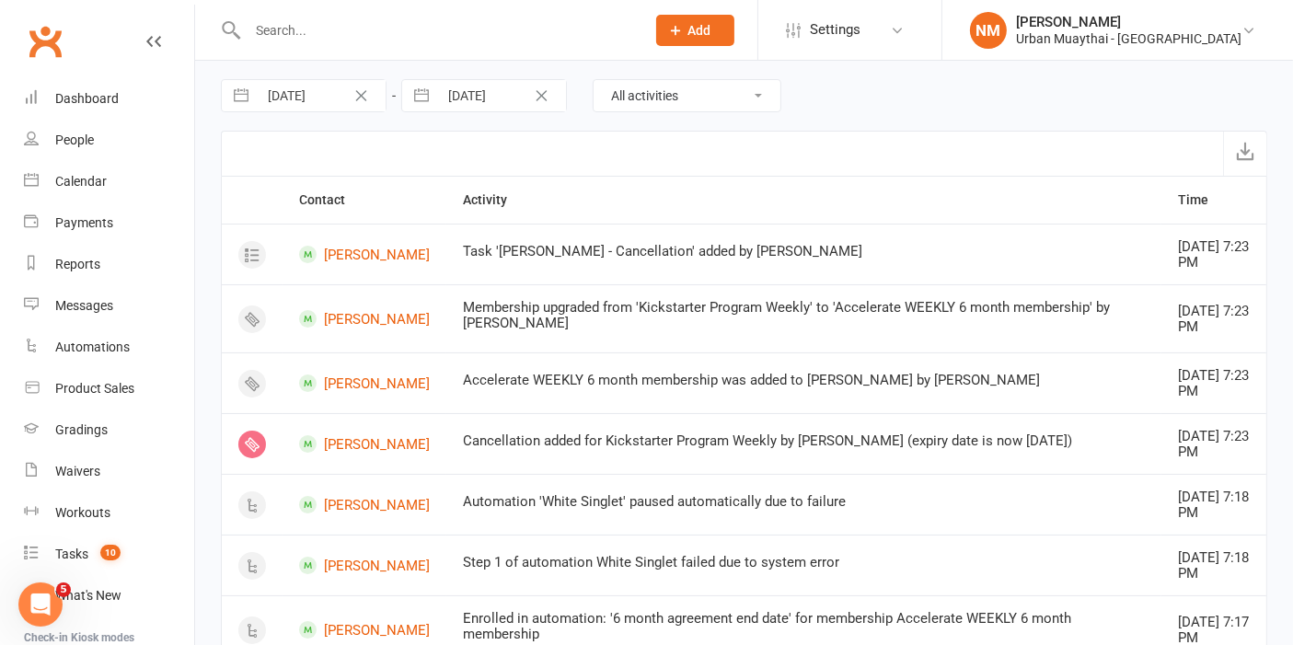
click at [683, 101] on select "All activities Bookings / Attendances Communications Notes Failed SMSes Grading…" at bounding box center [687, 95] width 187 height 31
click at [594, 80] on select "All activities Bookings / Attendances Communications Notes Failed SMSes Grading…" at bounding box center [687, 95] width 187 height 31
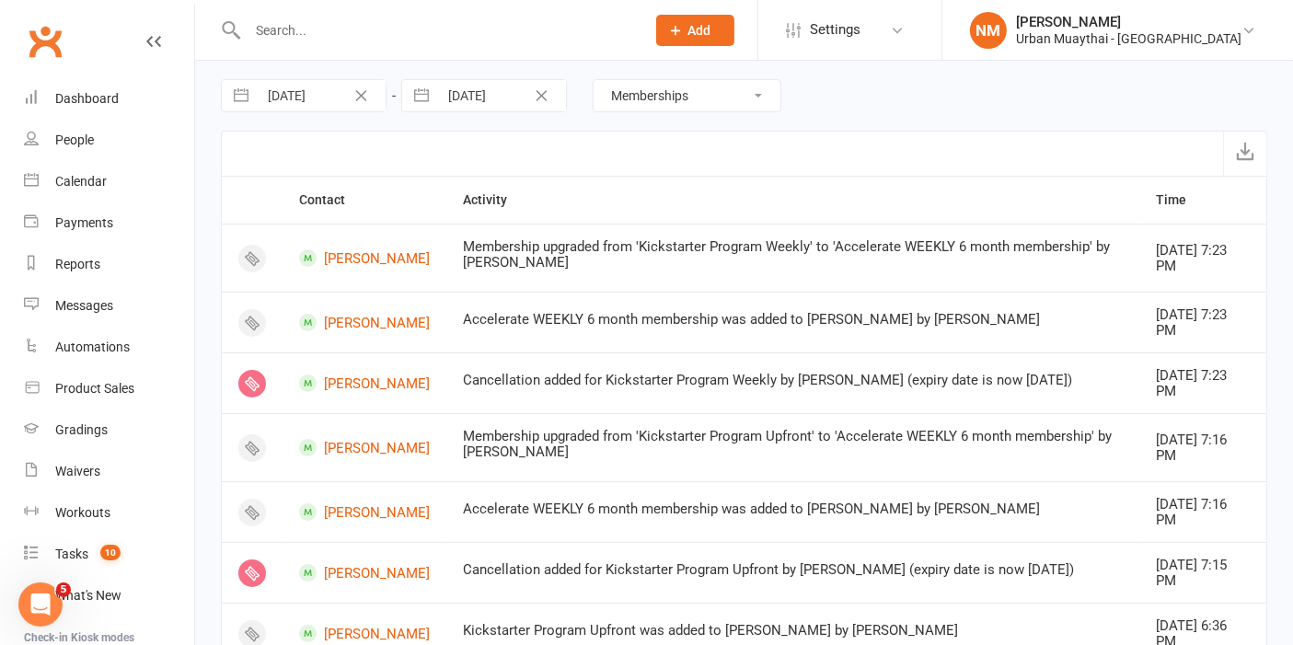
click at [749, 109] on select "All activities Bookings / Attendances Communications Notes Failed SMSes Grading…" at bounding box center [687, 95] width 187 height 31
click at [731, 91] on select "All activities Bookings / Attendances Communications Notes Failed SMSes Grading…" at bounding box center [687, 95] width 187 height 31
select select "NoteLogEntry"
click at [594, 80] on select "All activities Bookings / Attendances Communications Notes Failed SMSes Grading…" at bounding box center [687, 95] width 187 height 31
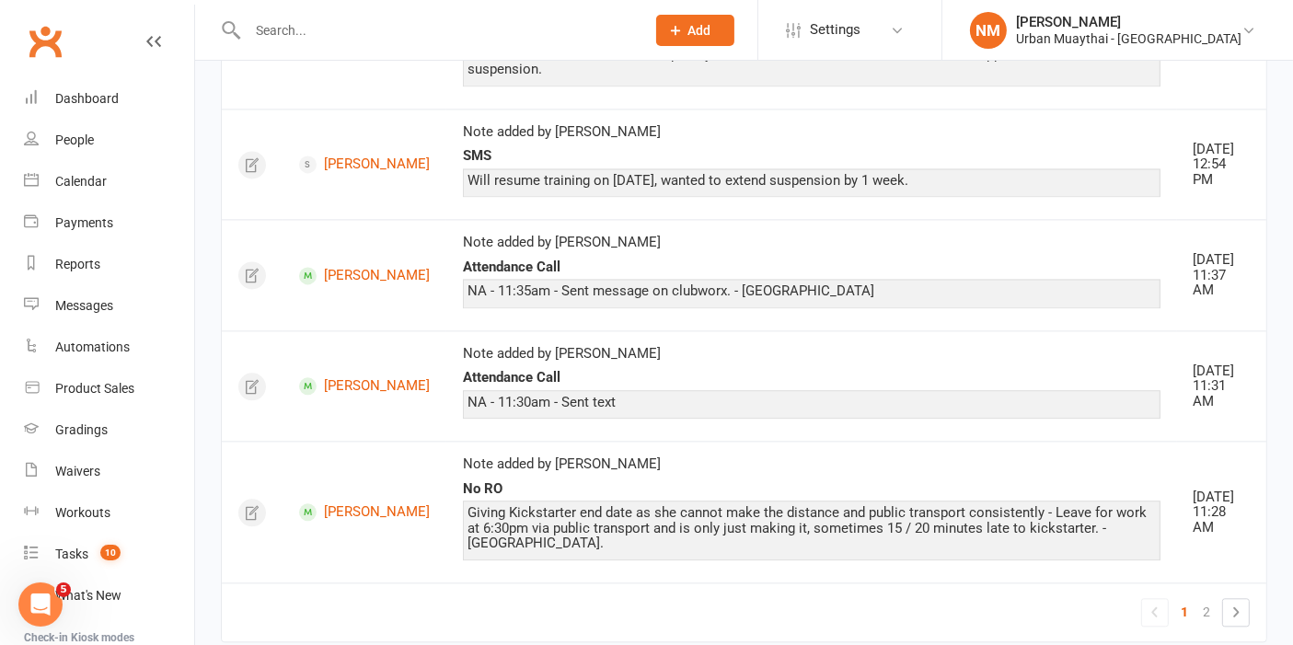
scroll to position [4026, 0]
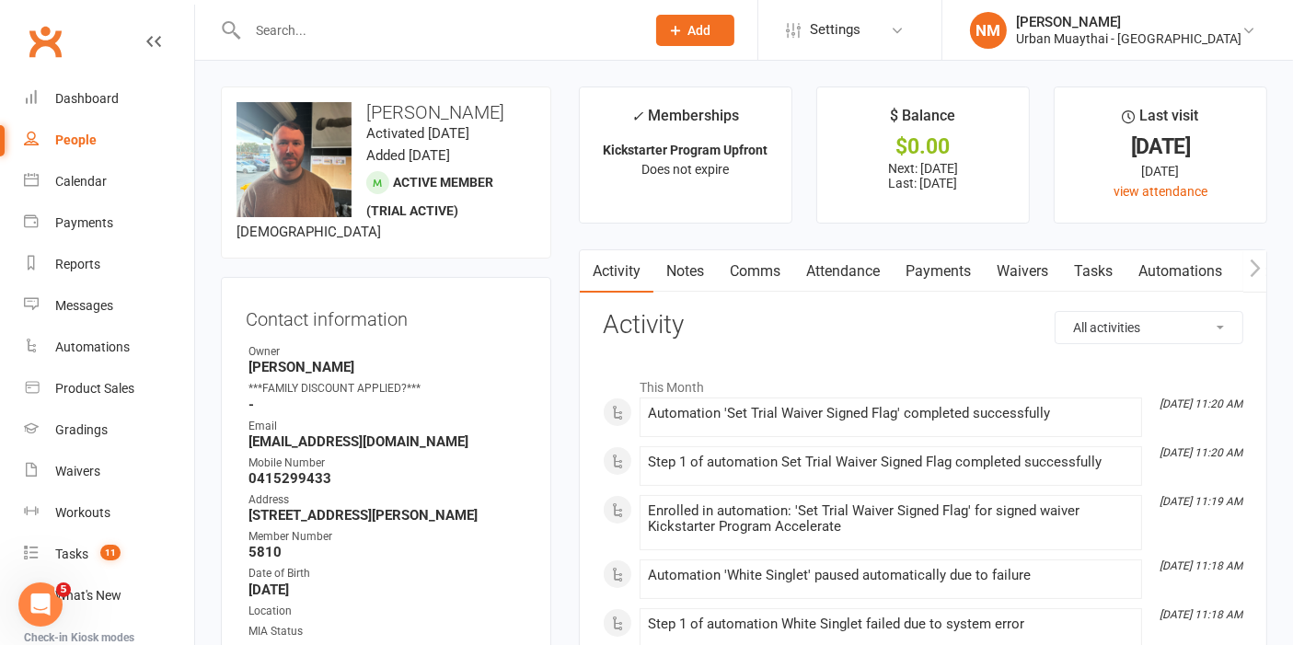
click at [1003, 271] on link "Waivers" at bounding box center [1022, 271] width 77 height 42
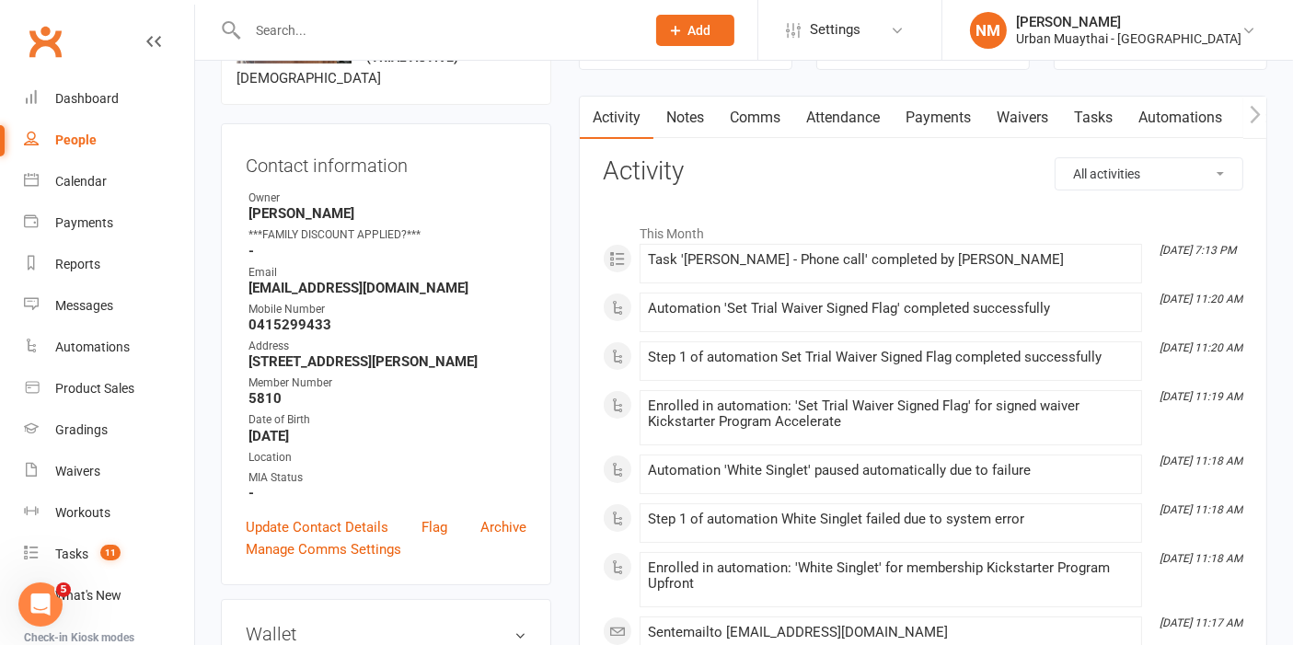
scroll to position [102, 0]
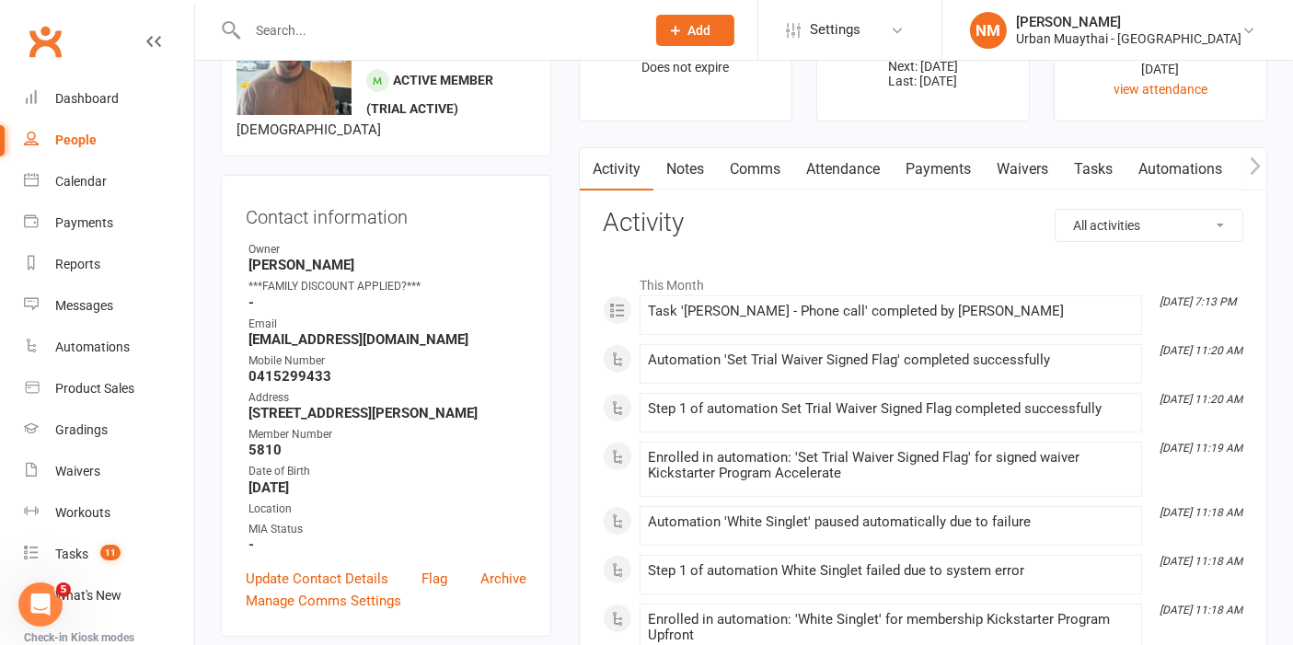
click at [964, 164] on link "Payments" at bounding box center [938, 169] width 91 height 42
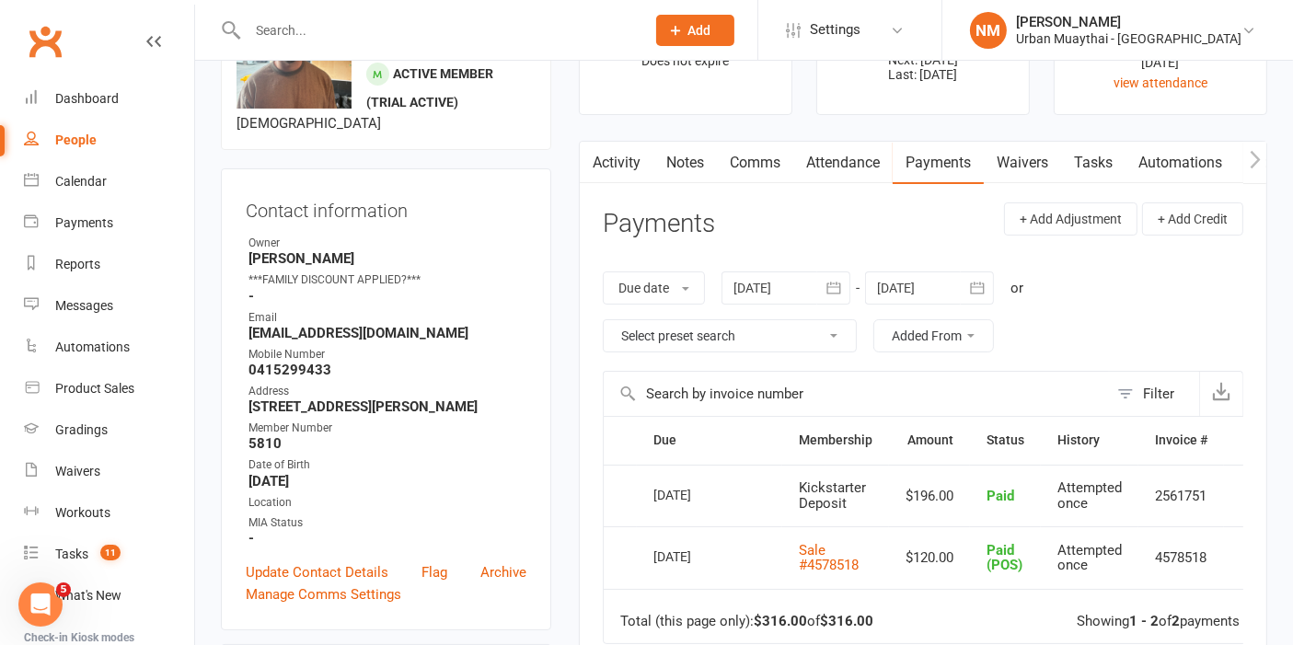
scroll to position [102, 0]
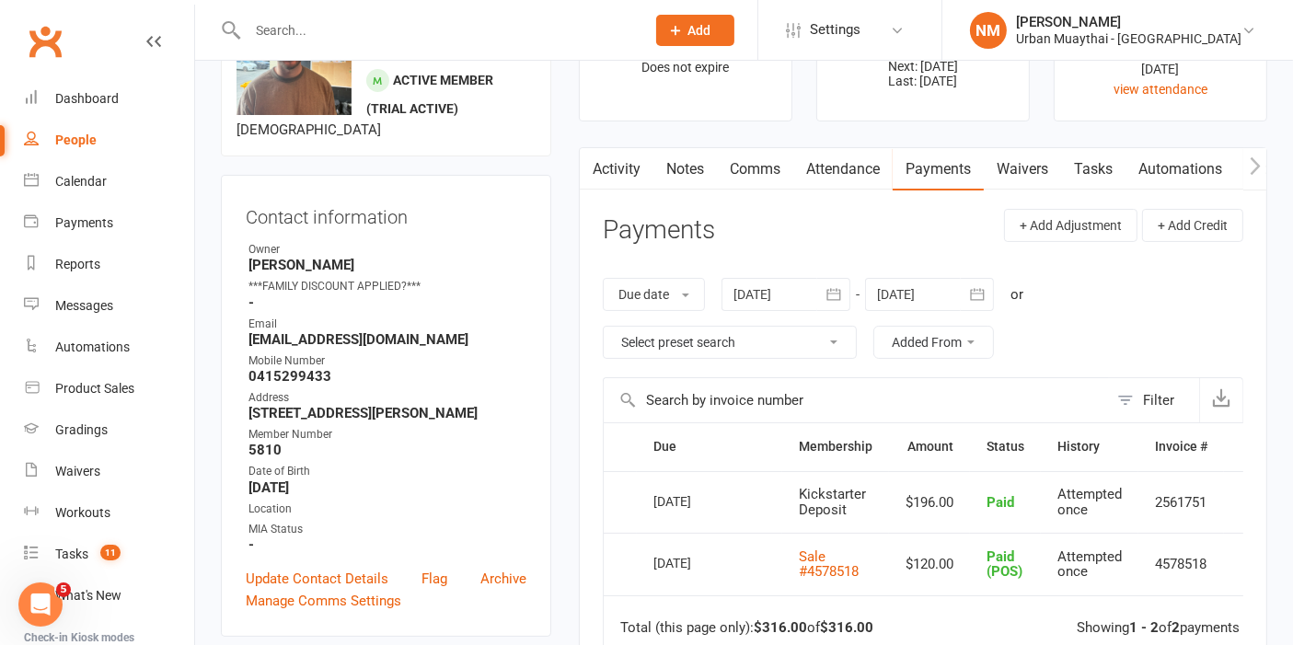
click at [952, 301] on div at bounding box center [929, 294] width 129 height 33
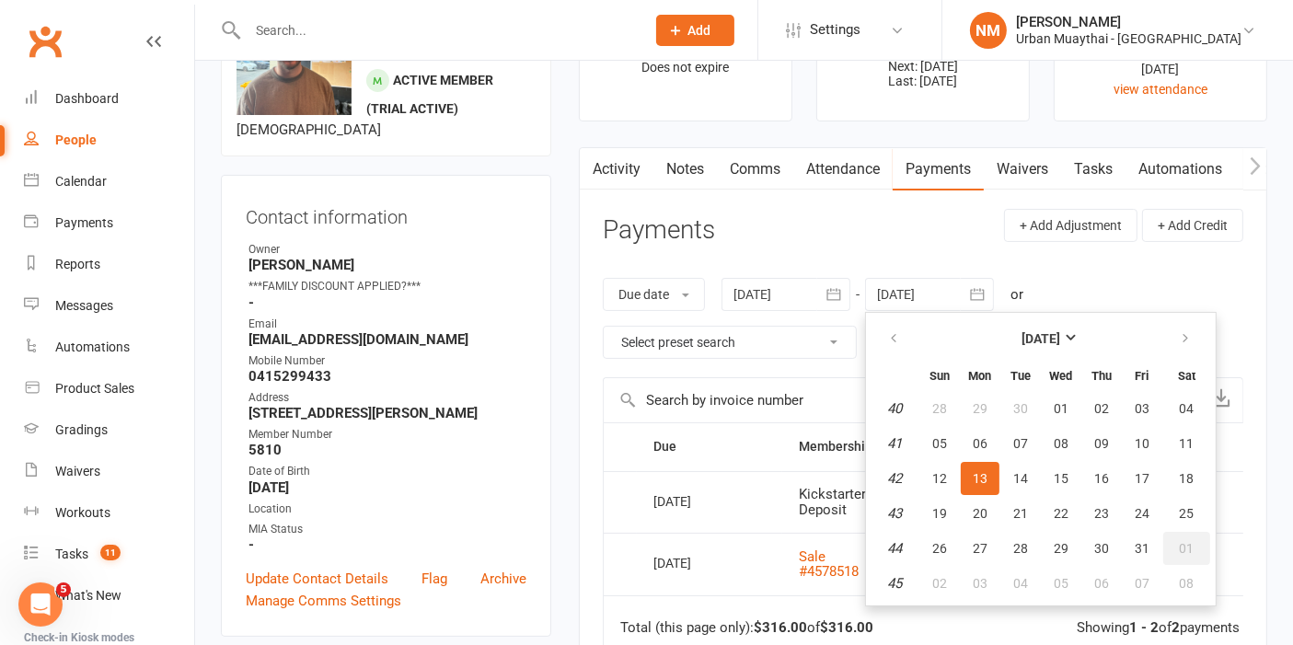
click at [1167, 548] on button "01" at bounding box center [1186, 548] width 47 height 33
type input "01 Nov 2025"
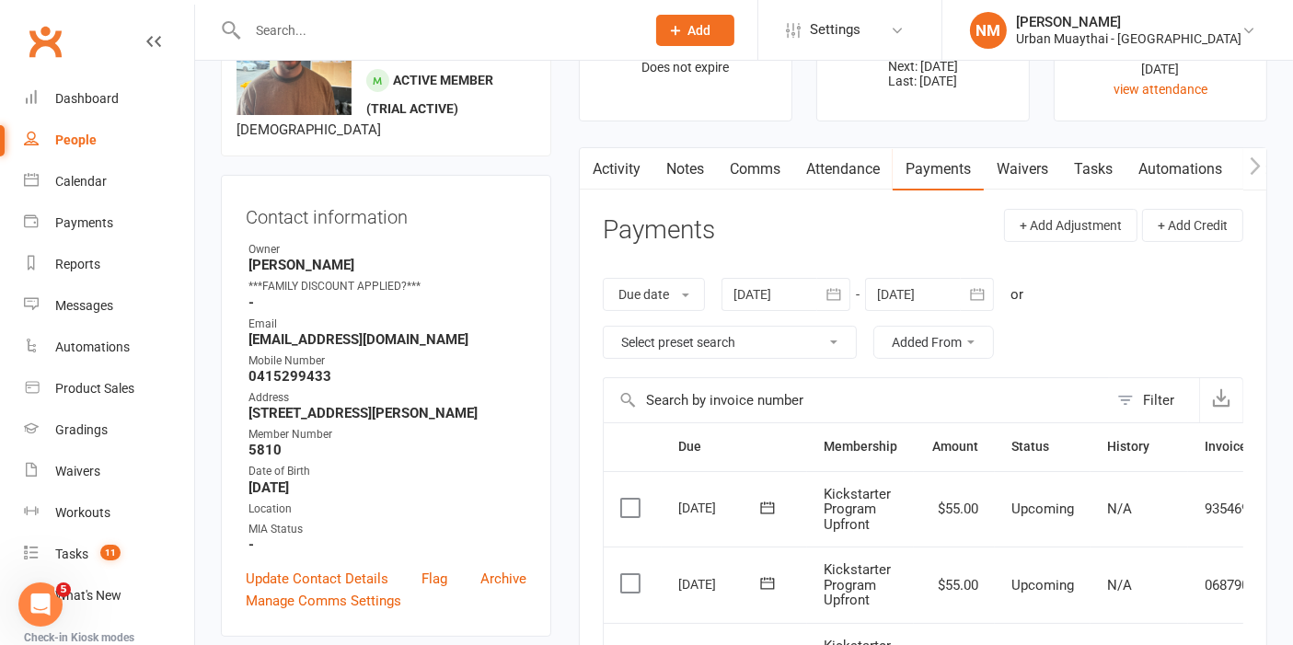
click at [1029, 167] on link "Waivers" at bounding box center [1022, 169] width 77 height 42
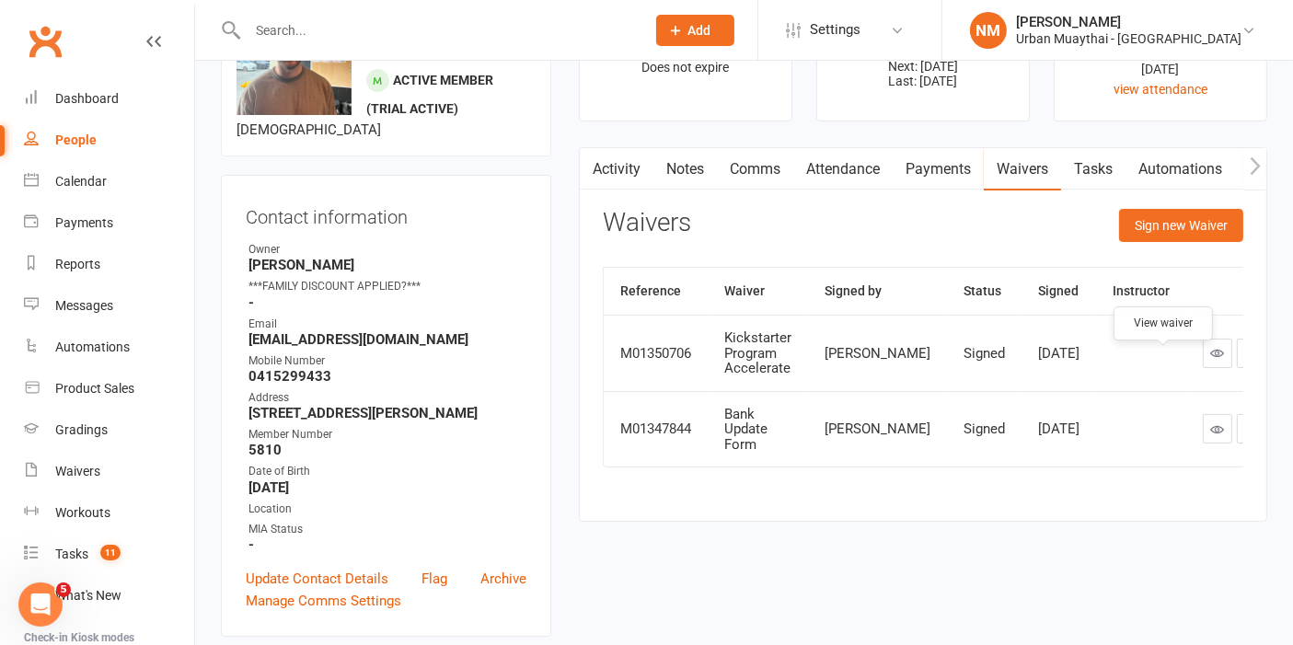
click at [1203, 365] on link at bounding box center [1217, 353] width 29 height 29
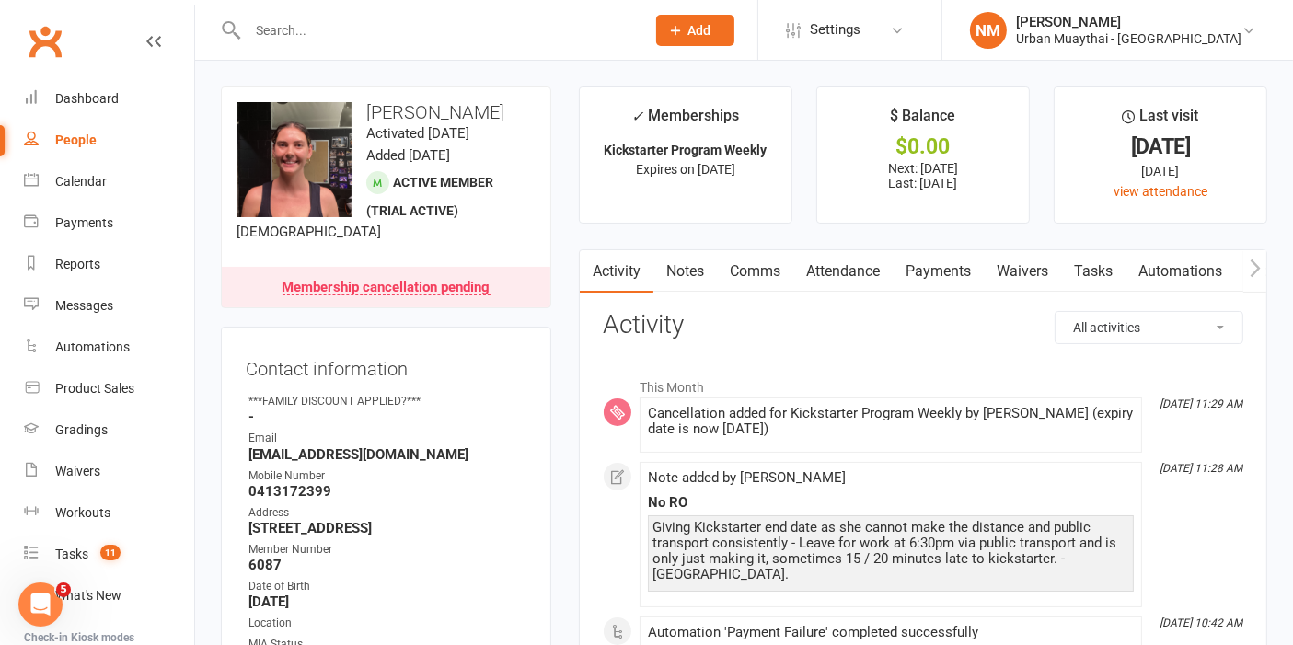
click at [931, 285] on link "Payments" at bounding box center [938, 271] width 91 height 42
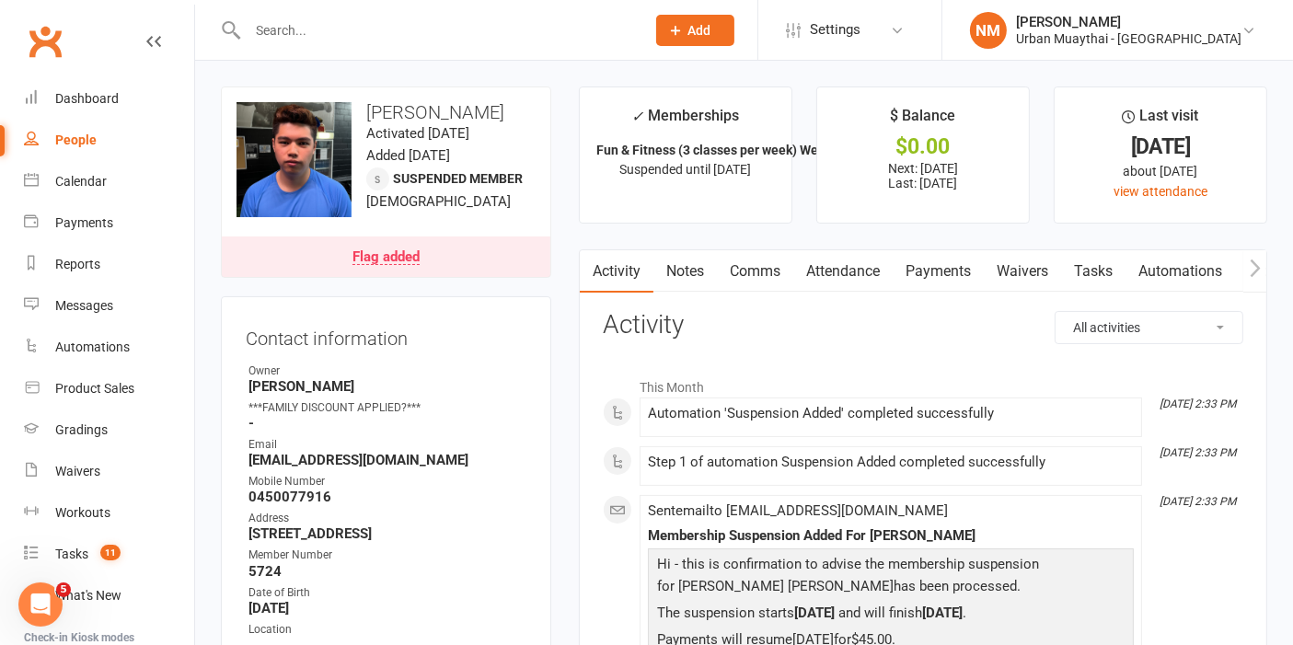
click at [350, 243] on link "Flag added" at bounding box center [386, 257] width 329 height 40
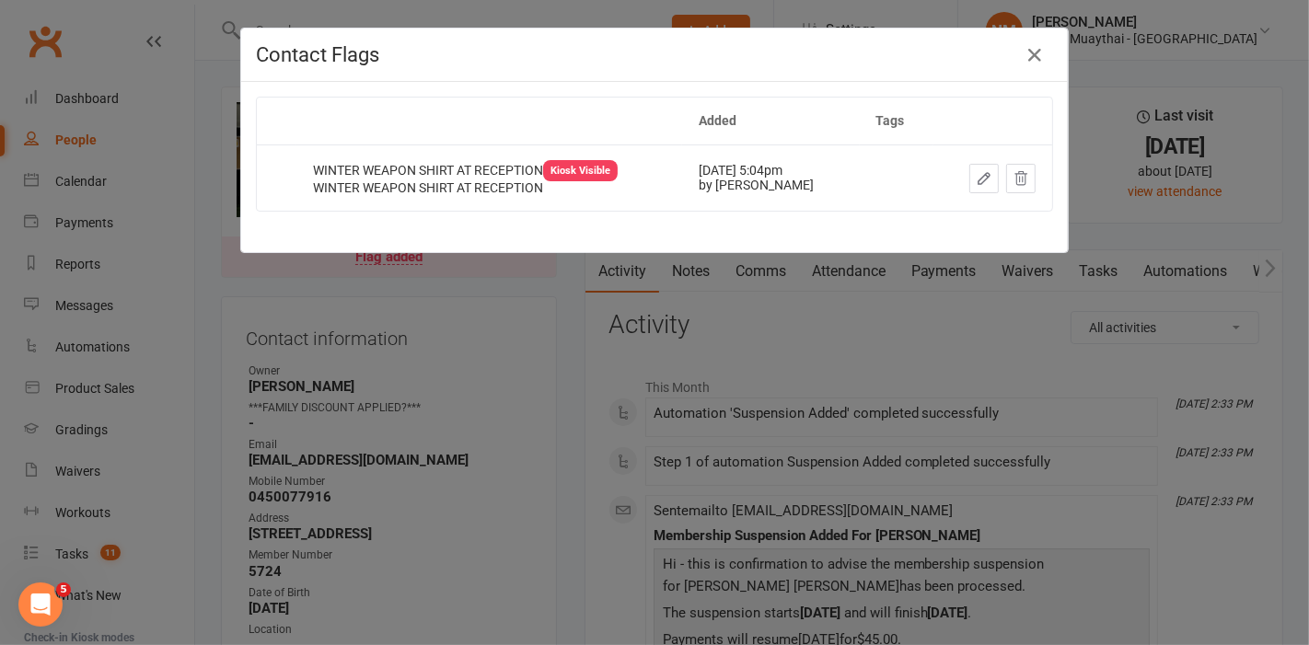
click at [470, 295] on div "Contact Flags Added Tags WINTER WEAPON SHIRT AT RECEPTION Kiosk Visible WINTER …" at bounding box center [654, 322] width 1309 height 645
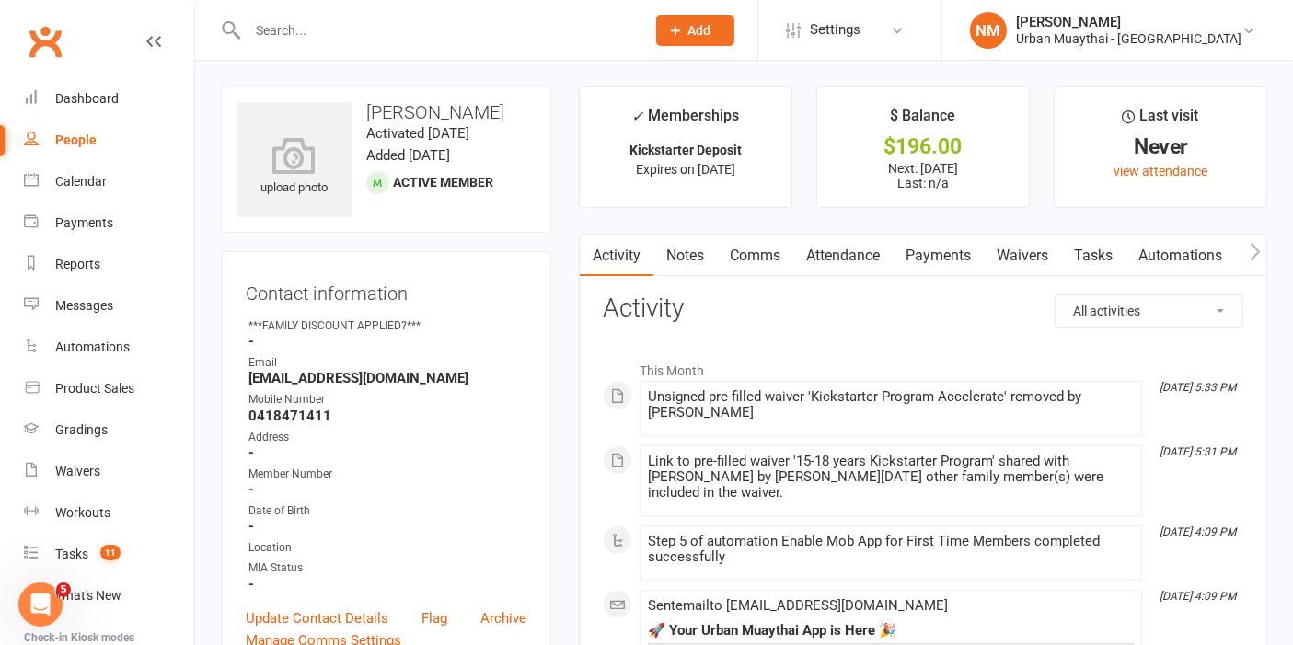
click at [955, 269] on link "Payments" at bounding box center [938, 256] width 91 height 42
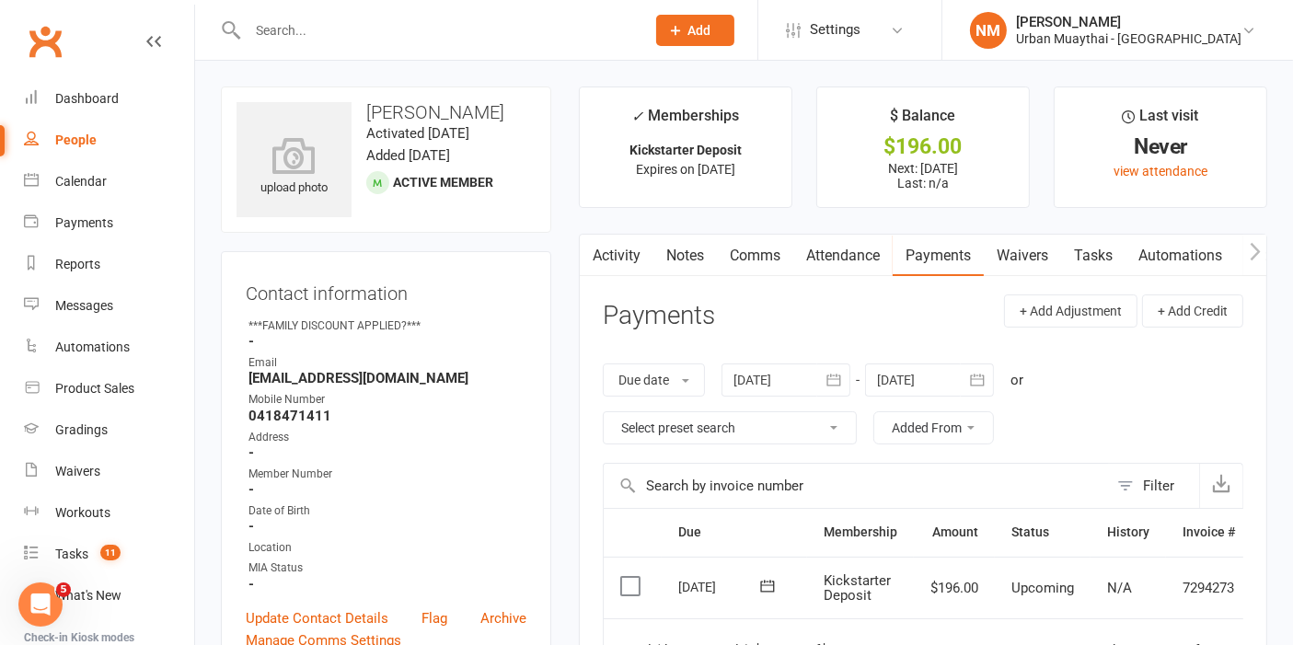
click at [1022, 251] on link "Waivers" at bounding box center [1022, 256] width 77 height 42
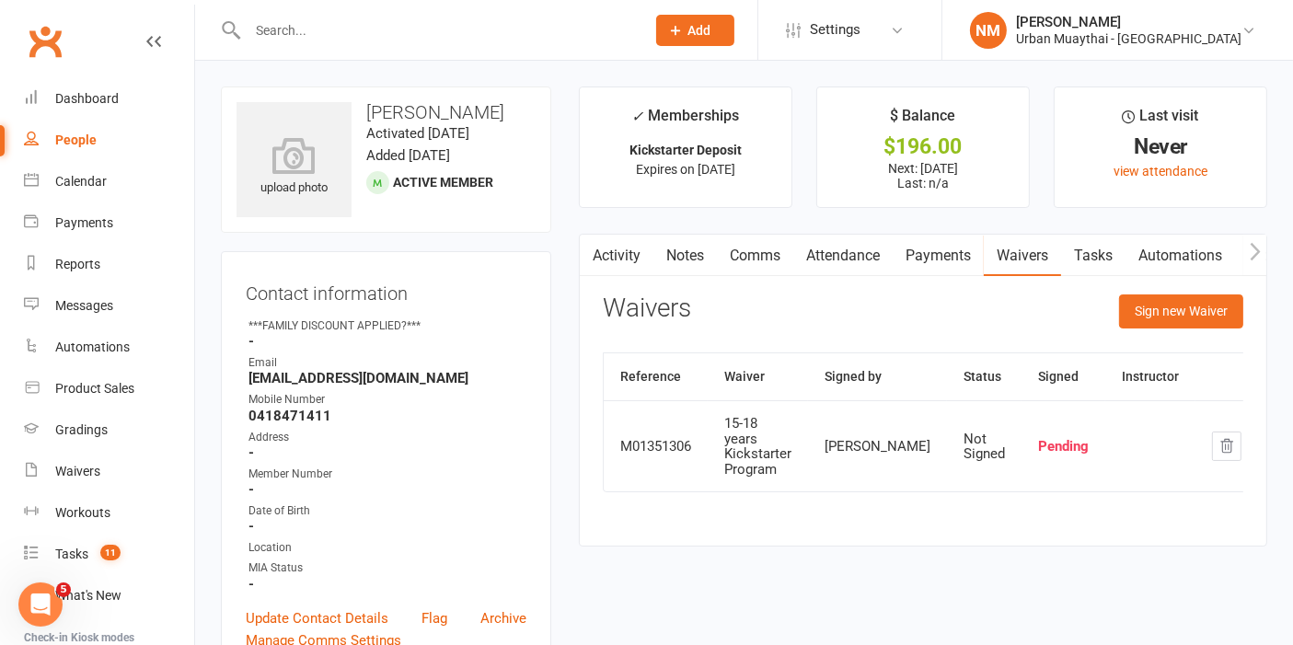
click at [961, 250] on link "Payments" at bounding box center [938, 256] width 91 height 42
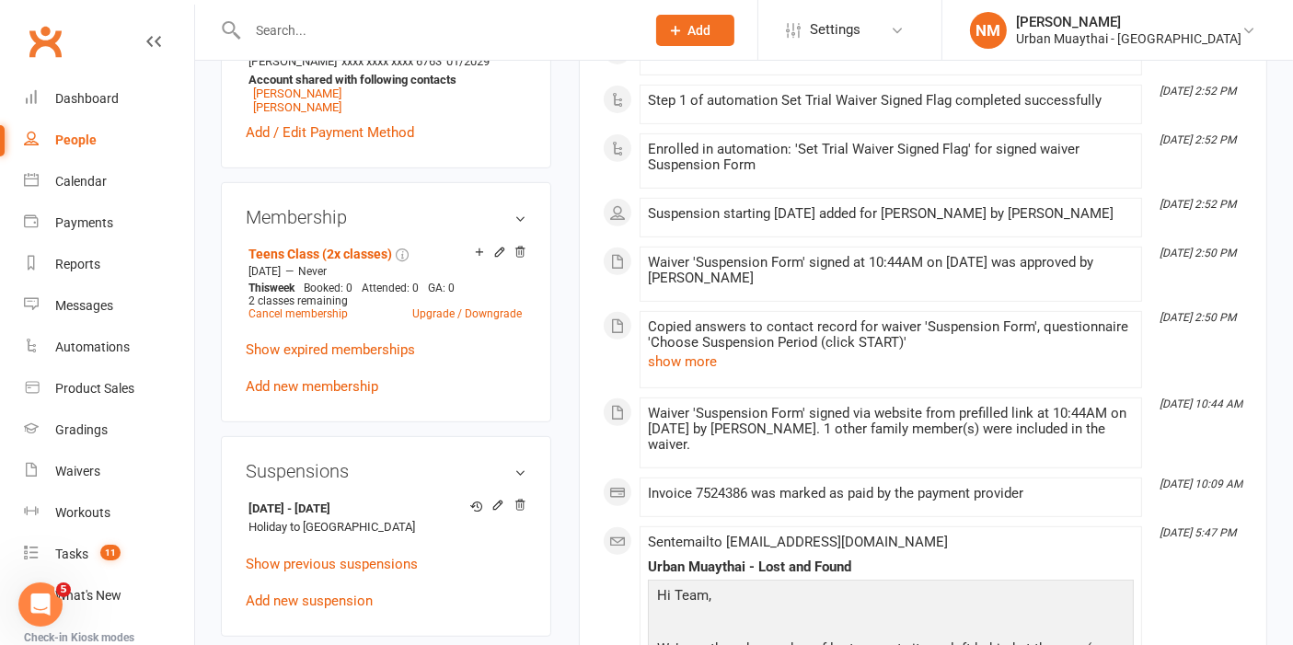
scroll to position [1023, 0]
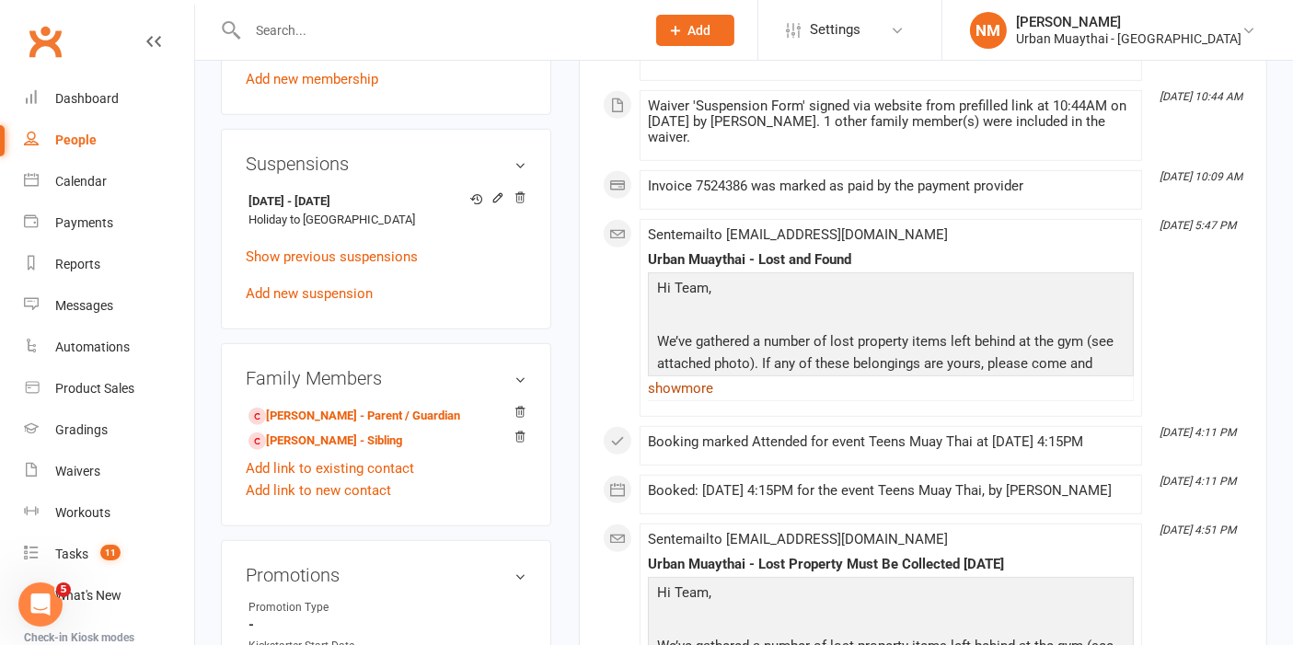
click at [683, 398] on link "show more" at bounding box center [891, 389] width 486 height 26
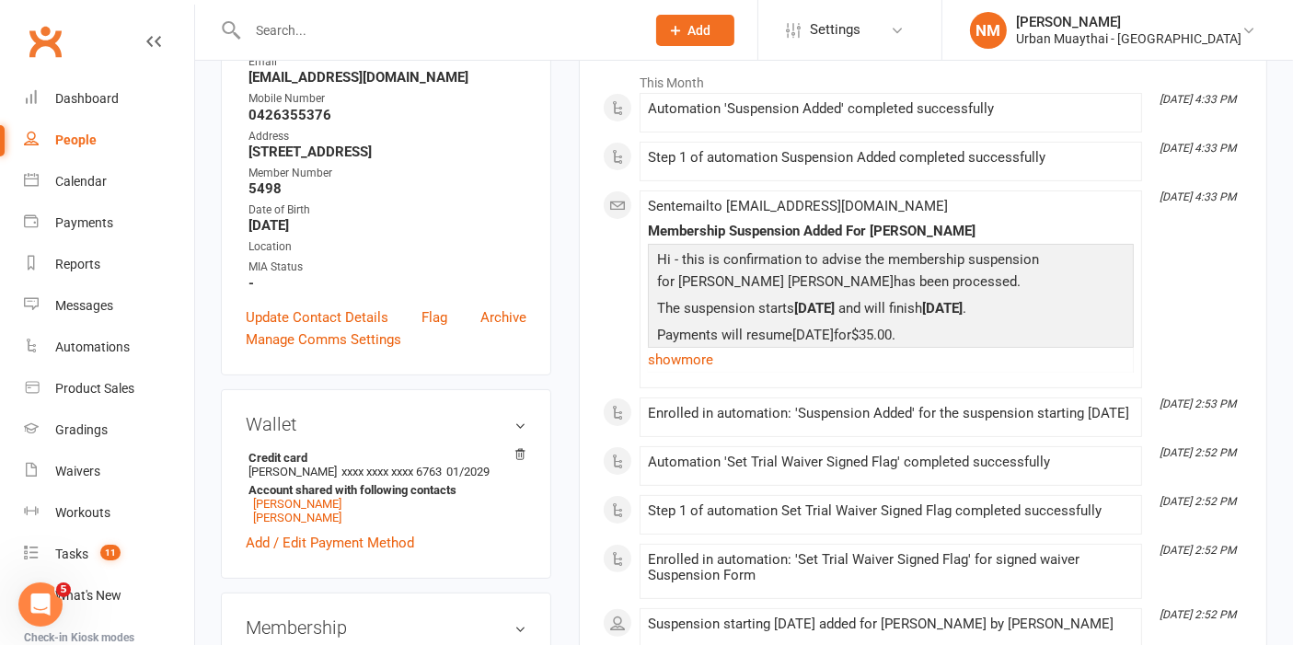
scroll to position [204, 0]
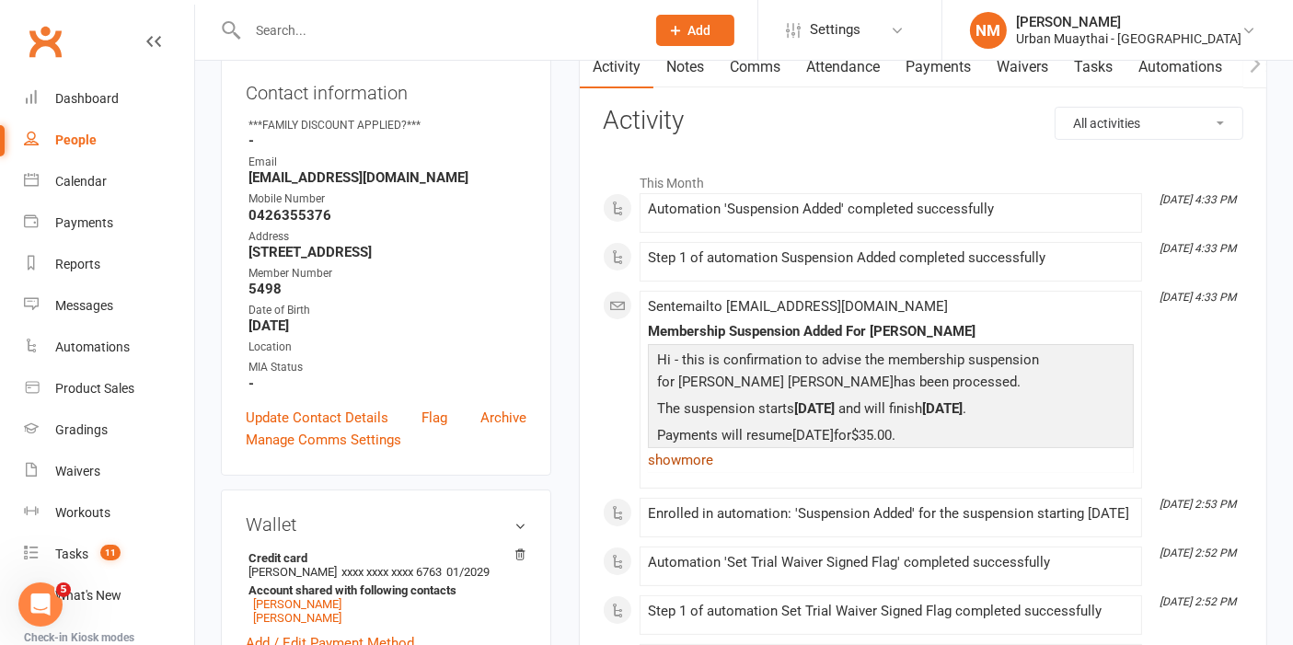
click at [696, 463] on link "show more" at bounding box center [891, 460] width 486 height 26
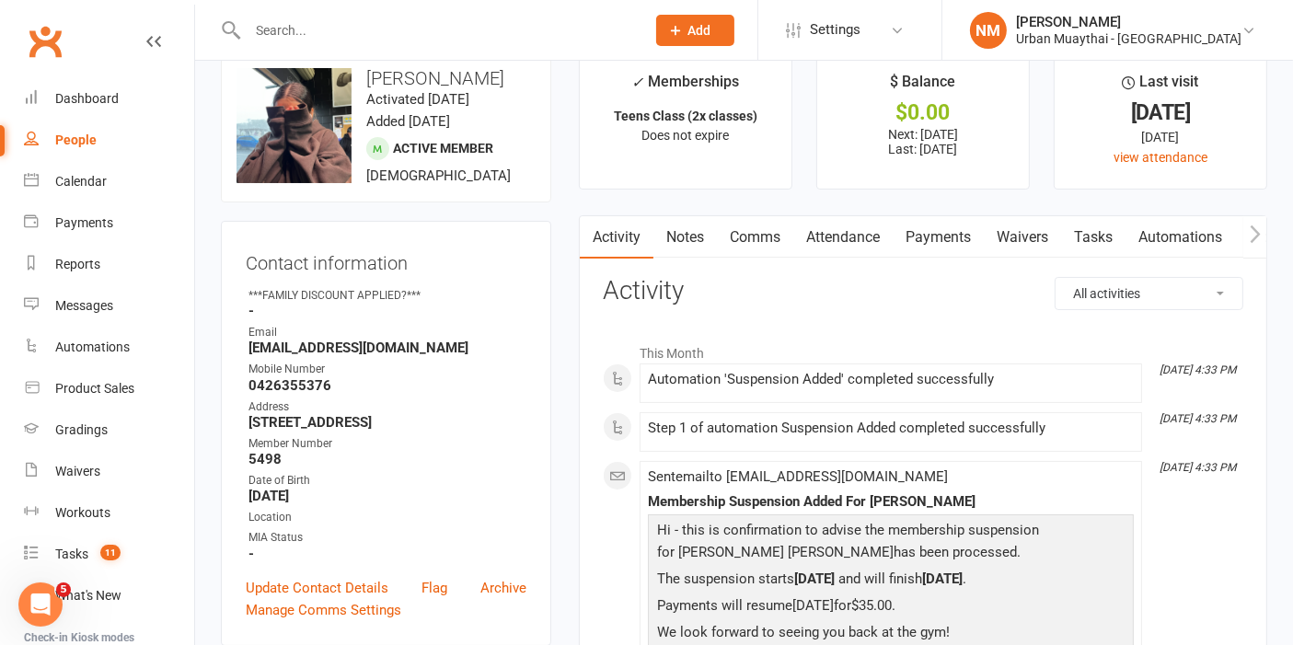
scroll to position [0, 0]
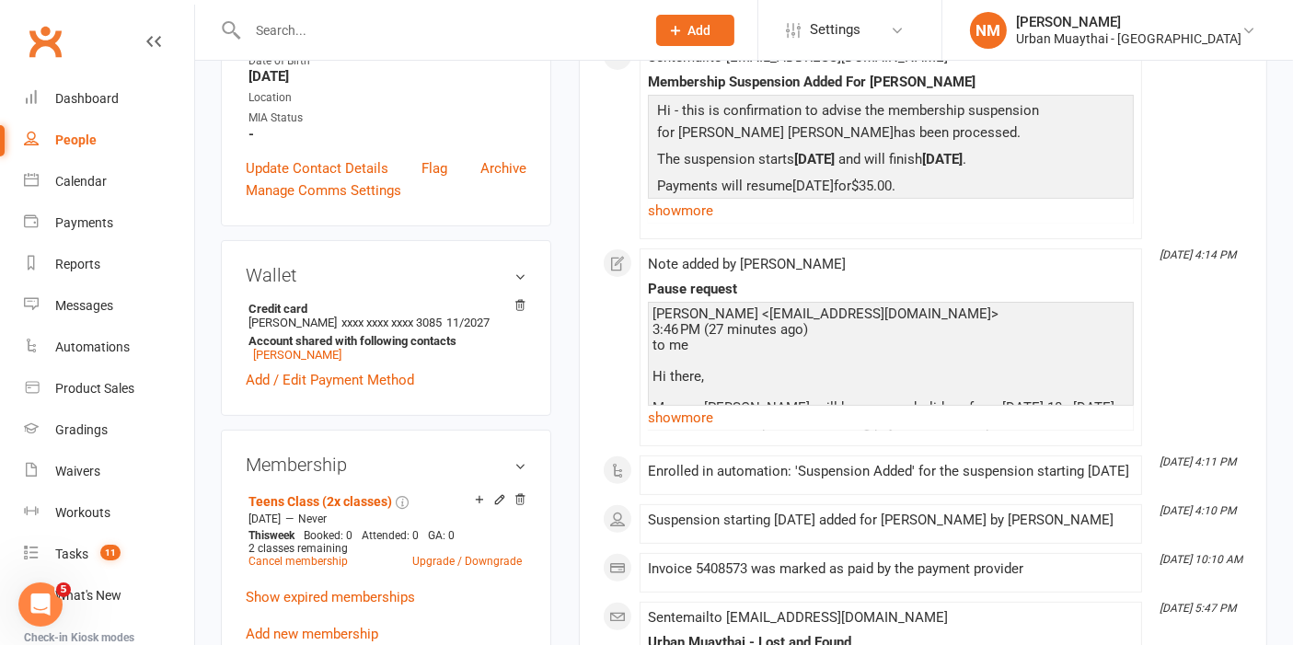
scroll to position [409, 0]
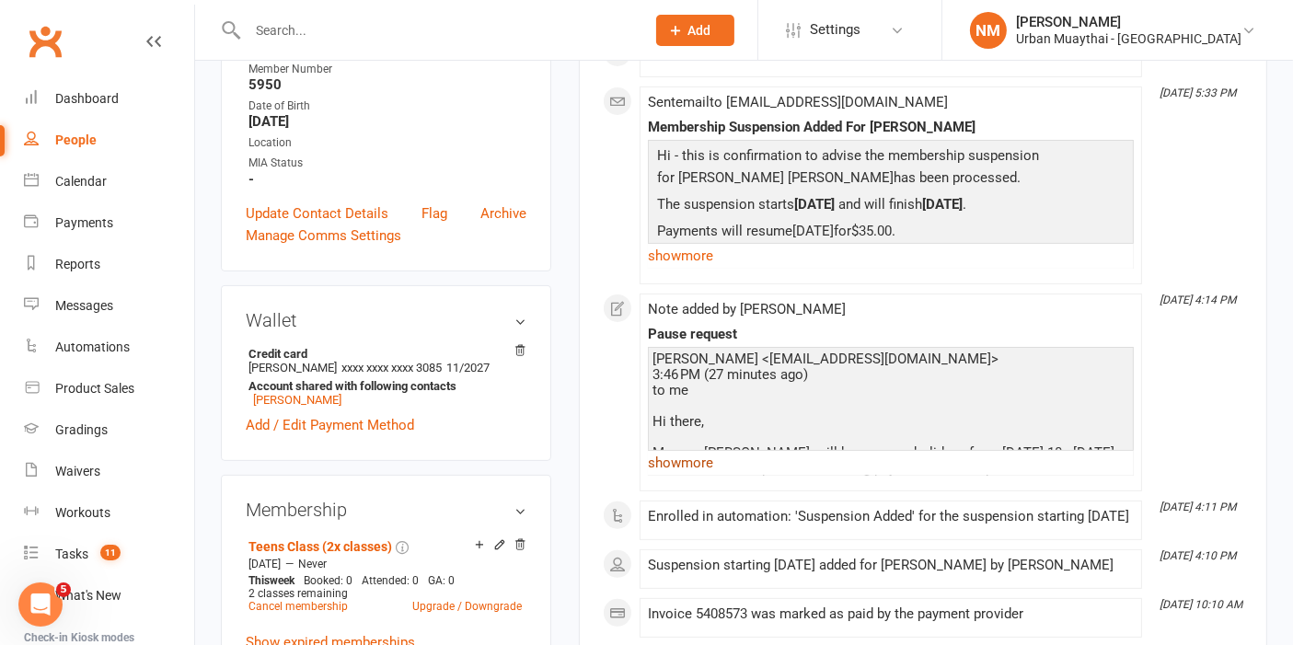
click at [676, 455] on link "show more" at bounding box center [891, 463] width 486 height 26
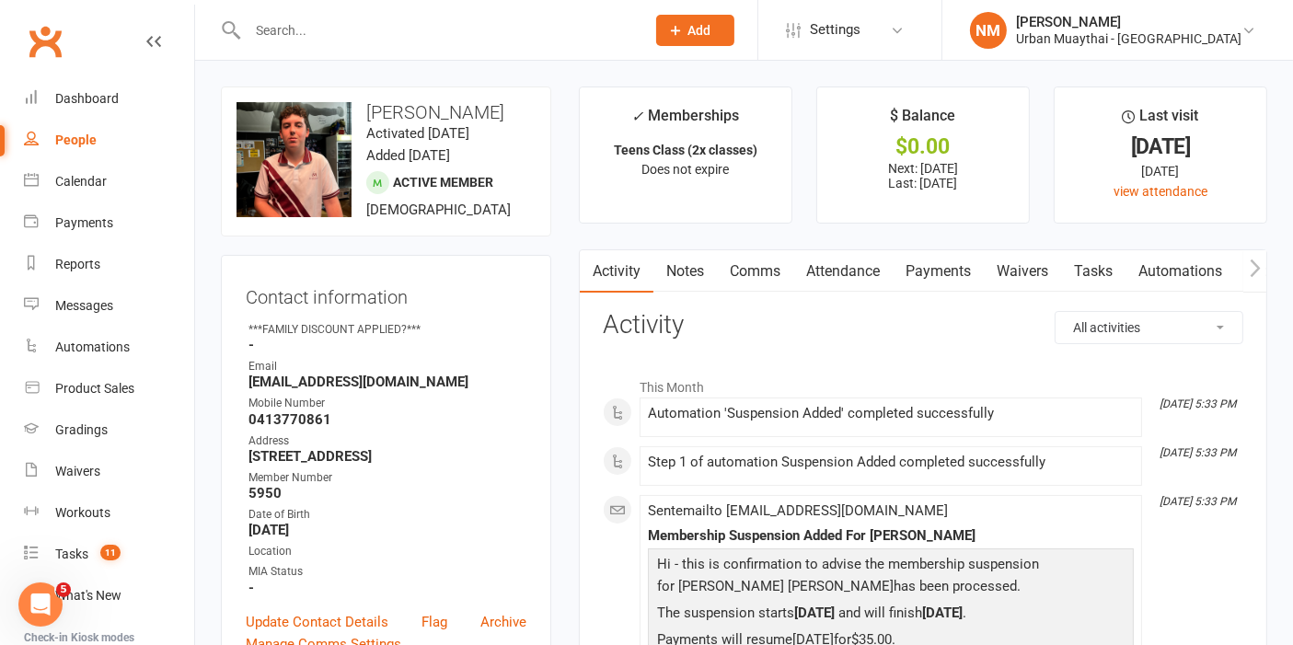
scroll to position [0, 0]
click at [688, 266] on link "Notes" at bounding box center [686, 271] width 64 height 42
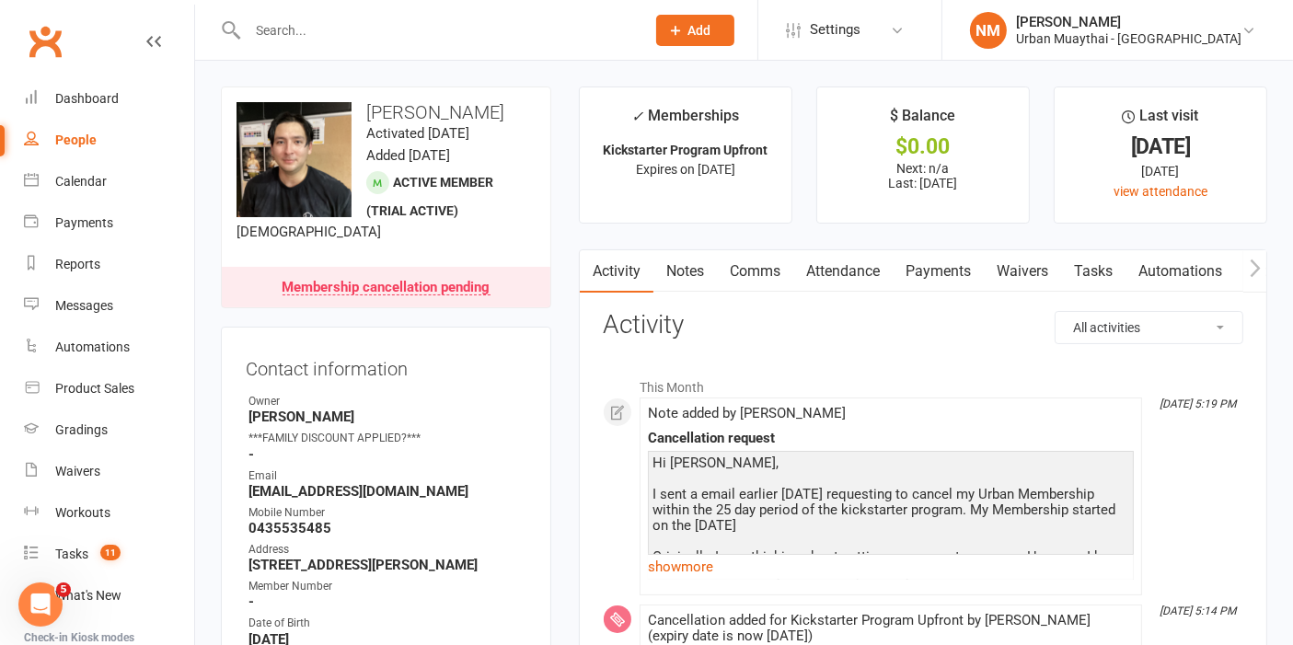
click at [938, 272] on link "Payments" at bounding box center [938, 271] width 91 height 42
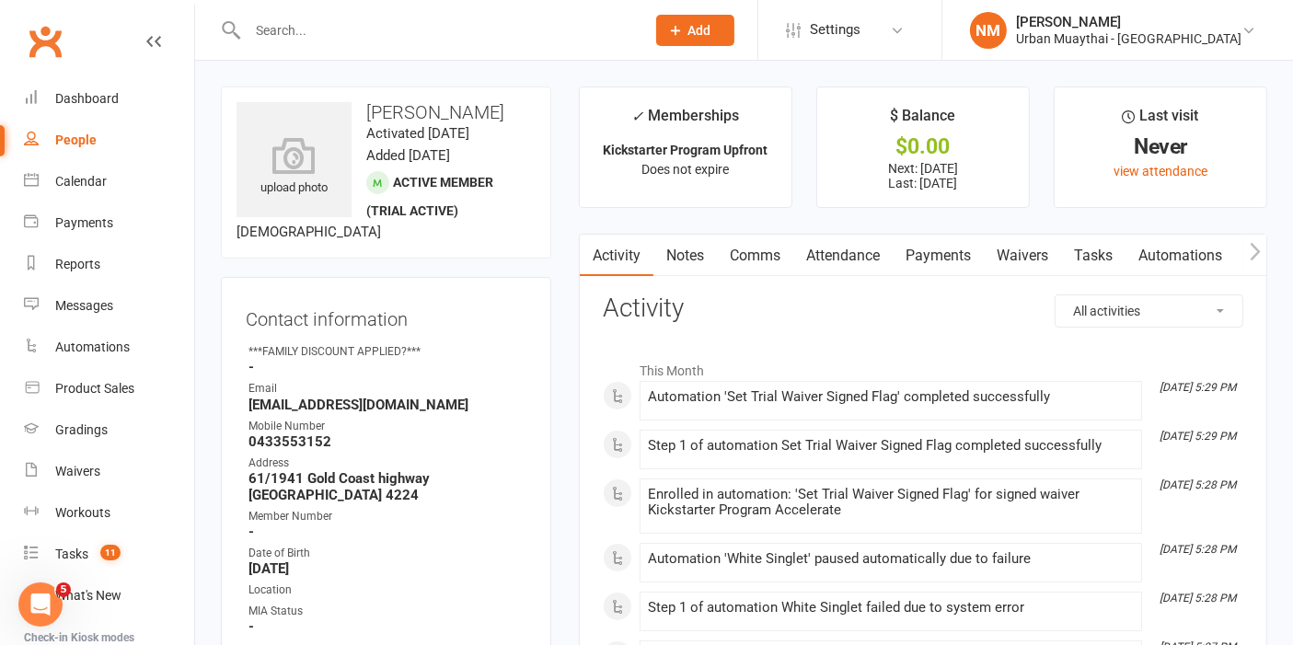
click at [920, 265] on link "Payments" at bounding box center [938, 256] width 91 height 42
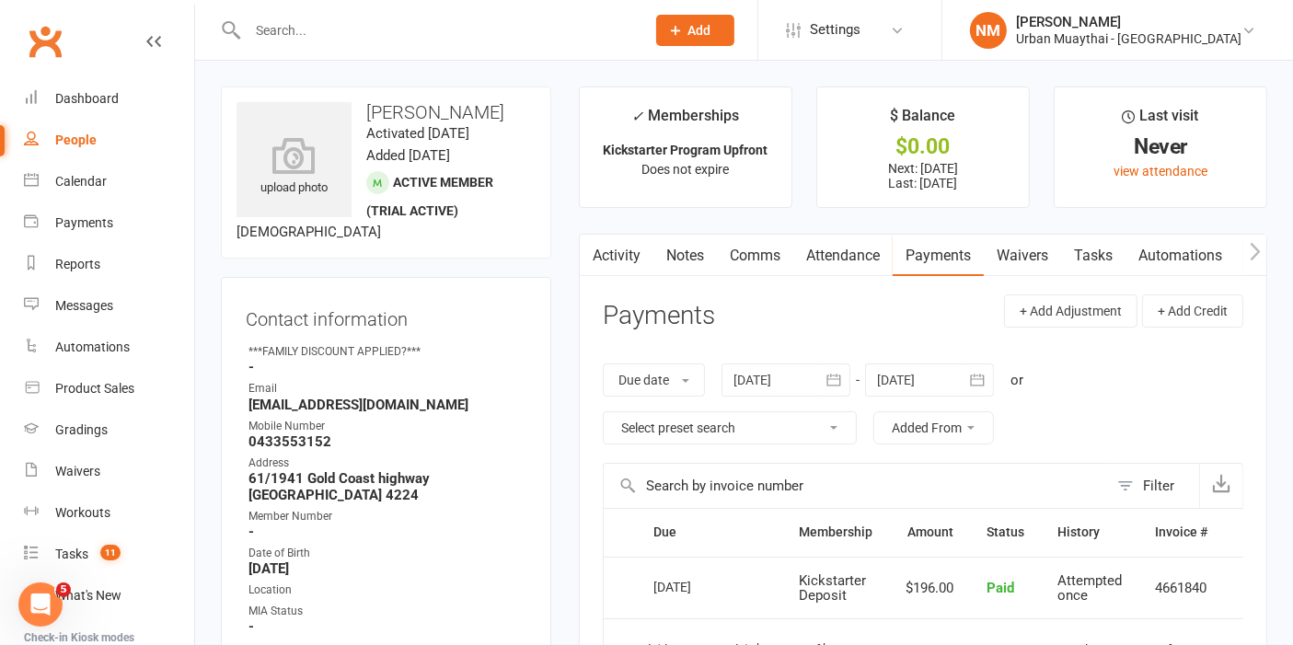
scroll to position [204, 0]
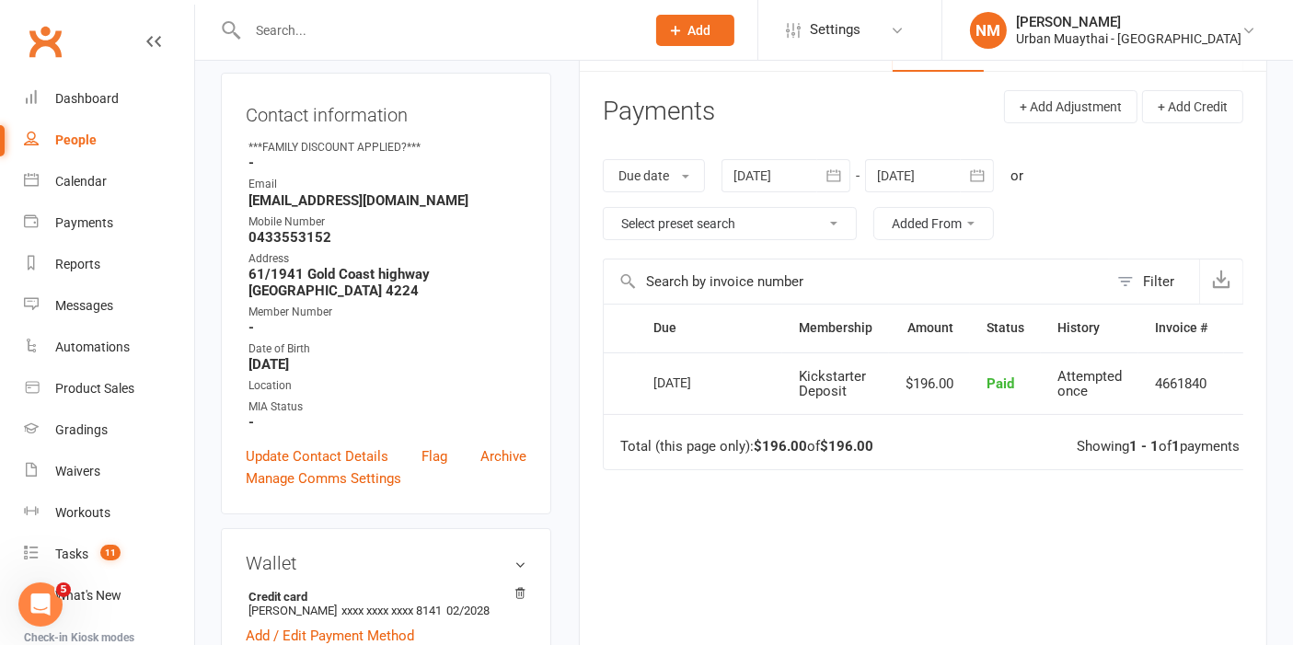
click at [830, 173] on icon "button" at bounding box center [834, 175] width 14 height 12
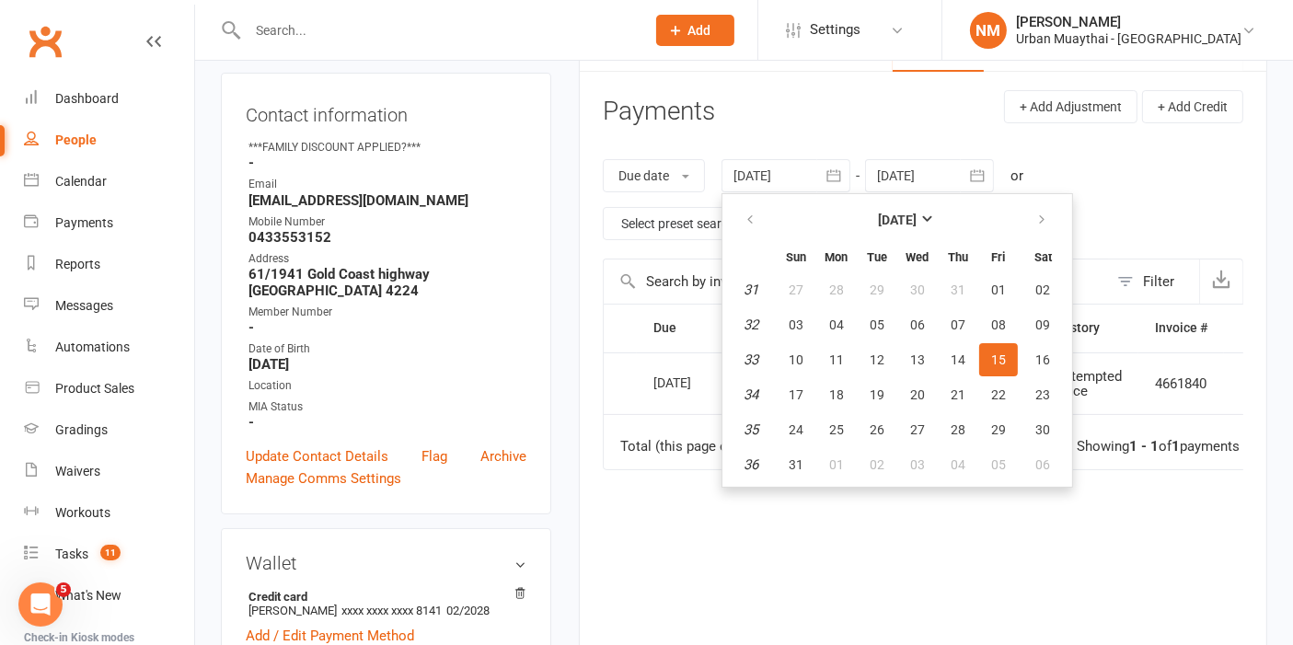
click at [938, 174] on div at bounding box center [929, 175] width 129 height 33
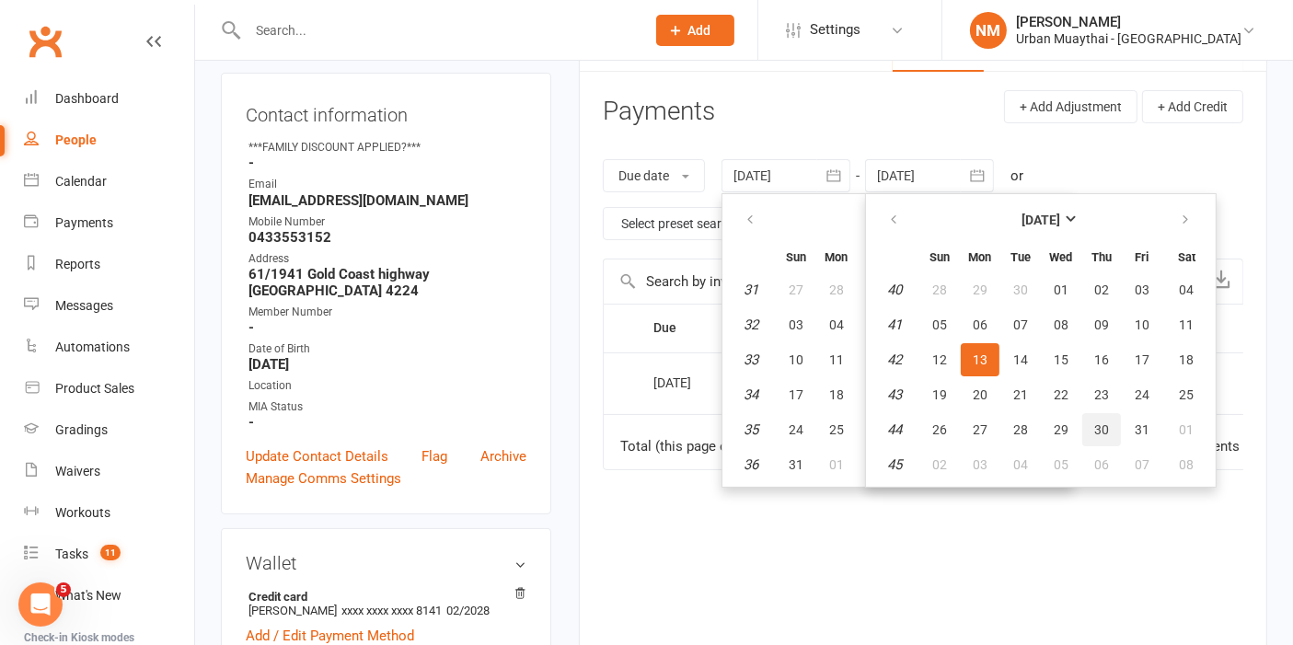
click at [1083, 436] on button "30" at bounding box center [1101, 429] width 39 height 33
type input "30 Oct 2025"
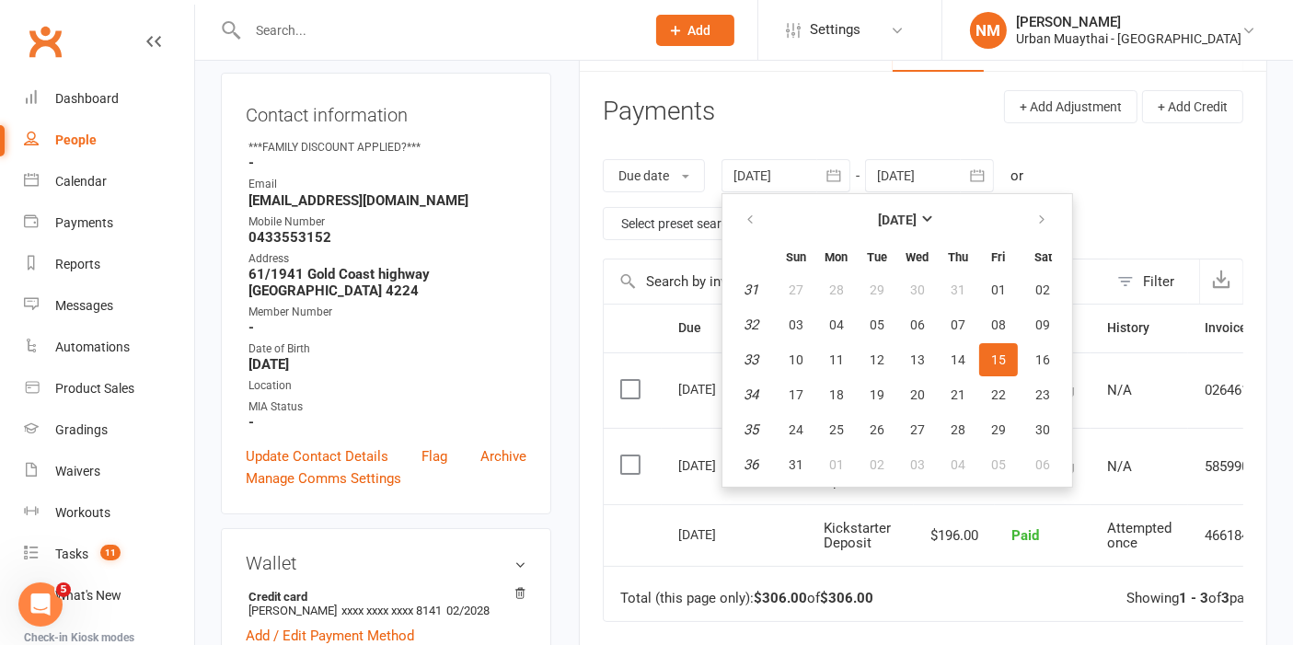
click at [1218, 527] on td "4661840" at bounding box center [1231, 535] width 86 height 63
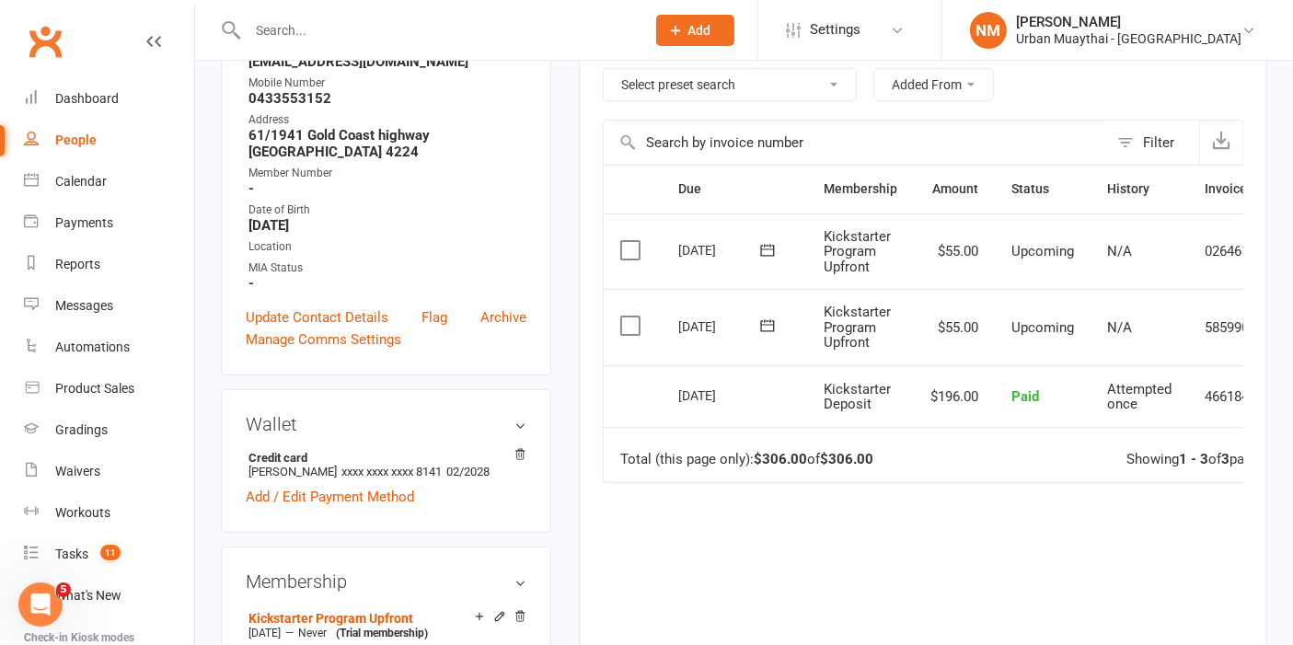
scroll to position [0, 0]
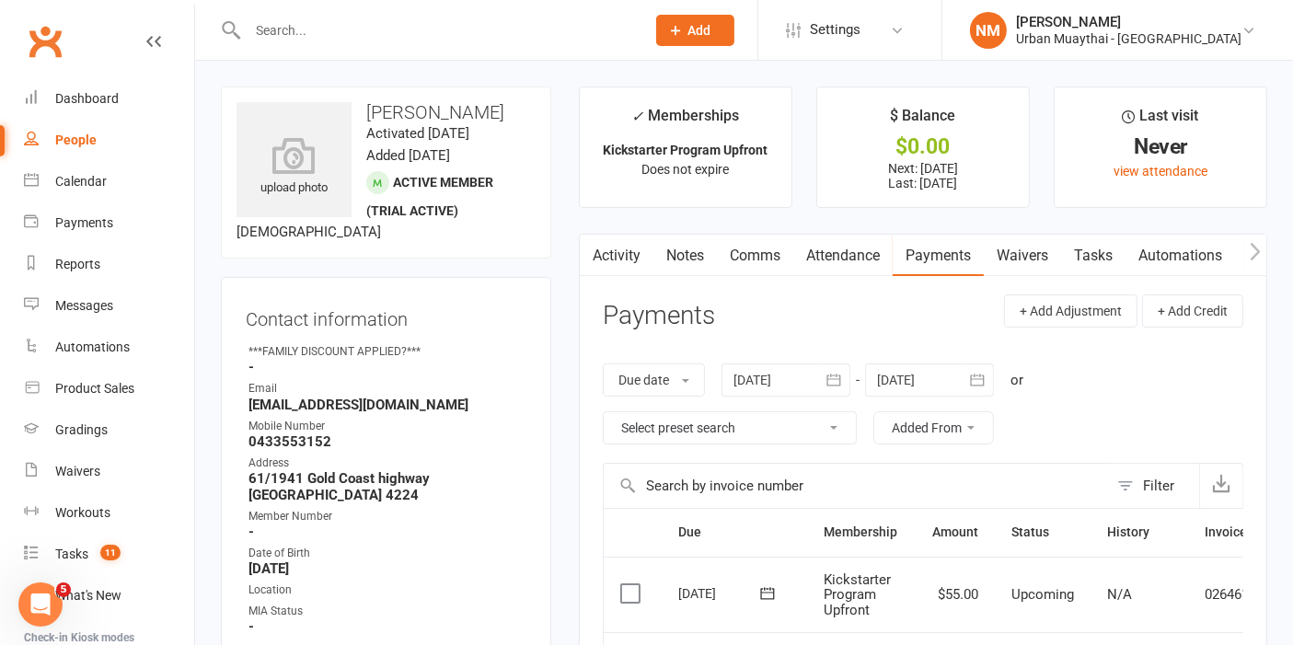
click at [1037, 259] on link "Waivers" at bounding box center [1022, 256] width 77 height 42
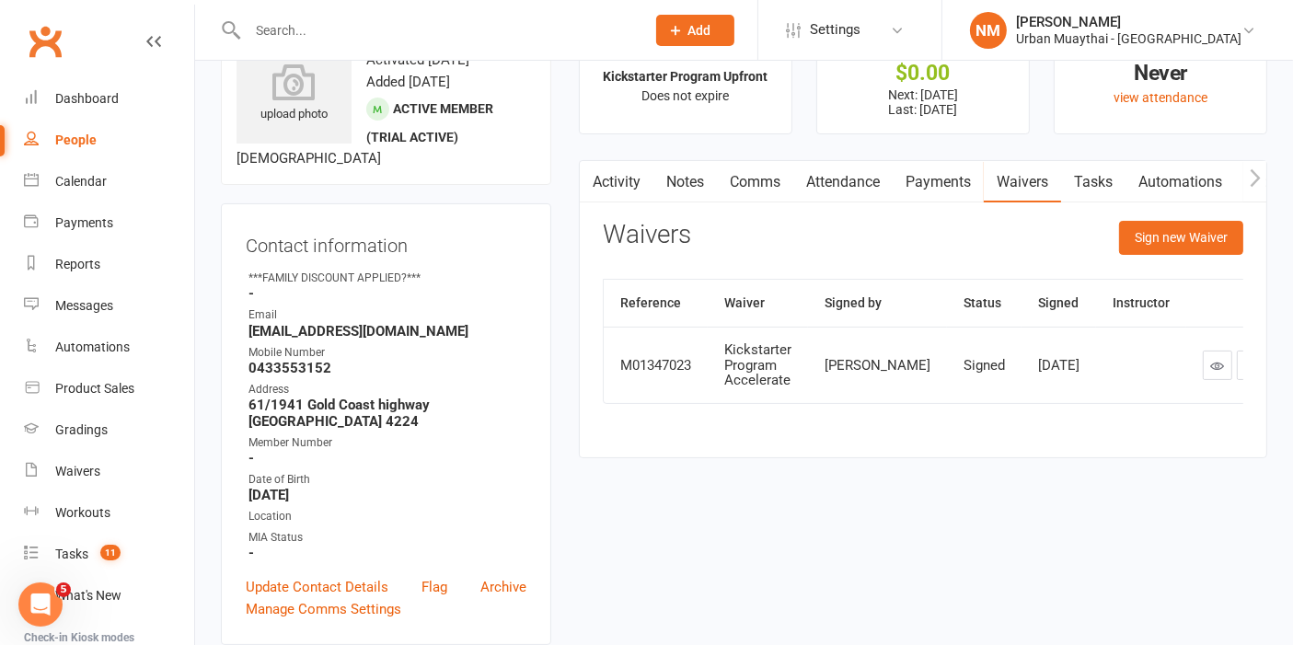
scroll to position [102, 0]
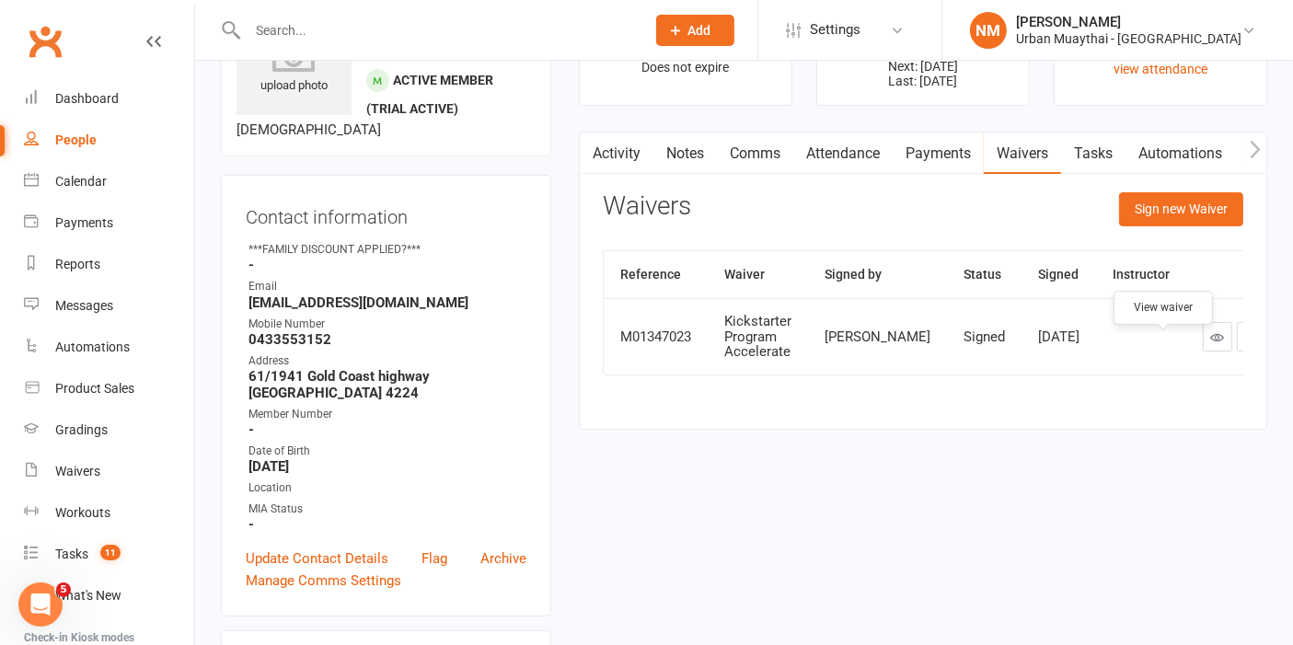
click at [1211, 344] on icon at bounding box center [1218, 337] width 14 height 14
click at [925, 135] on link "Payments" at bounding box center [938, 154] width 91 height 42
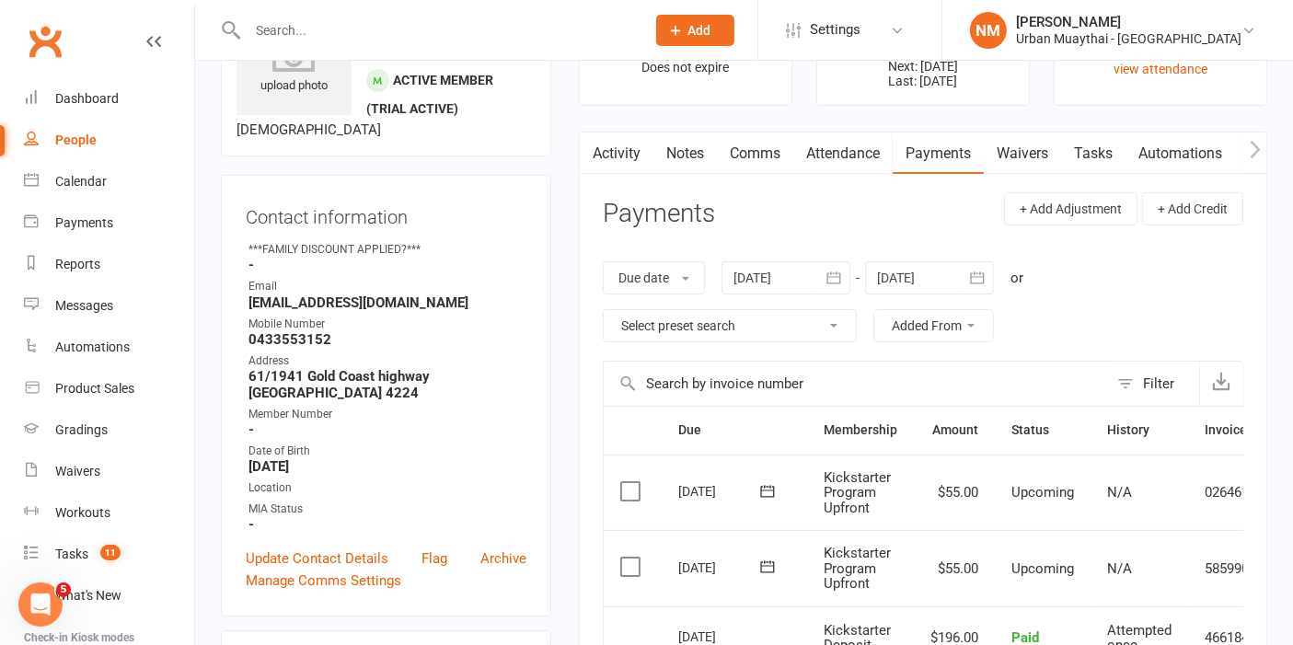
click at [763, 563] on icon at bounding box center [768, 567] width 14 height 12
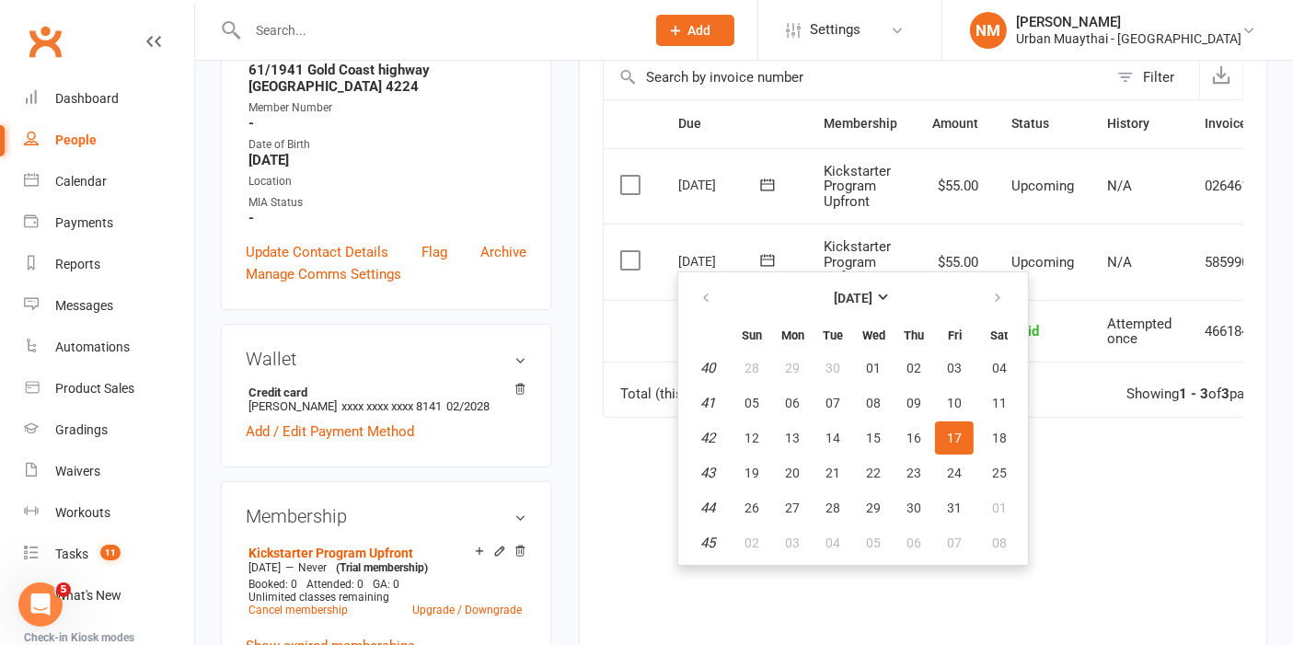
click at [1143, 290] on td "N/A" at bounding box center [1140, 262] width 98 height 76
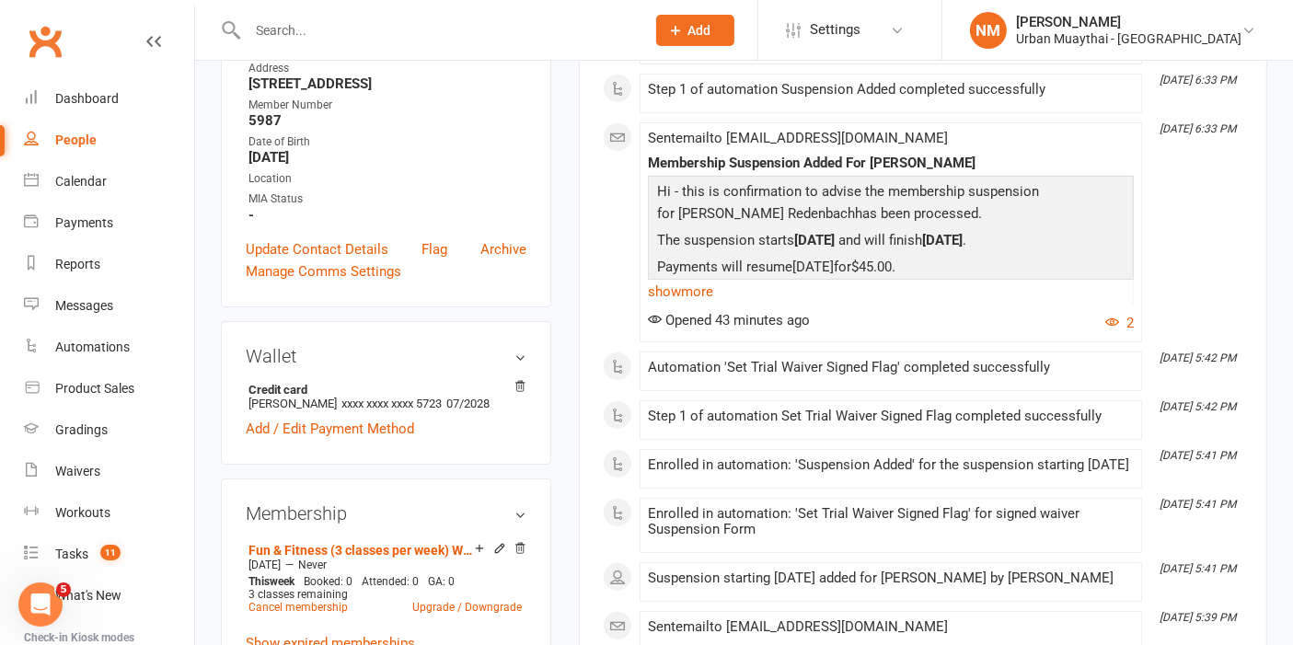
scroll to position [102, 0]
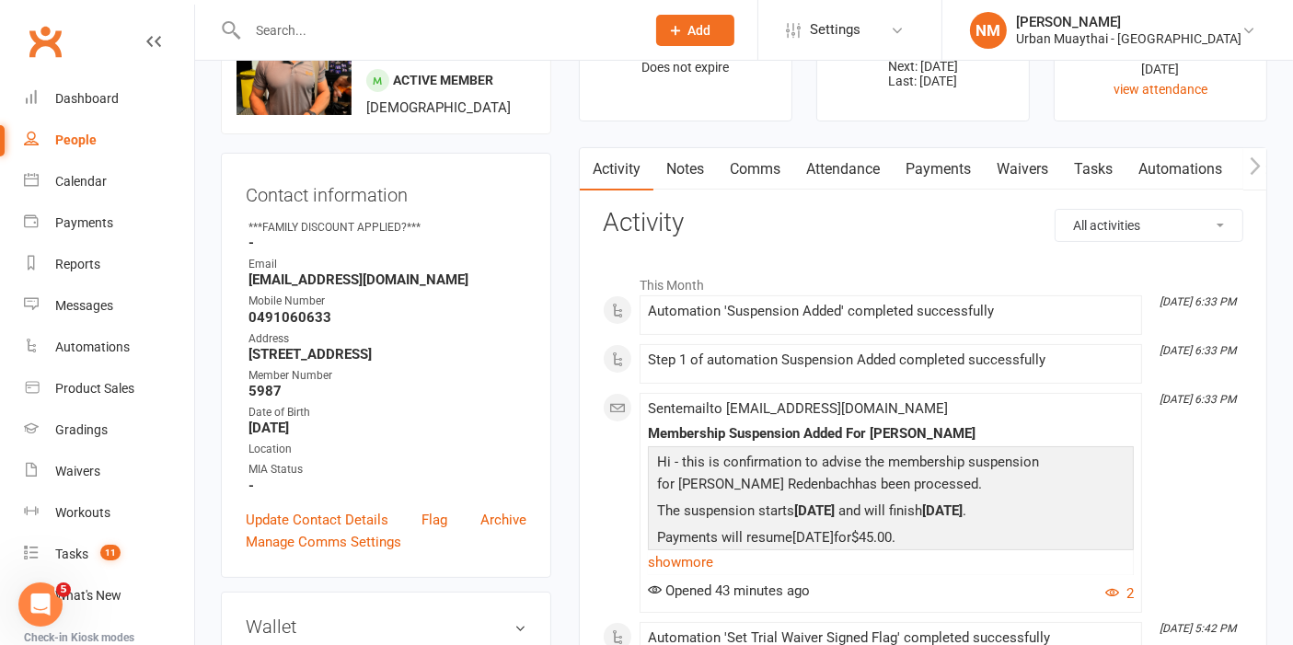
click at [1057, 169] on link "Waivers" at bounding box center [1022, 169] width 77 height 42
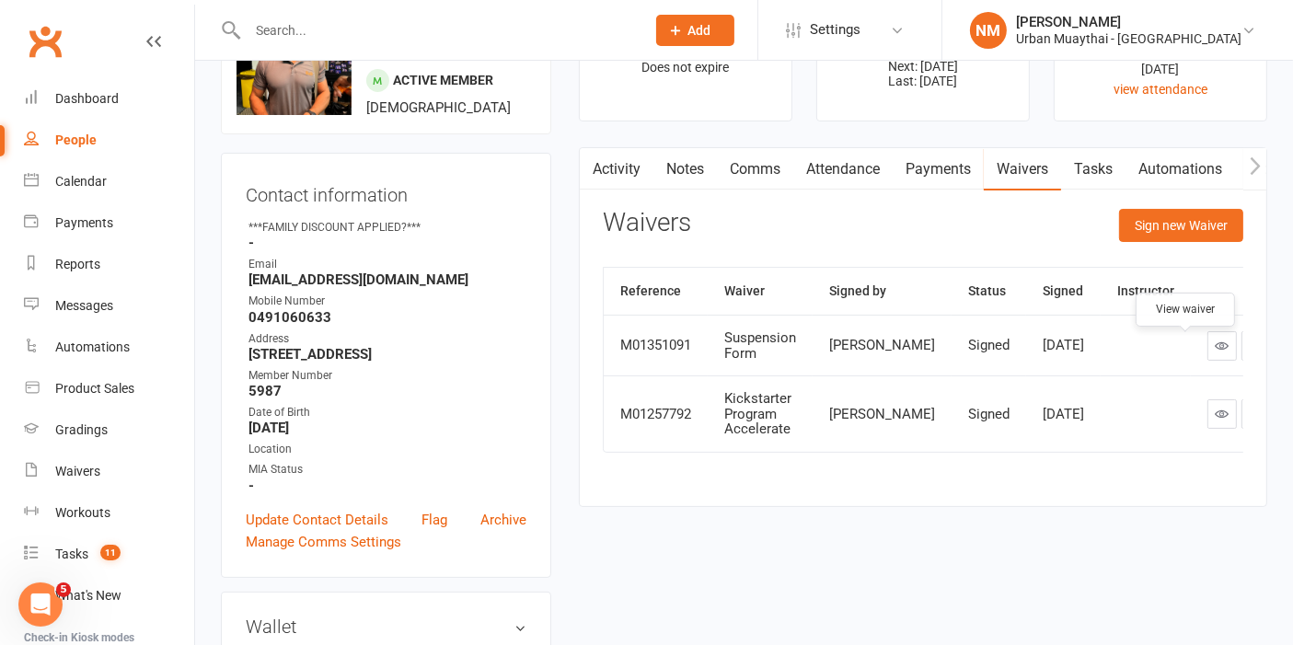
click at [1208, 345] on link at bounding box center [1222, 345] width 29 height 29
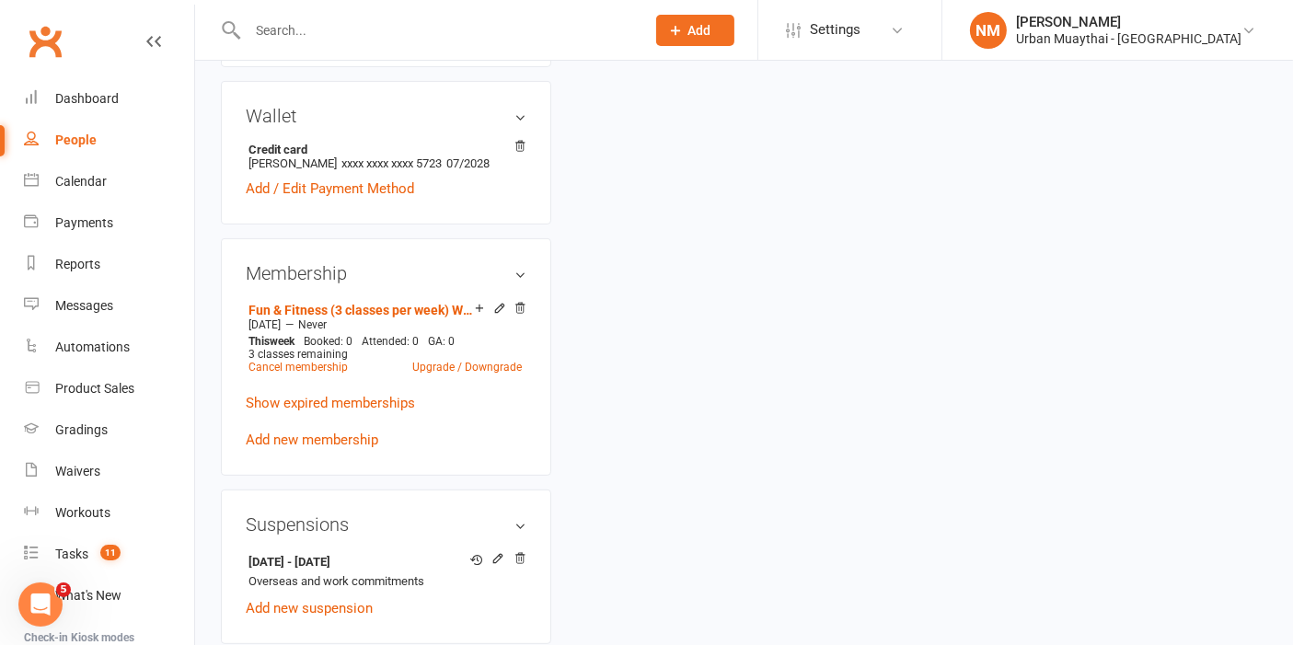
scroll to position [817, 0]
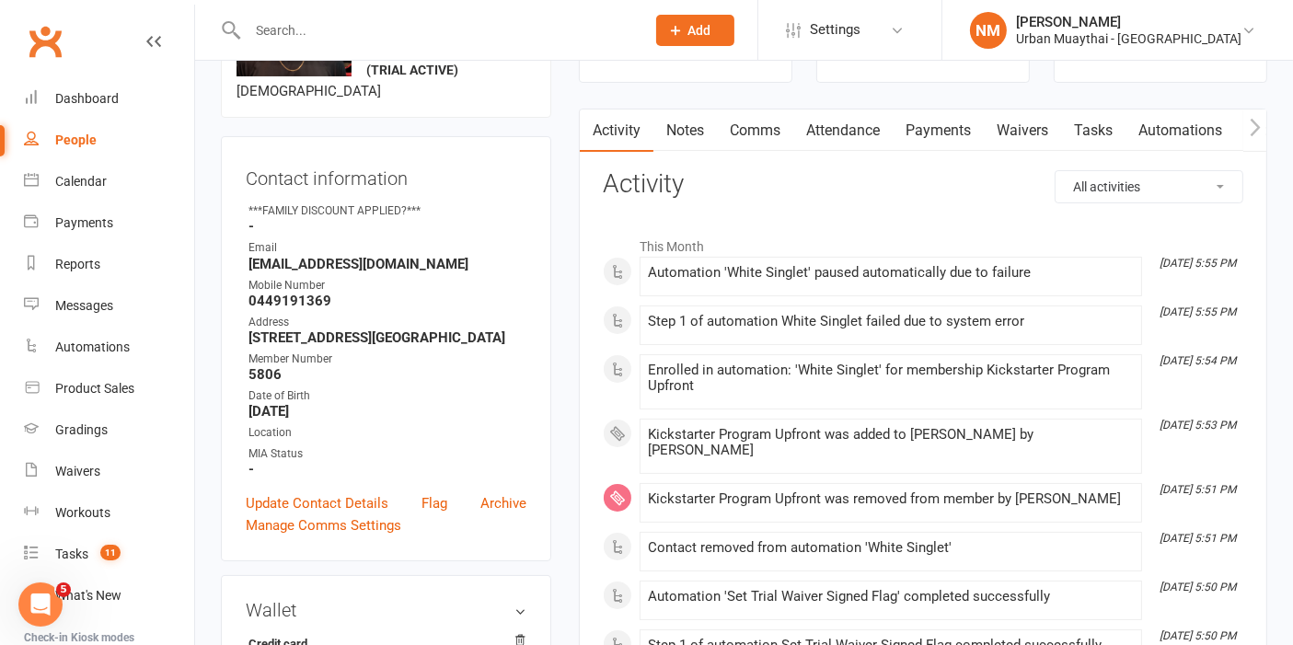
scroll to position [102, 0]
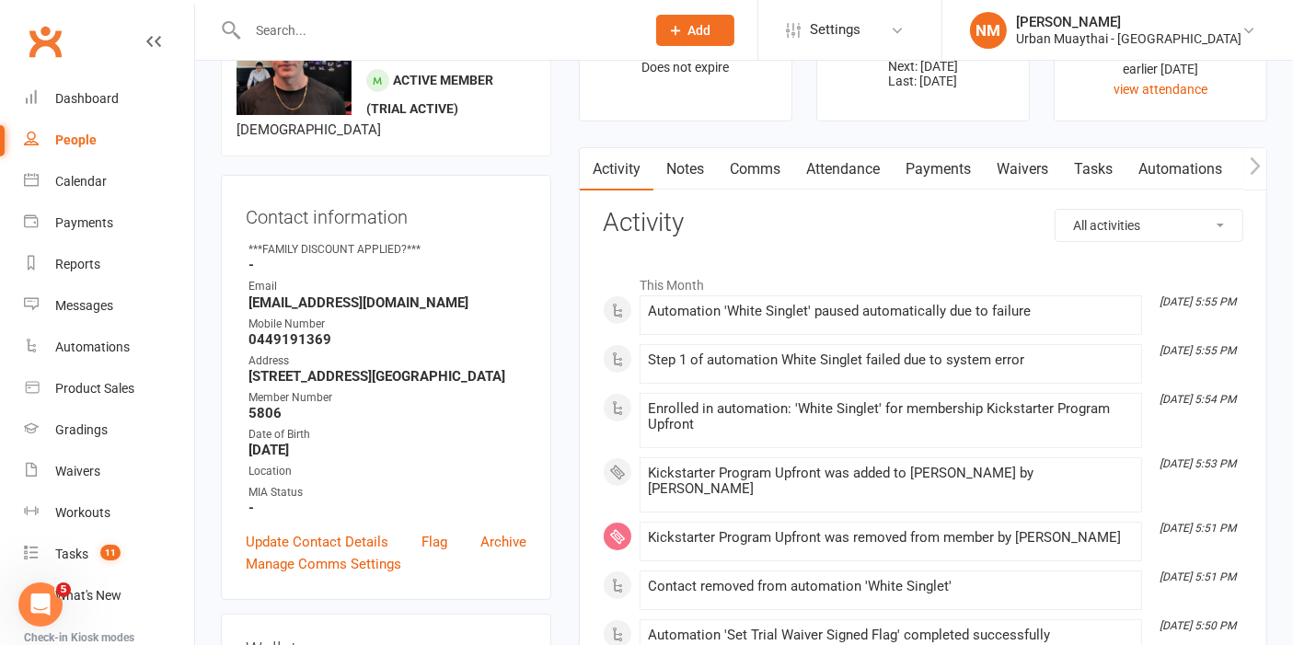
click at [835, 168] on link "Attendance" at bounding box center [842, 169] width 99 height 42
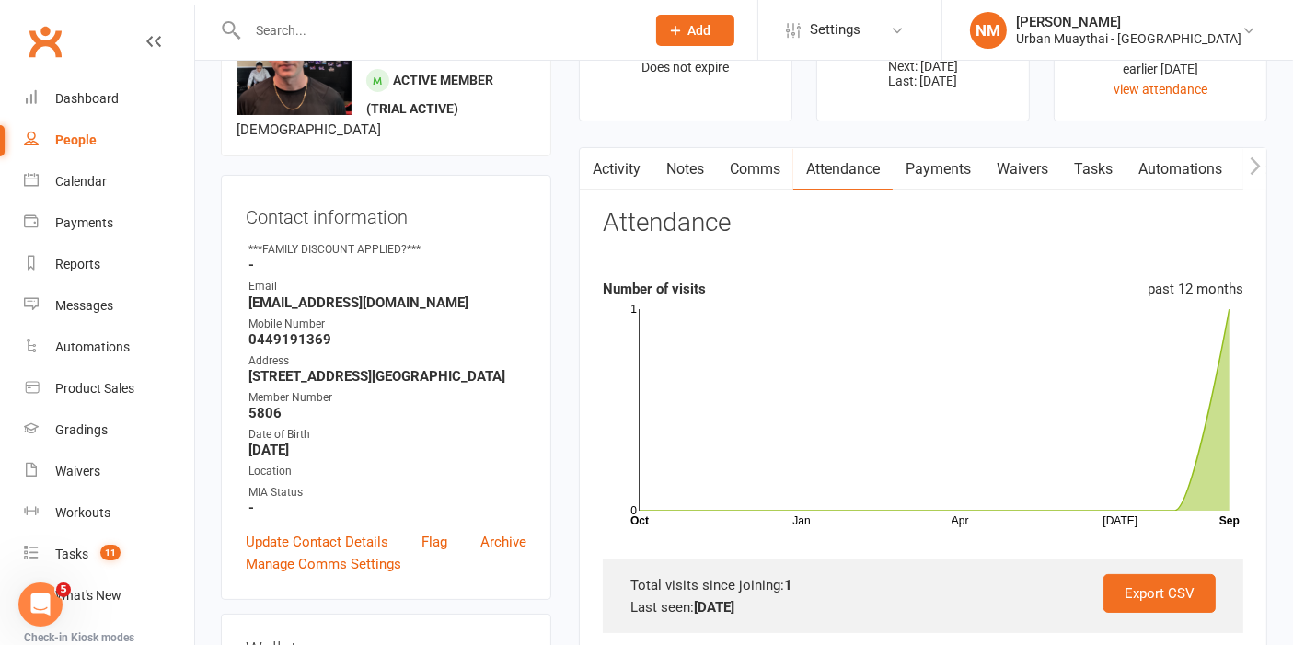
click at [947, 175] on link "Payments" at bounding box center [938, 169] width 91 height 42
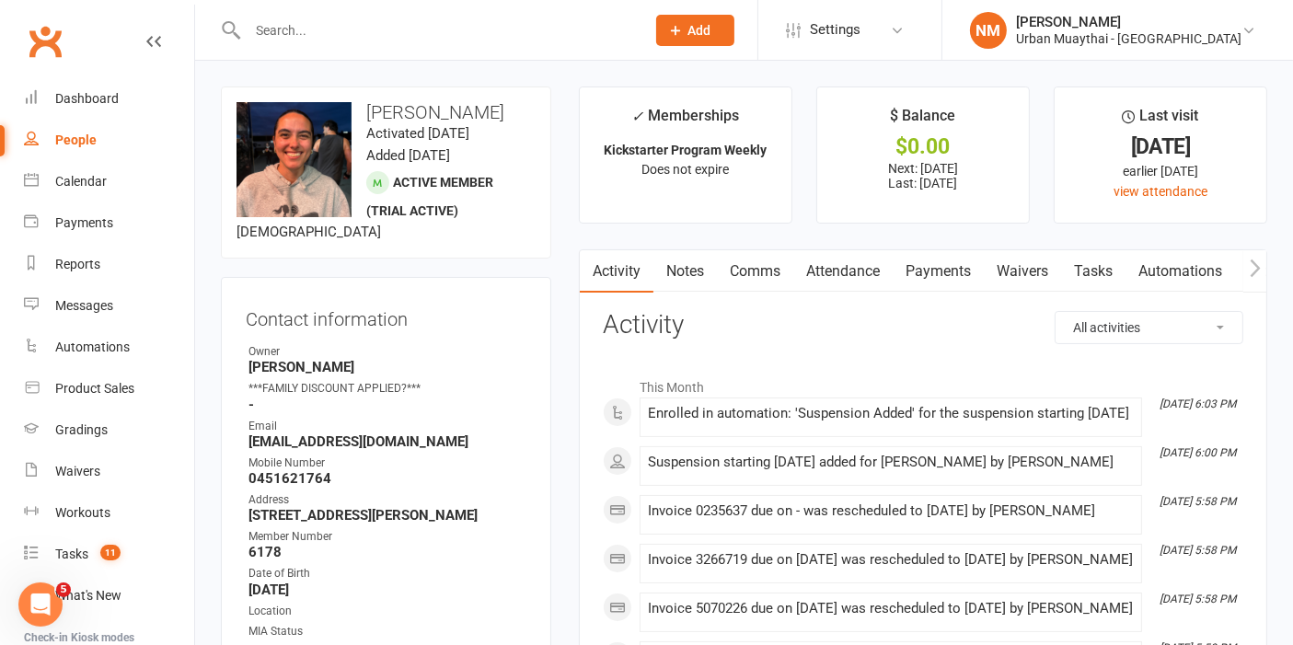
click at [938, 273] on link "Payments" at bounding box center [938, 271] width 91 height 42
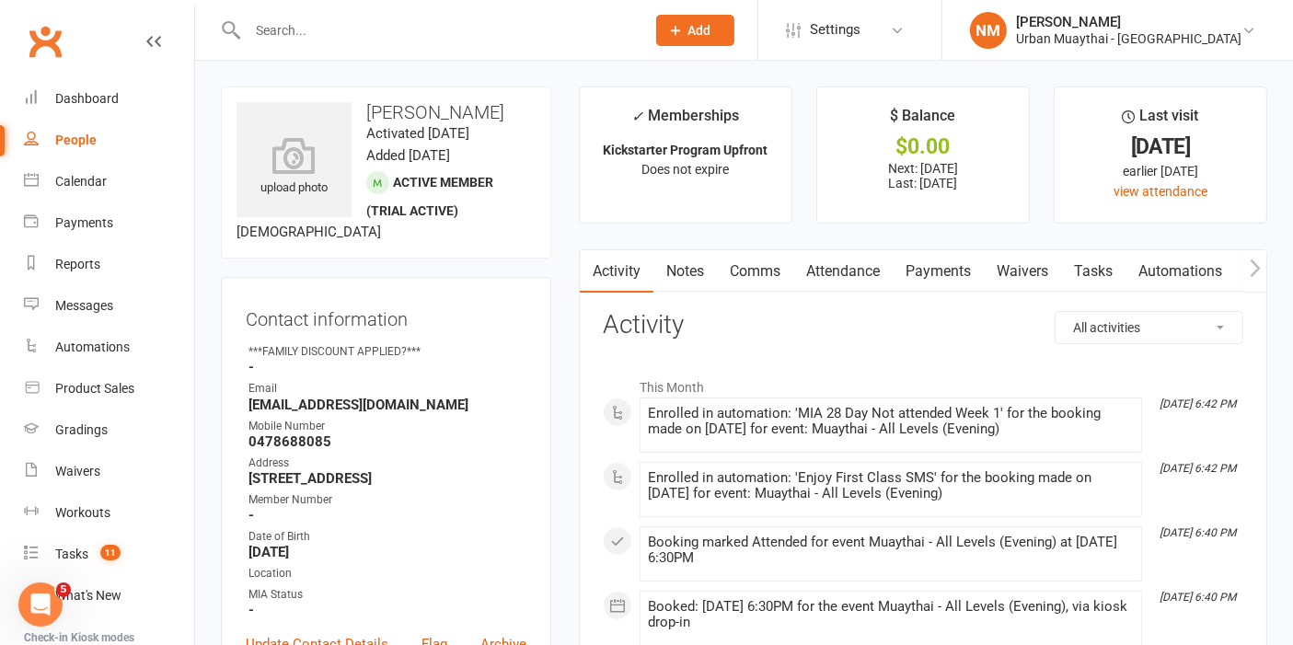
click at [939, 267] on link "Payments" at bounding box center [938, 271] width 91 height 42
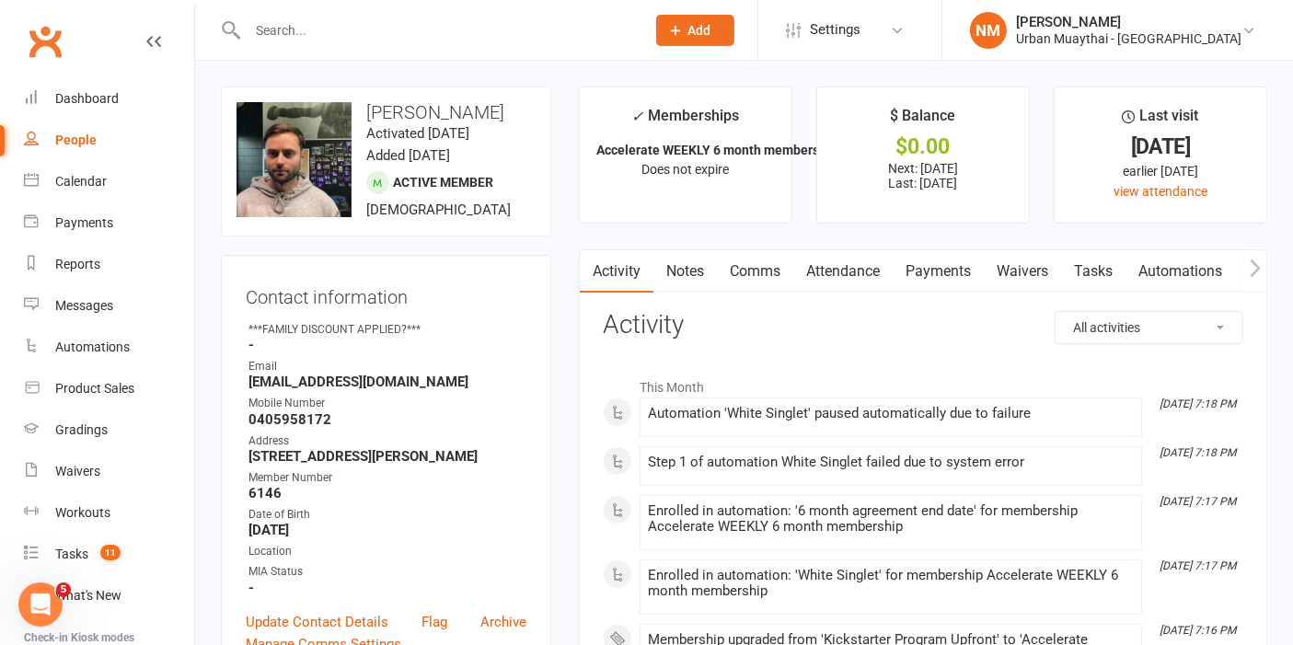
click at [681, 269] on link "Notes" at bounding box center [686, 271] width 64 height 42
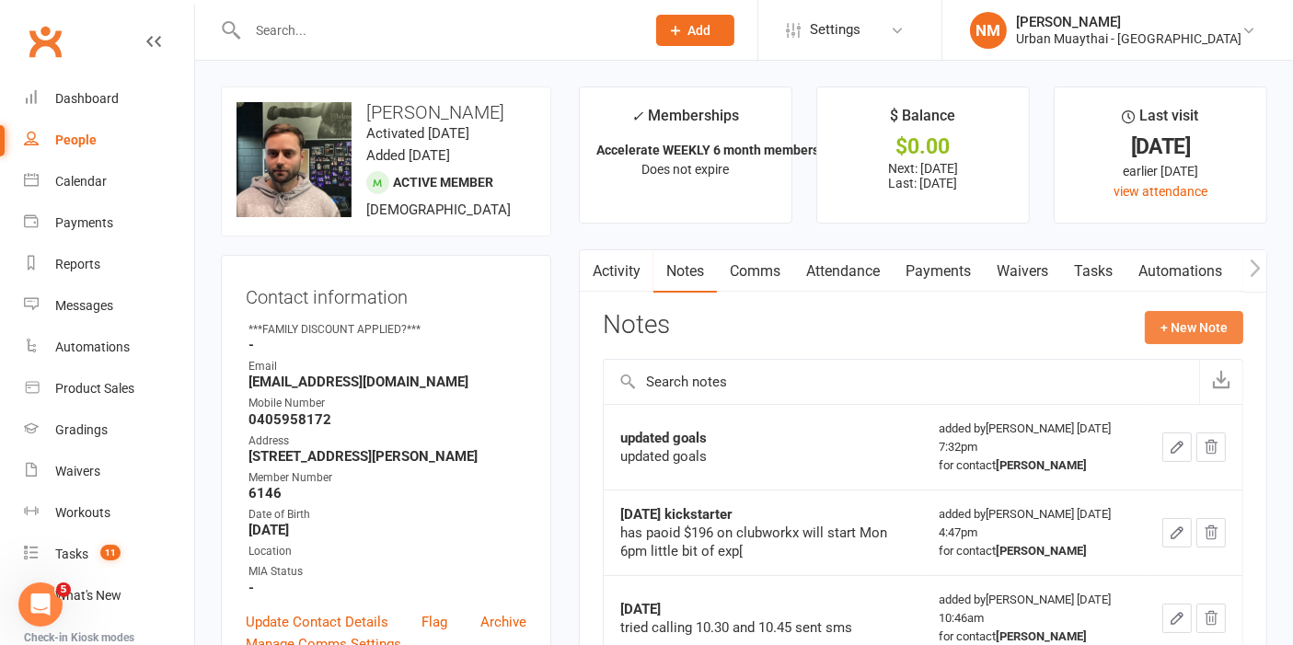
click at [1220, 319] on button "+ New Note" at bounding box center [1194, 327] width 98 height 33
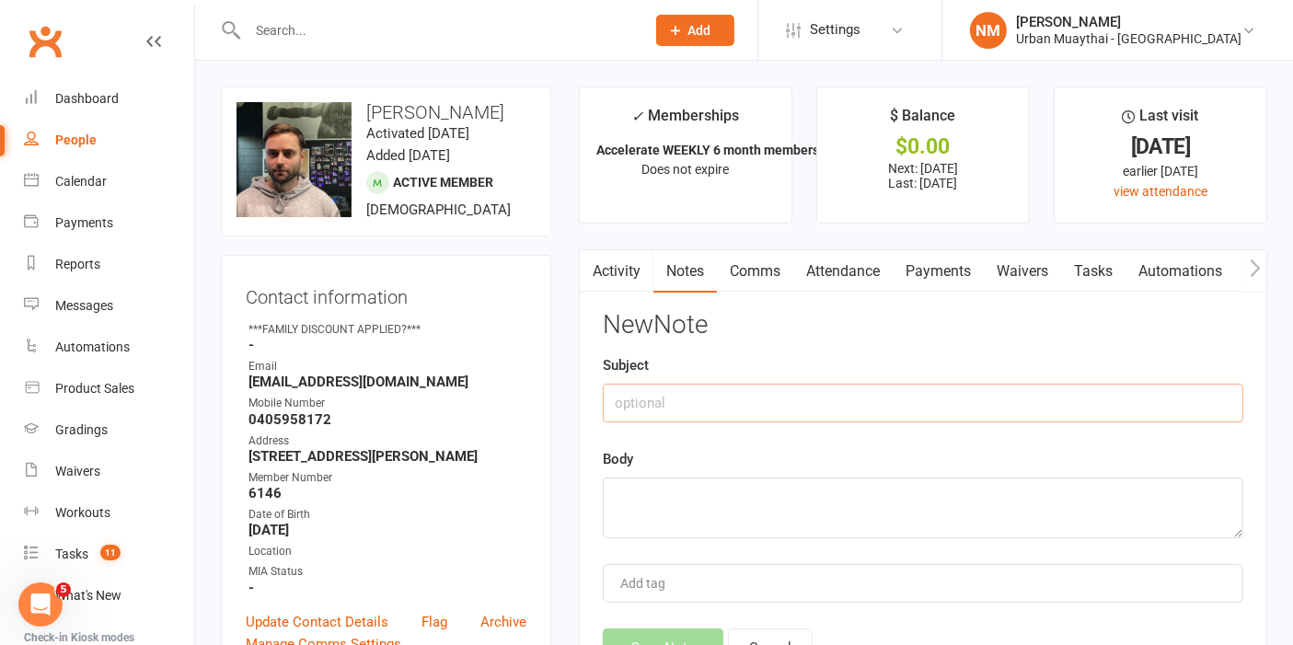
click at [799, 384] on input "text" at bounding box center [923, 403] width 641 height 39
type input "RO"
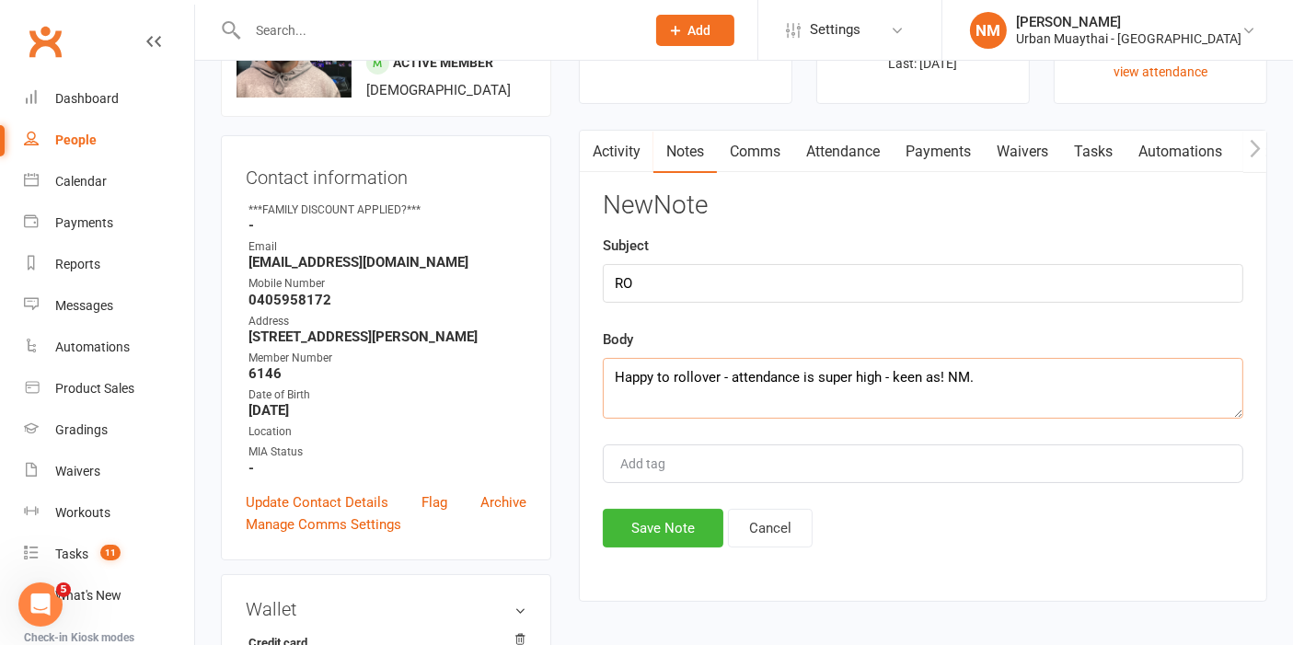
scroll to position [204, 0]
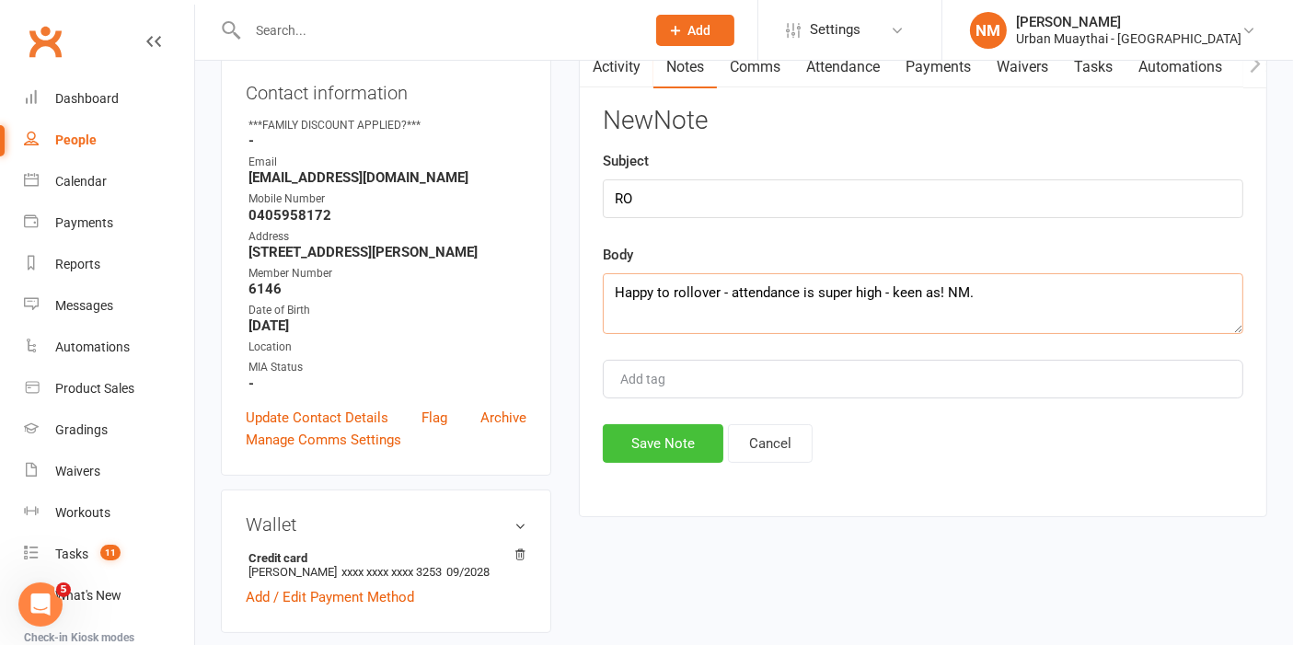
type textarea "Happy to rollover - attendance is super high - keen as! NM."
click at [637, 445] on button "Save Note" at bounding box center [663, 443] width 121 height 39
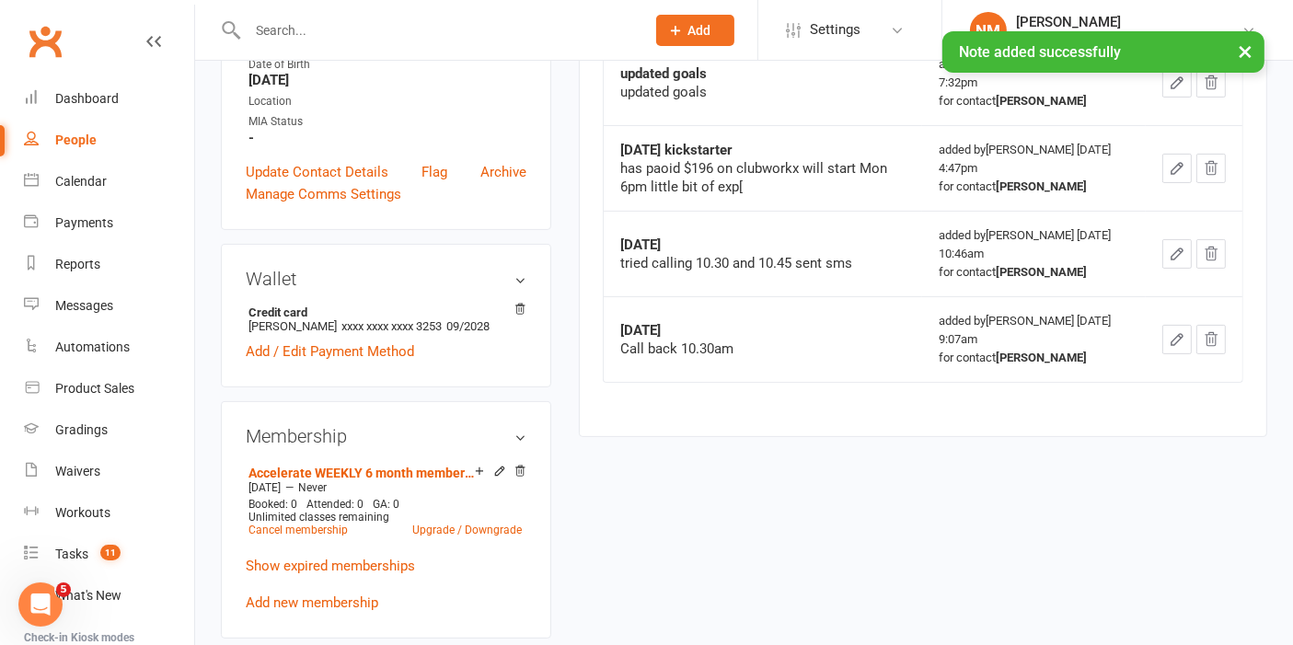
scroll to position [102, 0]
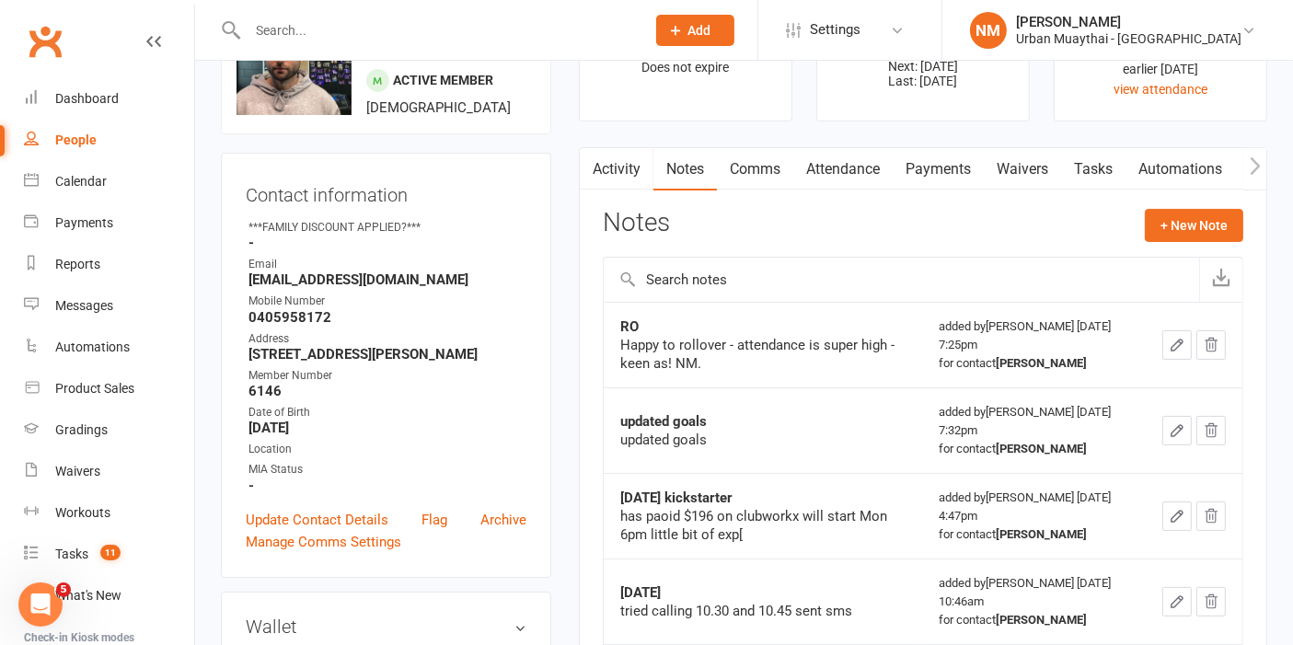
click at [937, 160] on link "Payments" at bounding box center [938, 169] width 91 height 42
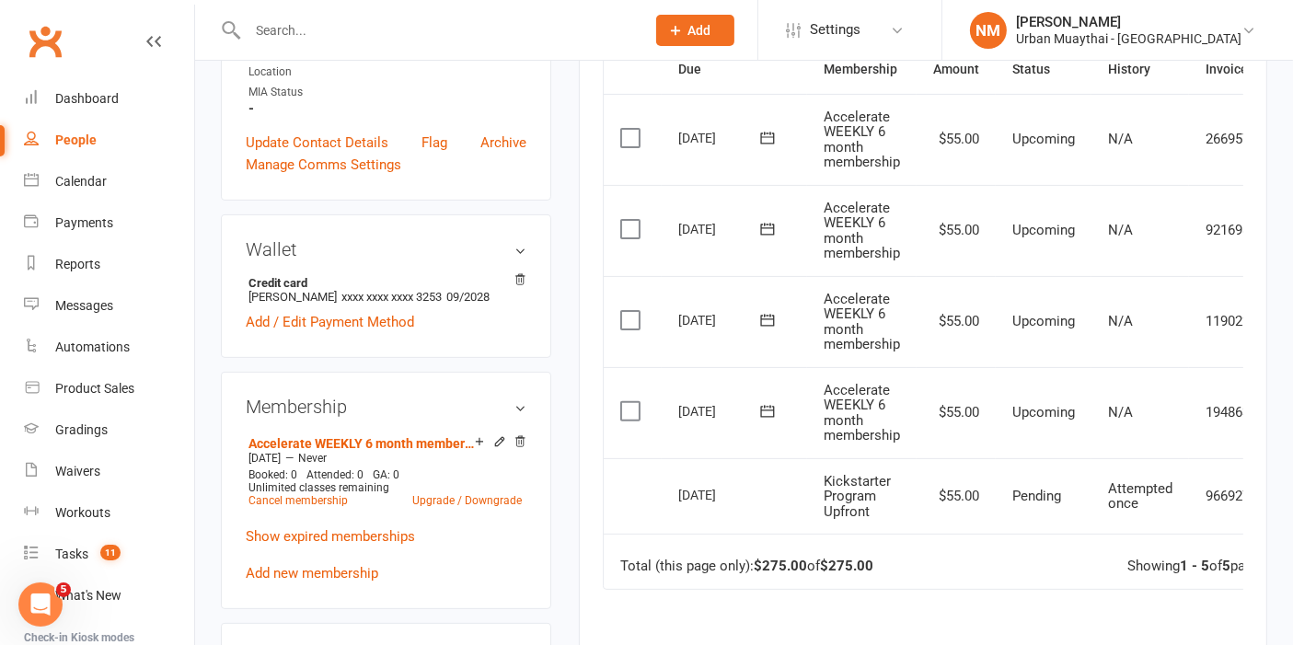
scroll to position [511, 0]
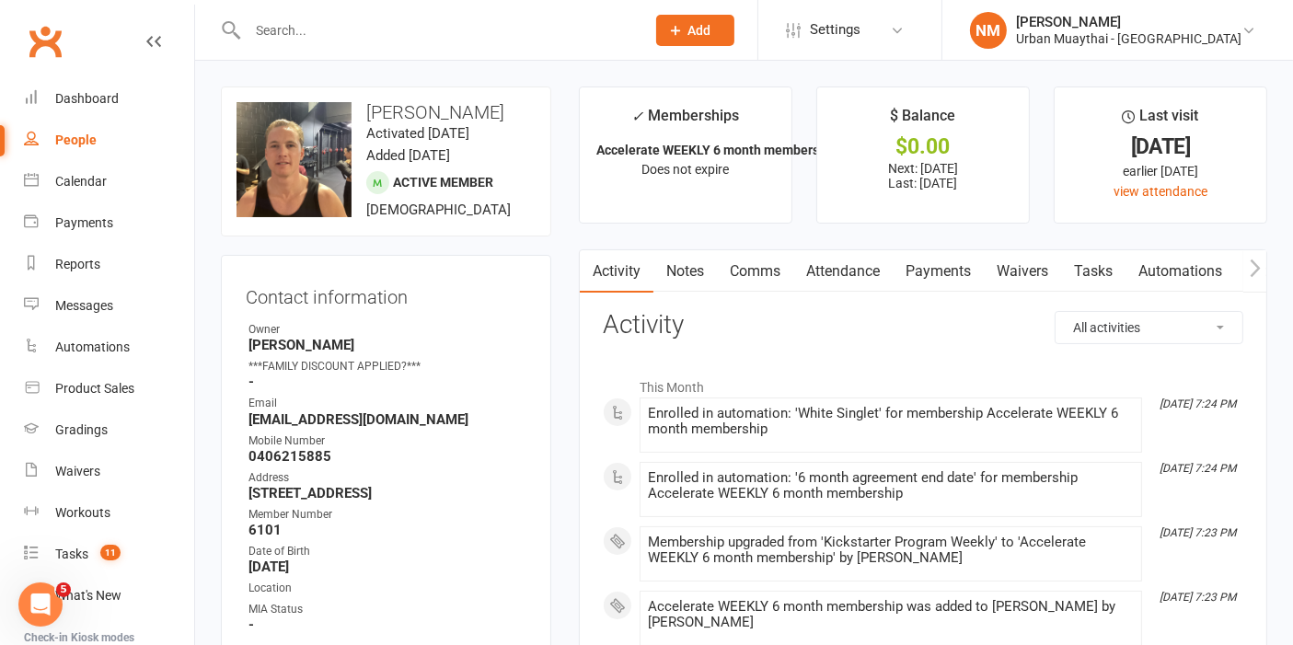
click at [685, 280] on link "Notes" at bounding box center [686, 271] width 64 height 42
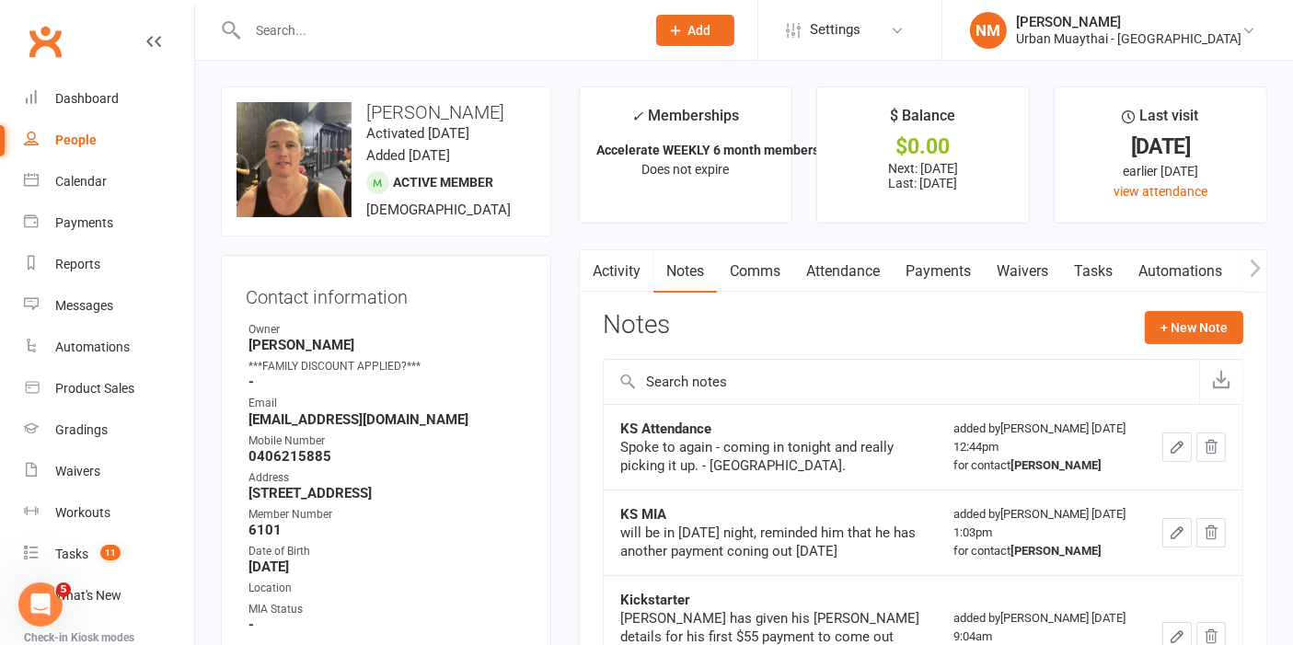
click at [1250, 308] on div "Activity Notes Comms Attendance Payments Waivers Tasks Automations Workouts Gra…" at bounding box center [923, 500] width 688 height 503
click at [1212, 317] on button "+ New Note" at bounding box center [1194, 327] width 98 height 33
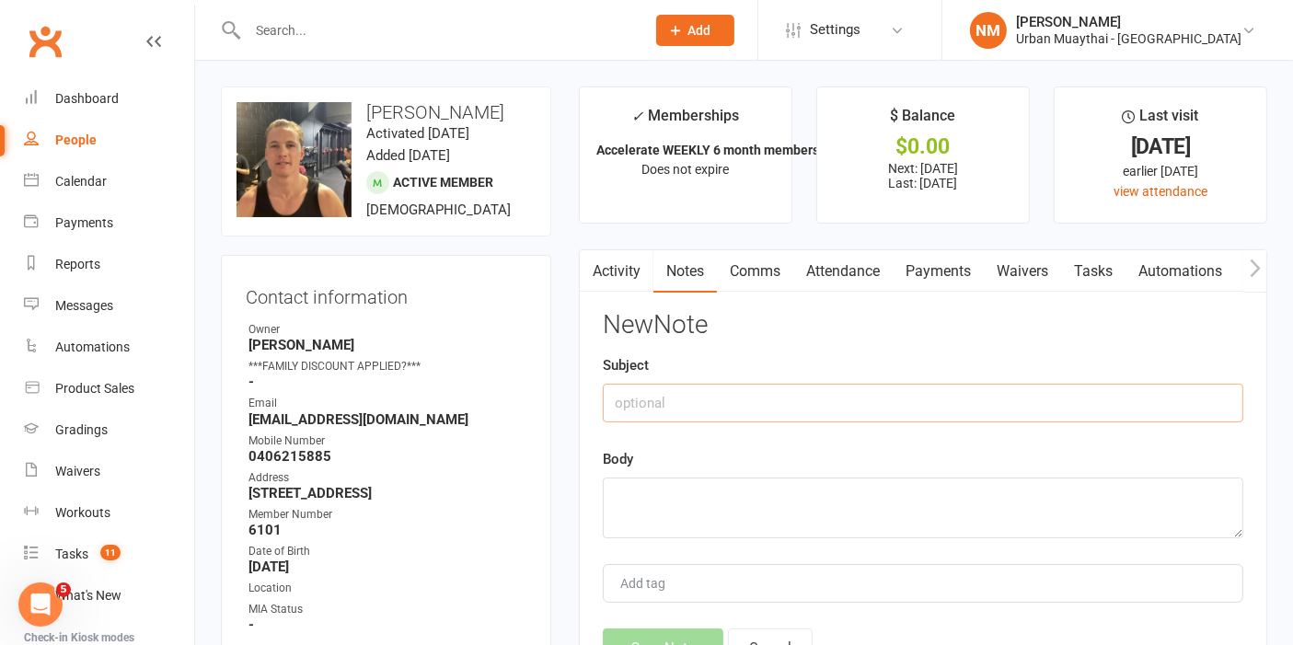
click at [775, 399] on input "text" at bounding box center [923, 403] width 641 height 39
type input "T"
type input "Ro"
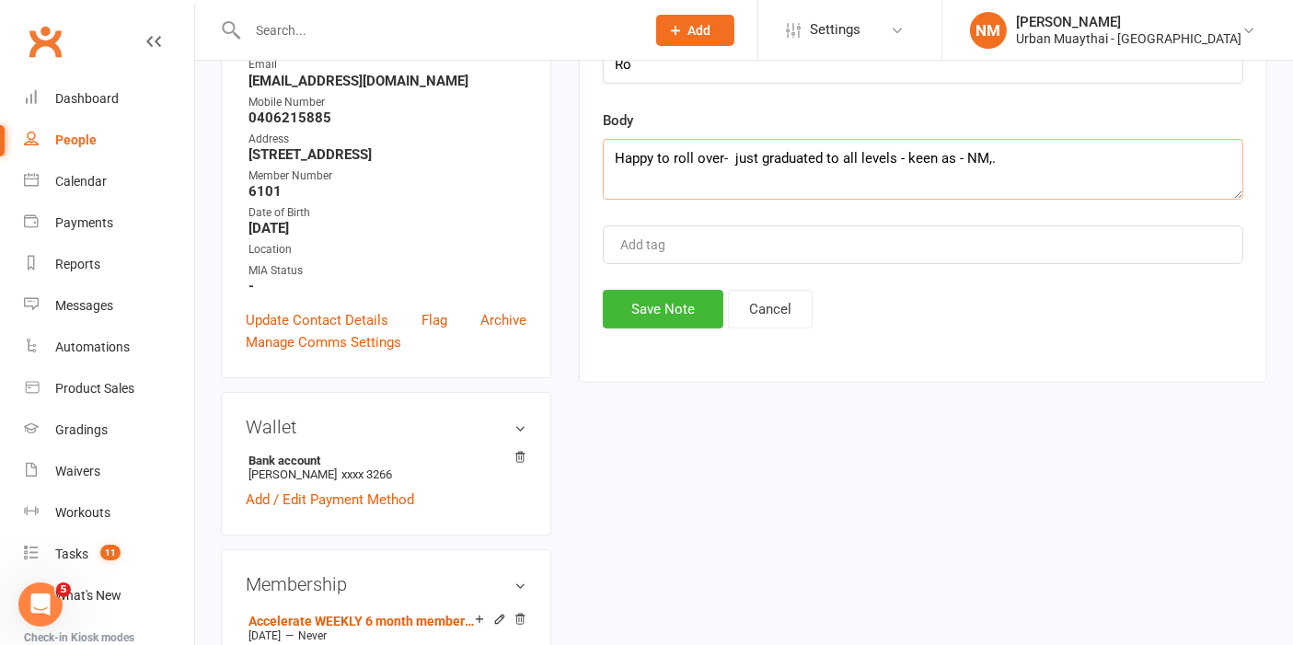
scroll to position [409, 0]
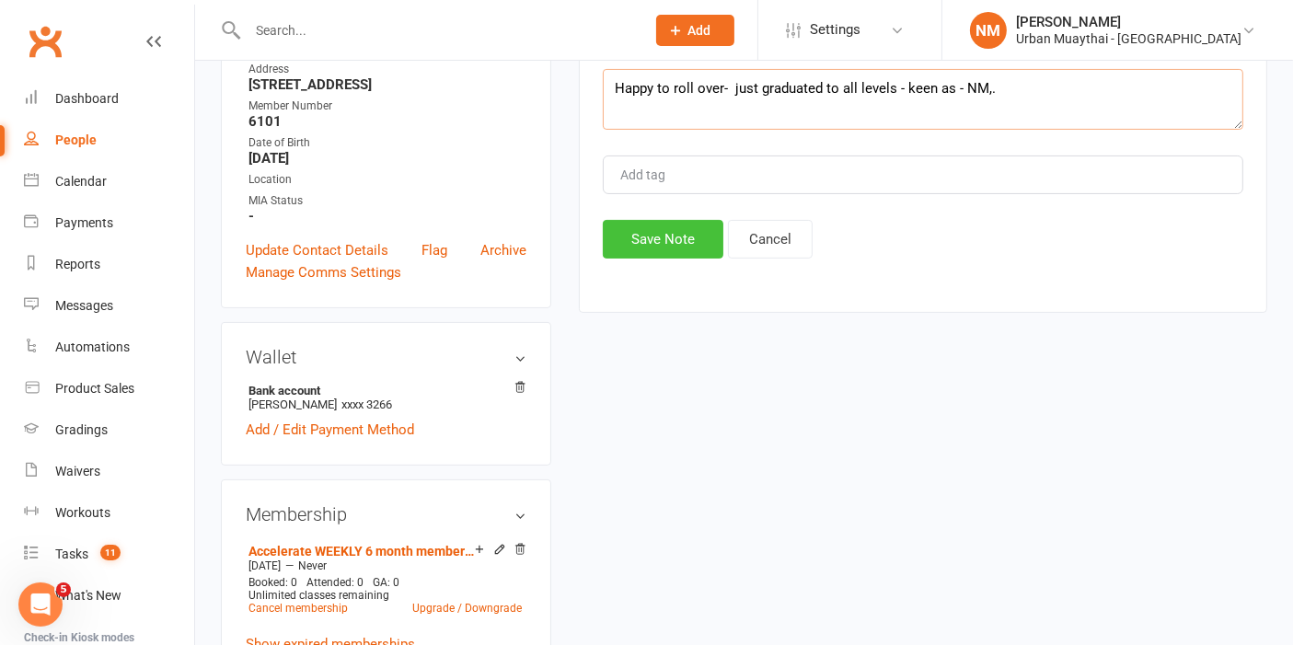
type textarea "Happy to roll over- just graduated to all levels - keen as - NM,."
click at [618, 234] on button "Save Note" at bounding box center [663, 239] width 121 height 39
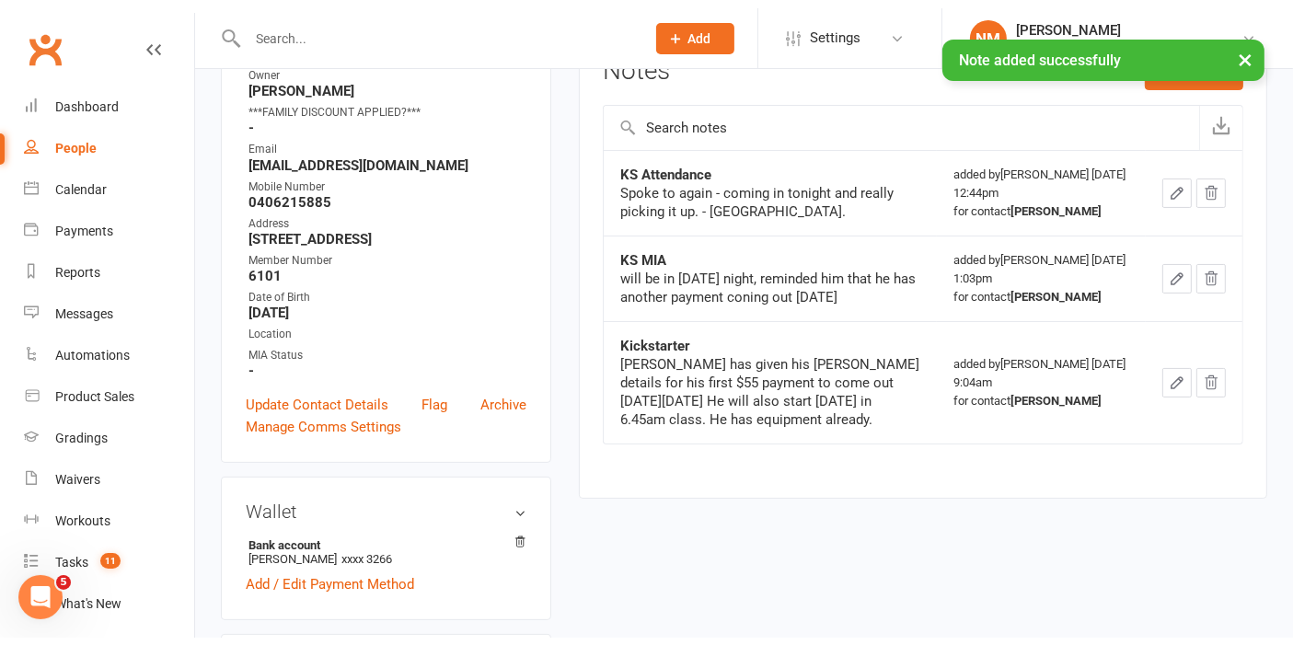
scroll to position [0, 0]
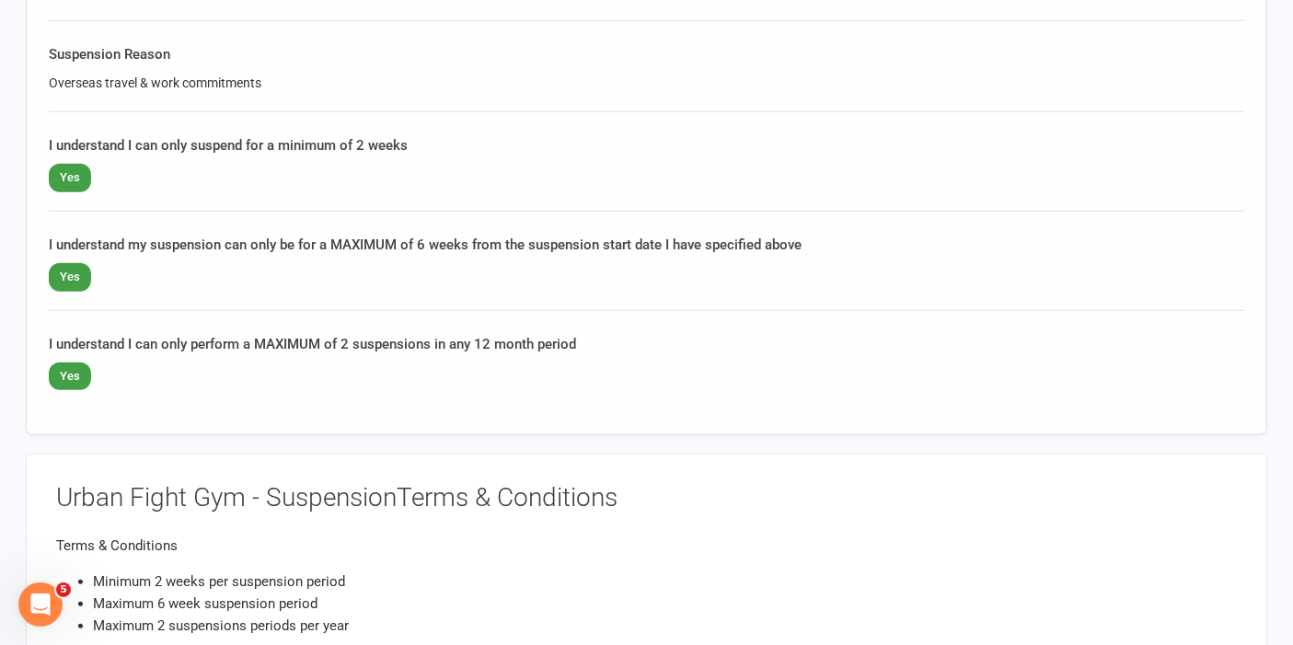
scroll to position [817, 0]
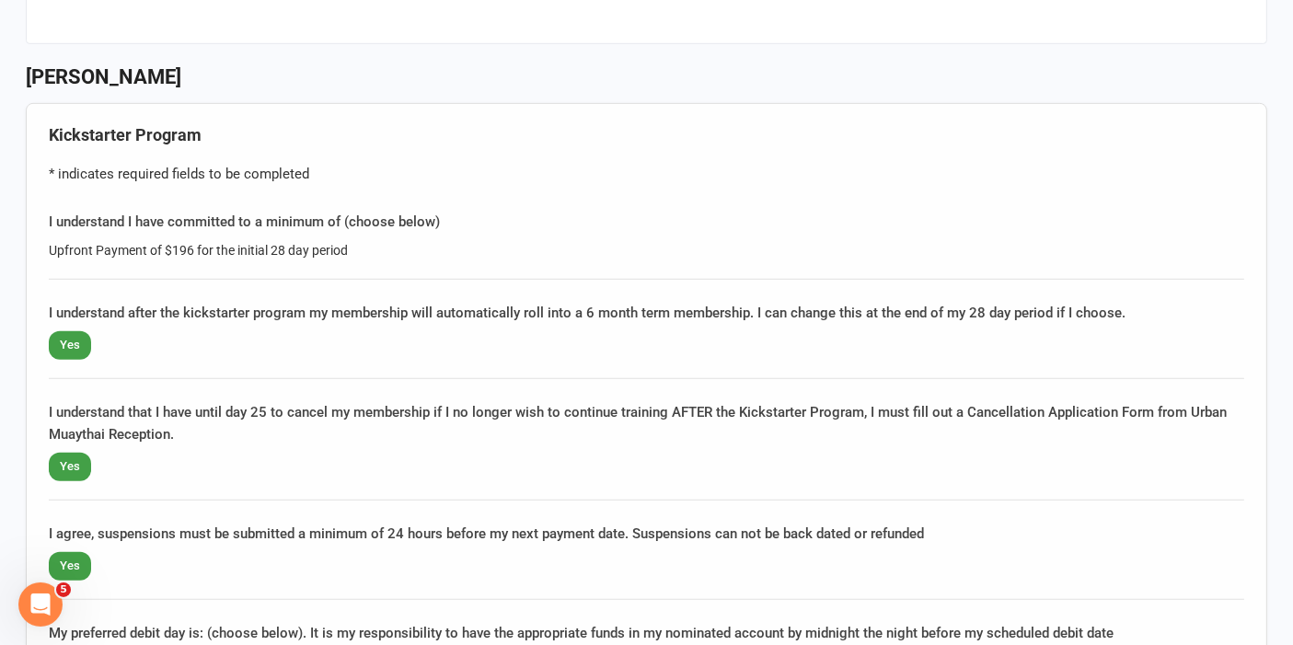
scroll to position [920, 0]
